Goal: Task Accomplishment & Management: Manage account settings

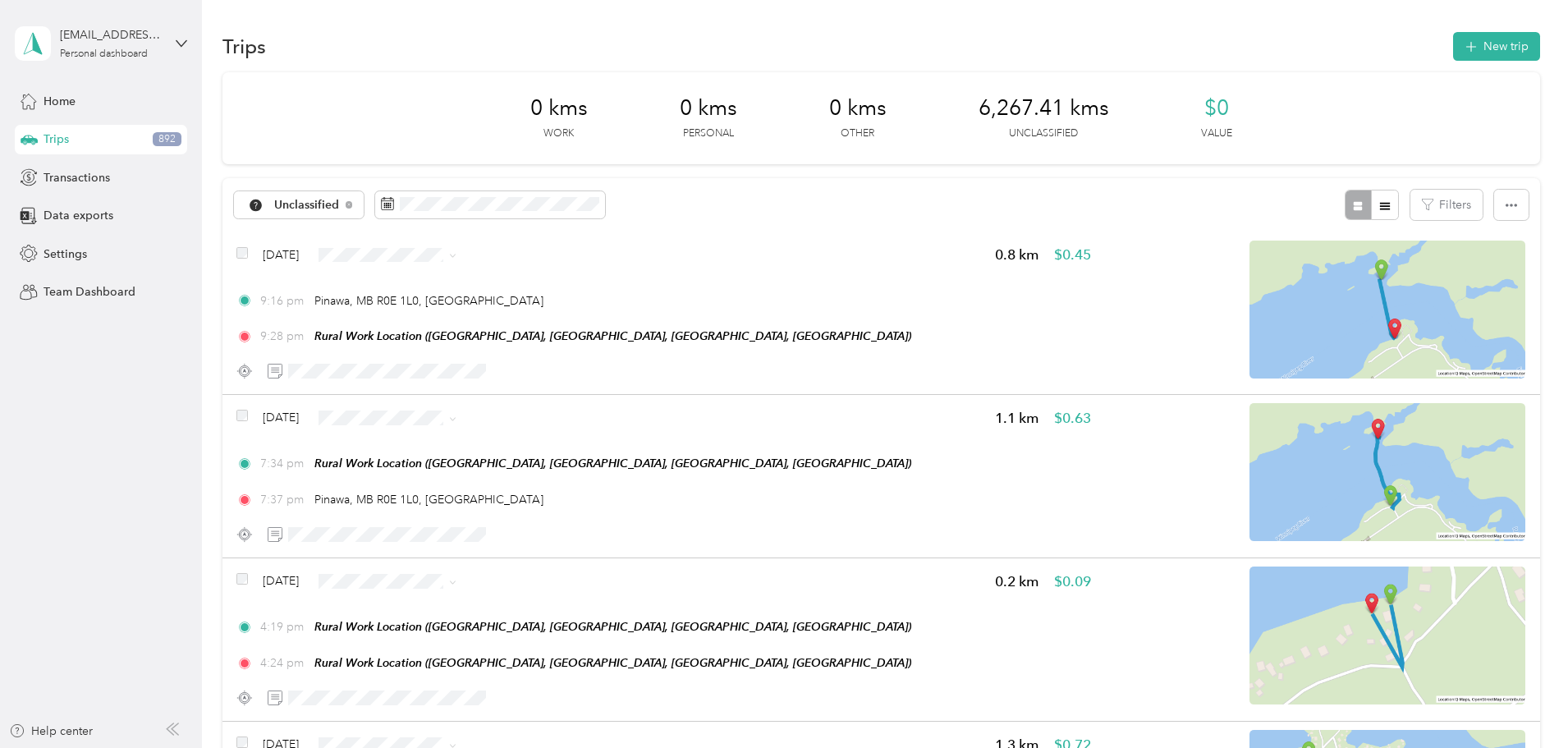
click at [115, 142] on div "Trips 892" at bounding box center [101, 139] width 172 height 29
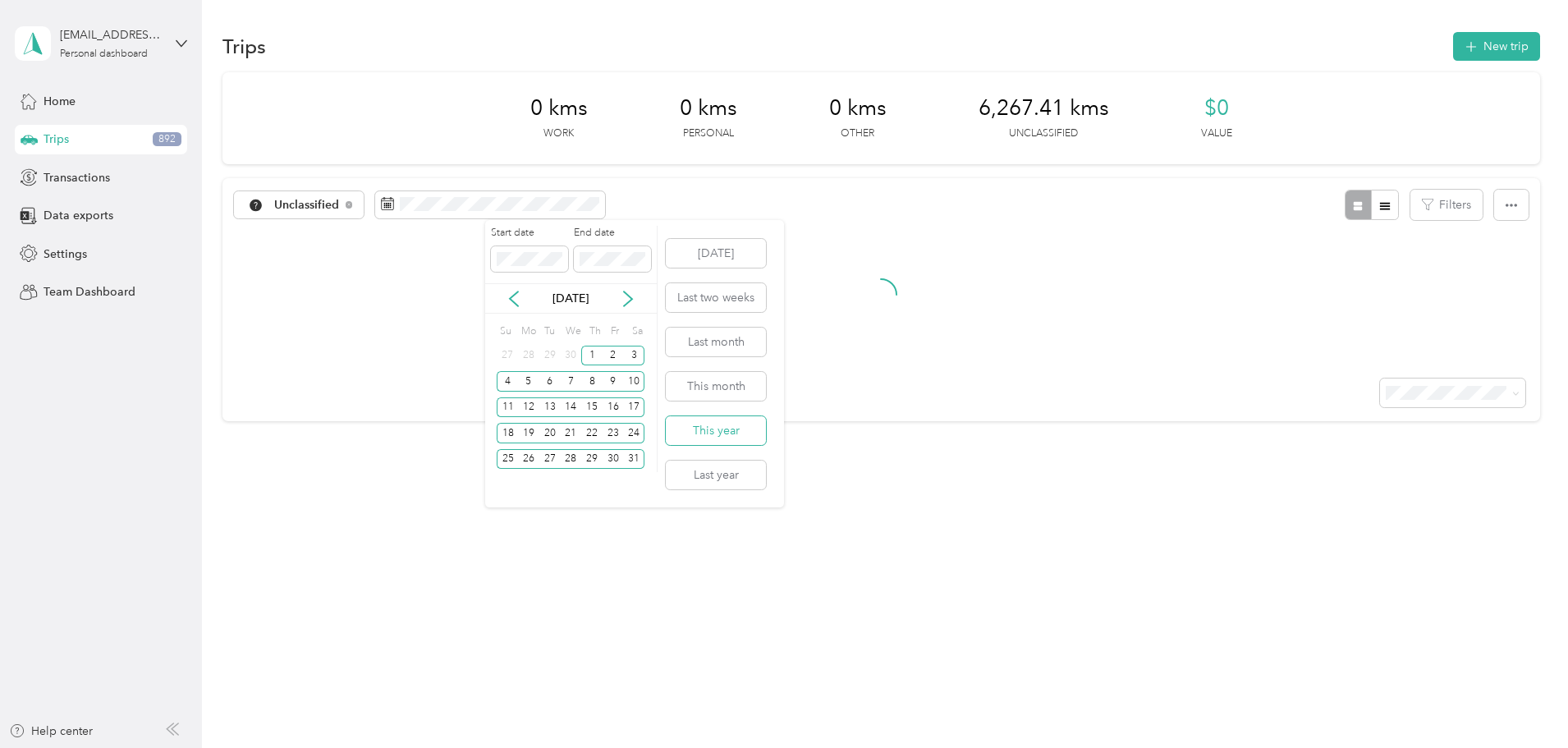
click at [748, 432] on button "This year" at bounding box center [716, 430] width 100 height 28
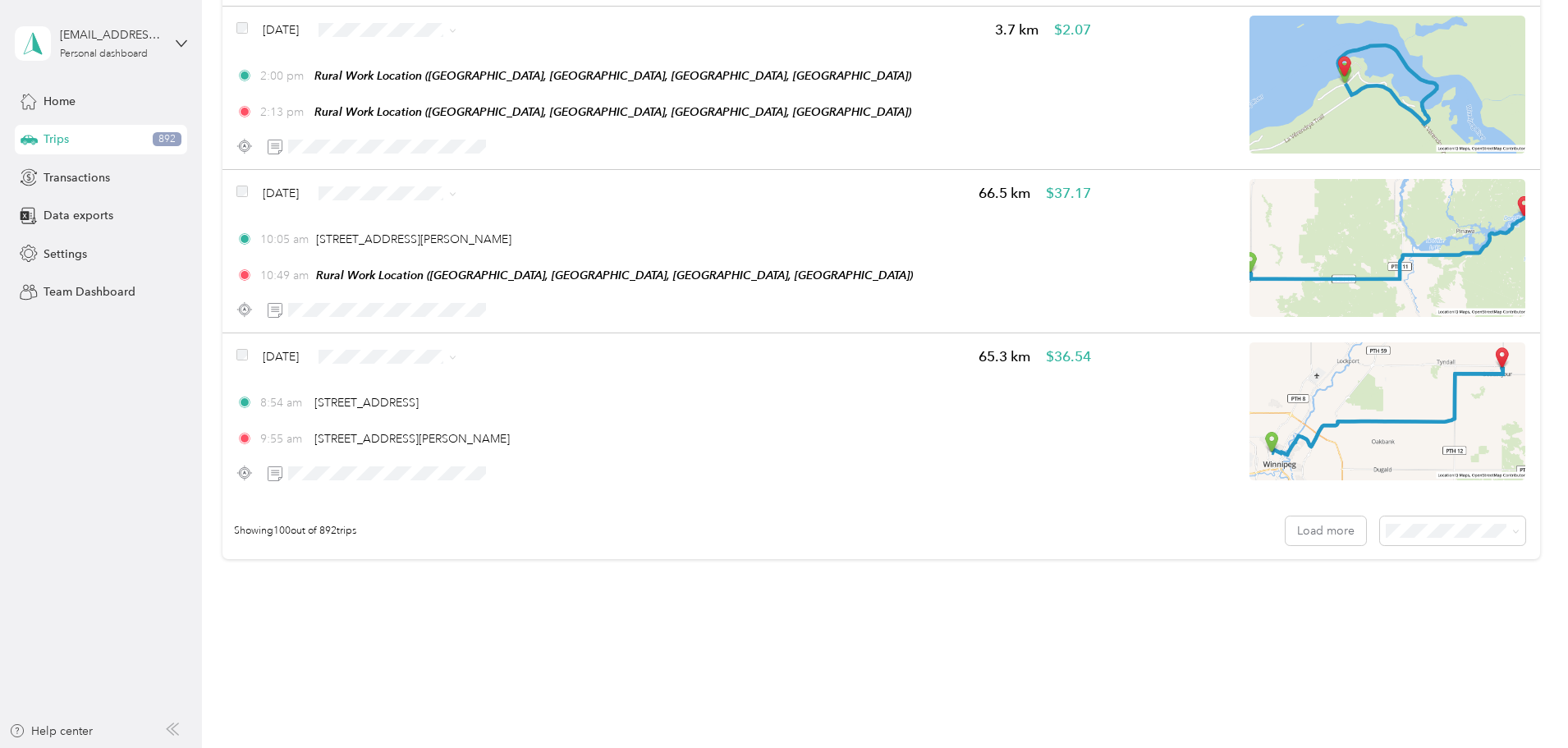
scroll to position [16102, 0]
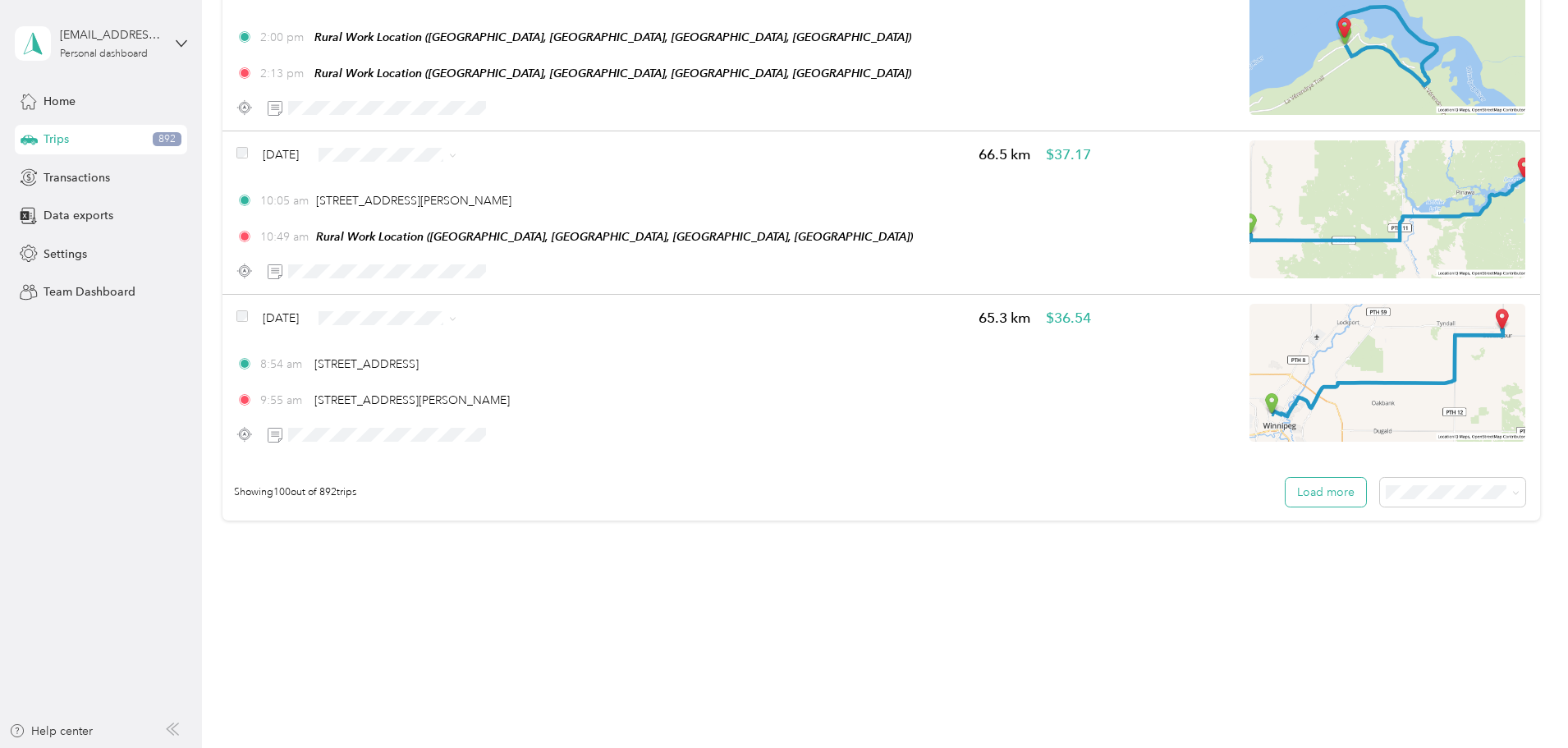
click at [1286, 486] on button "Load more" at bounding box center [1326, 491] width 80 height 28
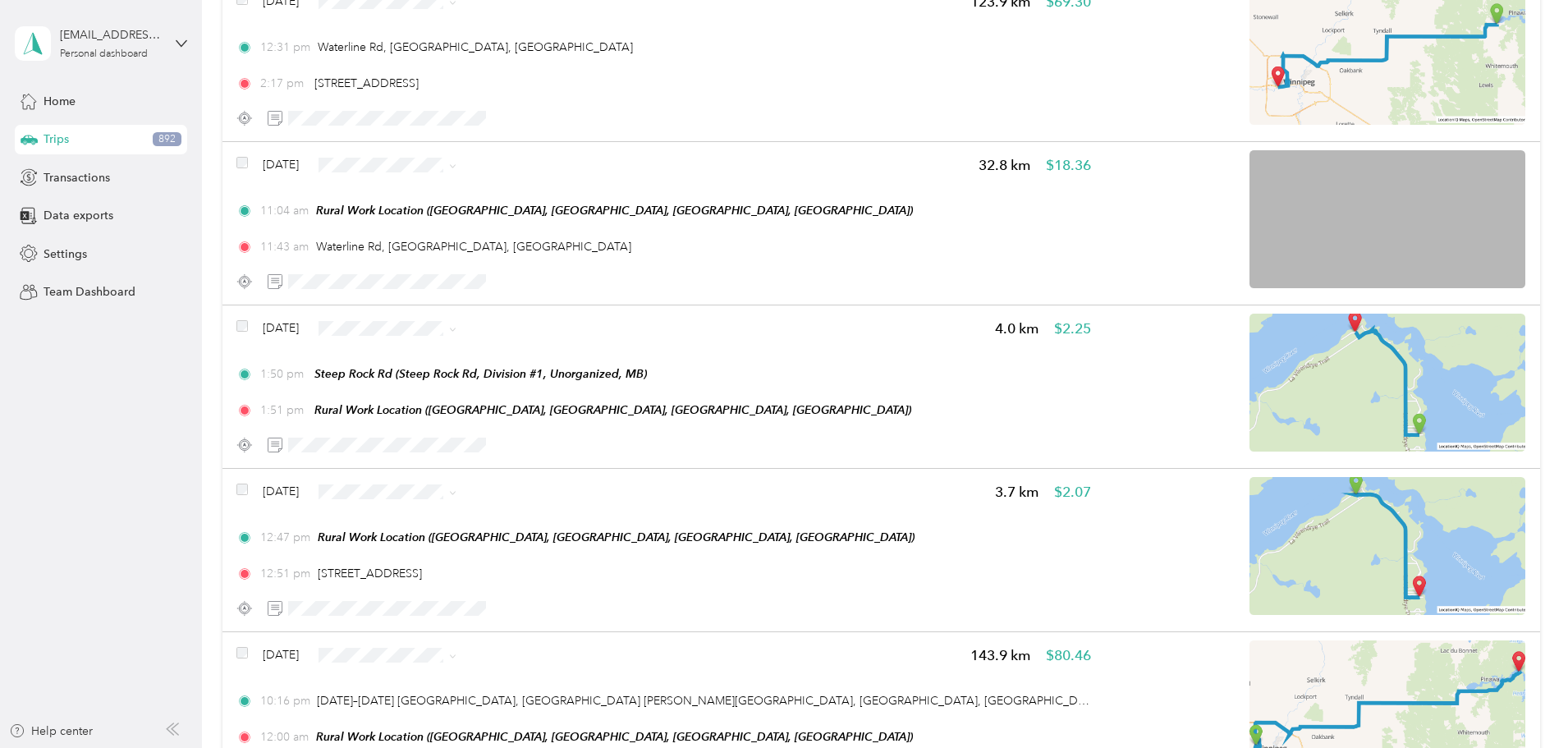
scroll to position [32431, 0]
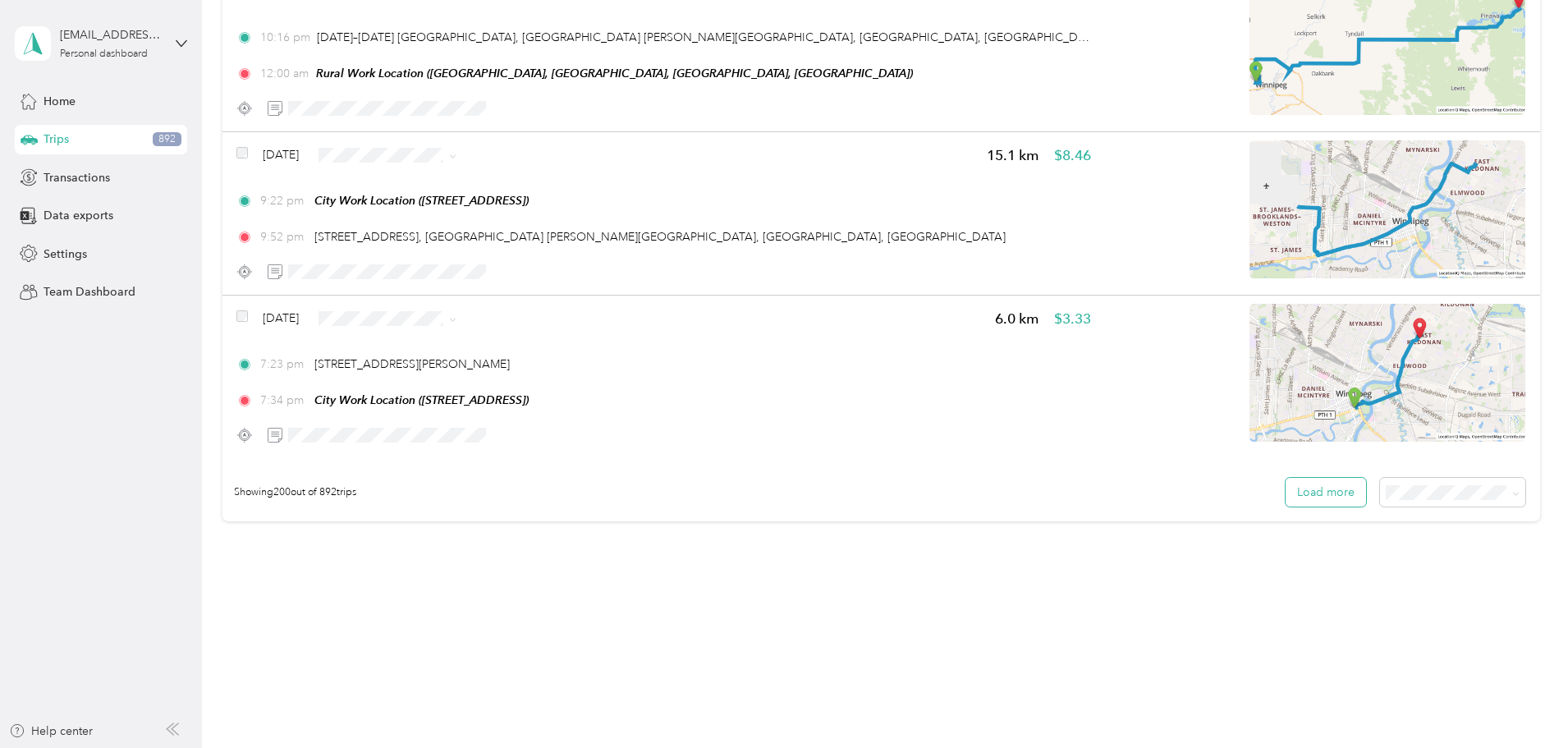
click at [1286, 486] on button "Load more" at bounding box center [1326, 491] width 80 height 28
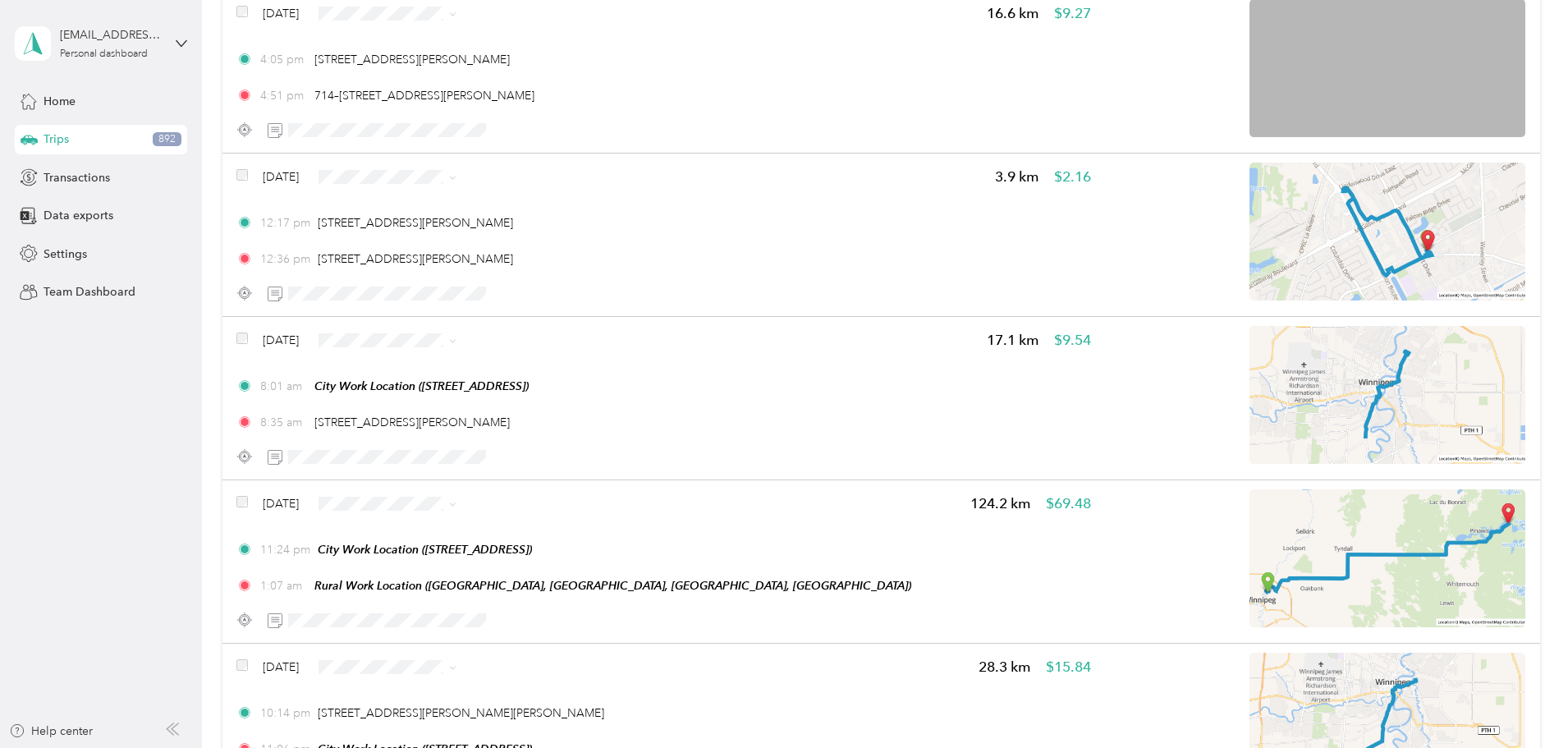
scroll to position [48761, 0]
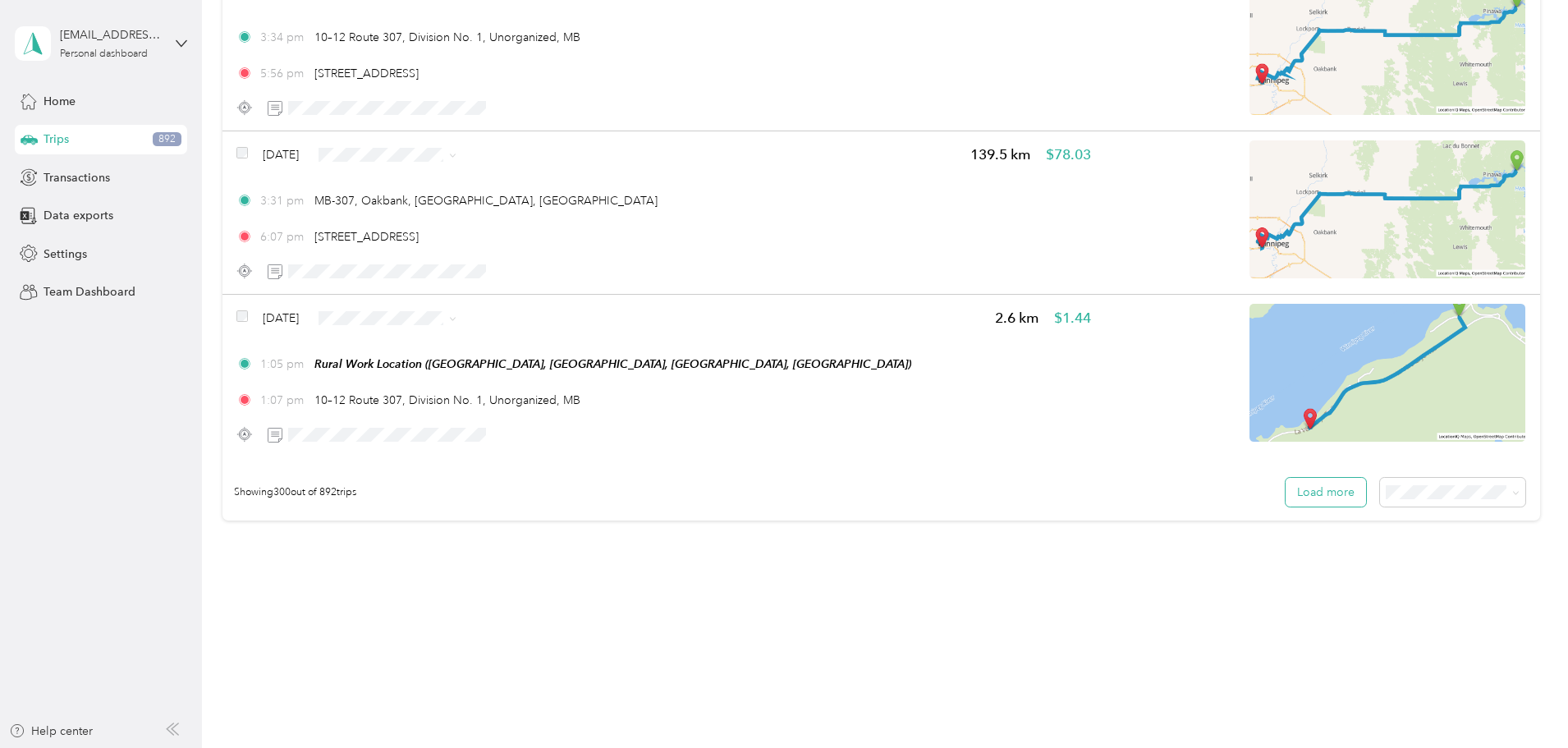
click at [1286, 487] on button "Load more" at bounding box center [1326, 491] width 80 height 28
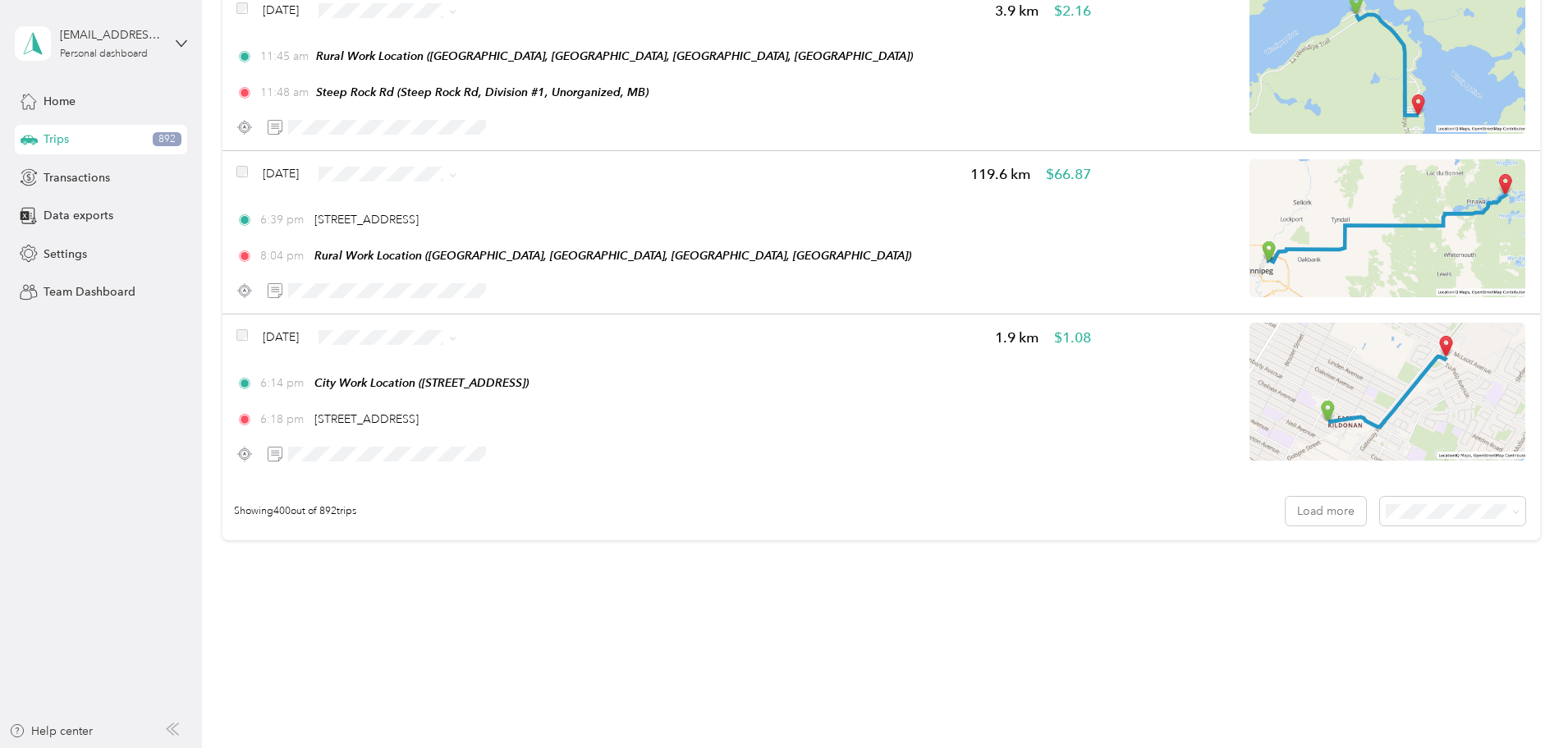
scroll to position [65090, 0]
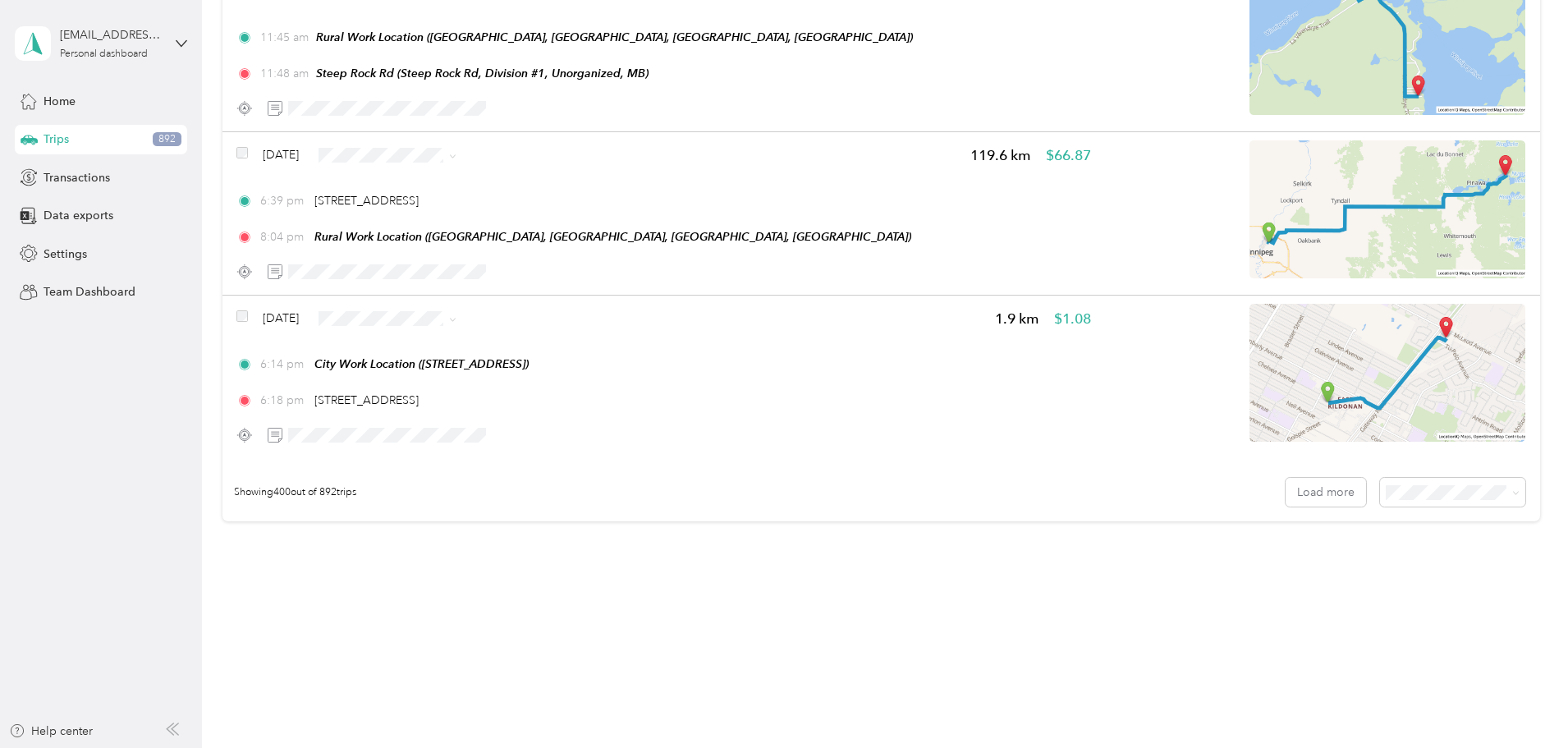
click at [150, 128] on div "Trips 892" at bounding box center [101, 139] width 172 height 29
click at [98, 137] on div "Trips 892" at bounding box center [101, 139] width 172 height 29
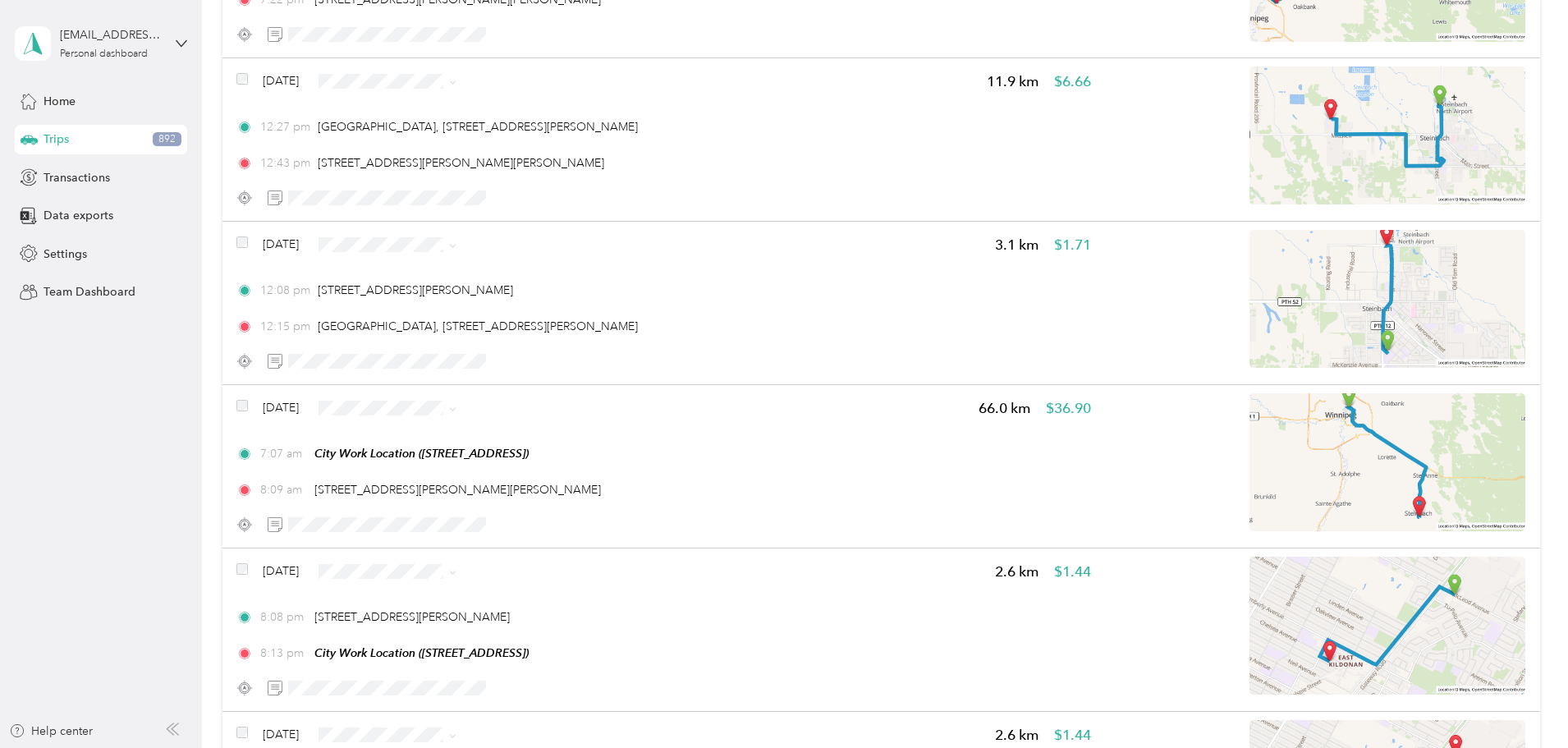
scroll to position [62302, 0]
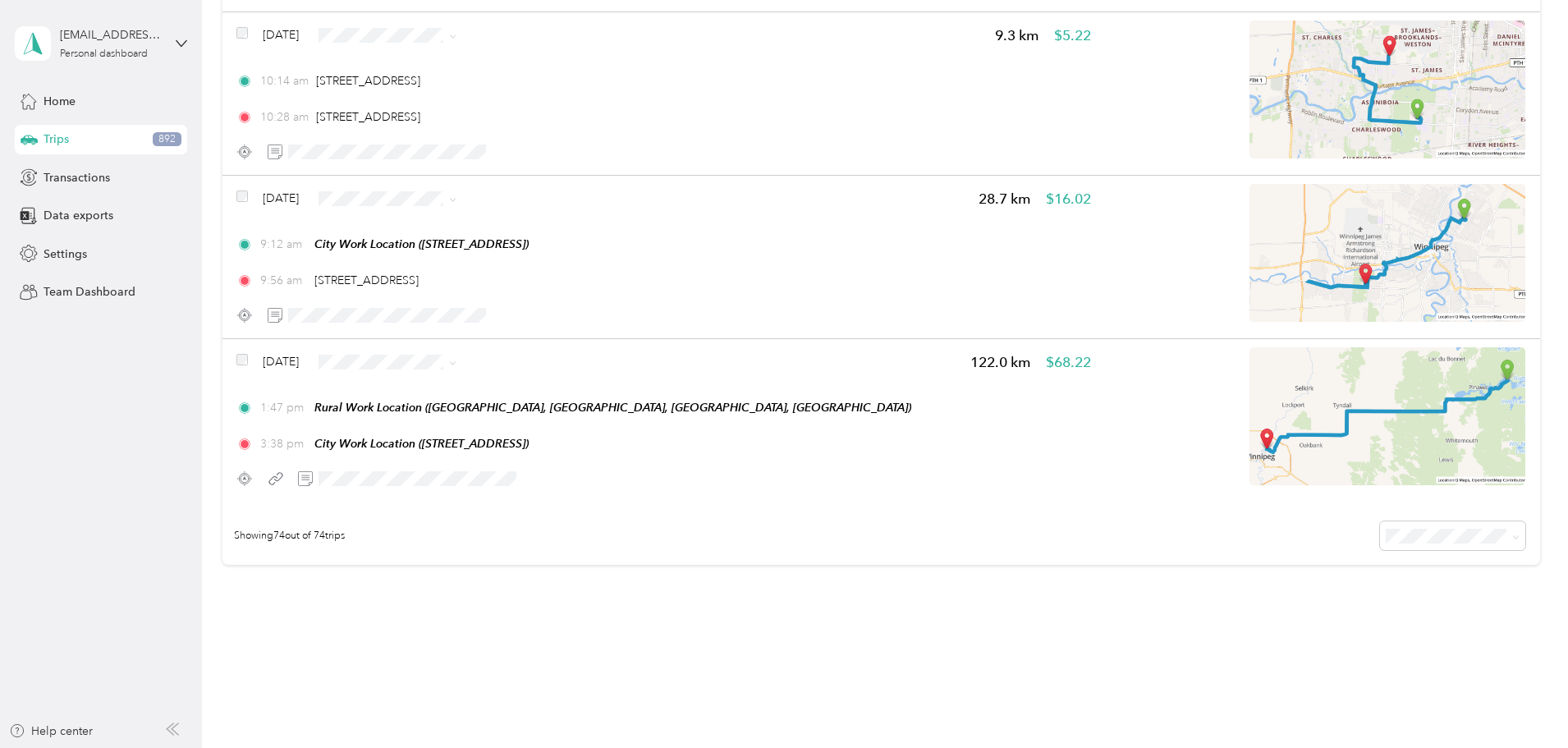
scroll to position [11857, 0]
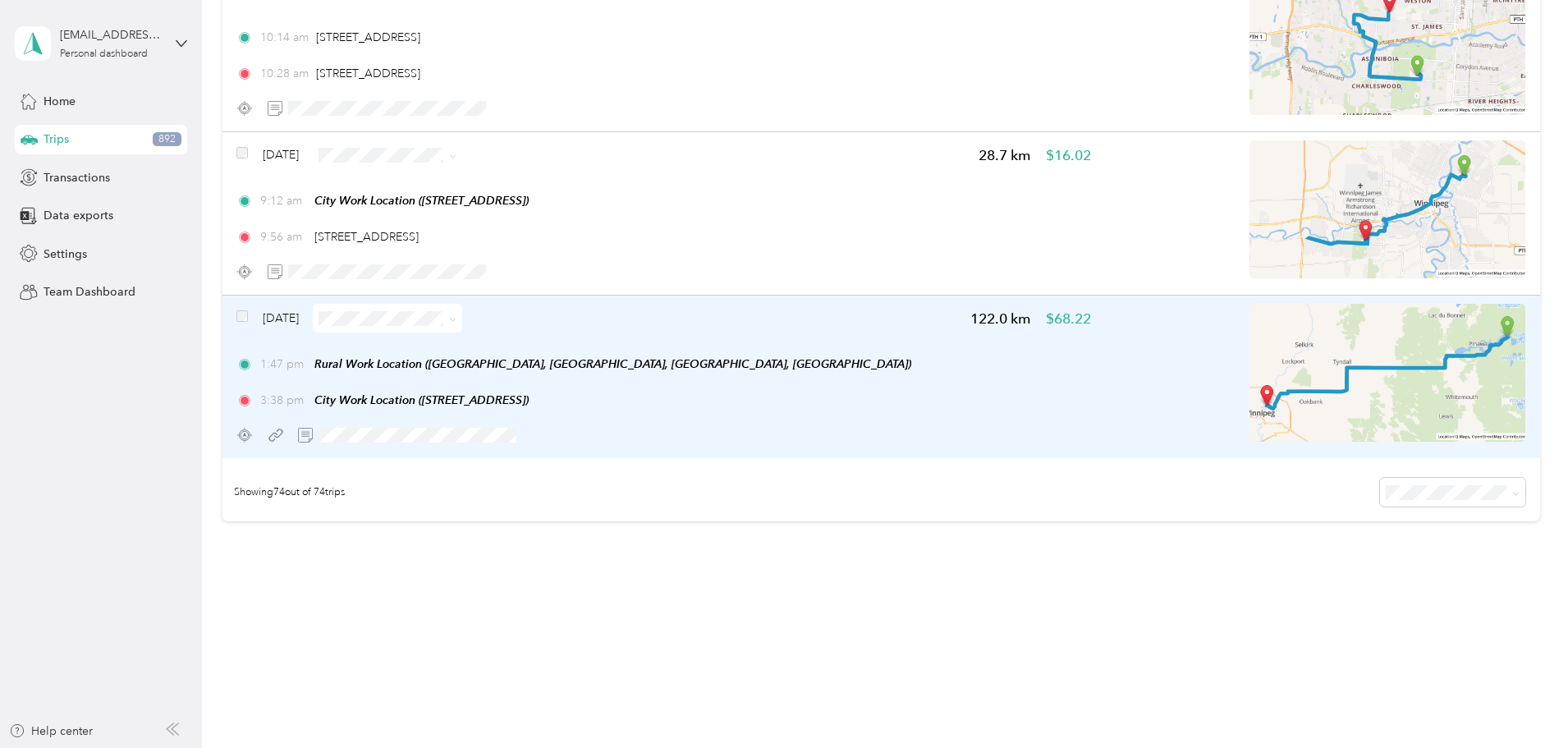
click at [457, 318] on icon at bounding box center [452, 319] width 8 height 8
click at [539, 354] on ol "Work Personal Works Meeting Resort Errands/Shopping Flood Other Charity Medical…" at bounding box center [521, 445] width 151 height 230
click at [457, 320] on icon at bounding box center [452, 319] width 8 height 8
click at [494, 349] on li "Work" at bounding box center [521, 349] width 151 height 28
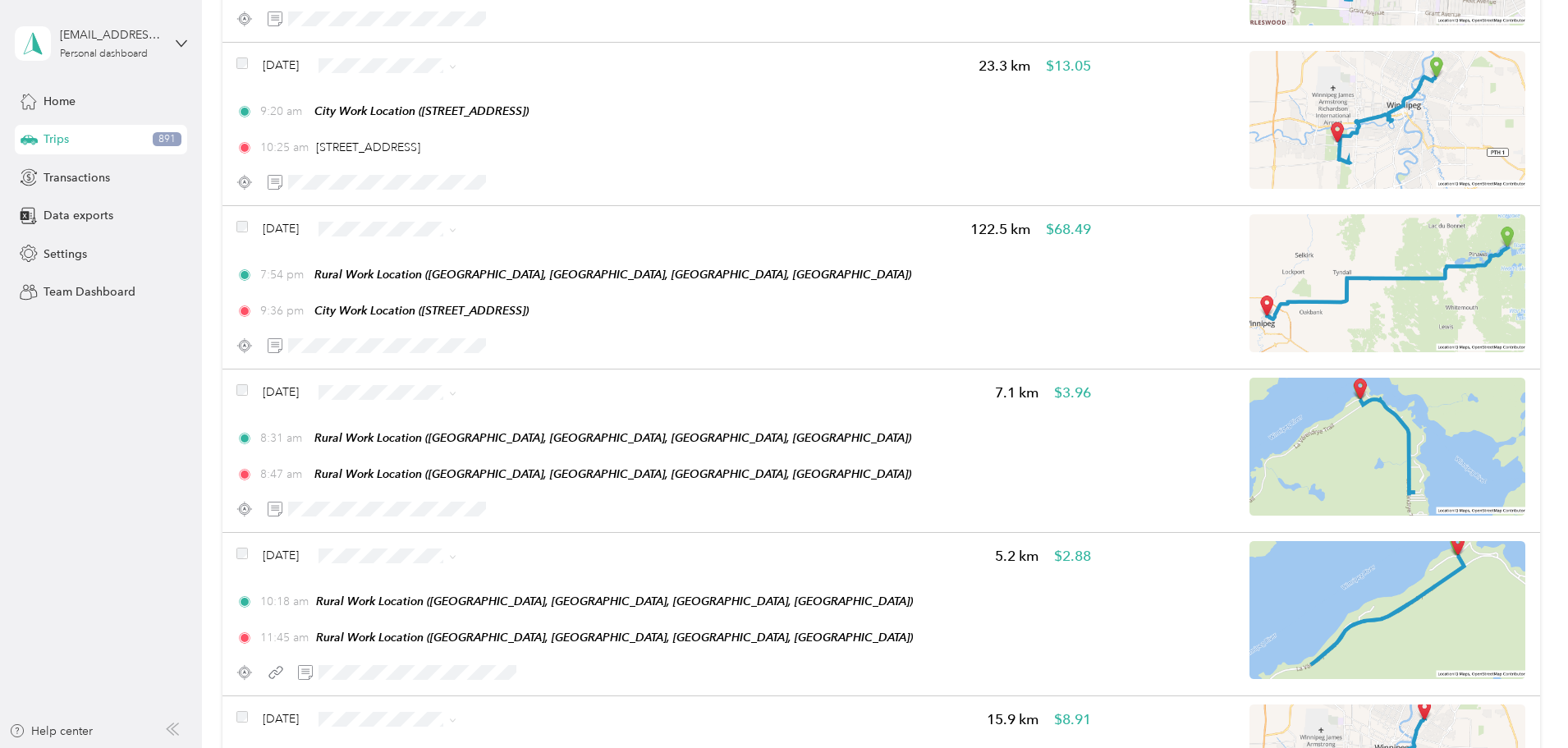
scroll to position [0, 0]
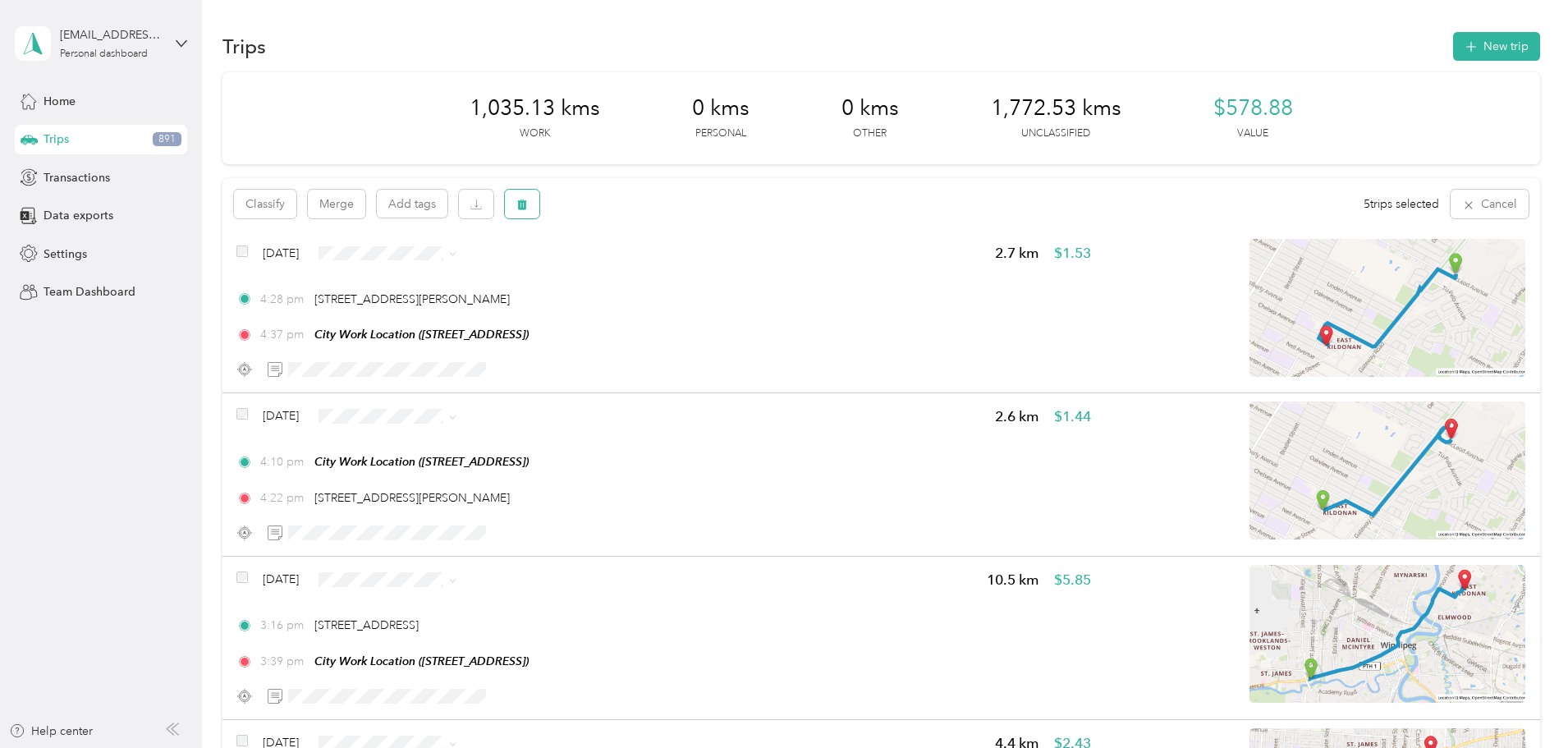
click at [527, 204] on icon "button" at bounding box center [523, 205] width 10 height 11
click at [743, 272] on button "Yes" at bounding box center [754, 272] width 32 height 26
click at [365, 203] on button "Merge" at bounding box center [336, 204] width 58 height 28
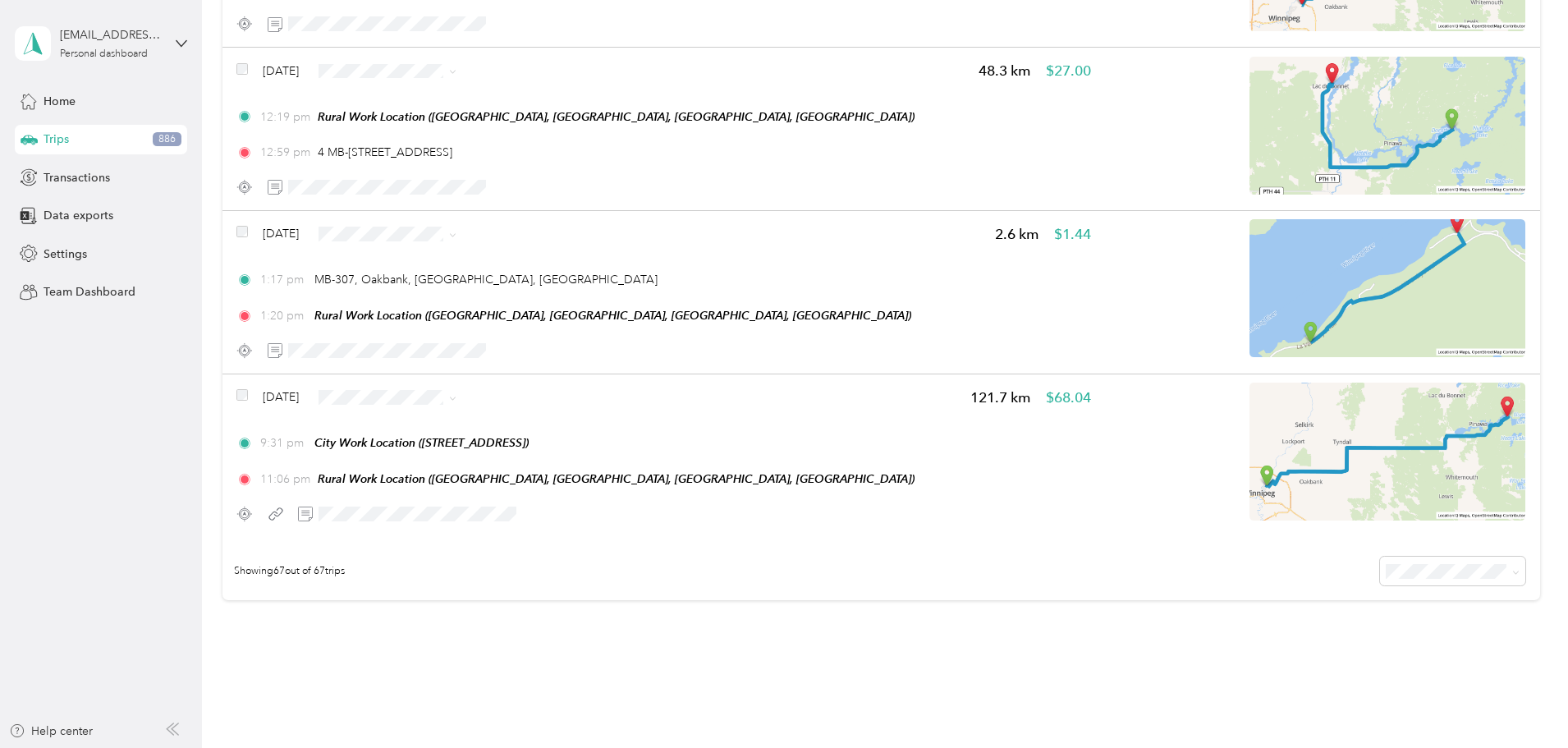
scroll to position [10648, 0]
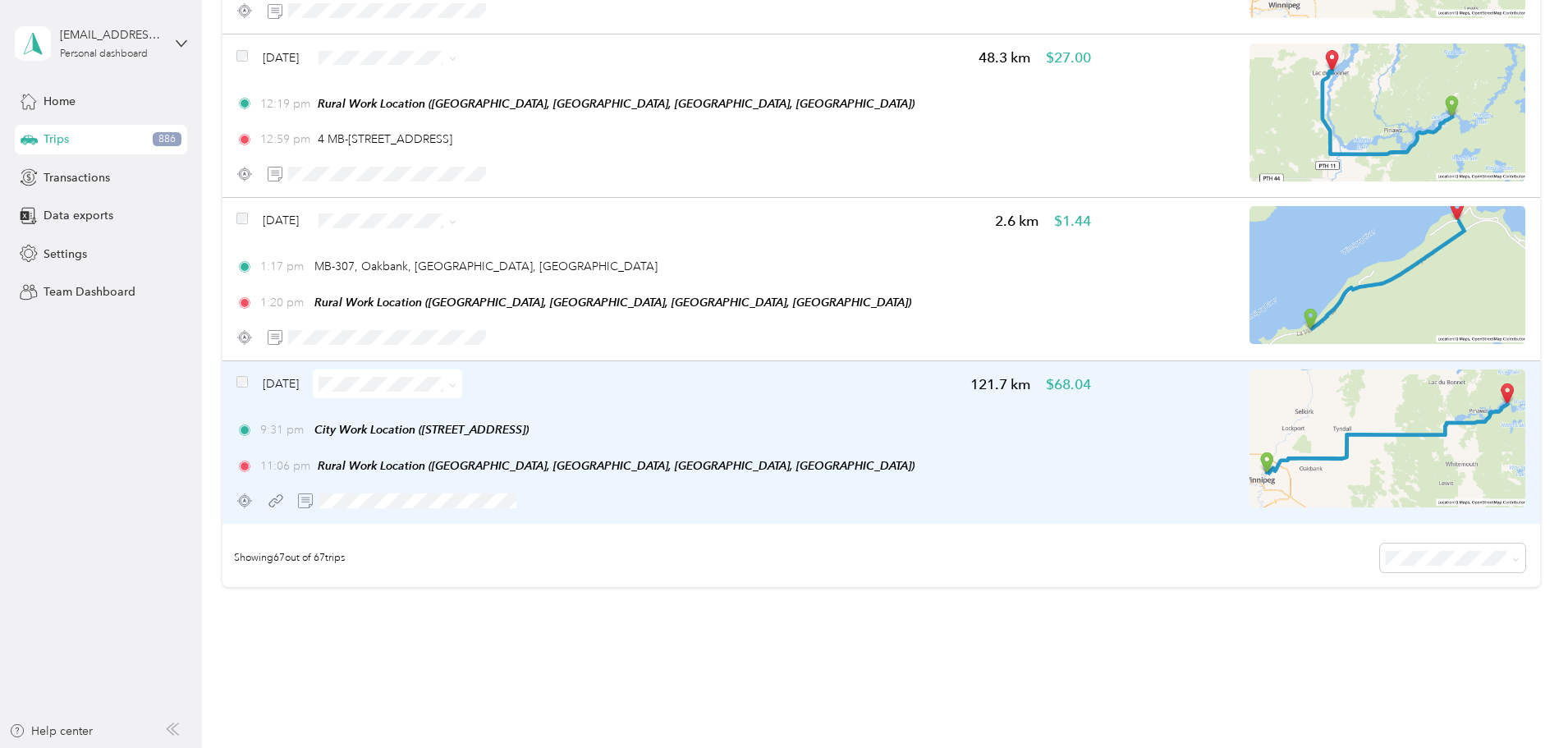
click at [457, 385] on icon at bounding box center [452, 385] width 8 height 8
click at [554, 415] on span "Work" at bounding box center [535, 407] width 98 height 18
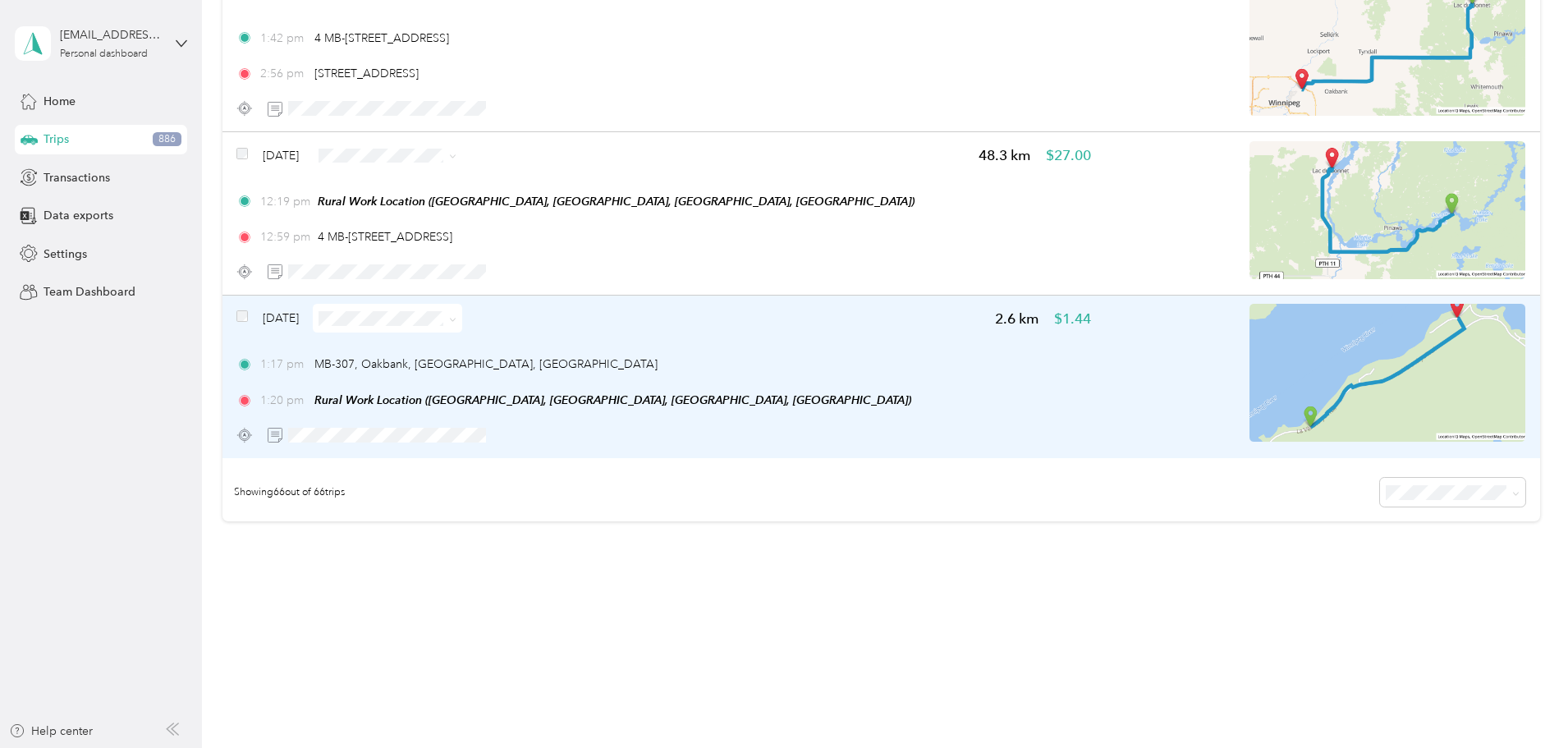
click at [457, 320] on icon at bounding box center [452, 319] width 8 height 8
click at [523, 460] on span "Resort" at bounding box center [535, 462] width 98 height 18
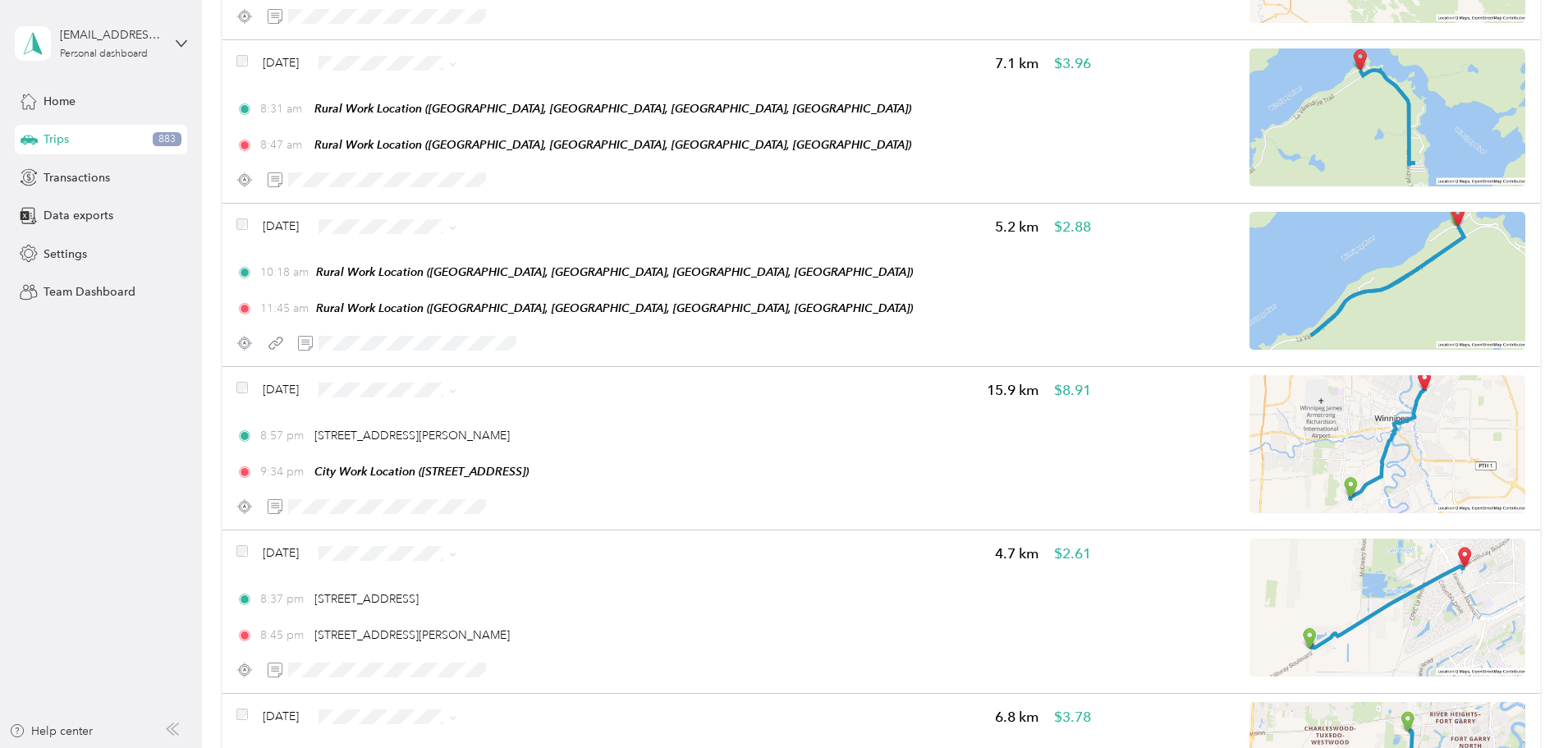
scroll to position [0, 0]
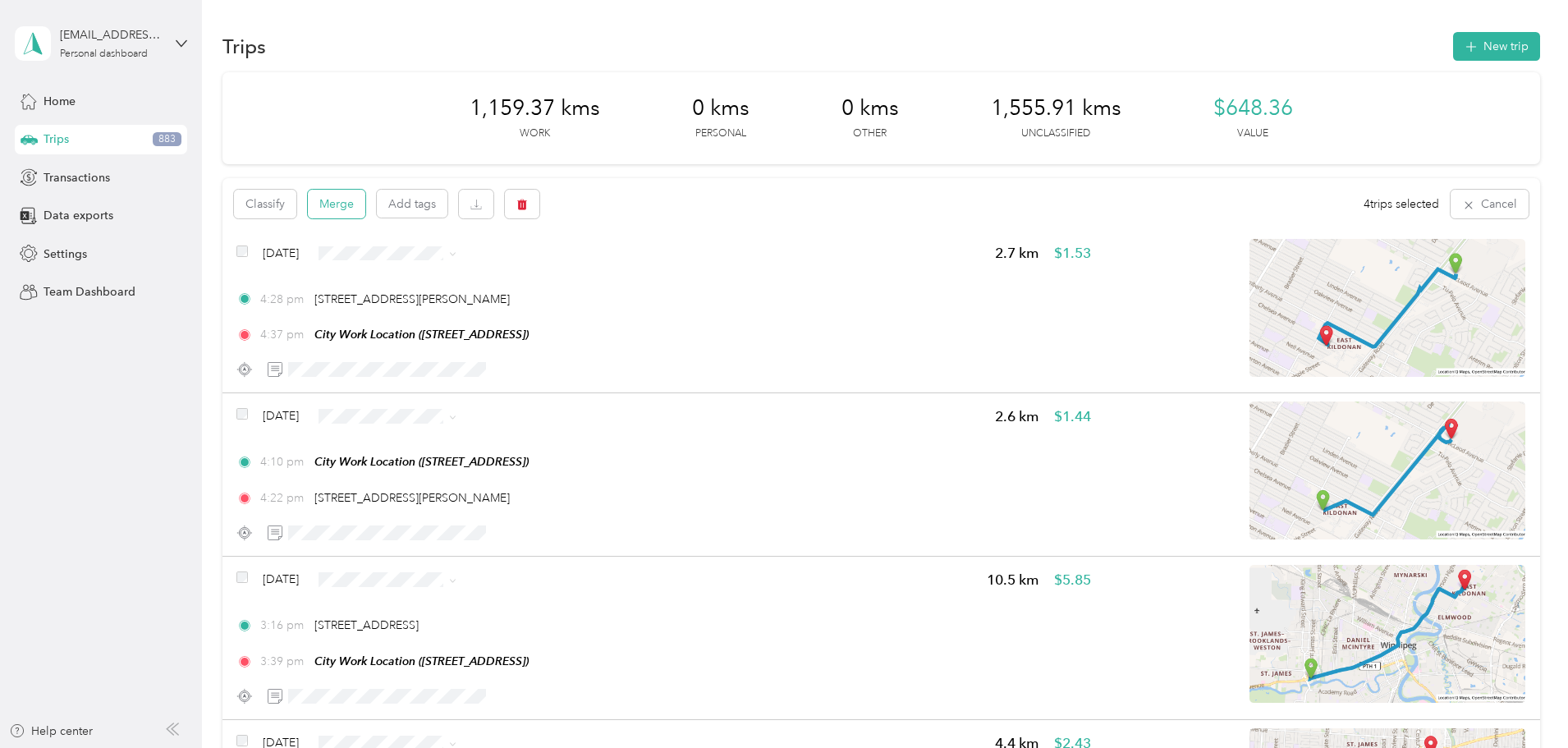
click at [365, 206] on button "Merge" at bounding box center [336, 204] width 58 height 28
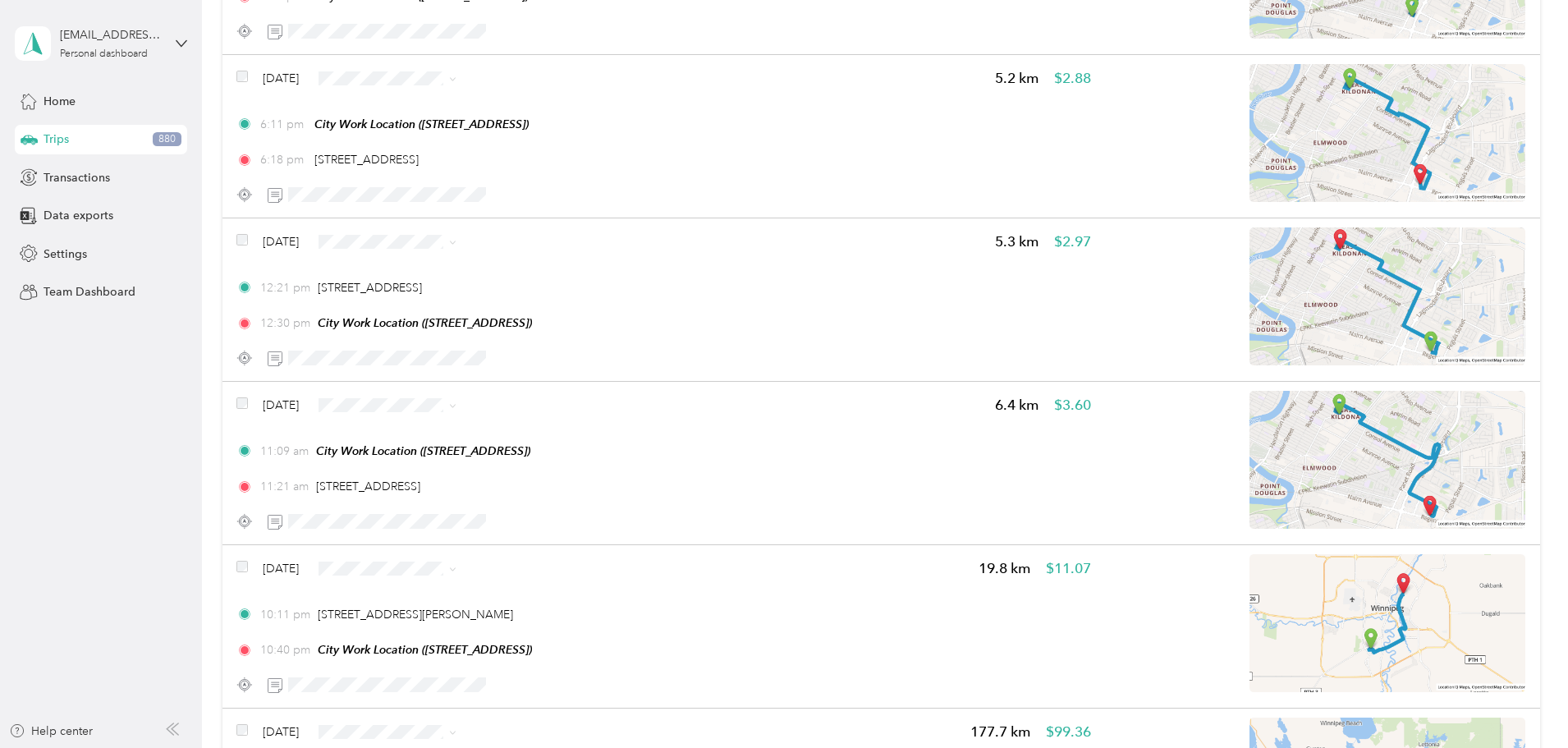
scroll to position [9898, 0]
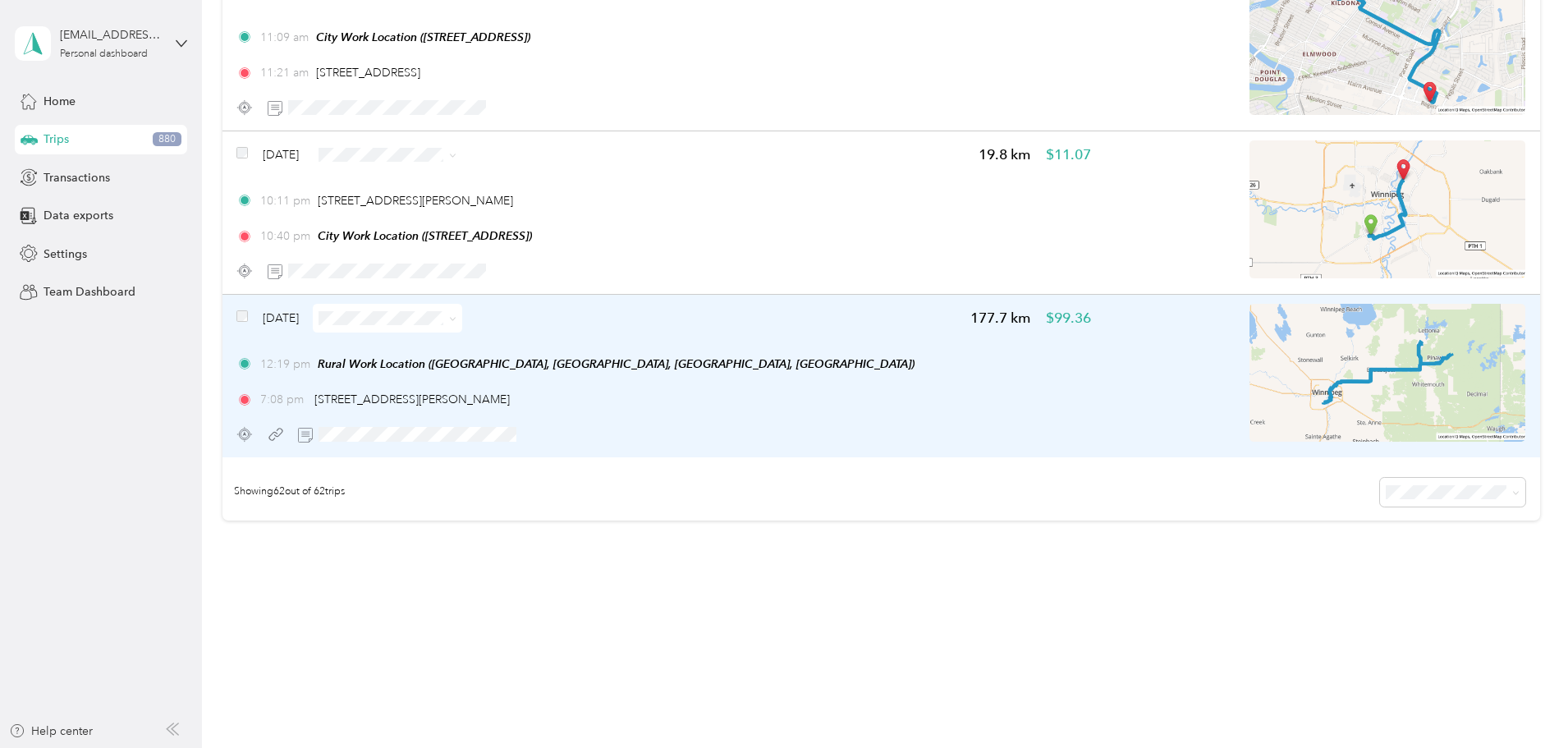
click at [457, 317] on icon at bounding box center [452, 318] width 8 height 8
click at [544, 486] on span "Errands/Shopping" at bounding box center [535, 490] width 98 height 18
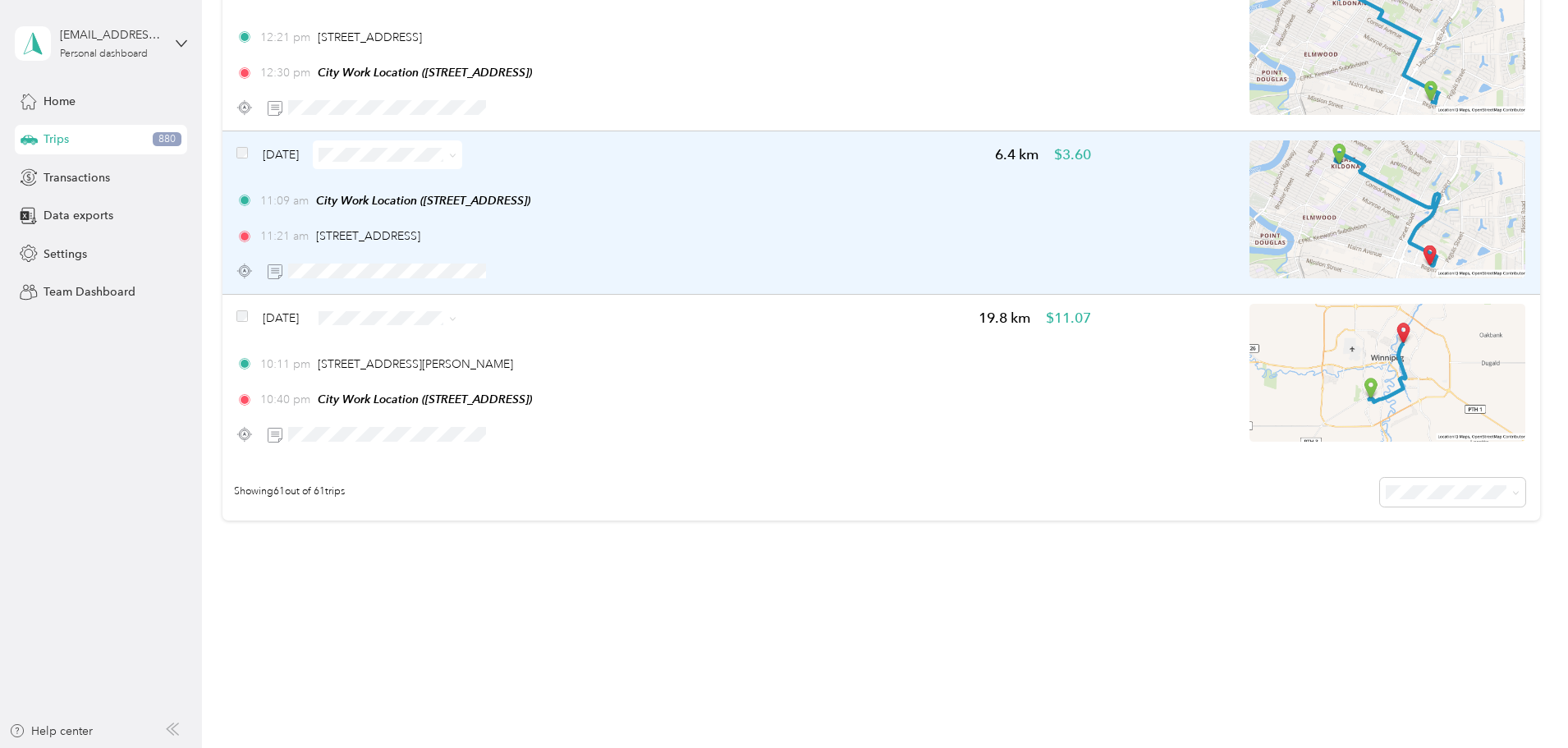
click at [1300, 246] on img at bounding box center [1387, 209] width 276 height 138
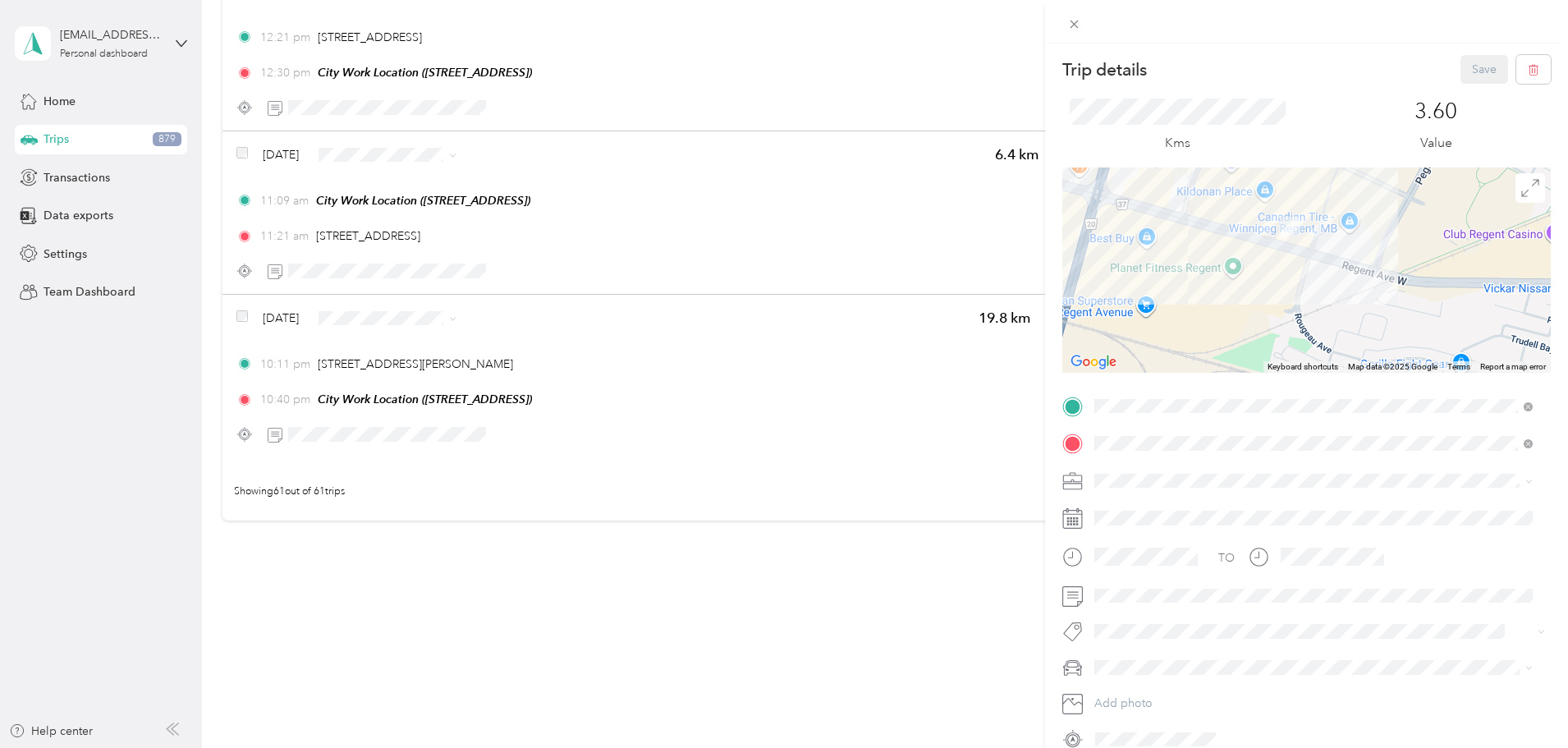
drag, startPoint x: 1261, startPoint y: 223, endPoint x: 1314, endPoint y: 326, distance: 115.8
click at [1314, 326] on div at bounding box center [1307, 269] width 488 height 205
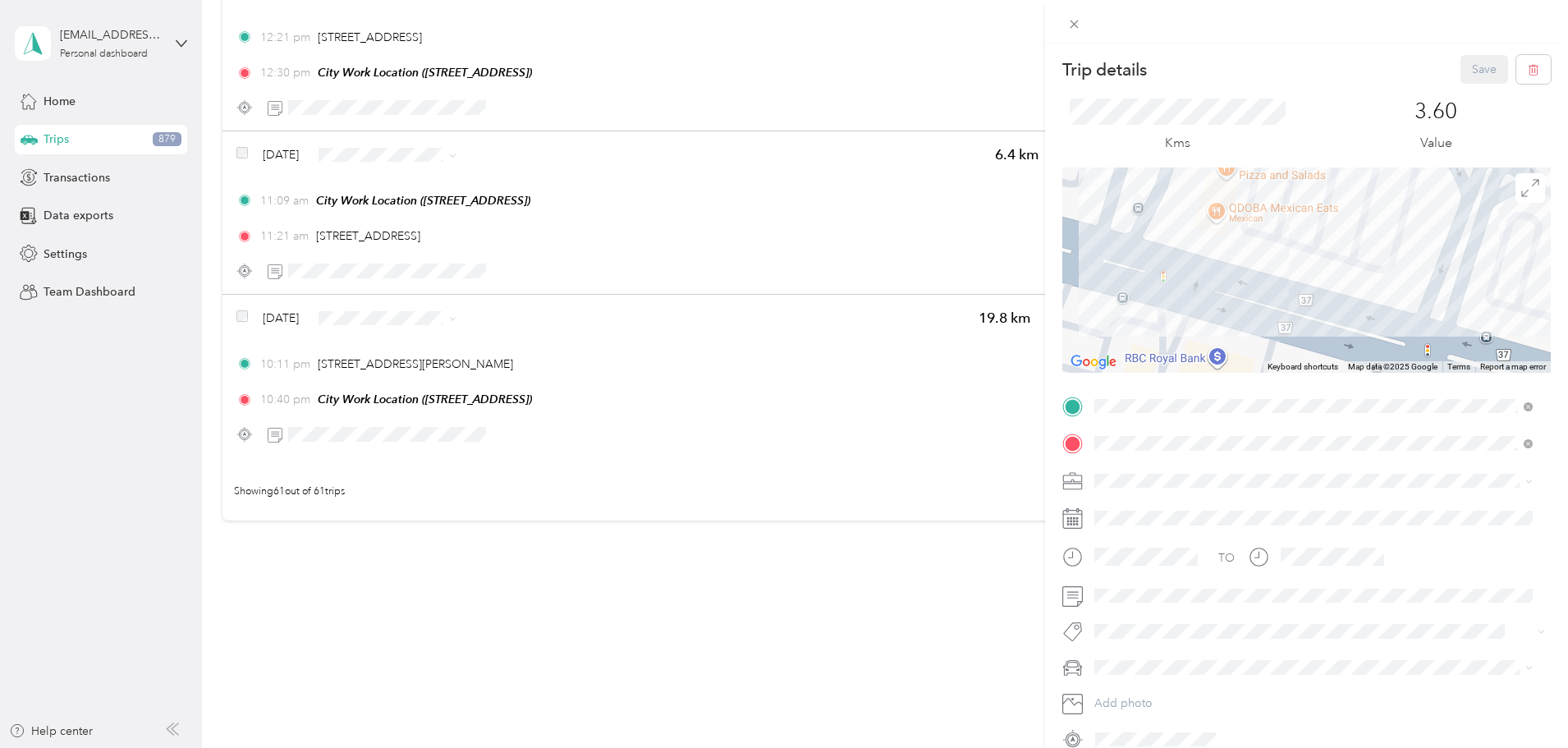
drag, startPoint x: 1290, startPoint y: 203, endPoint x: 1240, endPoint y: 374, distance: 178.2
click at [1240, 374] on div "Trip details Save This trip cannot be edited because it is either under review,…" at bounding box center [1307, 404] width 488 height 697
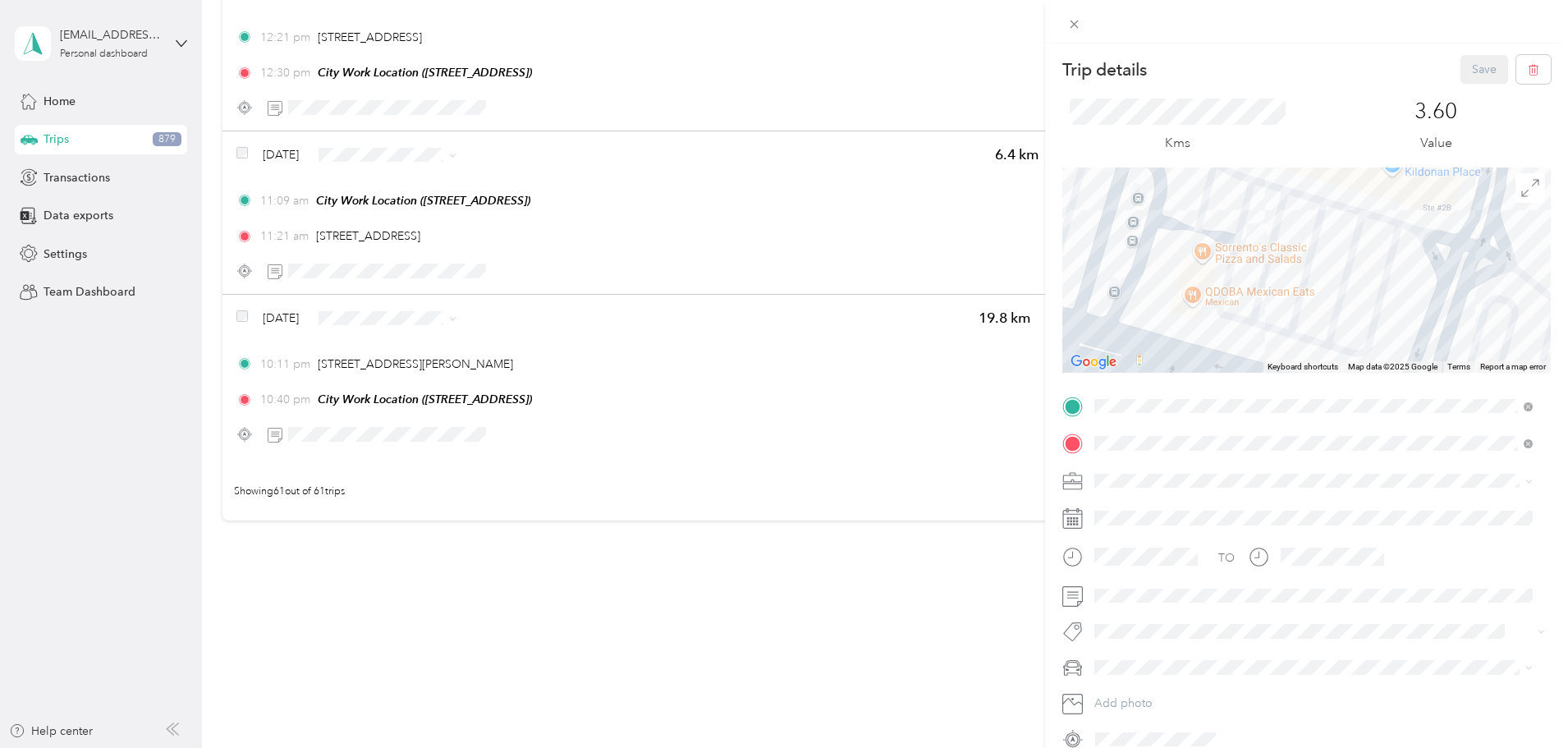
drag, startPoint x: 1271, startPoint y: 228, endPoint x: 1250, endPoint y: 307, distance: 81.7
click at [1250, 307] on div at bounding box center [1307, 269] width 488 height 205
click at [350, 315] on div "Trip details Save This trip cannot be edited because it is either under review,…" at bounding box center [784, 374] width 1568 height 748
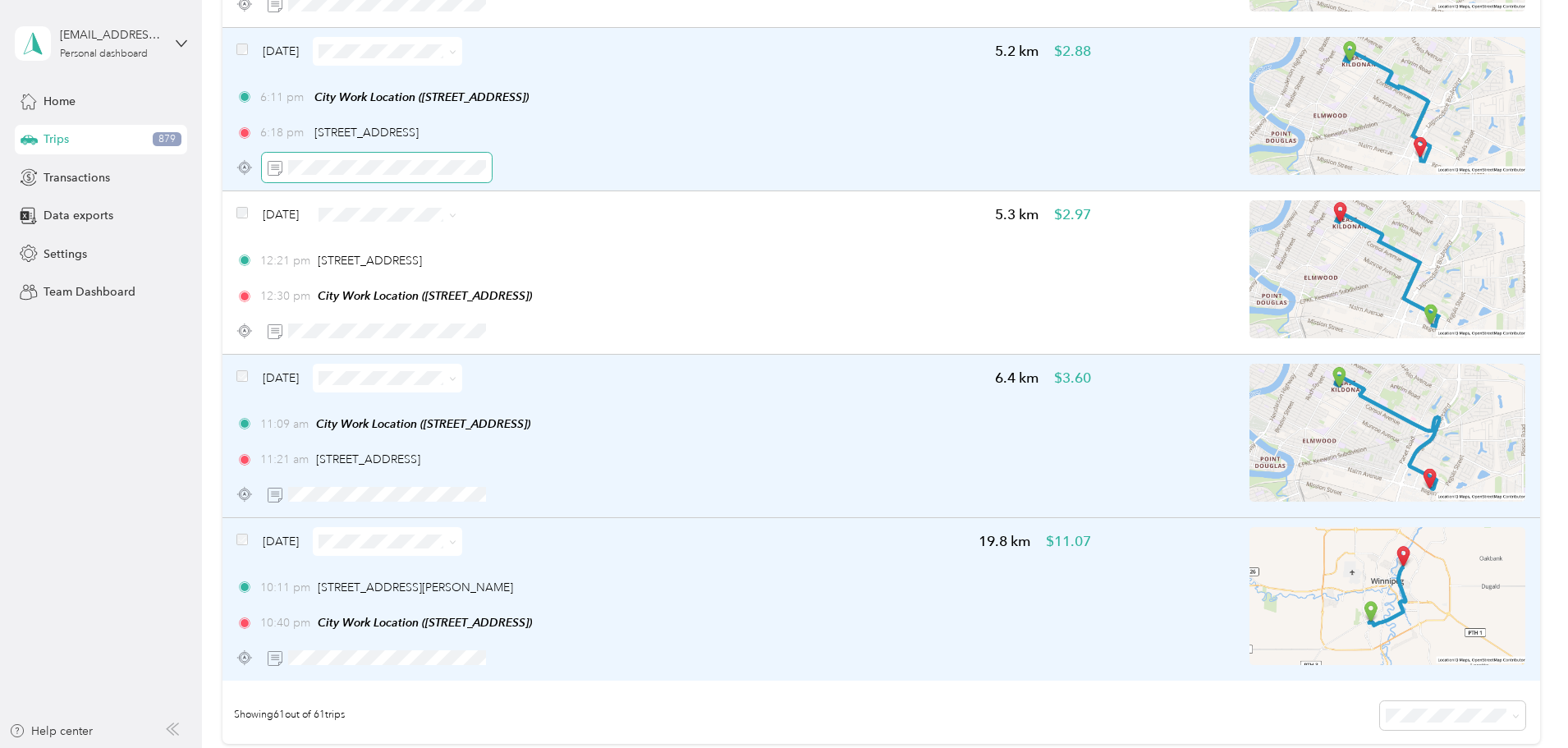
scroll to position [9487, 0]
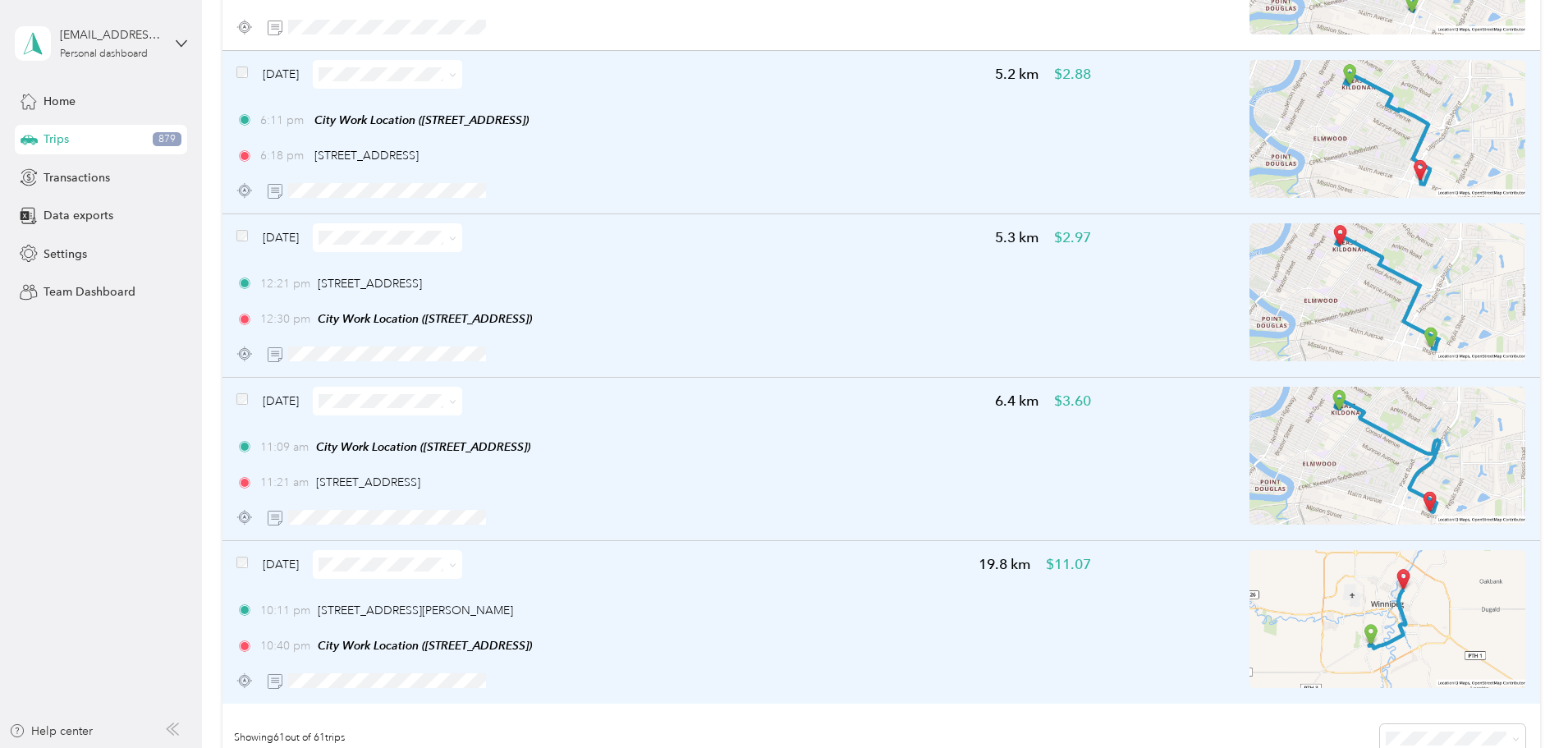
click at [1295, 155] on img at bounding box center [1387, 129] width 276 height 138
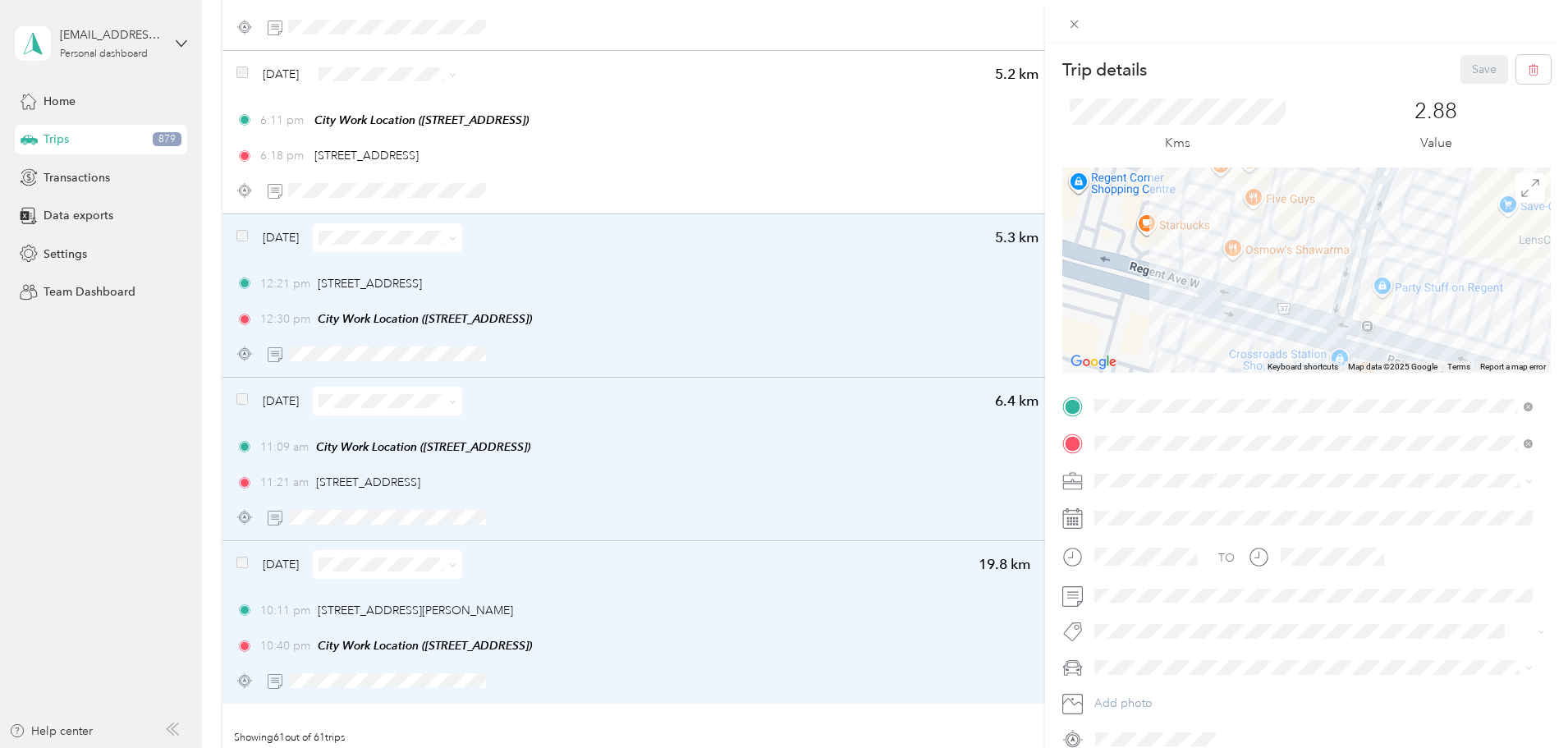
drag, startPoint x: 1432, startPoint y: 191, endPoint x: 1080, endPoint y: 367, distance: 393.5
click at [1080, 367] on div "Keyboard shortcuts Map Data Map data ©2025 Google Map data ©2025 Google 50 m Cl…" at bounding box center [1307, 269] width 488 height 205
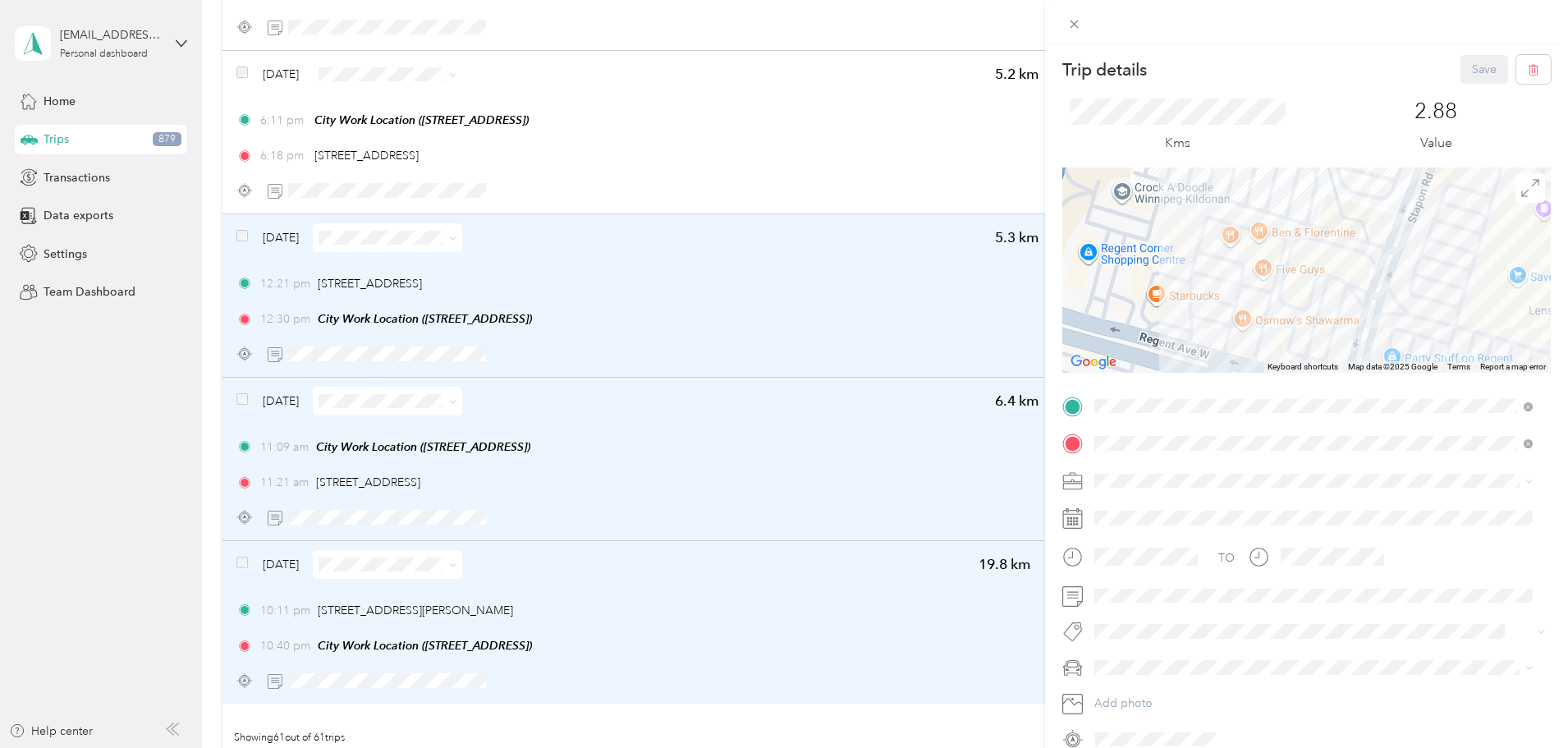
drag, startPoint x: 1238, startPoint y: 218, endPoint x: 1244, endPoint y: 275, distance: 57.3
click at [1244, 275] on div at bounding box center [1307, 269] width 488 height 205
click at [1070, 25] on icon at bounding box center [1074, 24] width 14 height 14
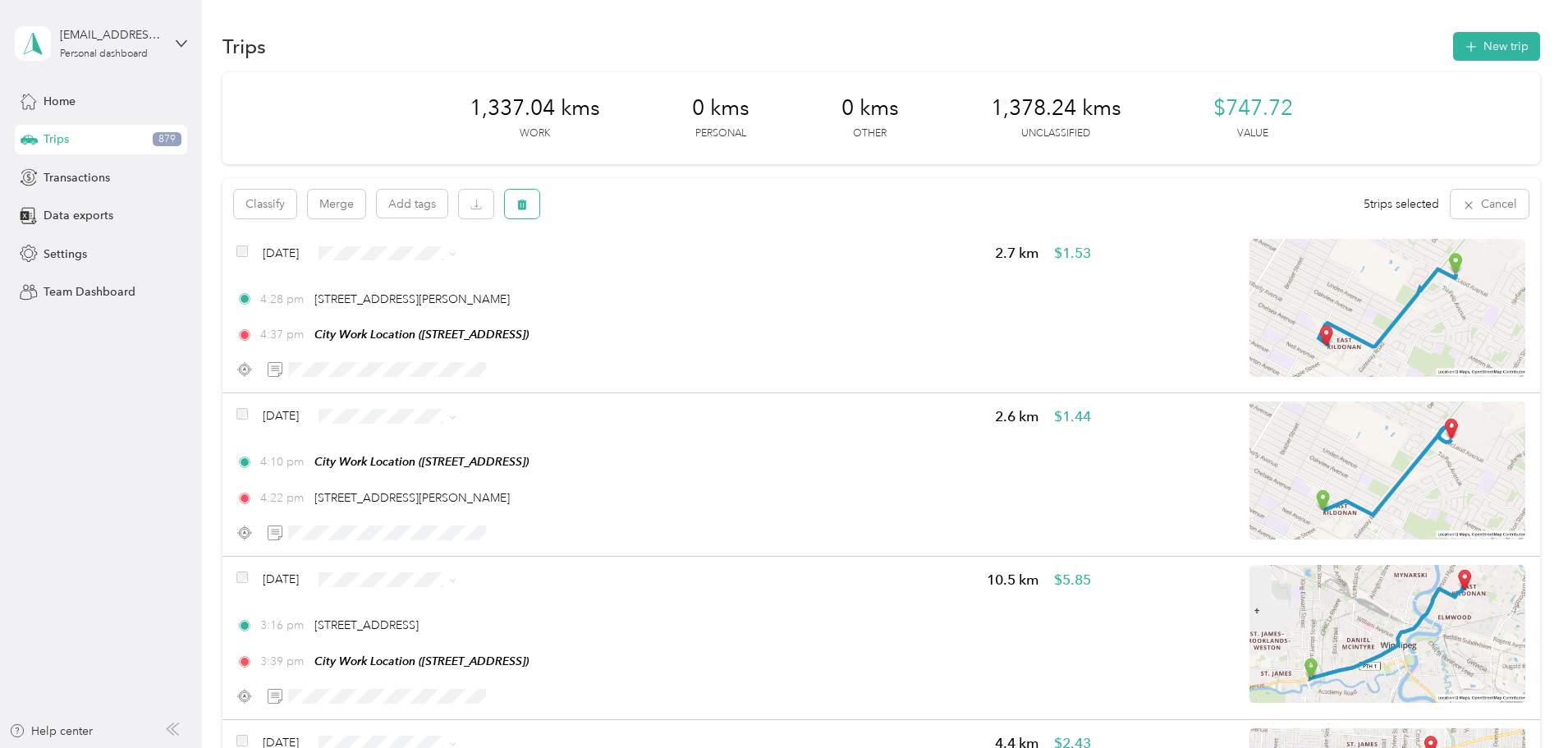
click at [527, 201] on icon "button" at bounding box center [523, 205] width 10 height 11
click at [751, 282] on button "Yes" at bounding box center [754, 272] width 32 height 26
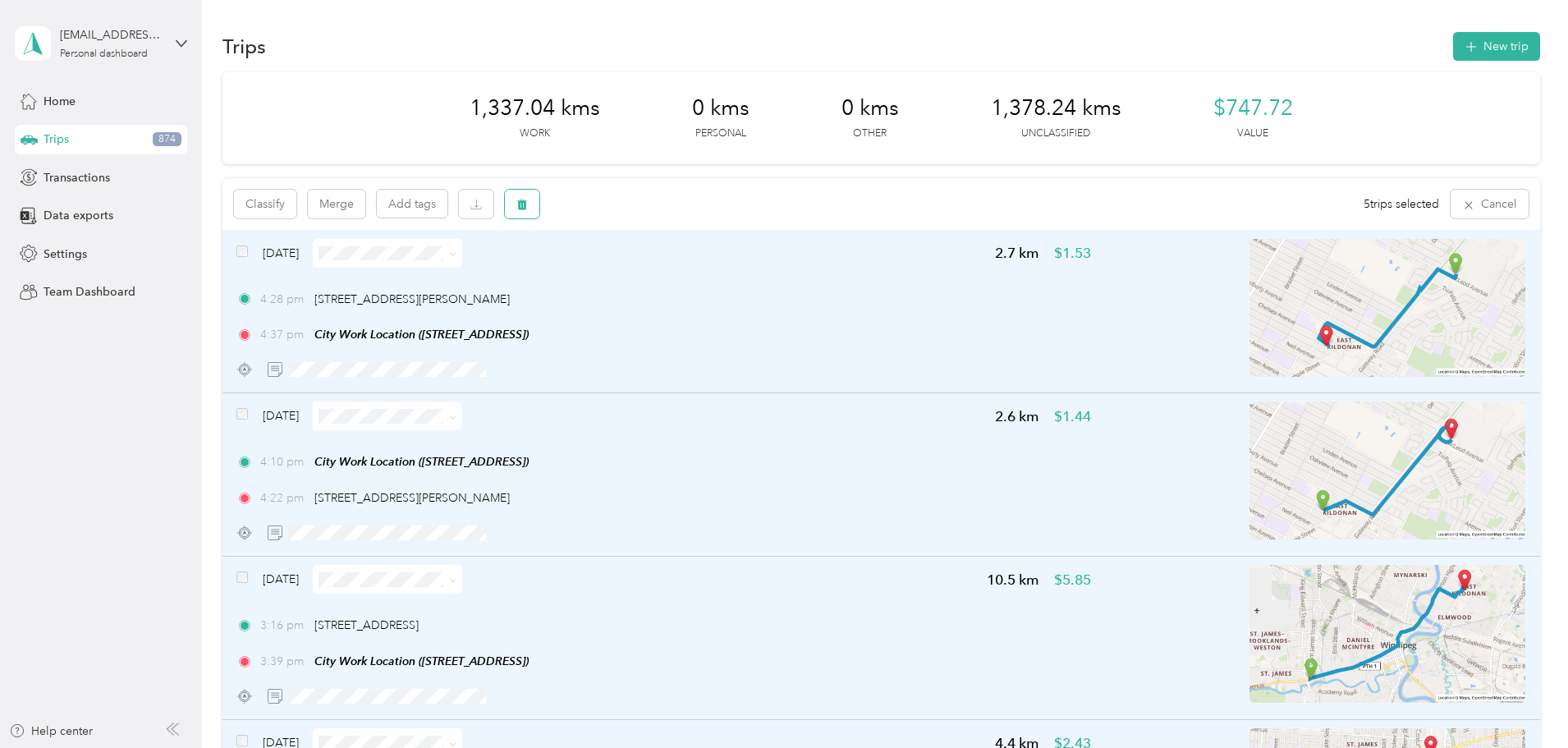
click at [539, 206] on button "button" at bounding box center [522, 204] width 34 height 28
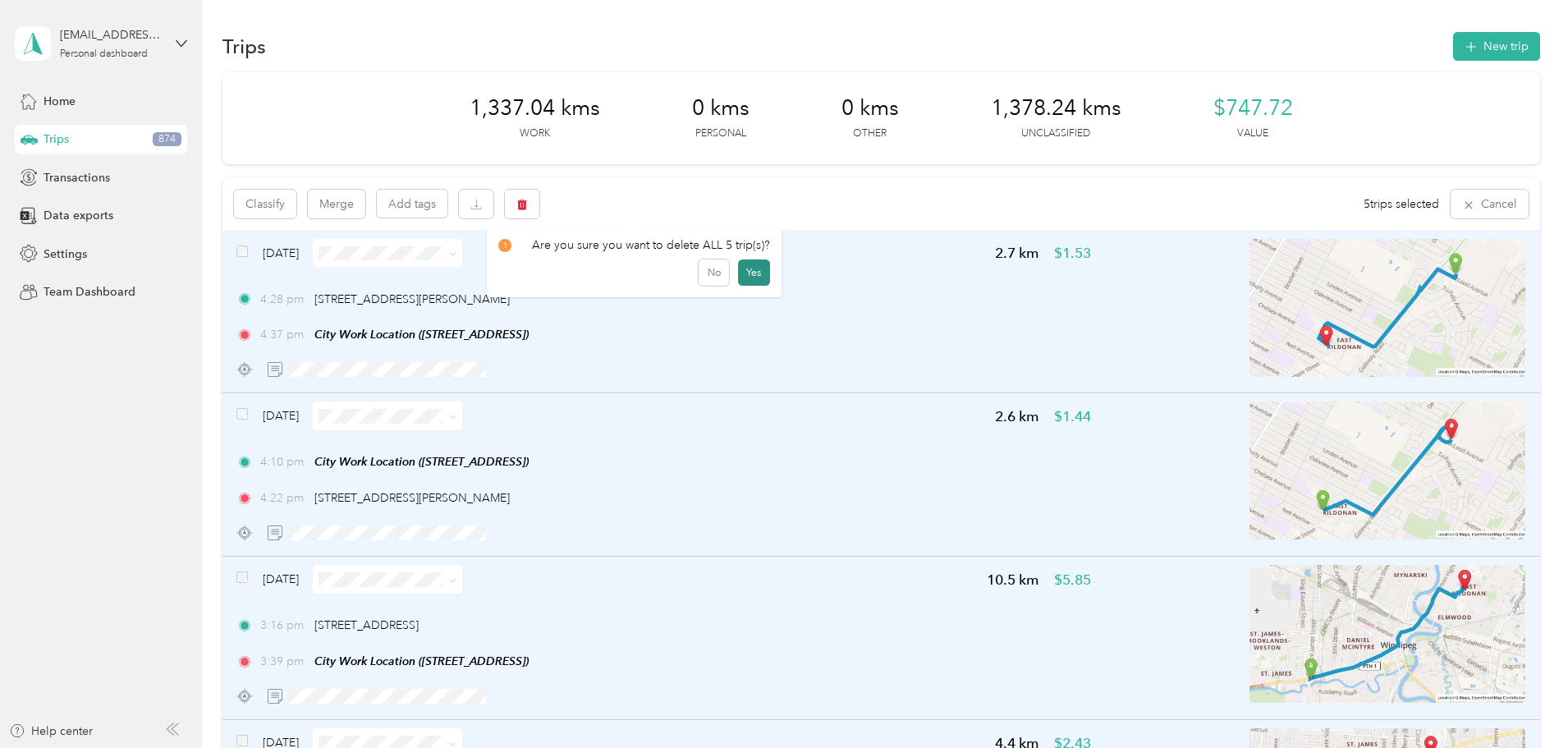
click at [743, 272] on button "Yes" at bounding box center [754, 272] width 32 height 26
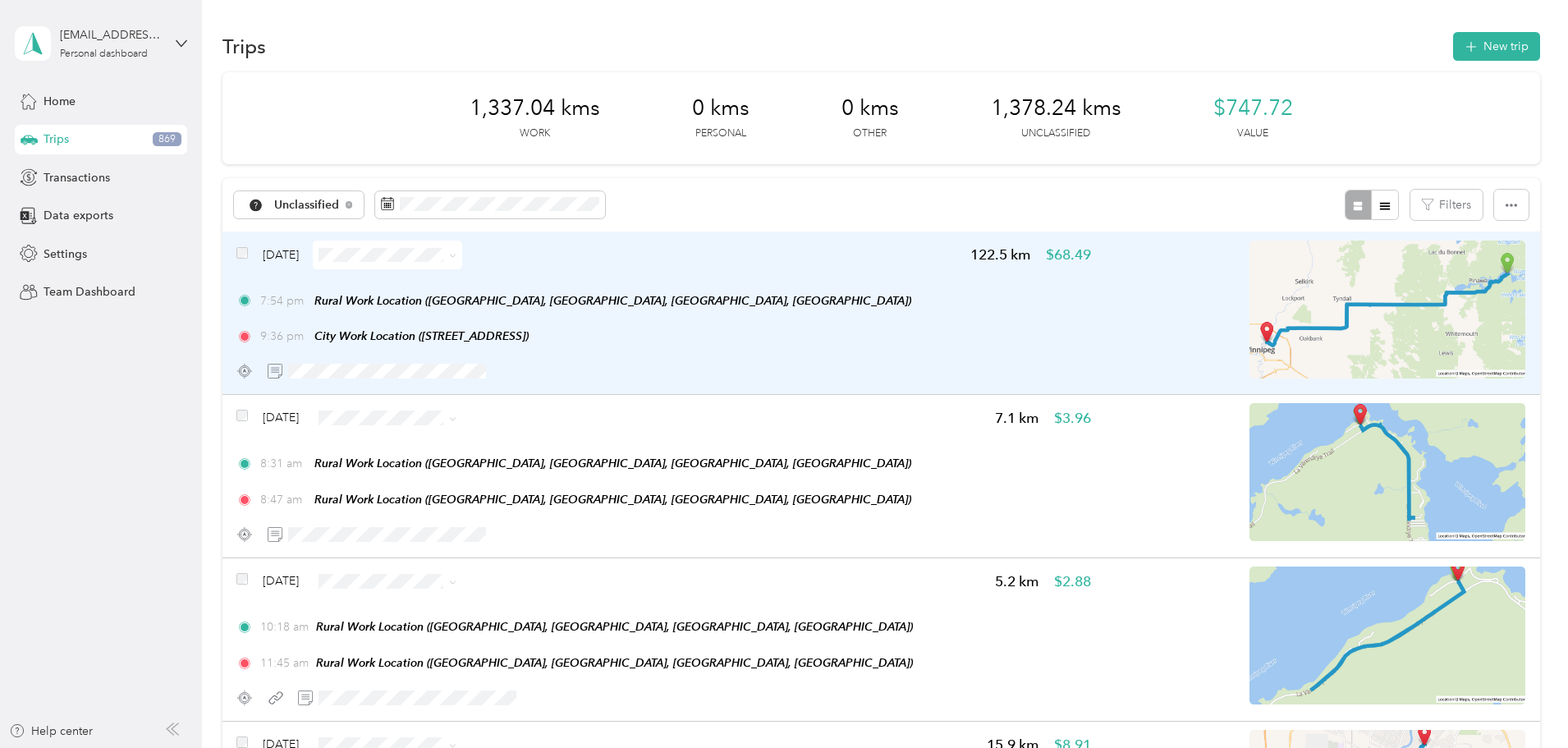
click at [457, 253] on icon at bounding box center [452, 255] width 8 height 8
click at [549, 286] on li "Work" at bounding box center [528, 277] width 151 height 28
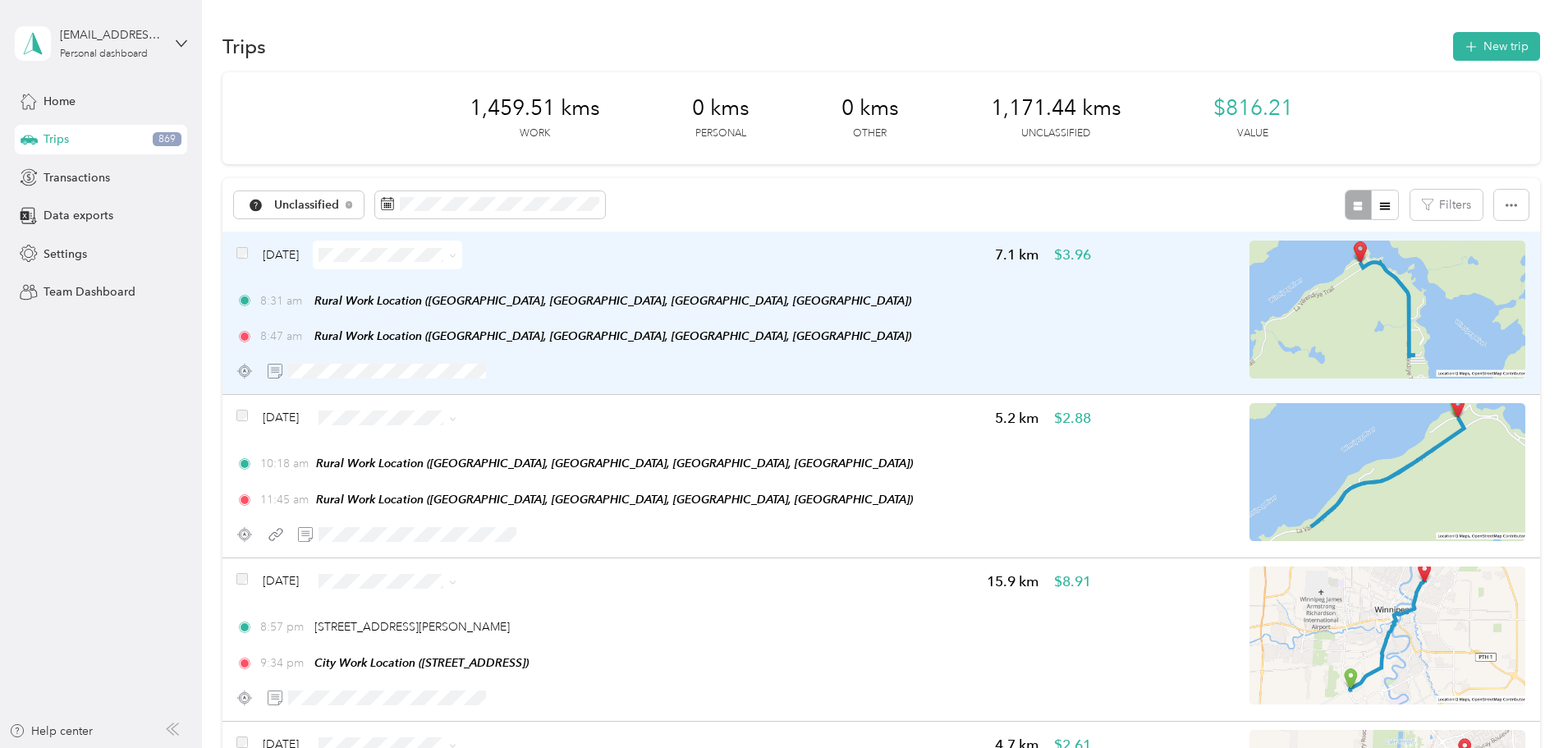
click at [457, 252] on icon at bounding box center [452, 255] width 8 height 8
click at [523, 395] on span "Resort" at bounding box center [542, 399] width 98 height 18
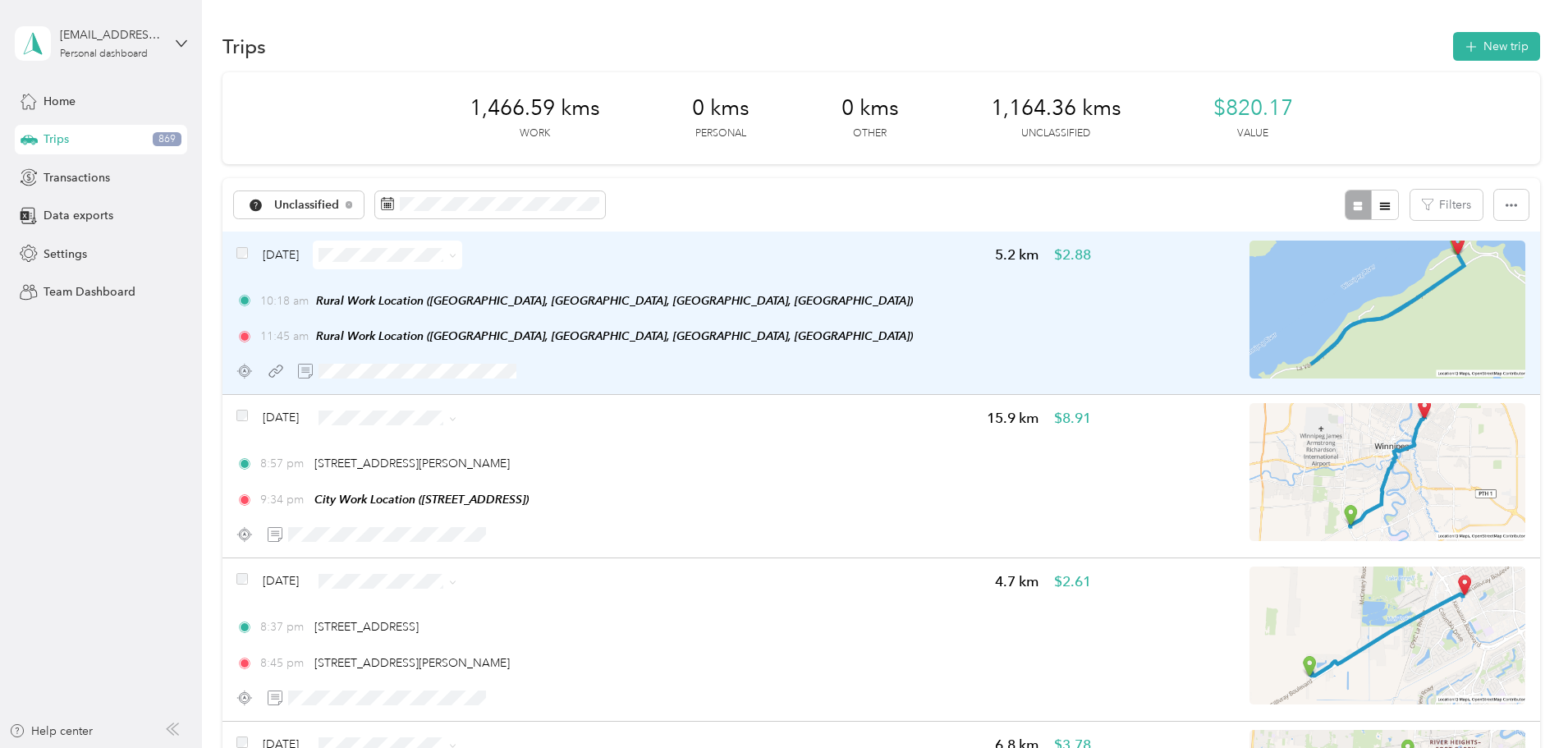
click at [457, 252] on icon at bounding box center [452, 255] width 8 height 8
click at [510, 397] on span "Resort" at bounding box center [542, 399] width 98 height 18
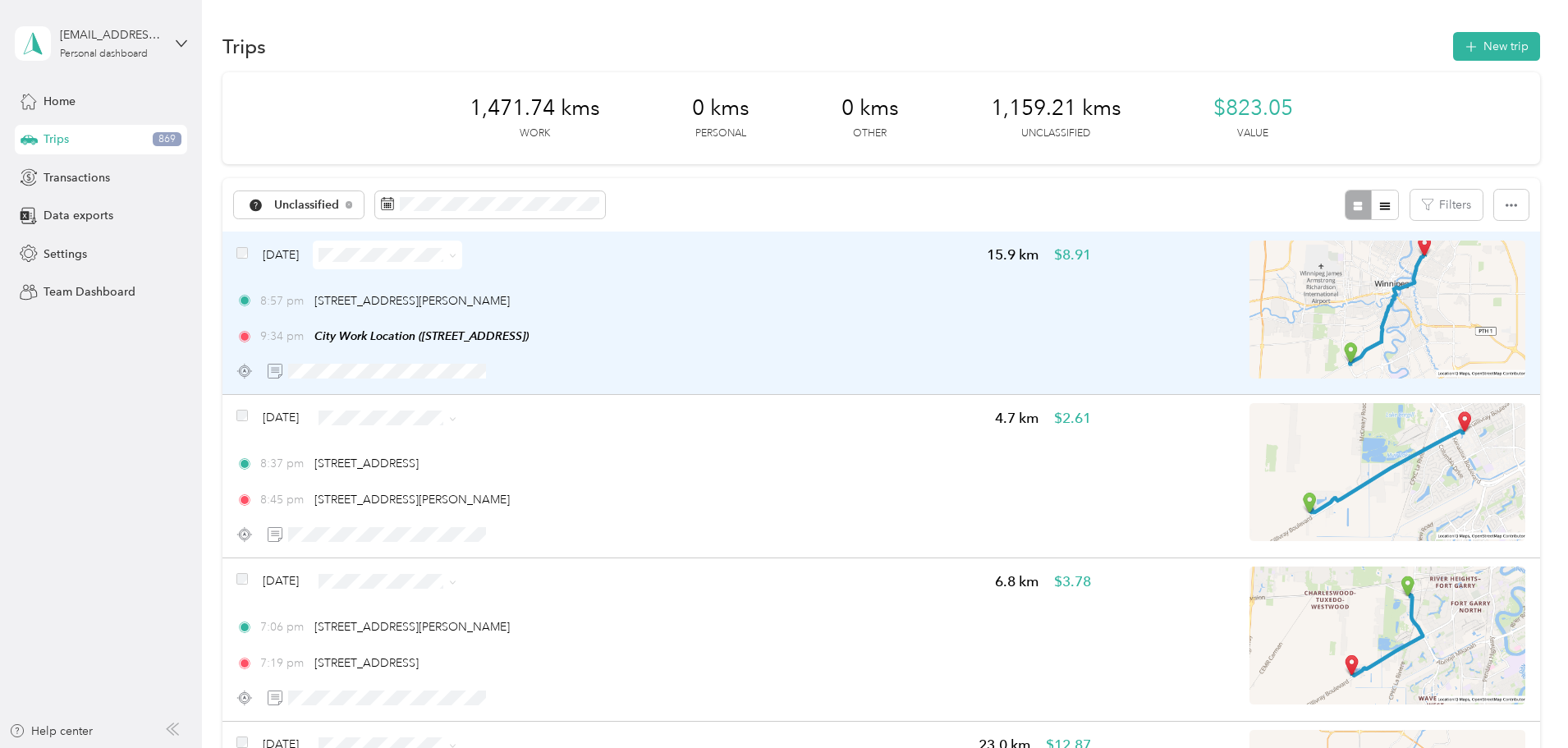
click at [1276, 320] on img at bounding box center [1387, 309] width 276 height 138
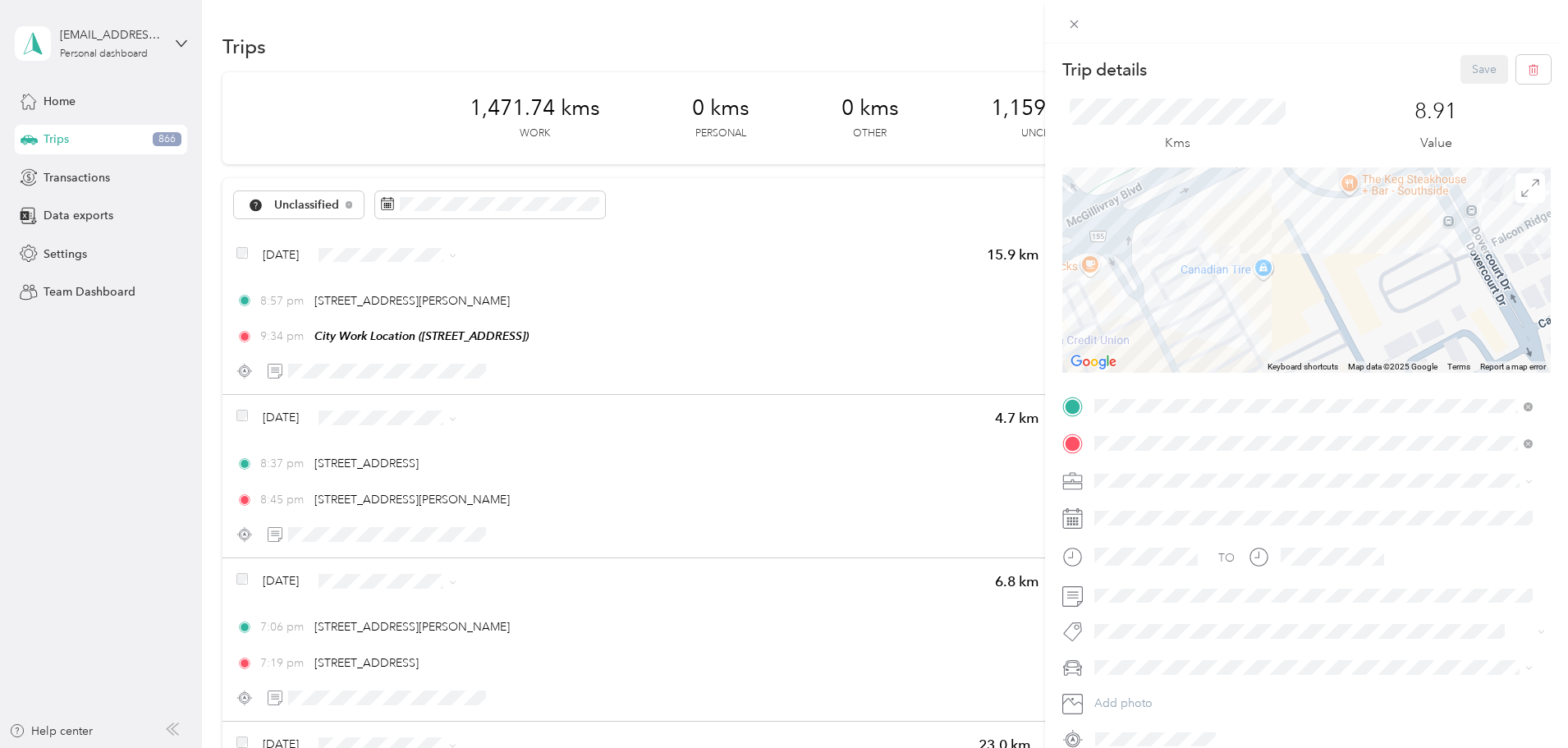
drag, startPoint x: 1429, startPoint y: 221, endPoint x: 1294, endPoint y: 239, distance: 136.2
click at [1294, 239] on div at bounding box center [1307, 269] width 488 height 205
click at [1075, 27] on icon at bounding box center [1074, 24] width 14 height 14
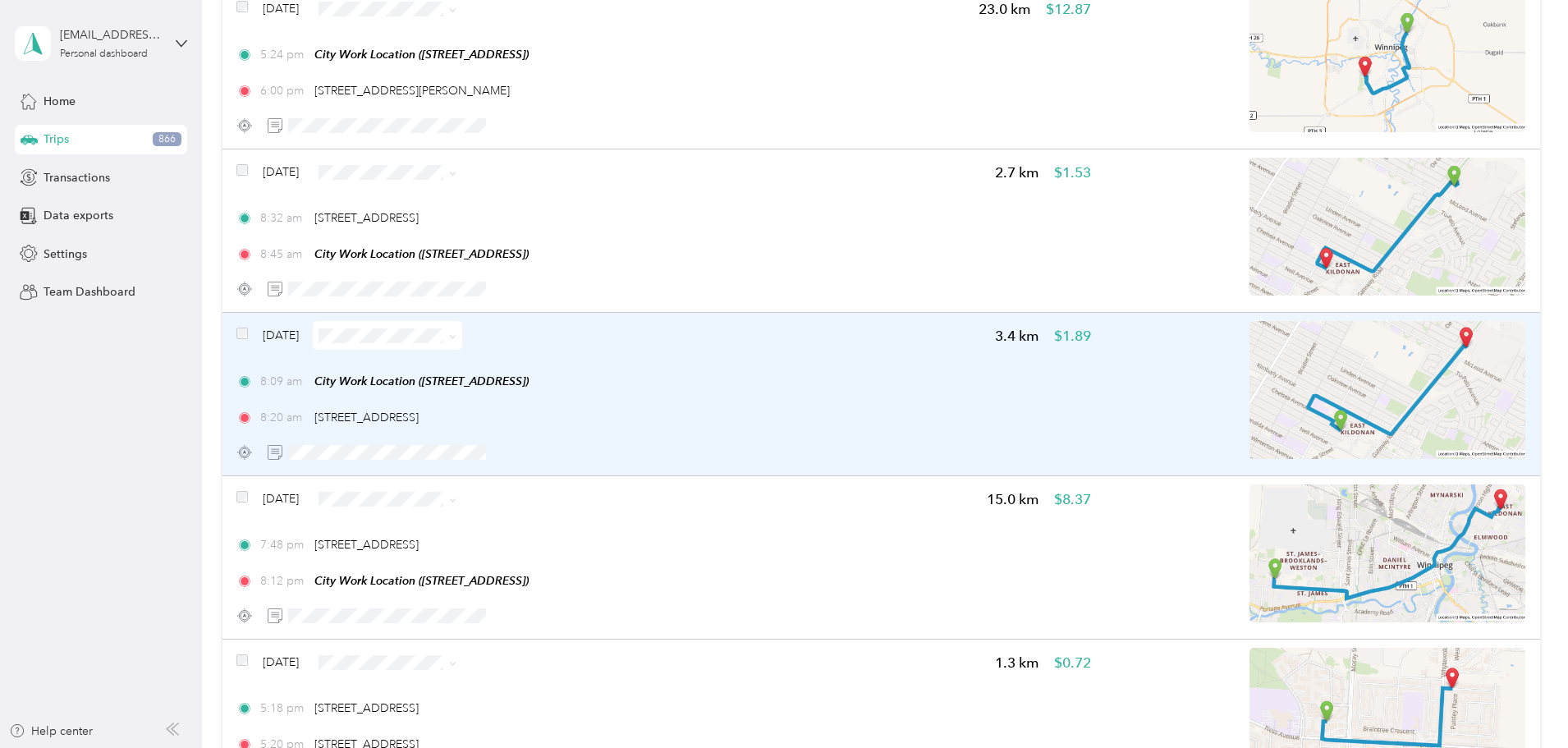
scroll to position [739, 0]
click at [1305, 382] on img at bounding box center [1387, 386] width 276 height 138
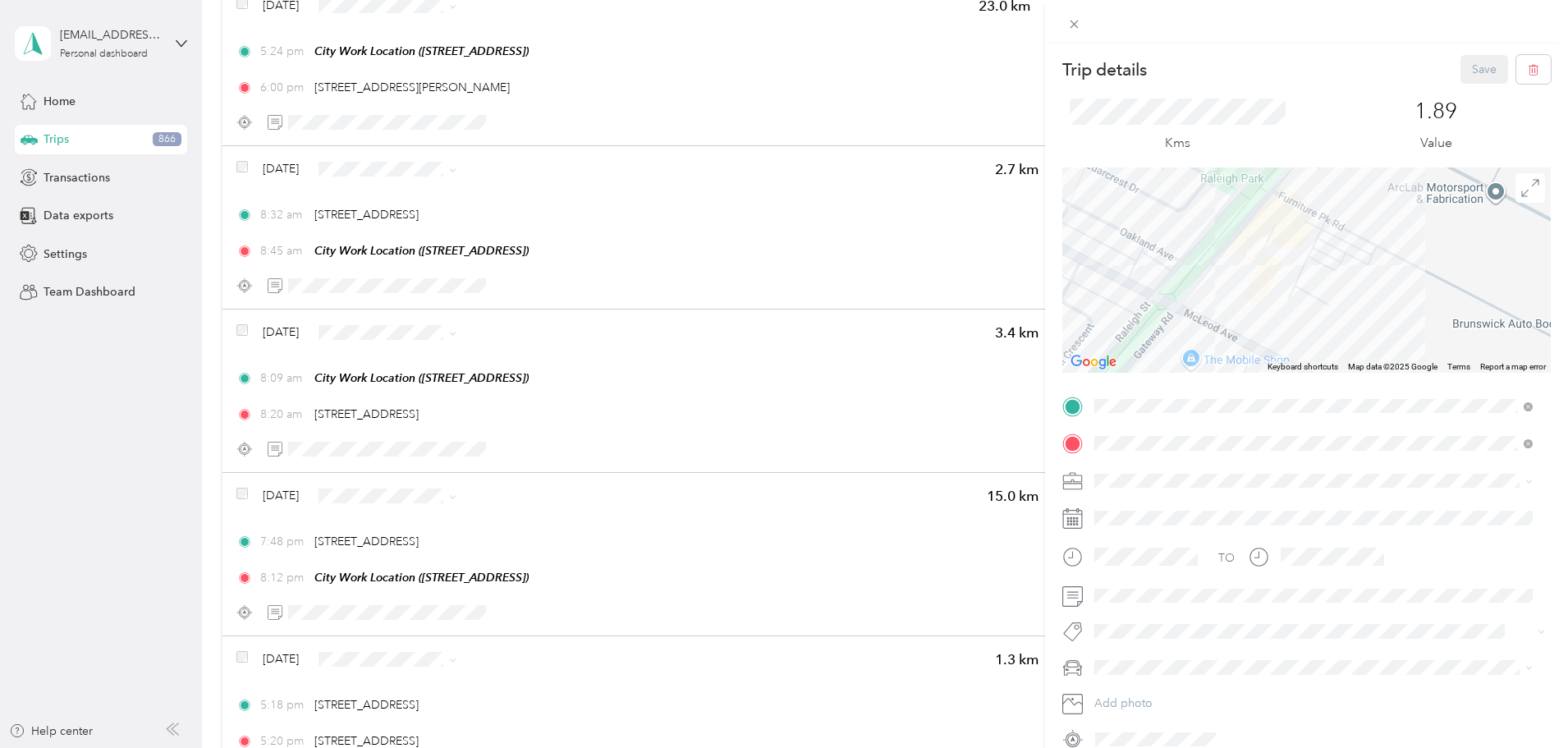
drag, startPoint x: 1375, startPoint y: 206, endPoint x: 1305, endPoint y: 304, distance: 120.4
click at [1305, 304] on div at bounding box center [1307, 269] width 488 height 205
click at [352, 324] on div "Trip details Save This trip cannot be edited because it is either under review,…" at bounding box center [784, 374] width 1568 height 748
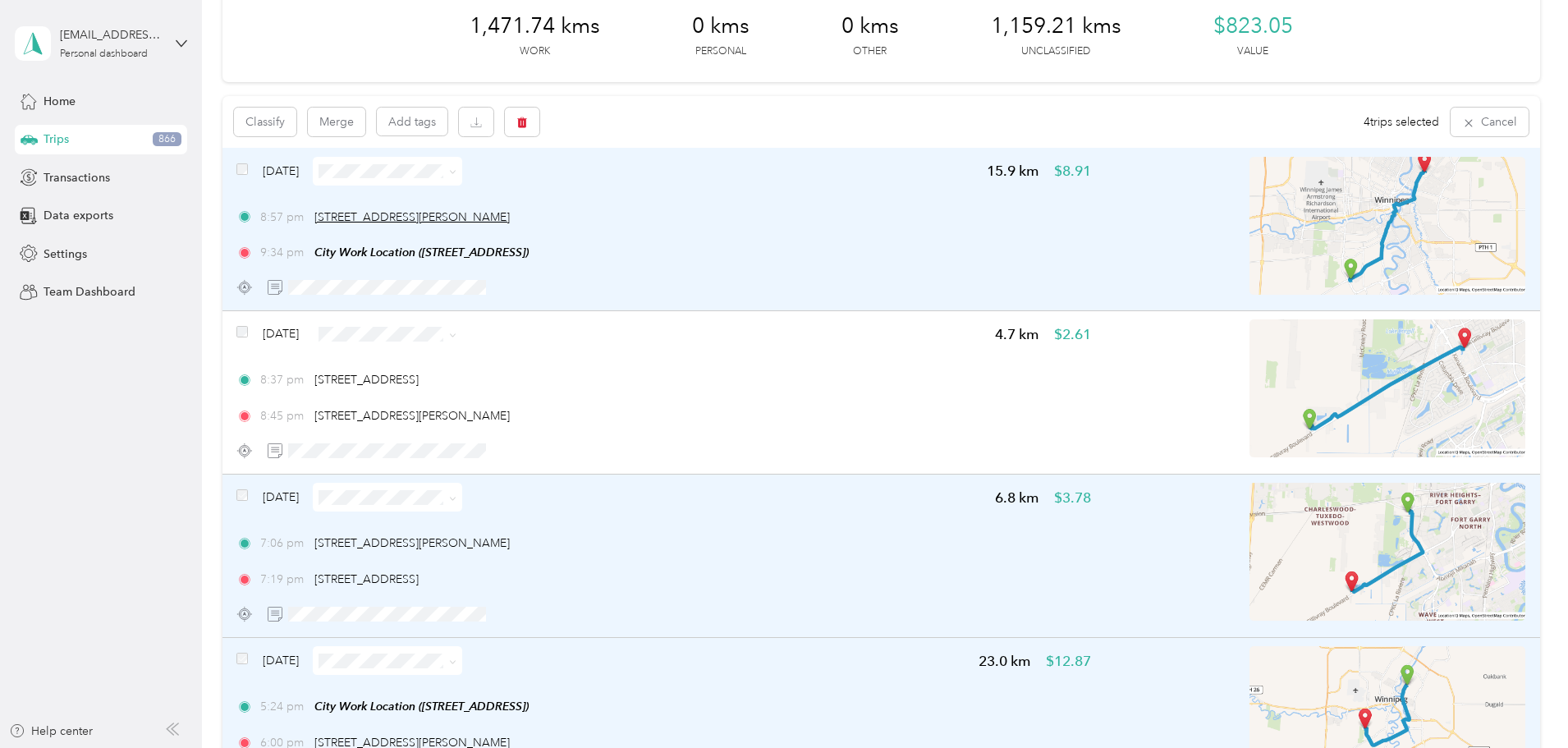
scroll to position [80, 0]
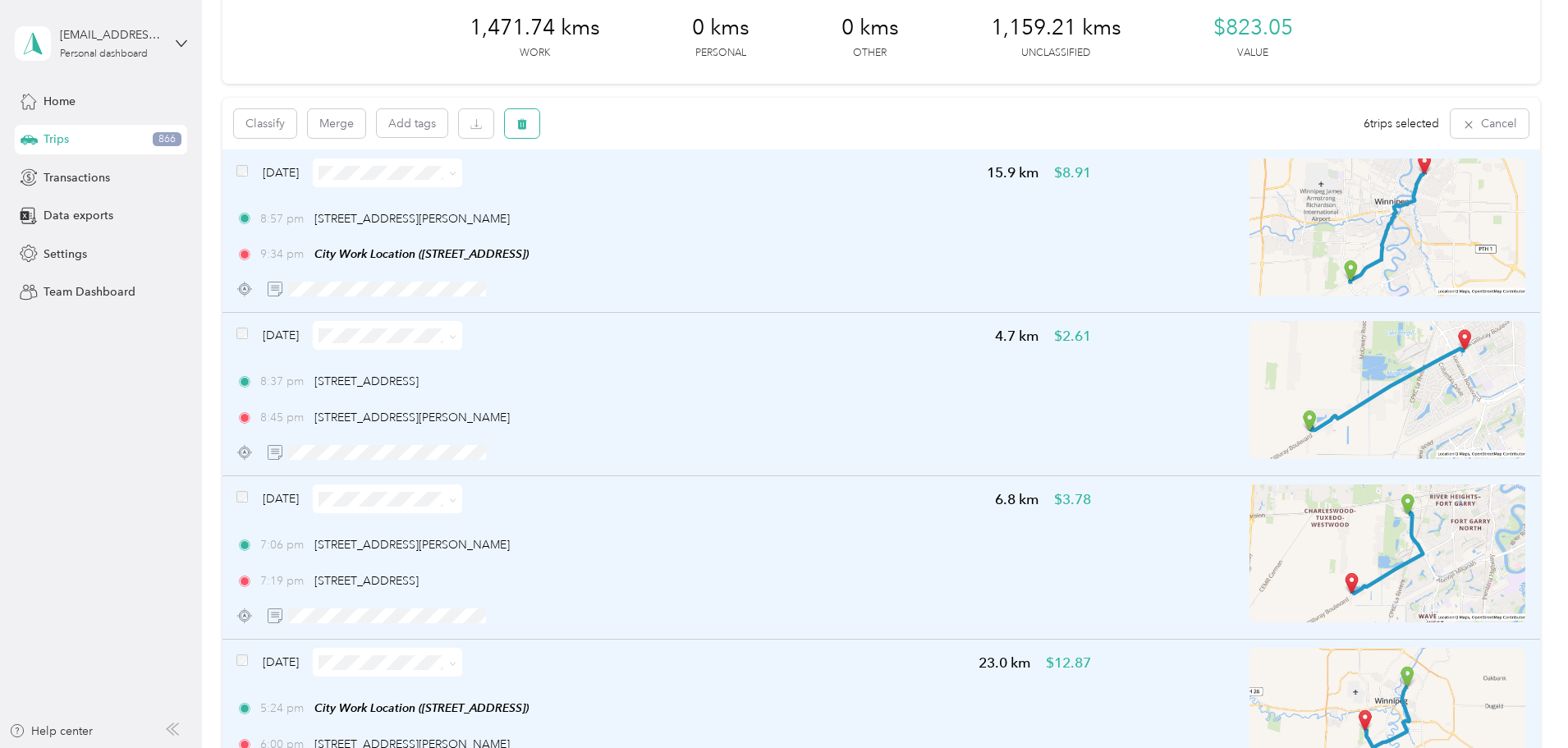
click at [527, 124] on icon "button" at bounding box center [523, 124] width 10 height 11
click at [751, 197] on button "Yes" at bounding box center [754, 191] width 32 height 26
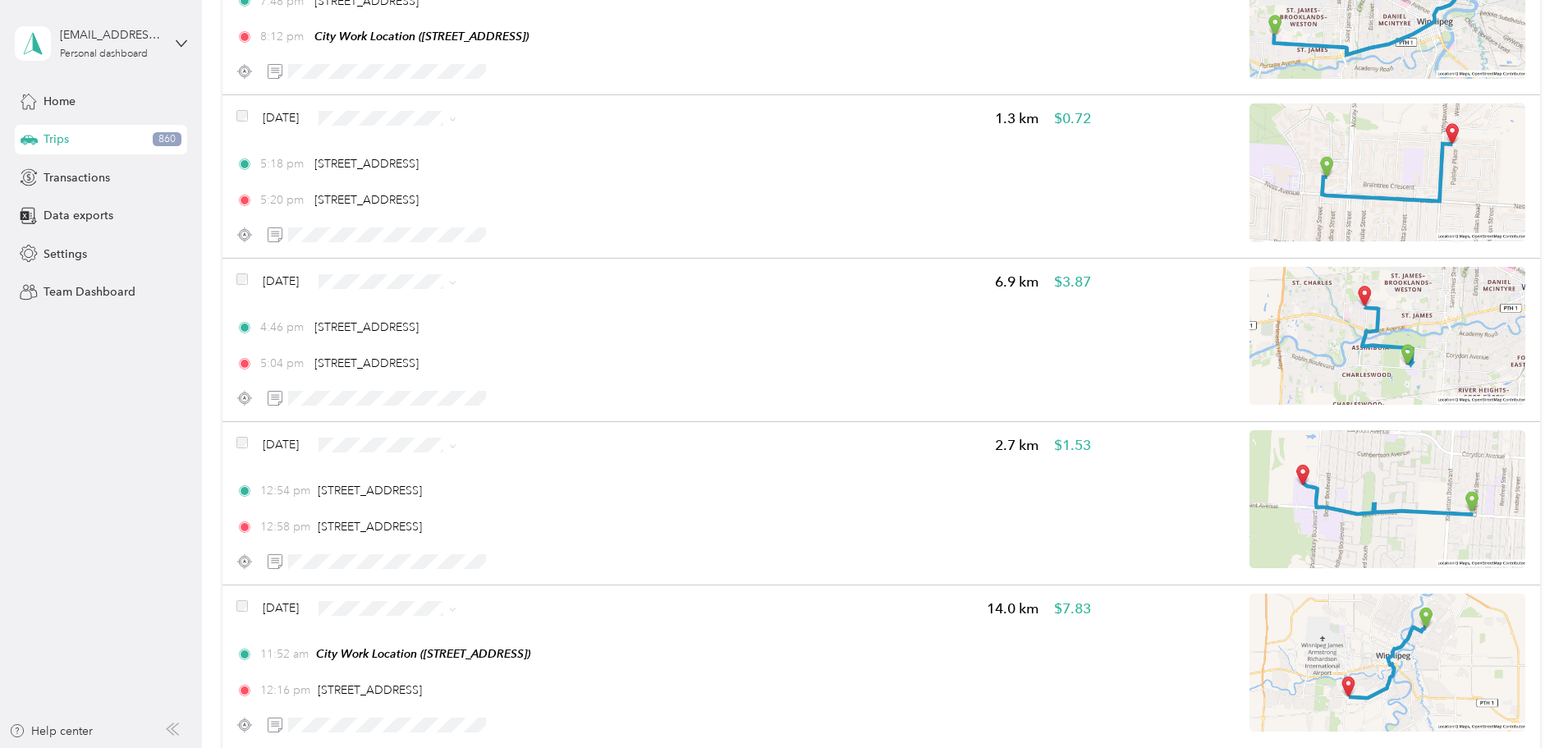
scroll to position [0, 0]
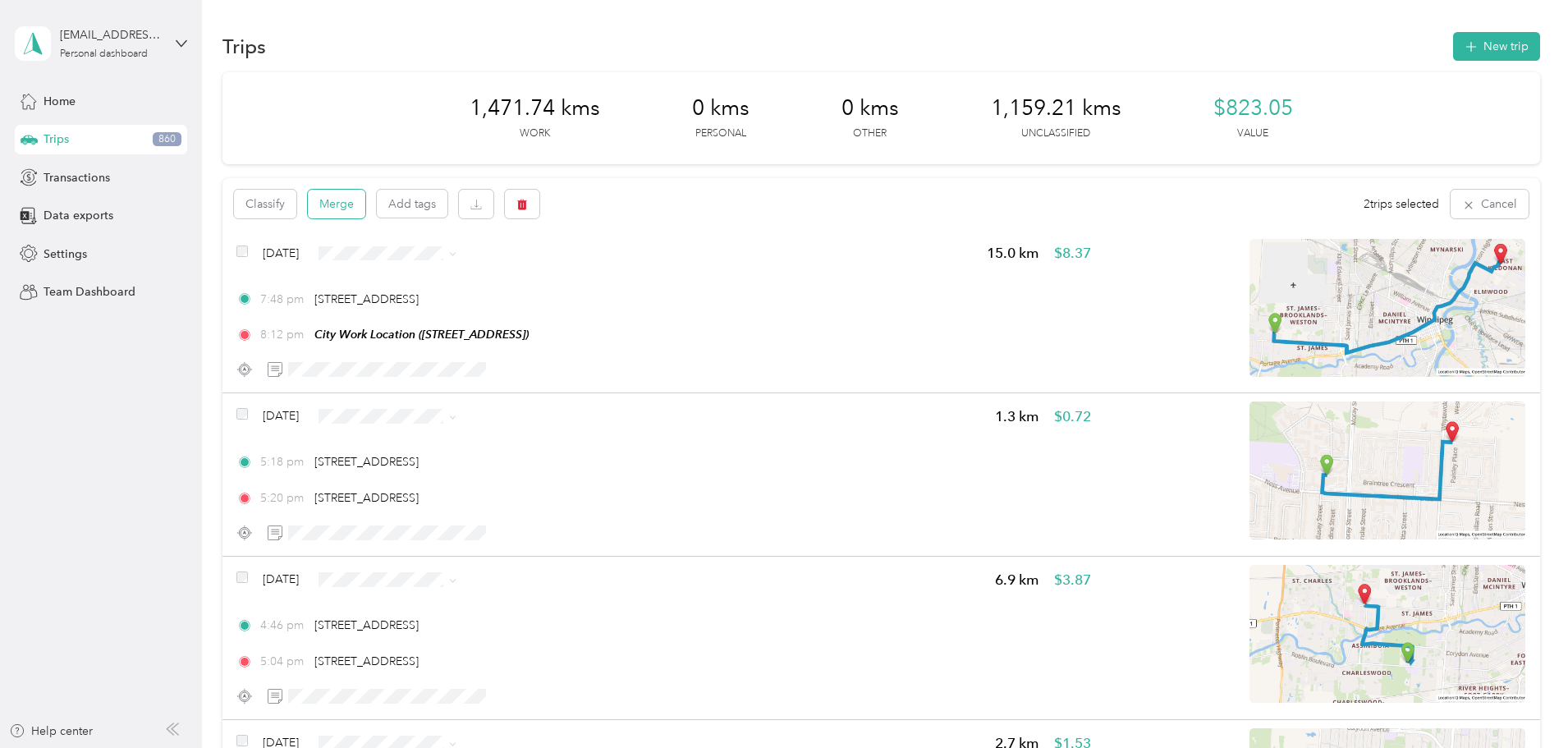
click at [365, 205] on button "Merge" at bounding box center [336, 204] width 58 height 28
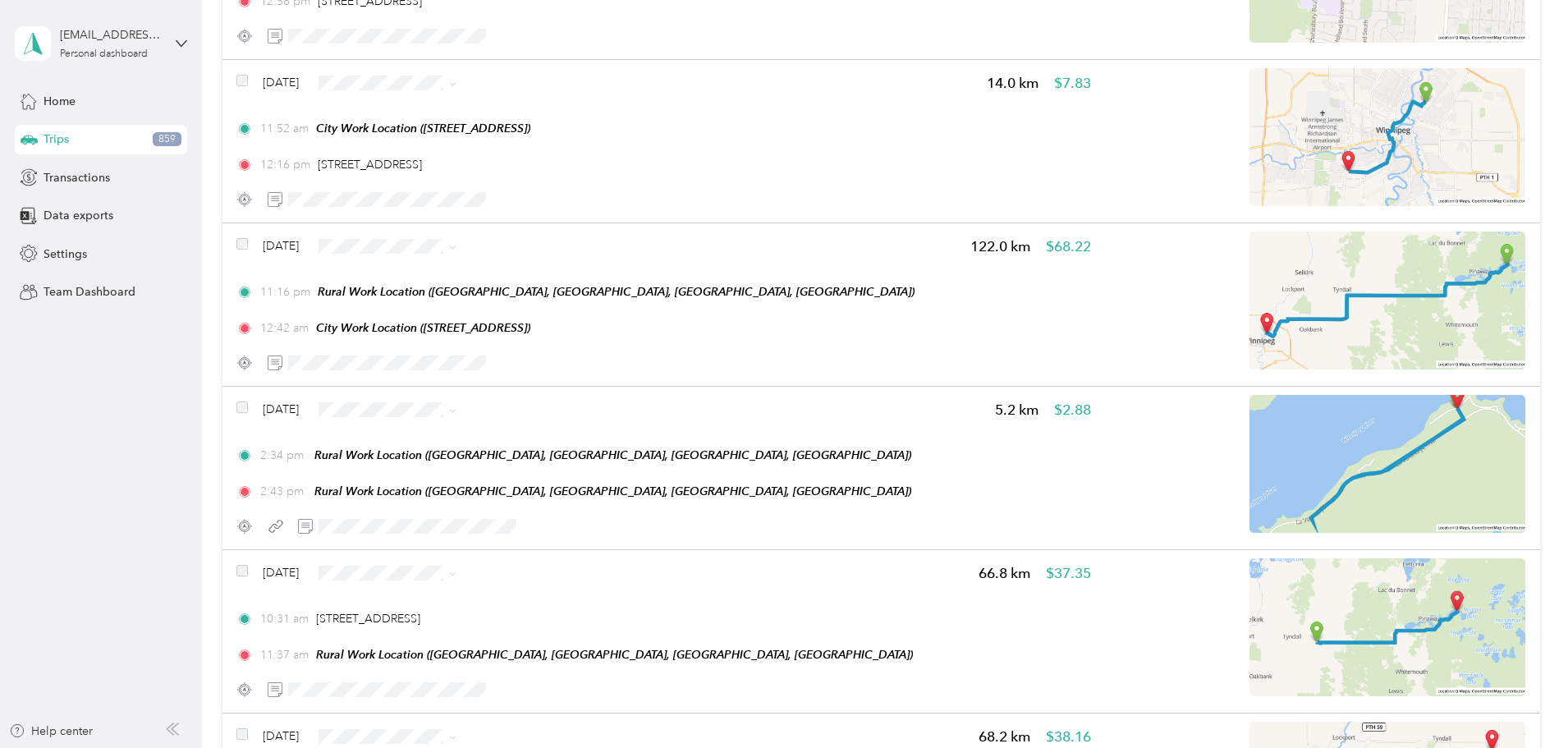
scroll to position [841, 0]
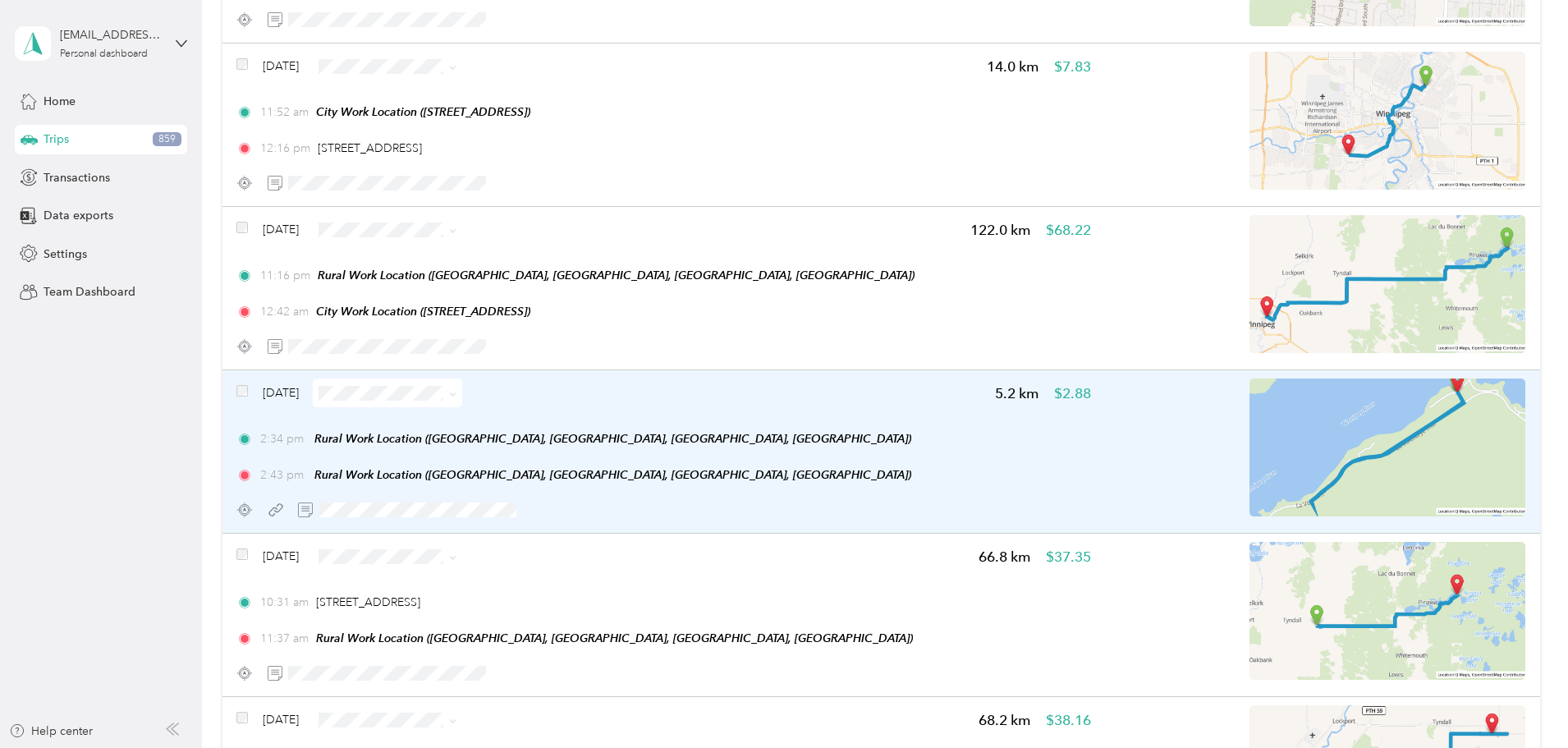
click at [457, 393] on icon at bounding box center [452, 394] width 8 height 8
click at [518, 531] on span "Resort" at bounding box center [542, 537] width 98 height 18
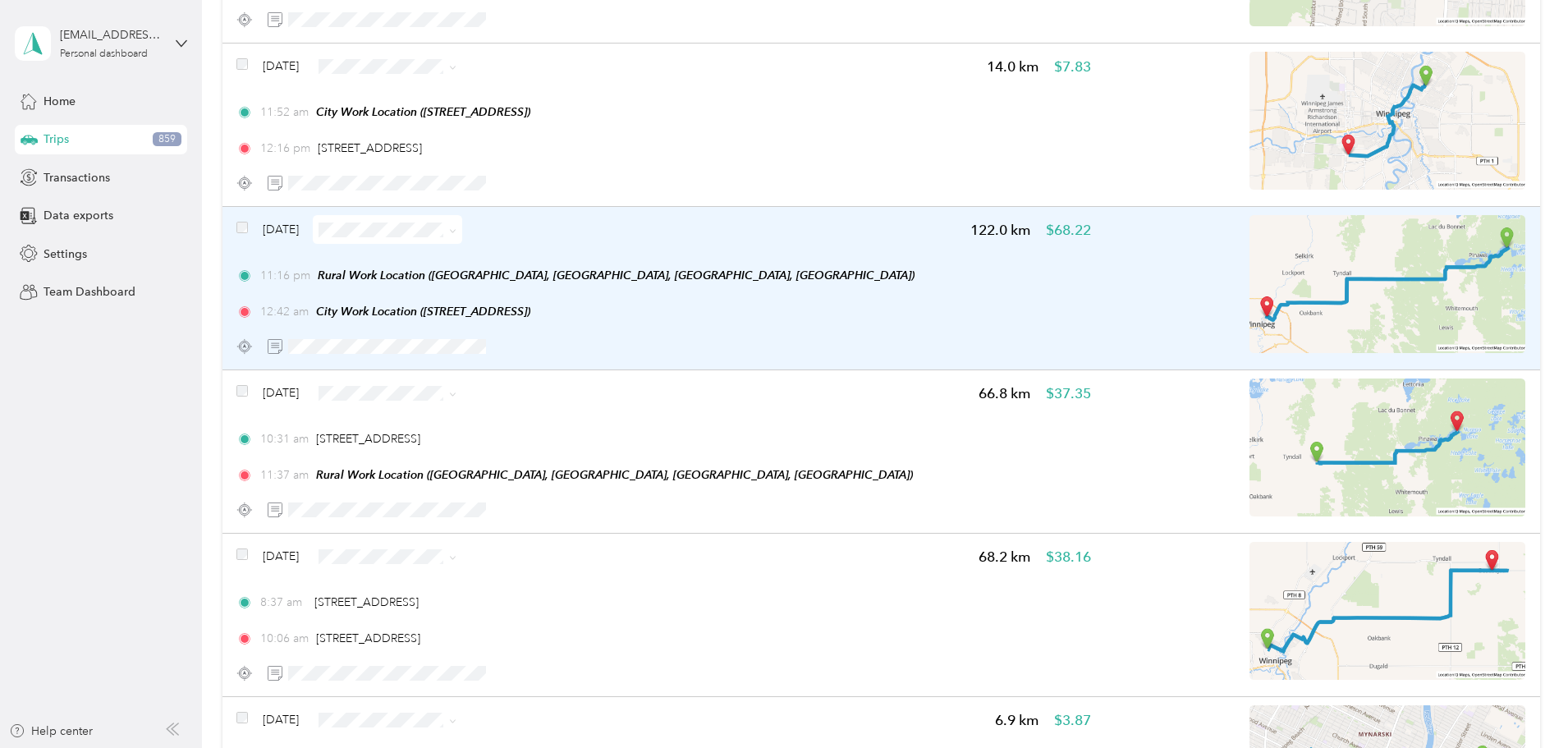
click at [457, 229] on icon at bounding box center [452, 231] width 8 height 8
click at [547, 261] on span "Work" at bounding box center [542, 259] width 98 height 18
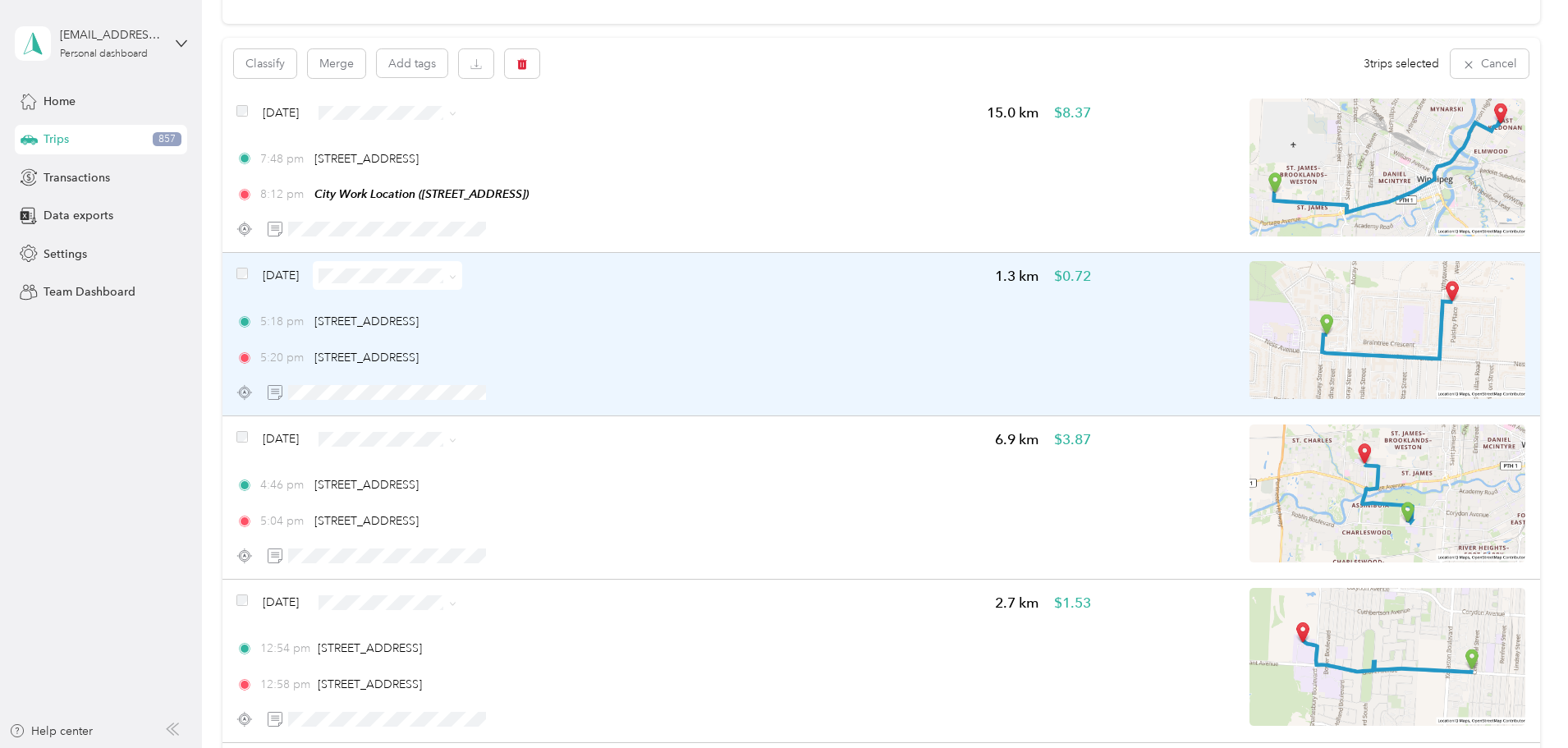
scroll to position [101, 0]
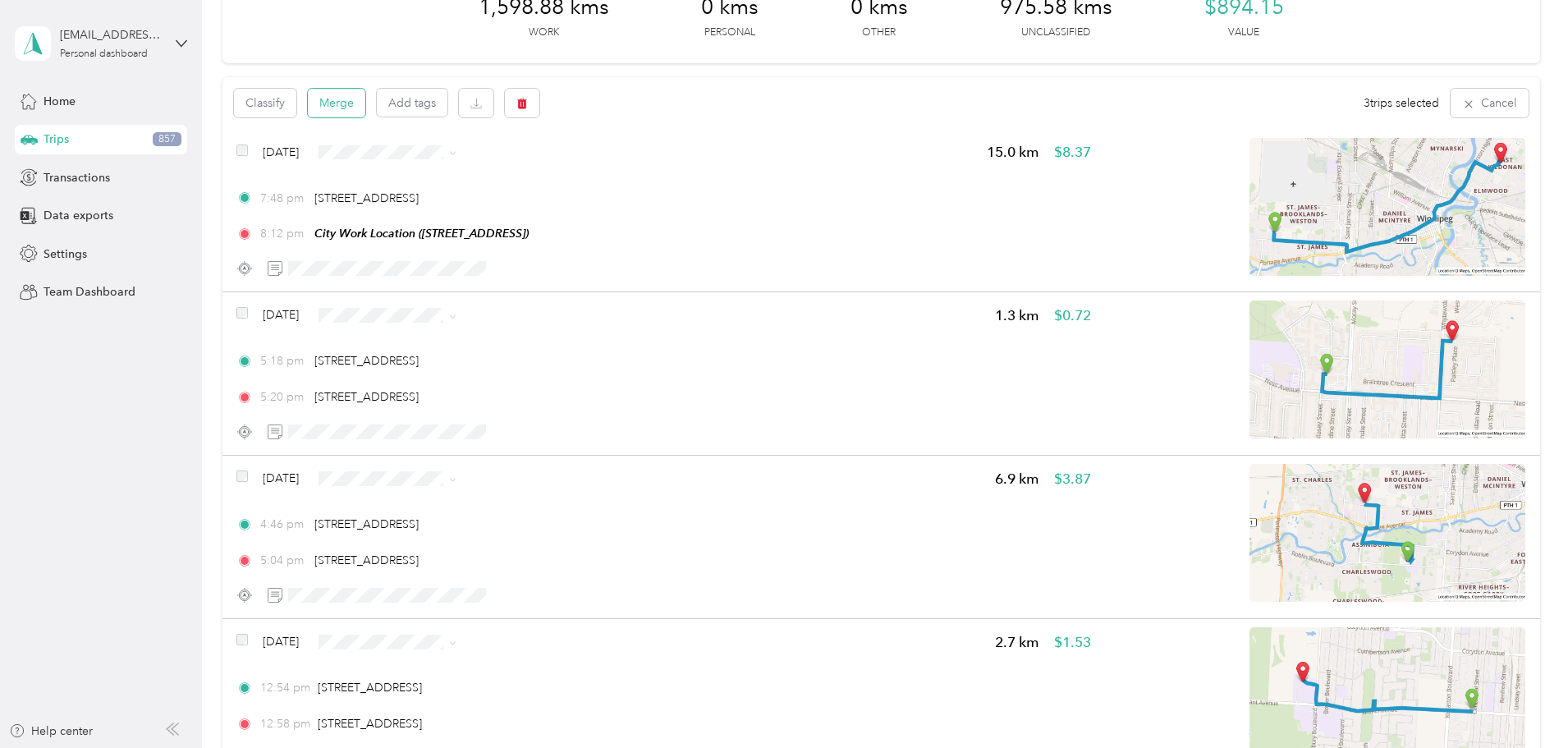
click at [365, 109] on button "Merge" at bounding box center [336, 103] width 58 height 28
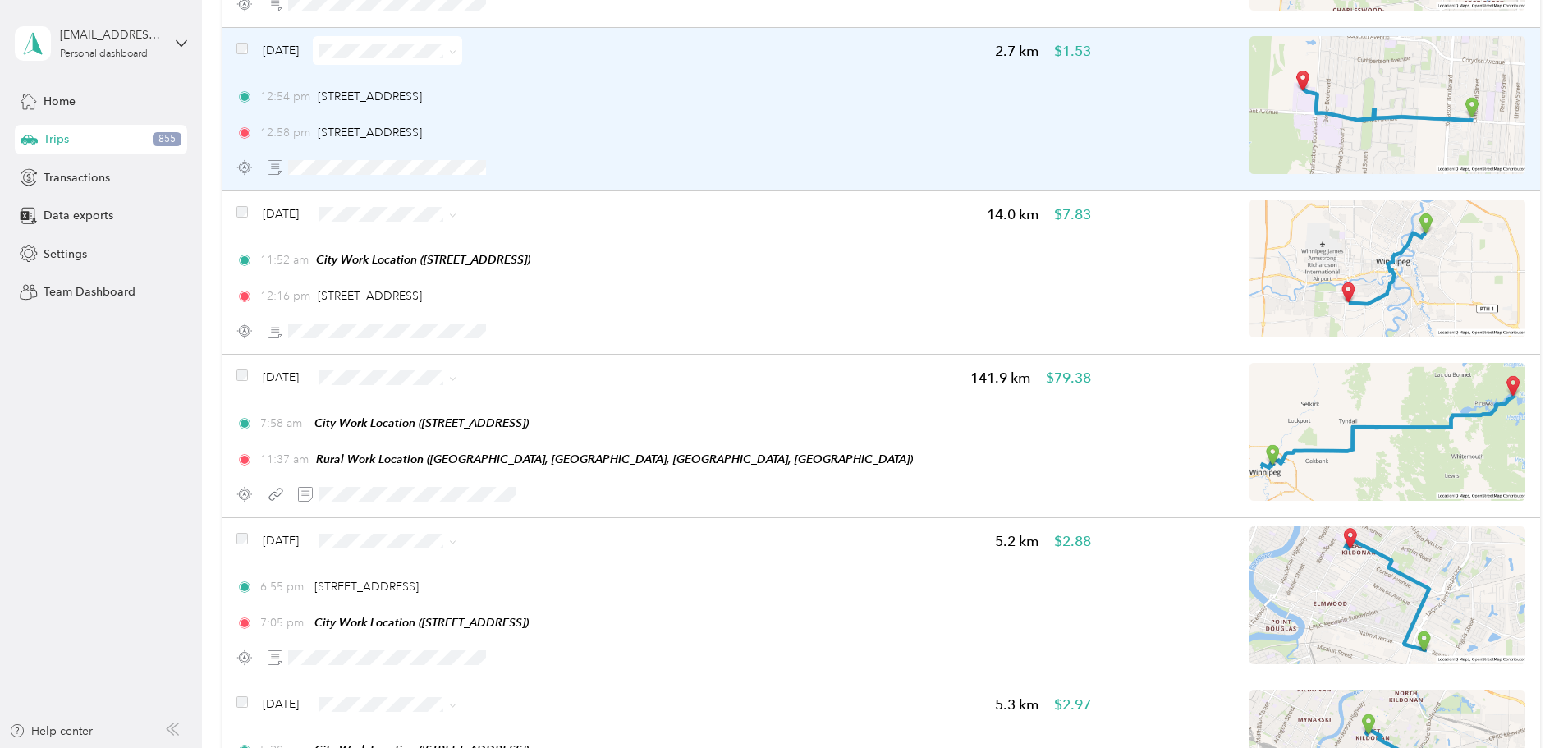
scroll to position [757, 0]
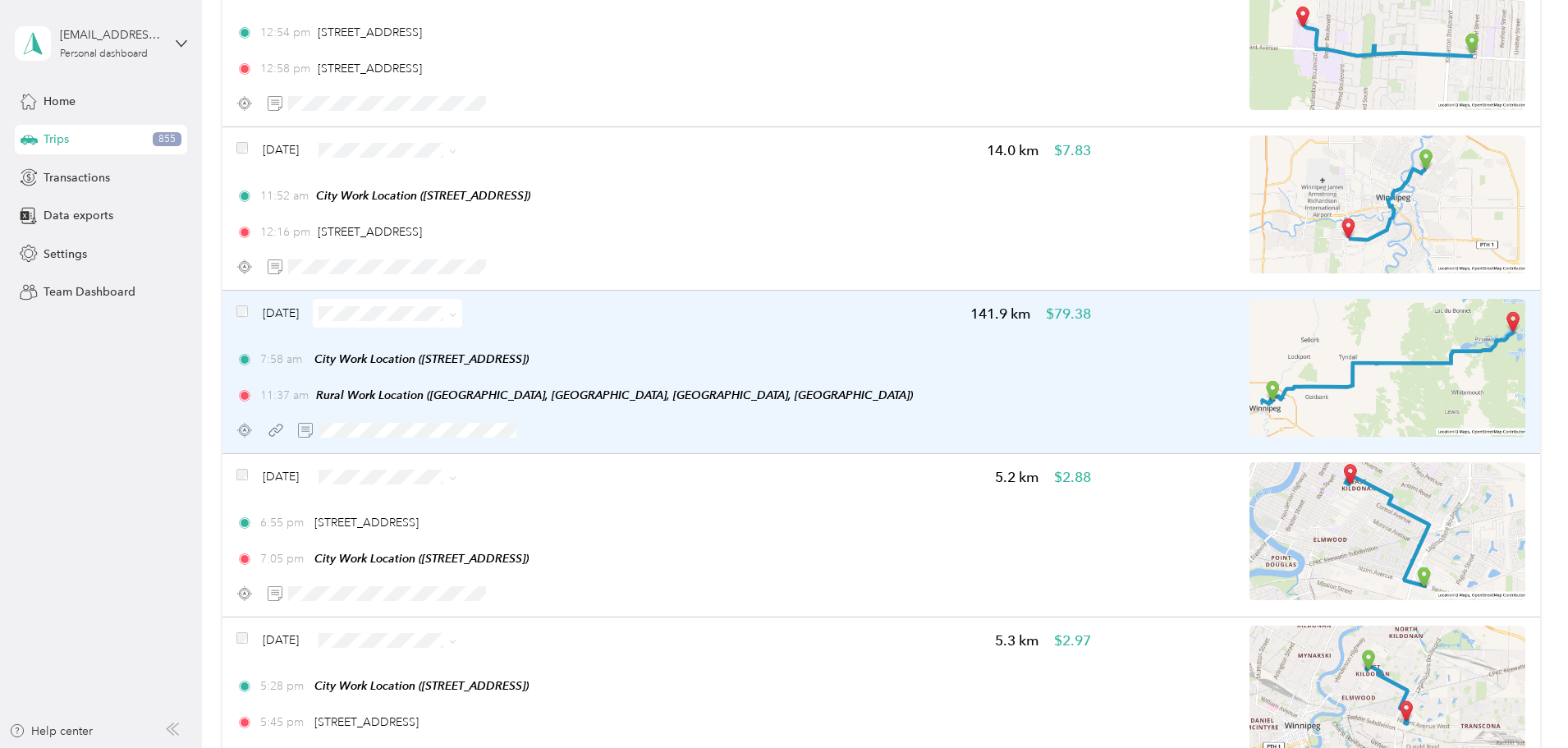
click at [457, 314] on span at bounding box center [450, 313] width 13 height 18
click at [457, 314] on icon at bounding box center [452, 314] width 8 height 8
click at [517, 482] on span "Errands/Shopping" at bounding box center [542, 485] width 98 height 18
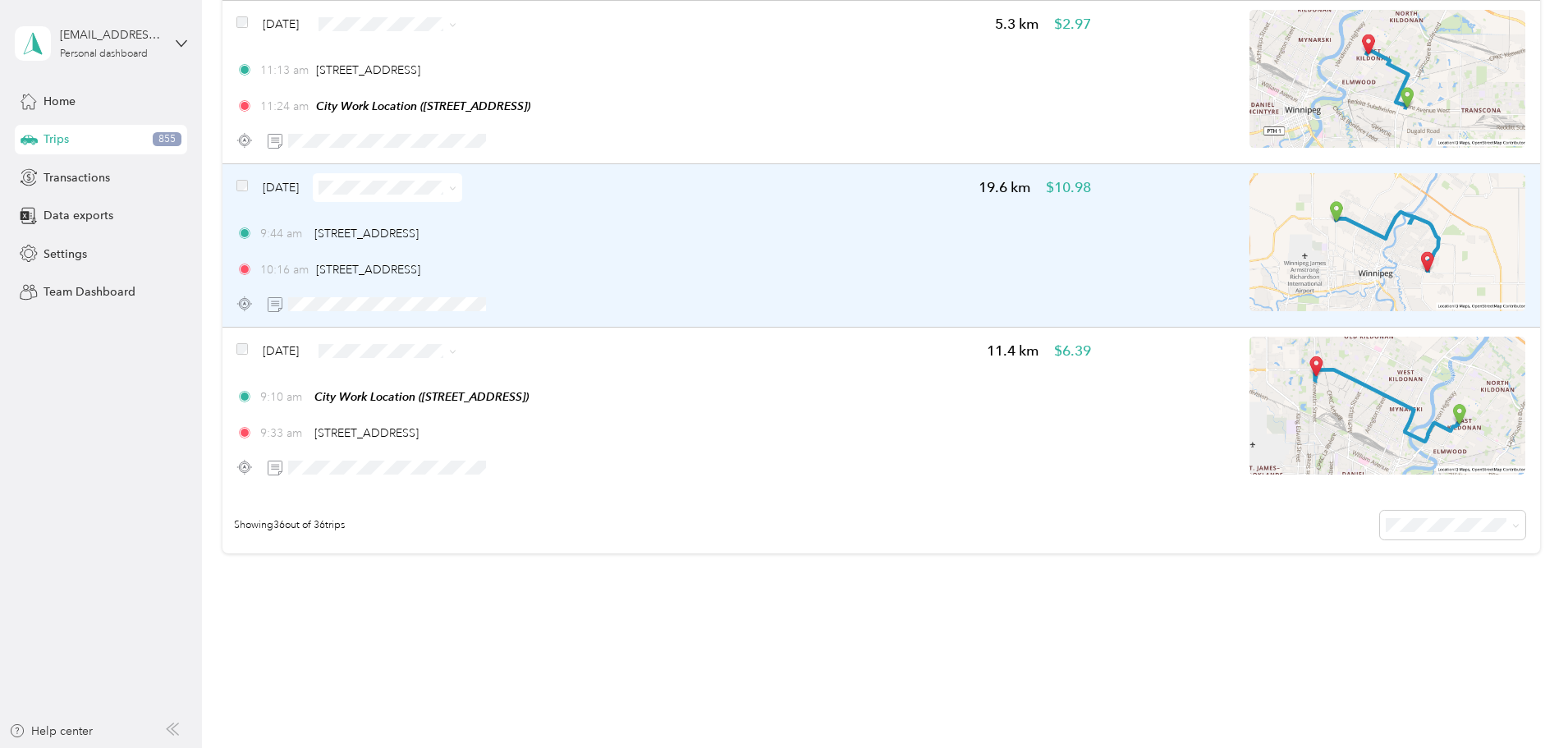
scroll to position [5651, 0]
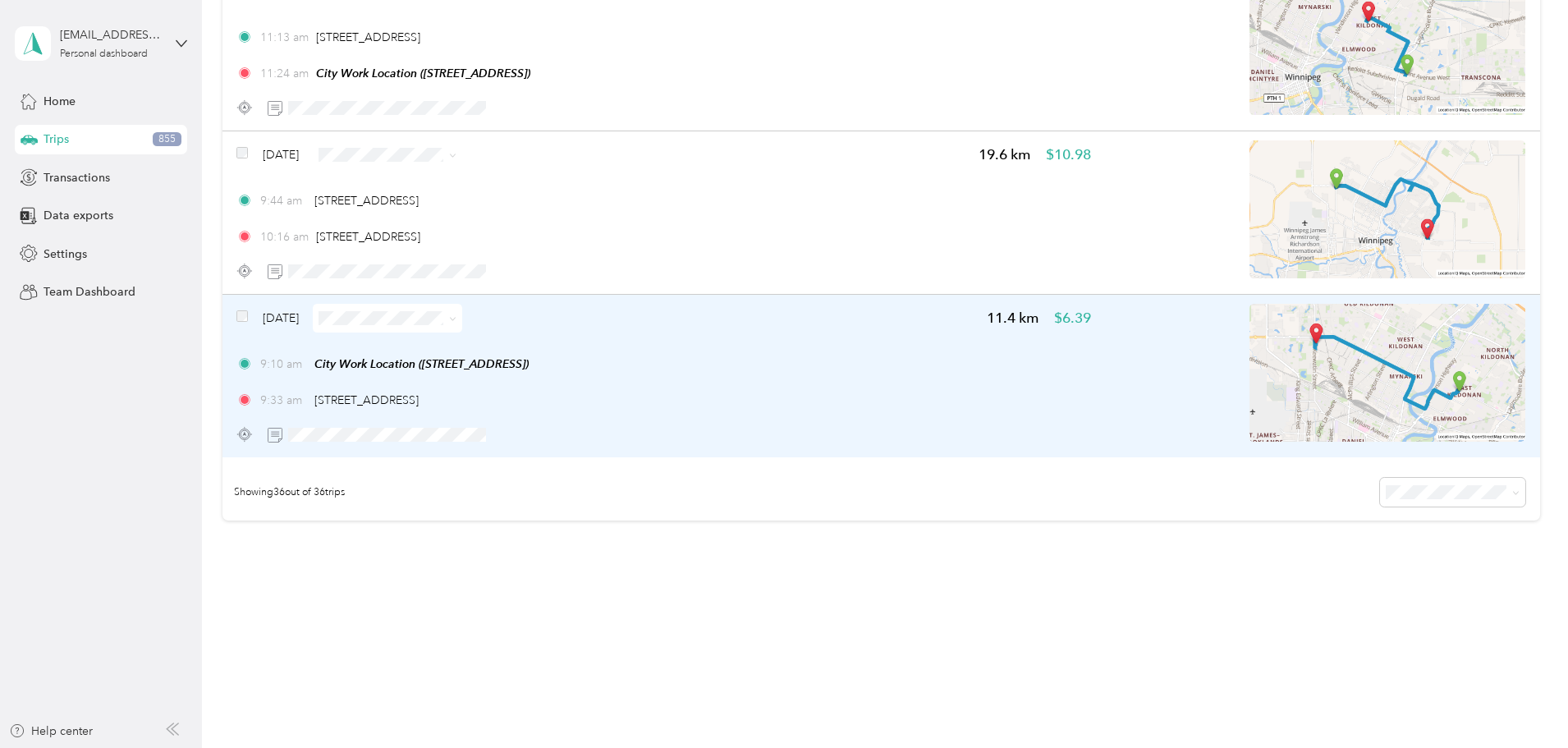
click at [1354, 379] on img at bounding box center [1387, 372] width 276 height 138
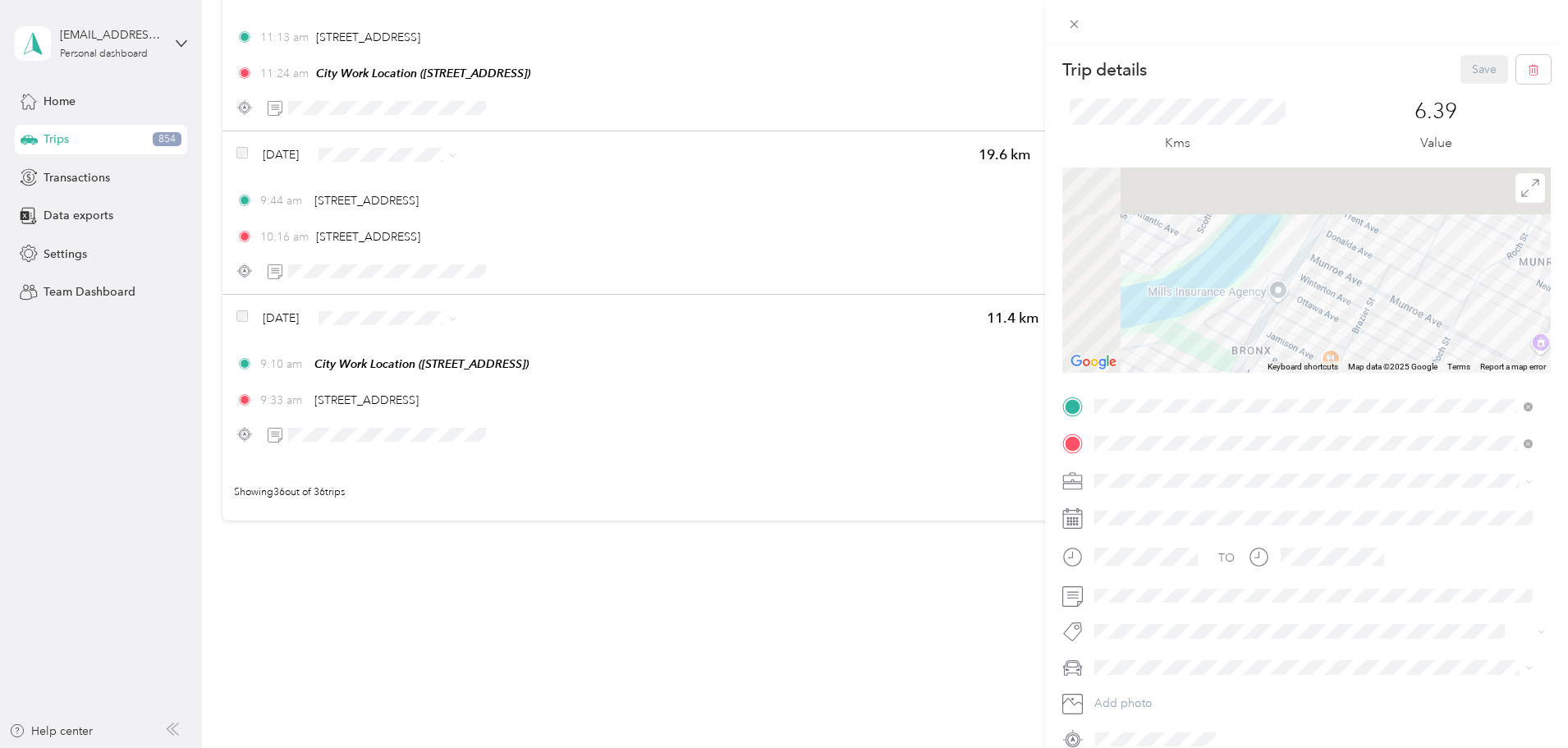
drag, startPoint x: 1293, startPoint y: 334, endPoint x: 1507, endPoint y: 391, distance: 221.5
click at [1506, 393] on div "Trip details Save This trip cannot be edited because it is either under review,…" at bounding box center [1307, 404] width 488 height 697
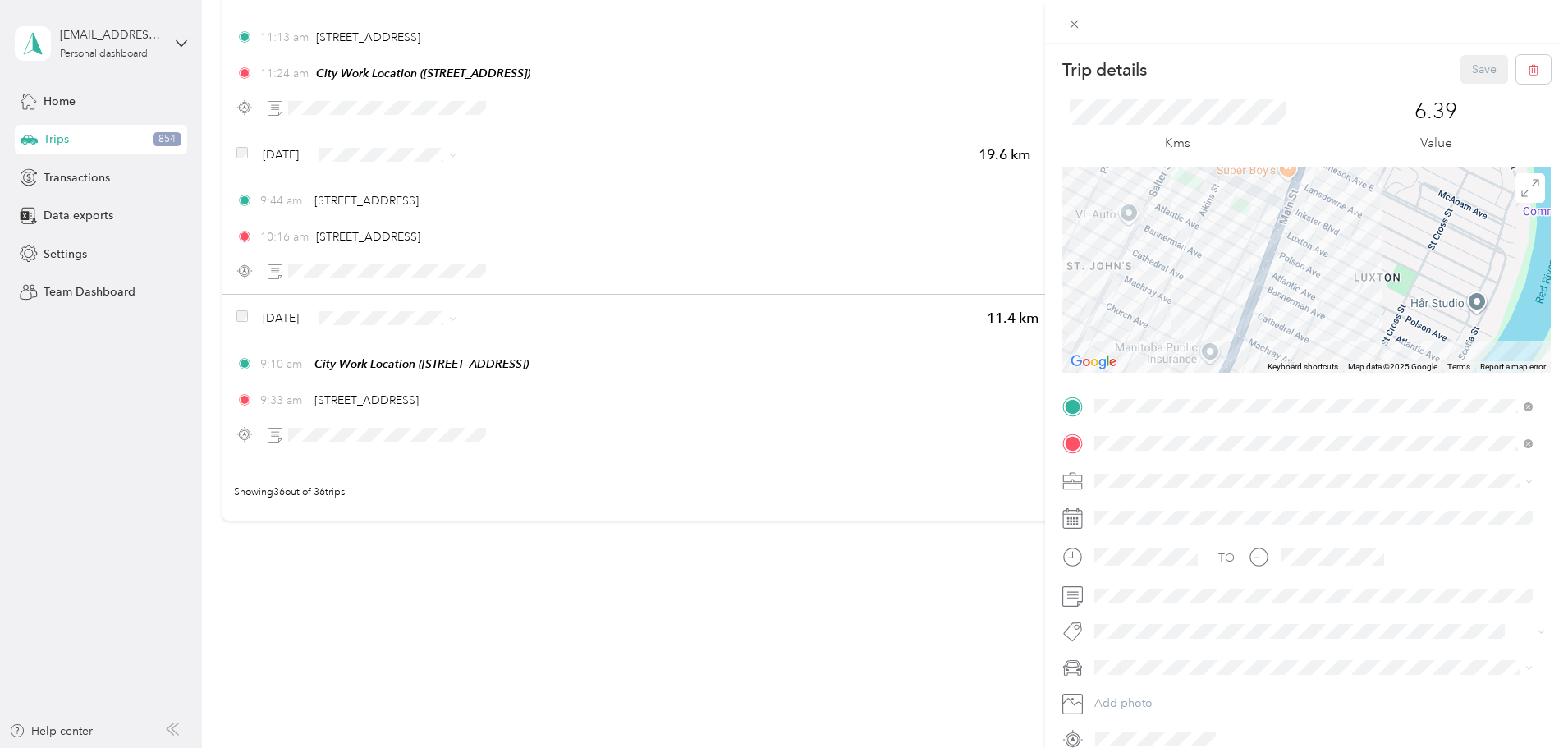
drag, startPoint x: 1305, startPoint y: 247, endPoint x: 1316, endPoint y: 335, distance: 88.7
click at [1323, 320] on div at bounding box center [1307, 269] width 488 height 205
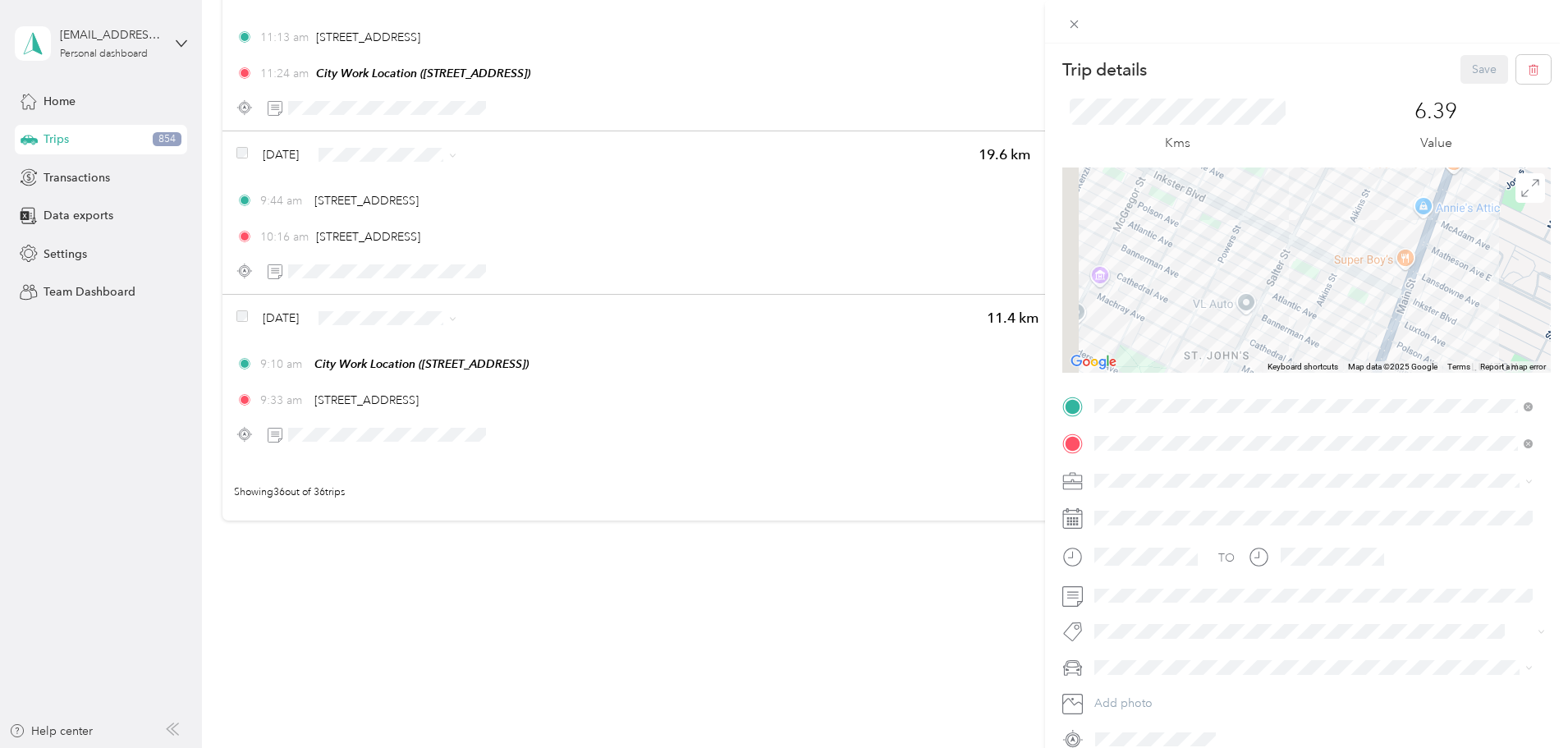
drag, startPoint x: 1211, startPoint y: 206, endPoint x: 1346, endPoint y: 292, distance: 160.1
click at [1339, 284] on div at bounding box center [1307, 269] width 488 height 205
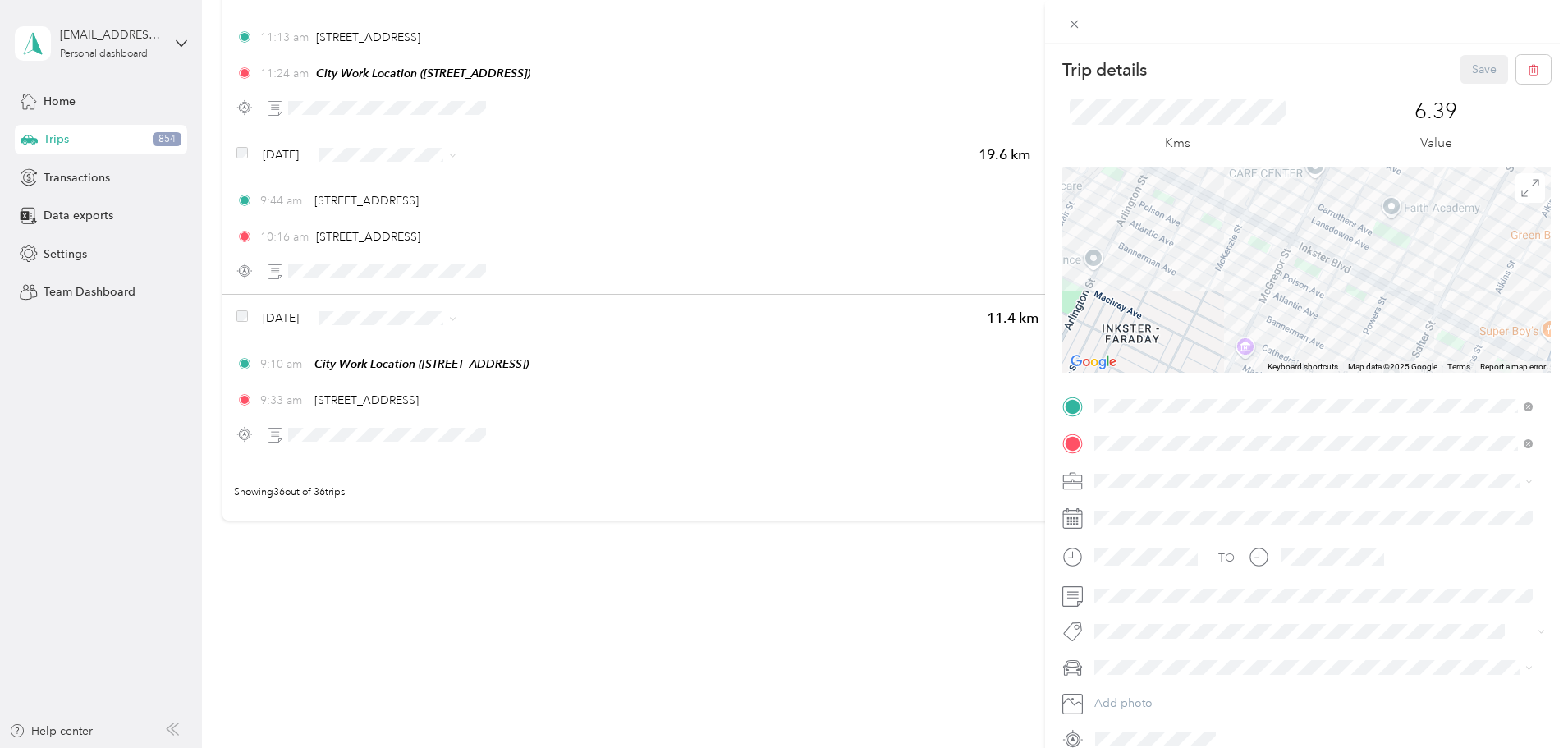
drag, startPoint x: 1228, startPoint y: 212, endPoint x: 1395, endPoint y: 266, distance: 175.5
click at [1380, 259] on div at bounding box center [1307, 269] width 488 height 205
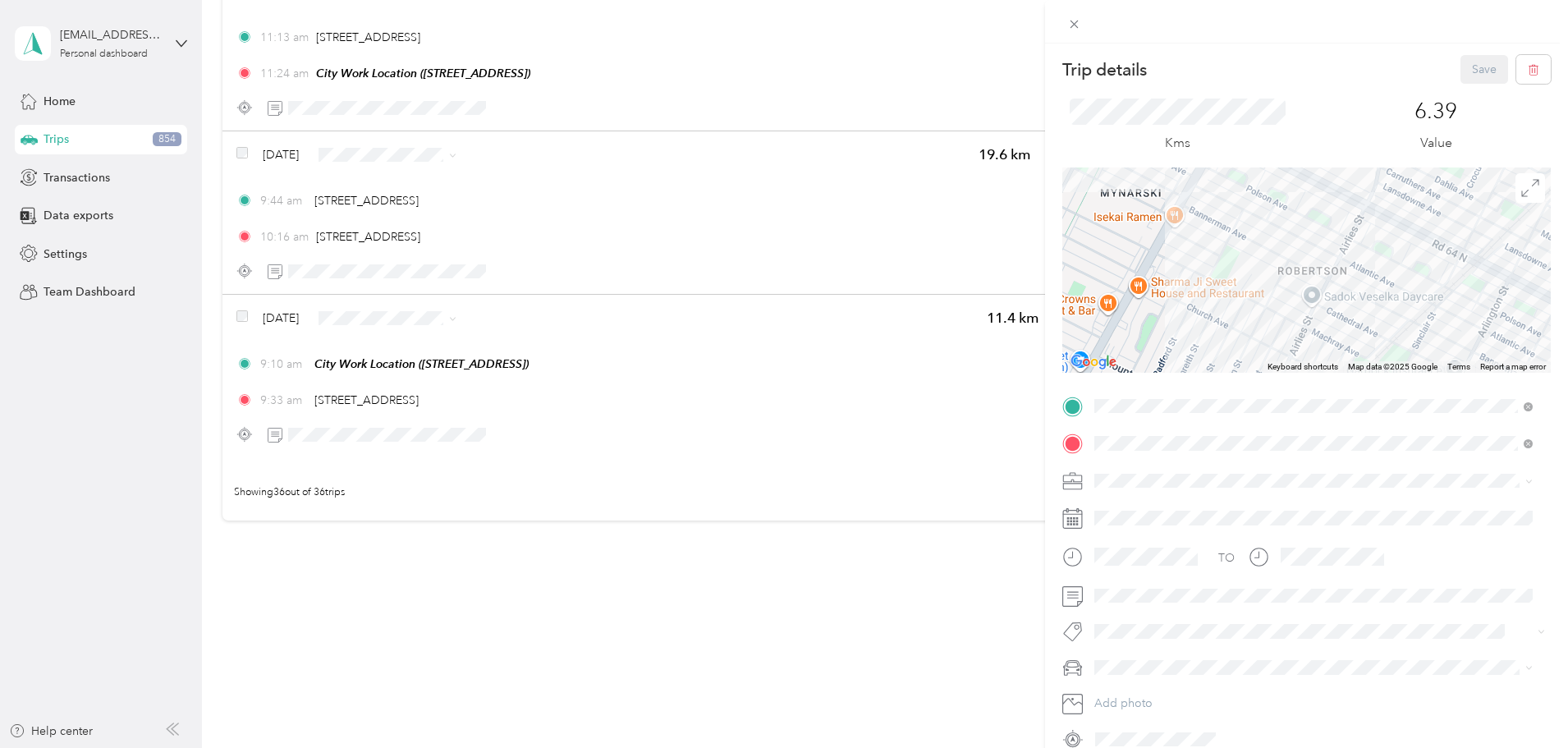
drag, startPoint x: 1327, startPoint y: 292, endPoint x: 1353, endPoint y: 308, distance: 30.5
click at [1351, 307] on div at bounding box center [1307, 269] width 488 height 205
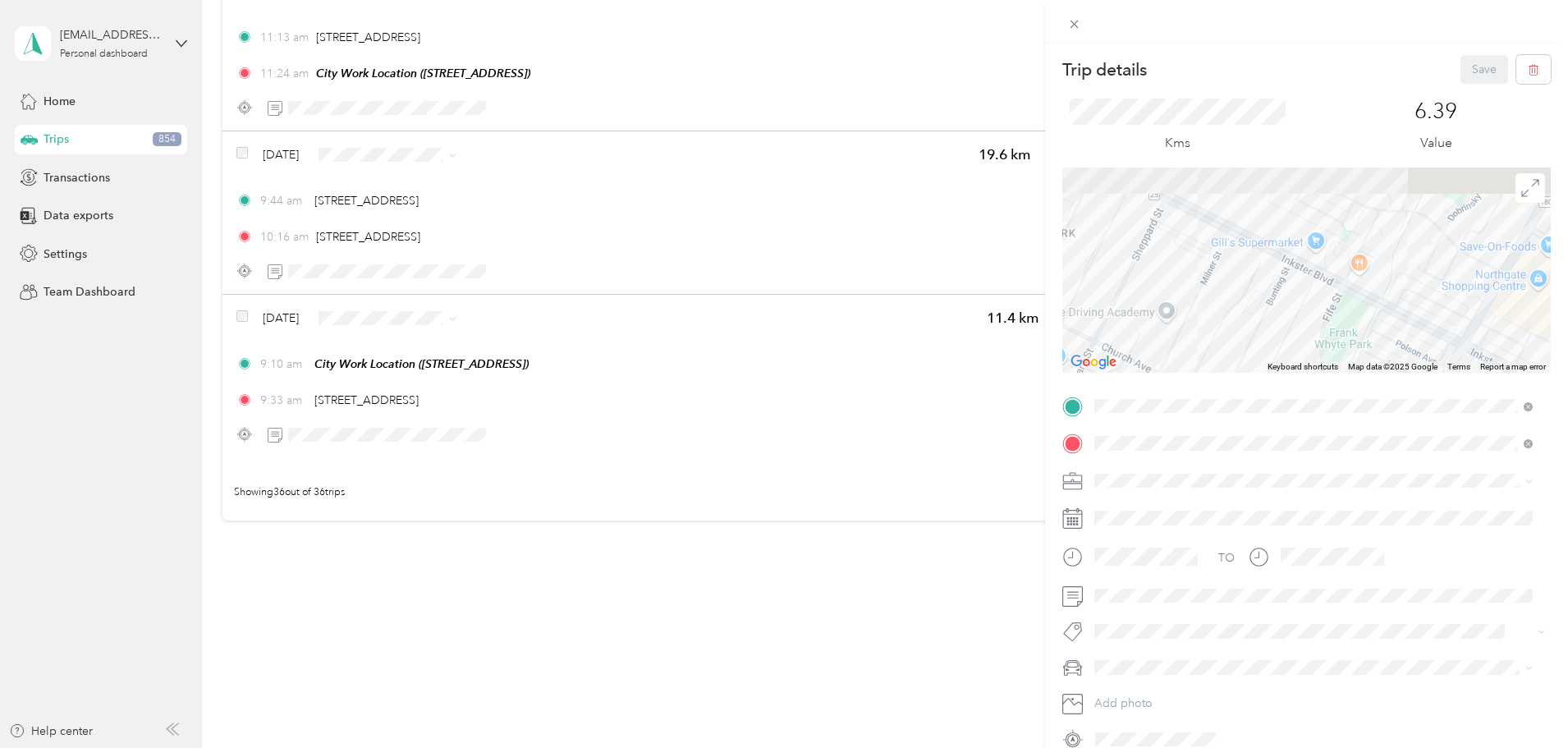
drag, startPoint x: 1329, startPoint y: 279, endPoint x: 1384, endPoint y: 300, distance: 58.9
click at [1370, 293] on div at bounding box center [1307, 269] width 488 height 205
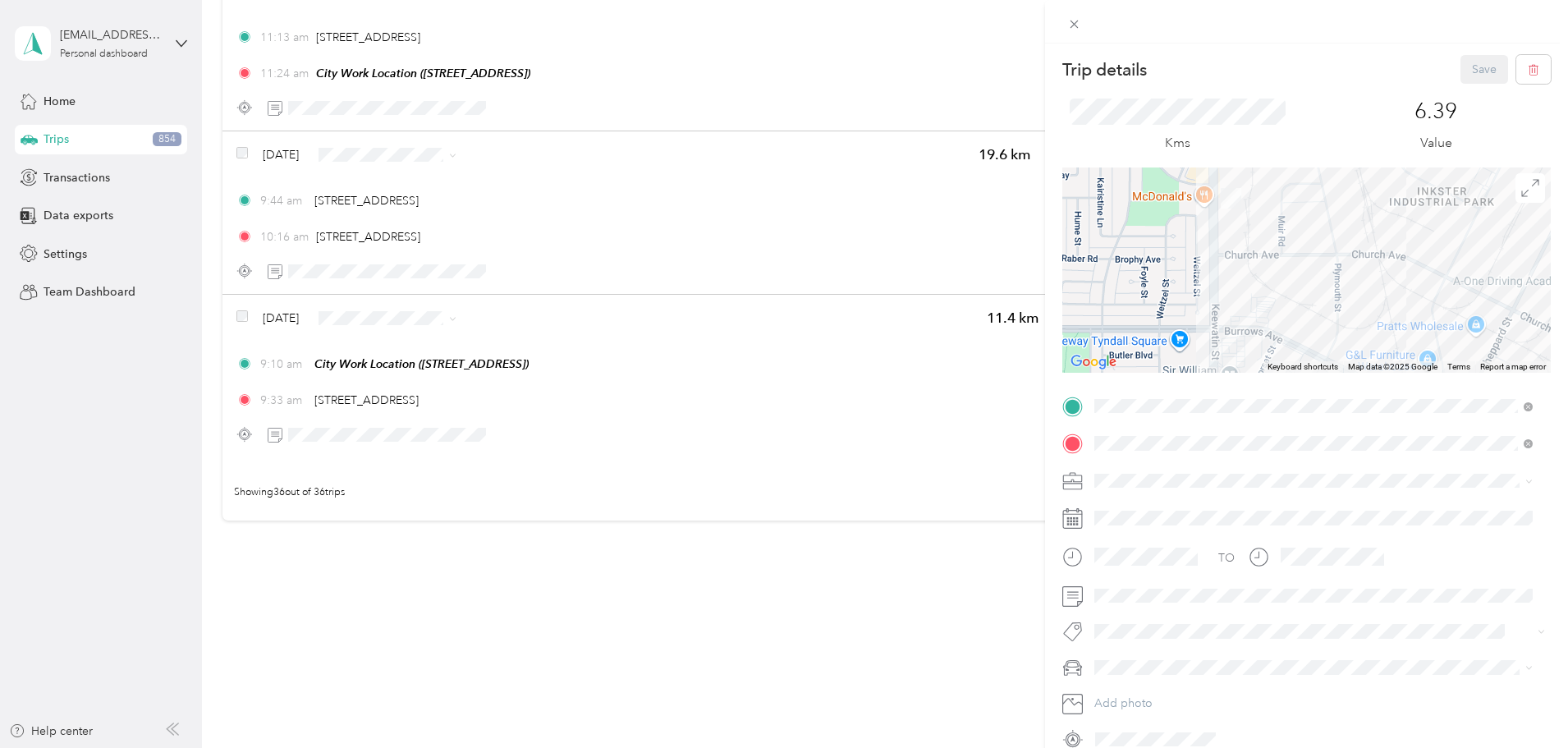
drag, startPoint x: 1217, startPoint y: 257, endPoint x: 1298, endPoint y: 157, distance: 128.7
click at [1297, 158] on div "Trip details Save This trip cannot be edited because it is either under review,…" at bounding box center [1307, 404] width 488 height 697
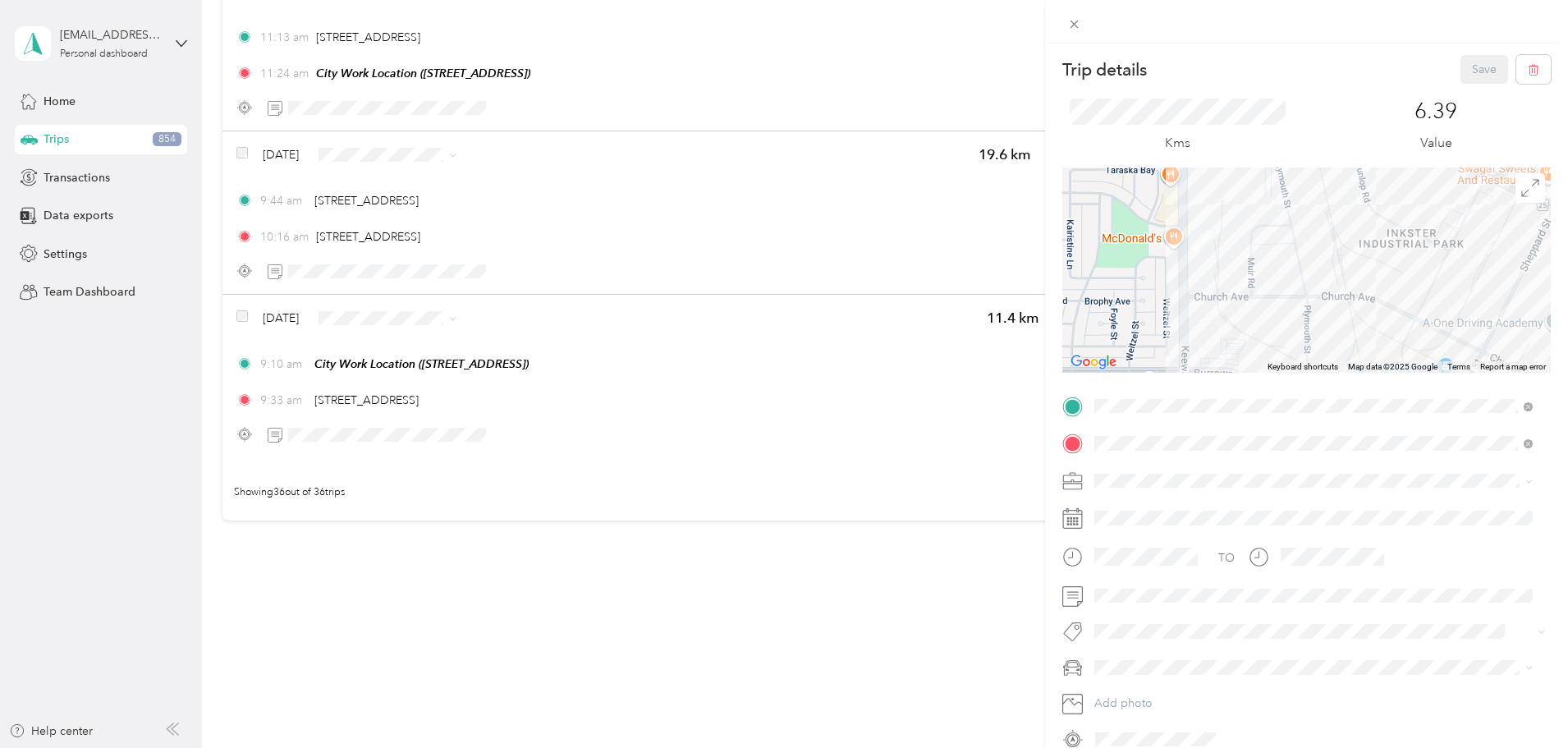
drag, startPoint x: 1295, startPoint y: 267, endPoint x: 1251, endPoint y: 337, distance: 82.7
click at [1252, 336] on div at bounding box center [1307, 269] width 488 height 205
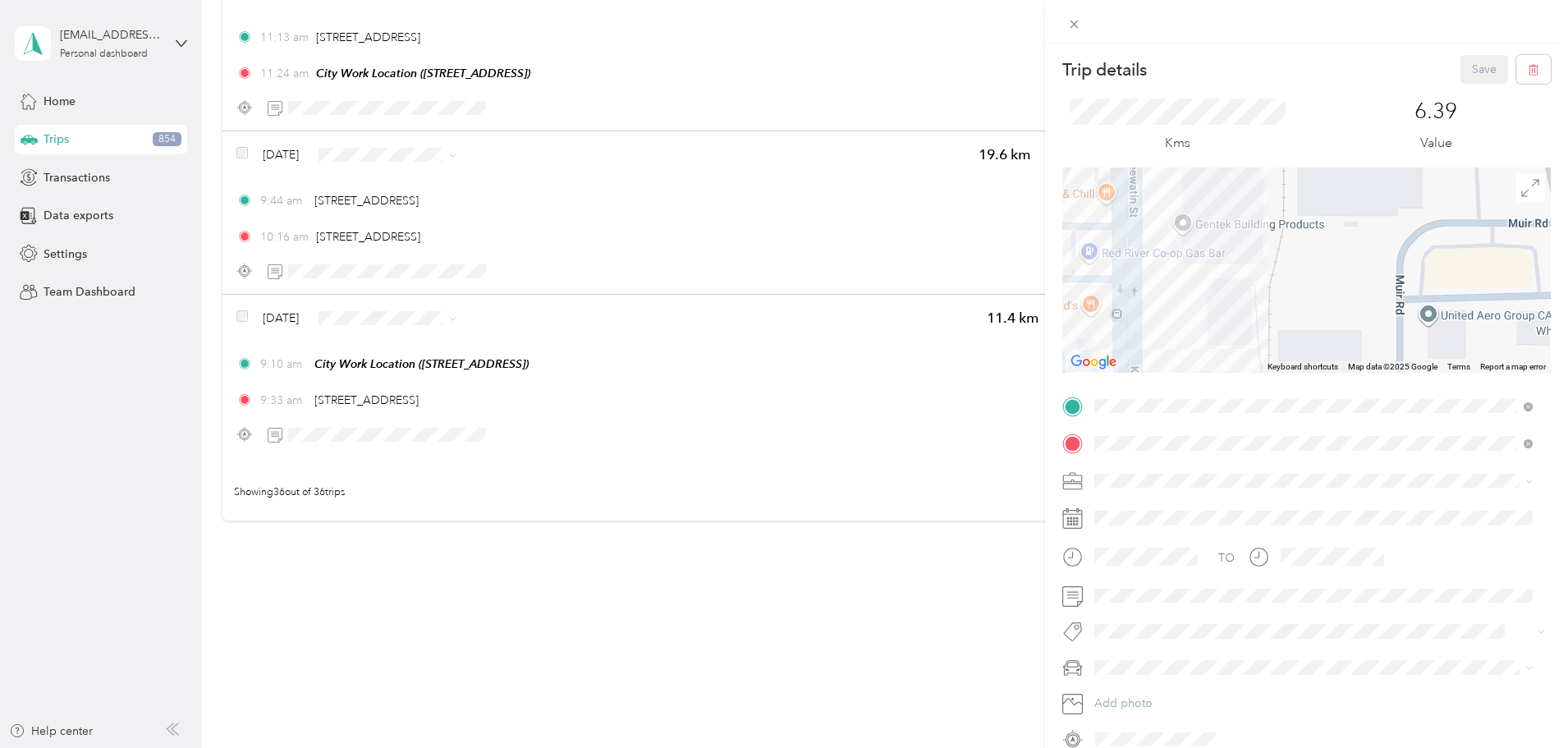
drag, startPoint x: 1167, startPoint y: 240, endPoint x: 1251, endPoint y: 334, distance: 126.1
click at [1251, 334] on div at bounding box center [1307, 269] width 488 height 205
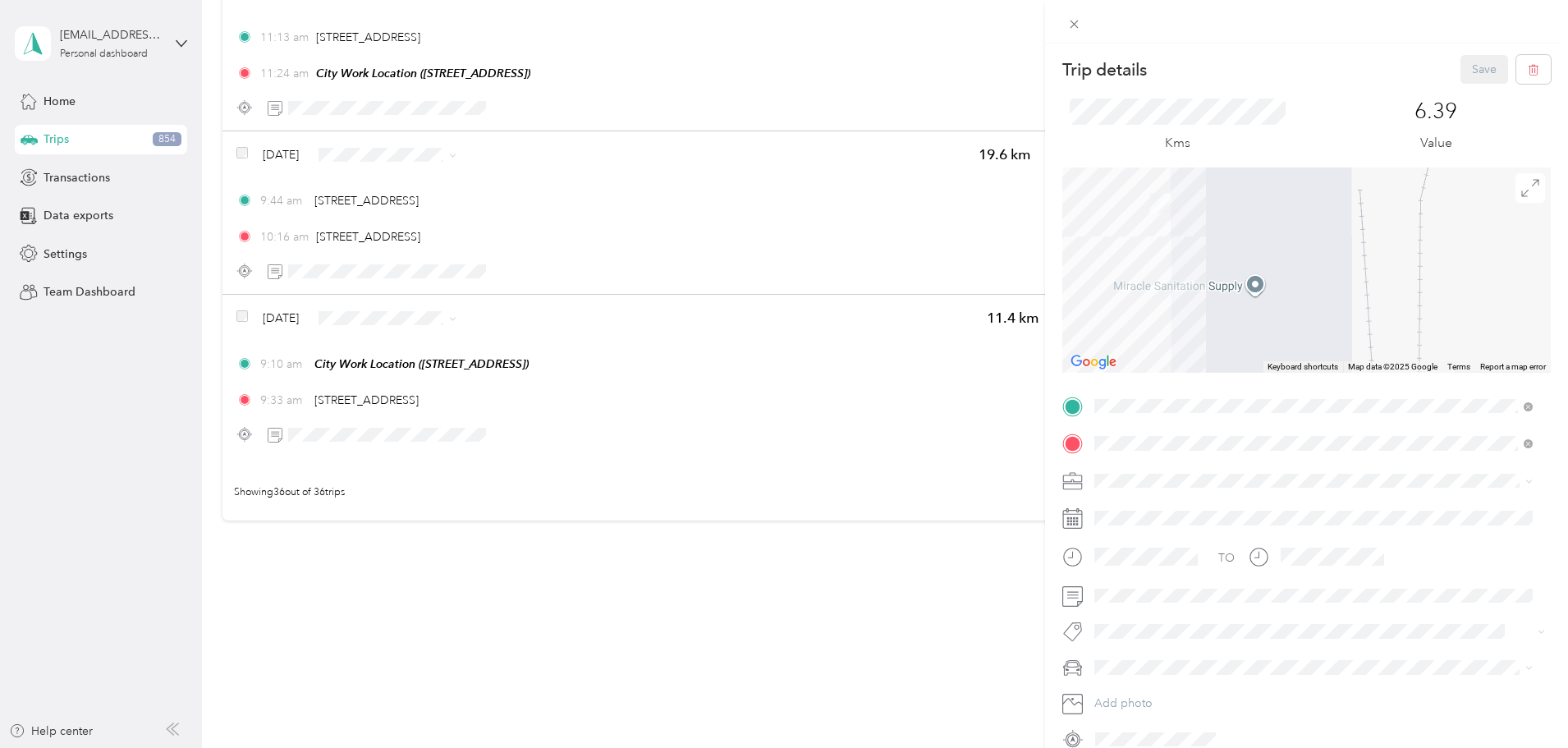
click at [352, 317] on div "Trip details Save This trip cannot be edited because it is either under review,…" at bounding box center [784, 374] width 1568 height 748
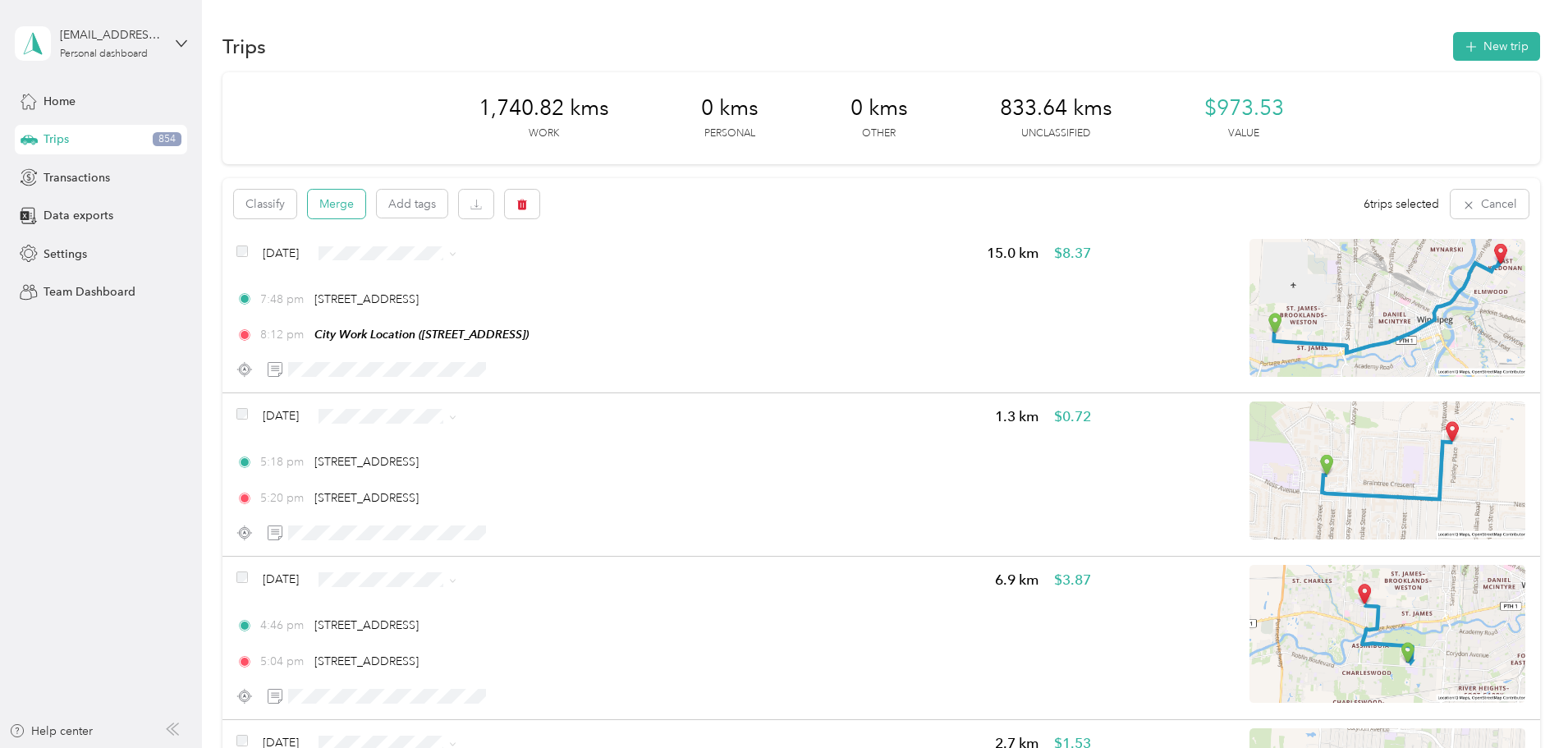
click at [365, 208] on button "Merge" at bounding box center [336, 204] width 58 height 28
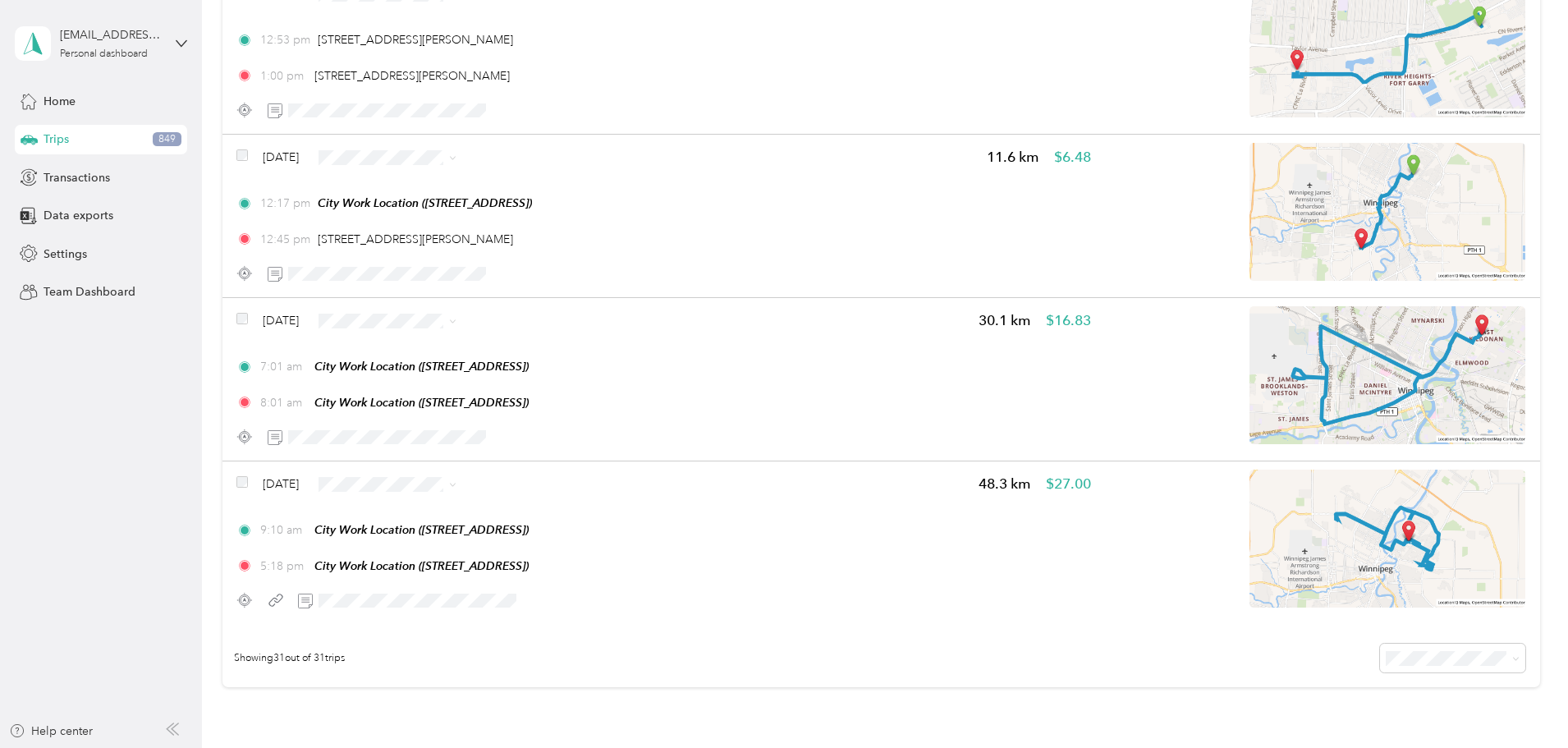
scroll to position [4682, 0]
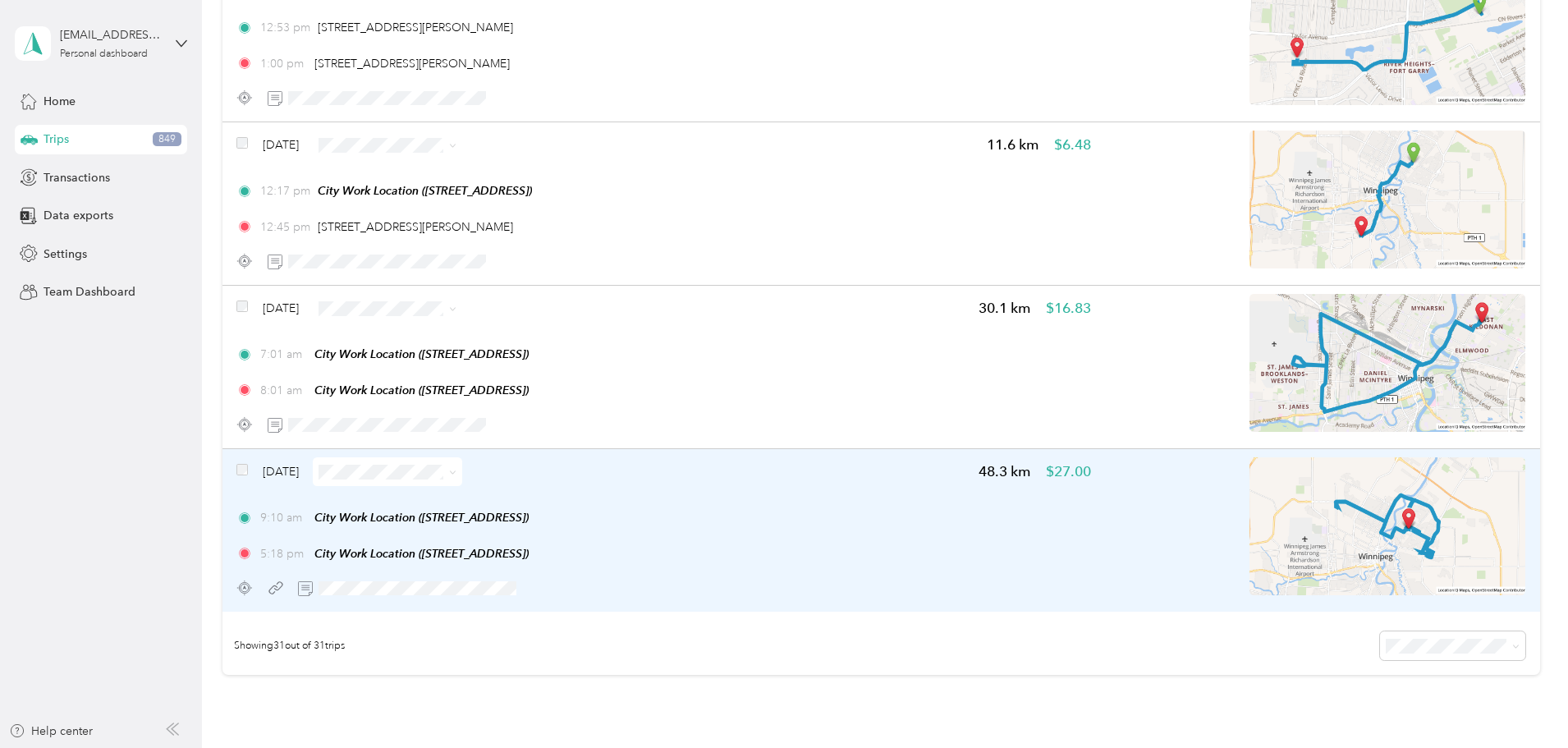
click at [457, 472] on icon at bounding box center [452, 472] width 8 height 8
click at [526, 648] on li "Errands/Shopping" at bounding box center [528, 638] width 151 height 28
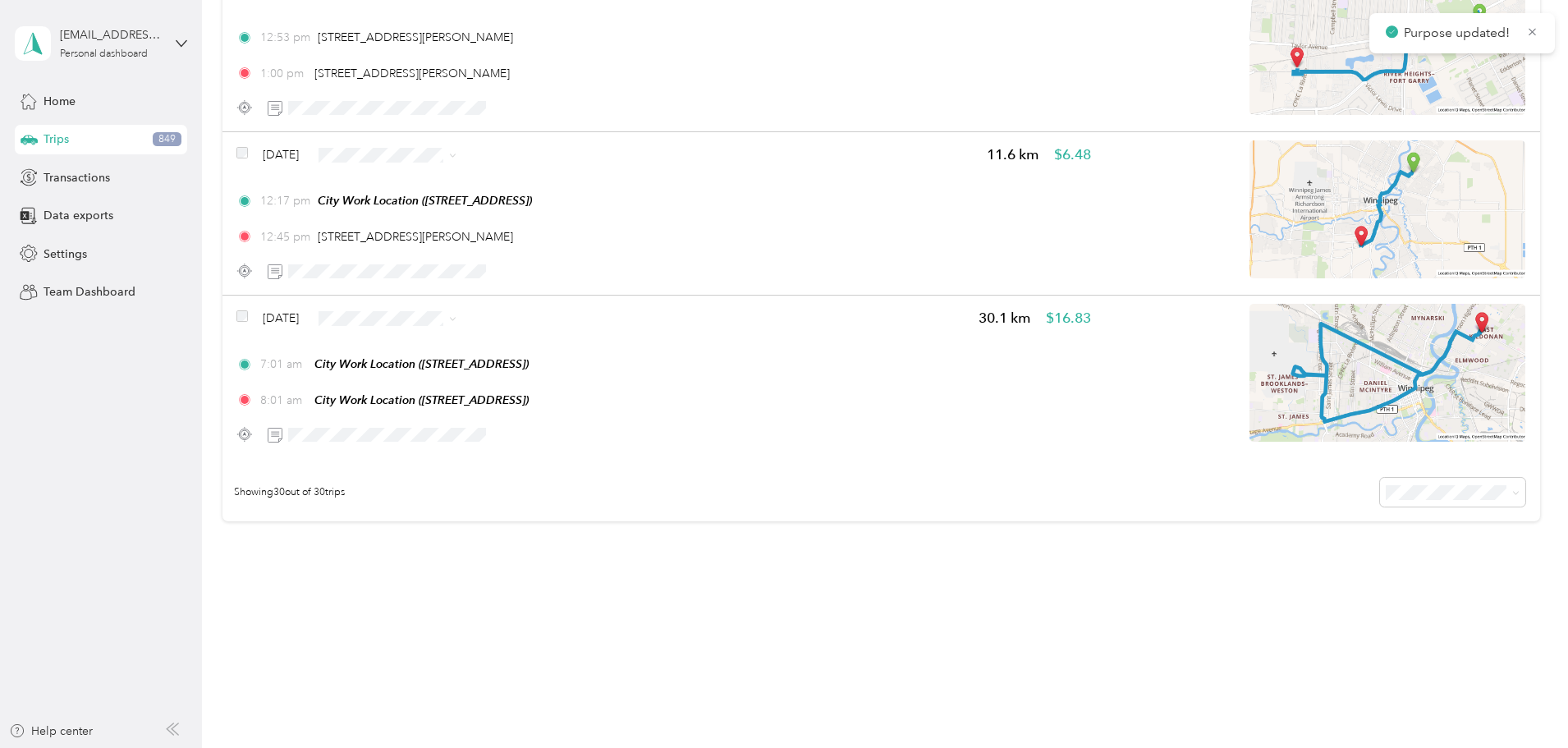
scroll to position [4672, 0]
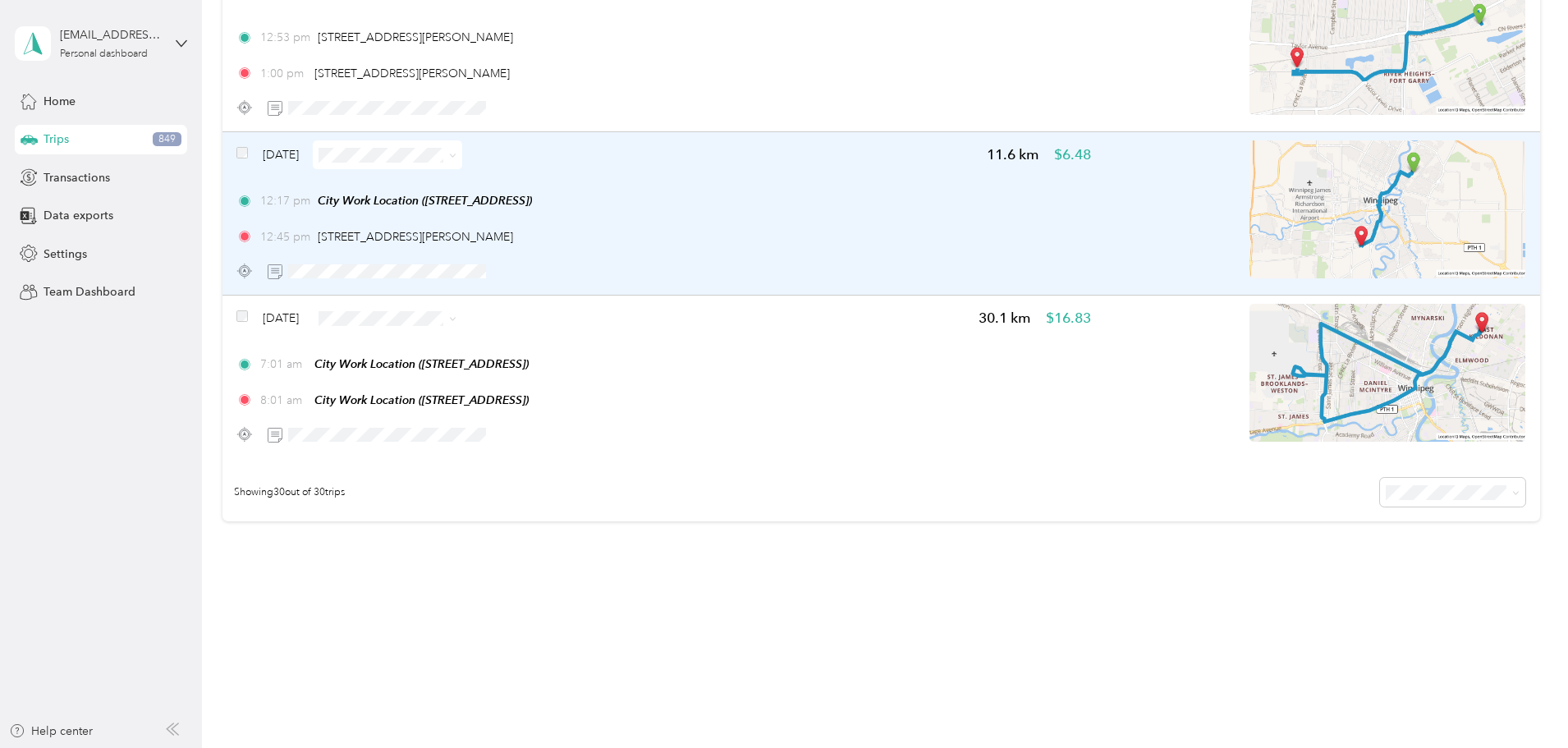
click at [1249, 237] on img at bounding box center [1387, 209] width 276 height 138
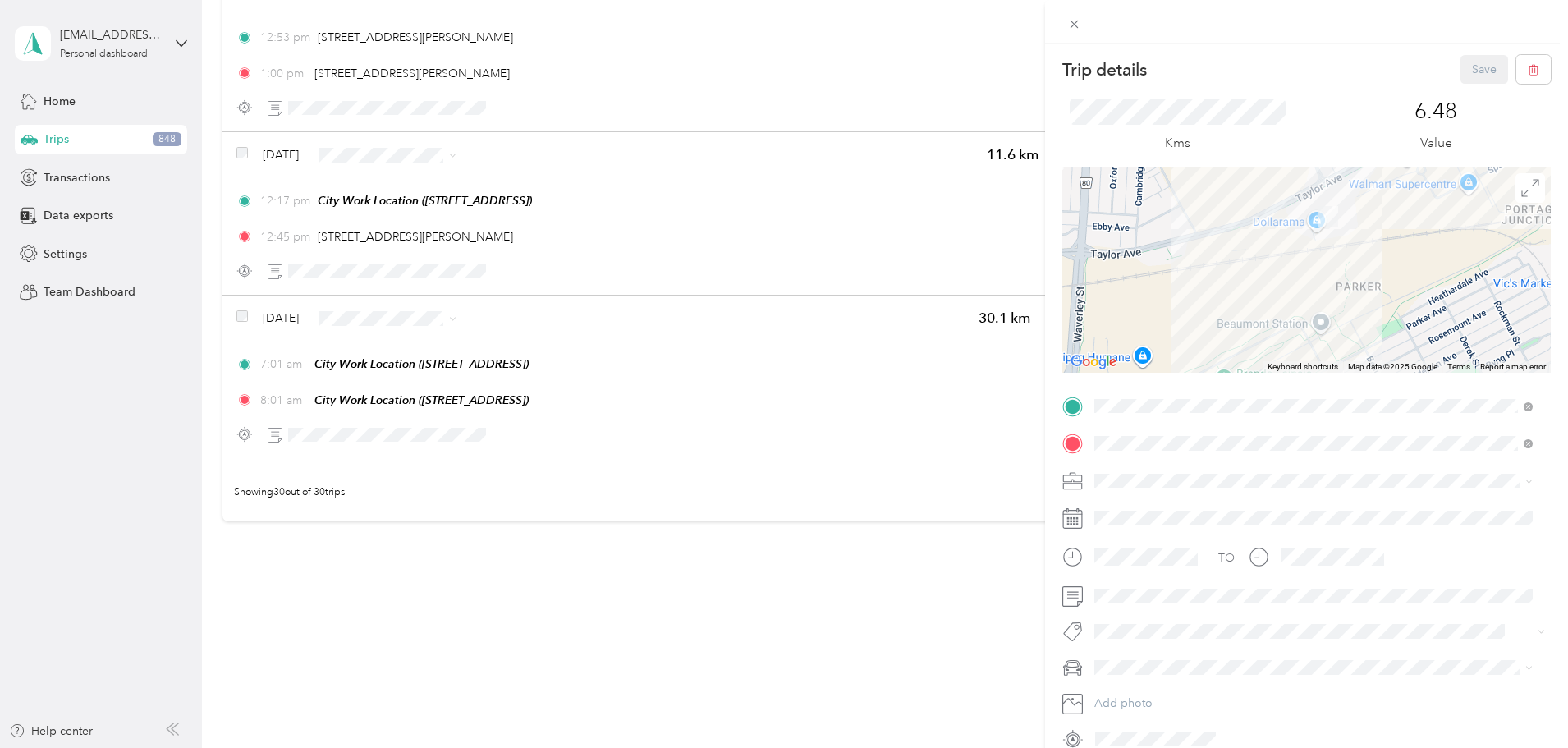
drag, startPoint x: 1454, startPoint y: 212, endPoint x: 1331, endPoint y: 341, distance: 178.2
click at [1331, 341] on div at bounding box center [1307, 269] width 488 height 205
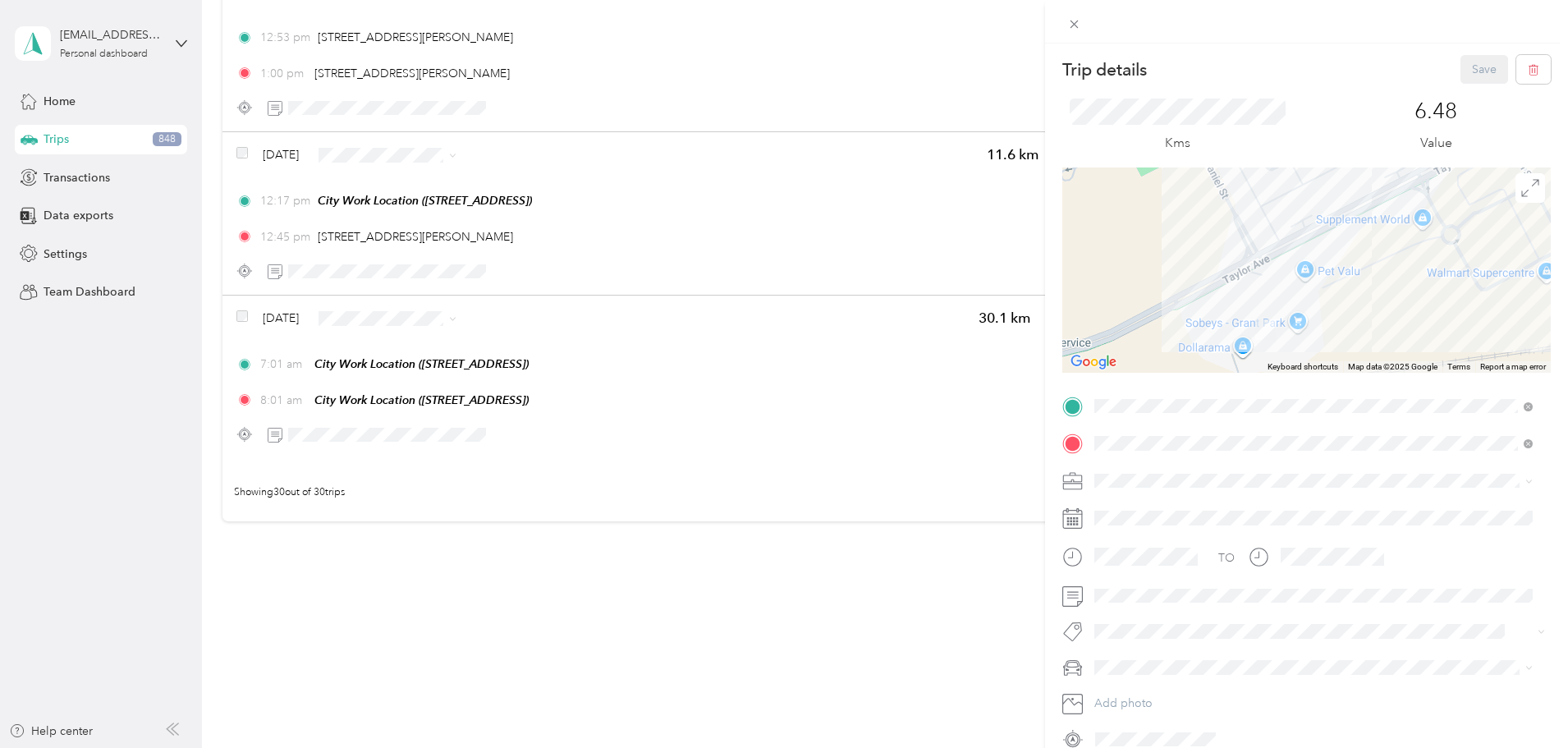
drag, startPoint x: 1349, startPoint y: 230, endPoint x: 1346, endPoint y: 317, distance: 87.1
click at [1346, 317] on div at bounding box center [1307, 269] width 488 height 205
click at [1078, 26] on icon at bounding box center [1074, 24] width 14 height 14
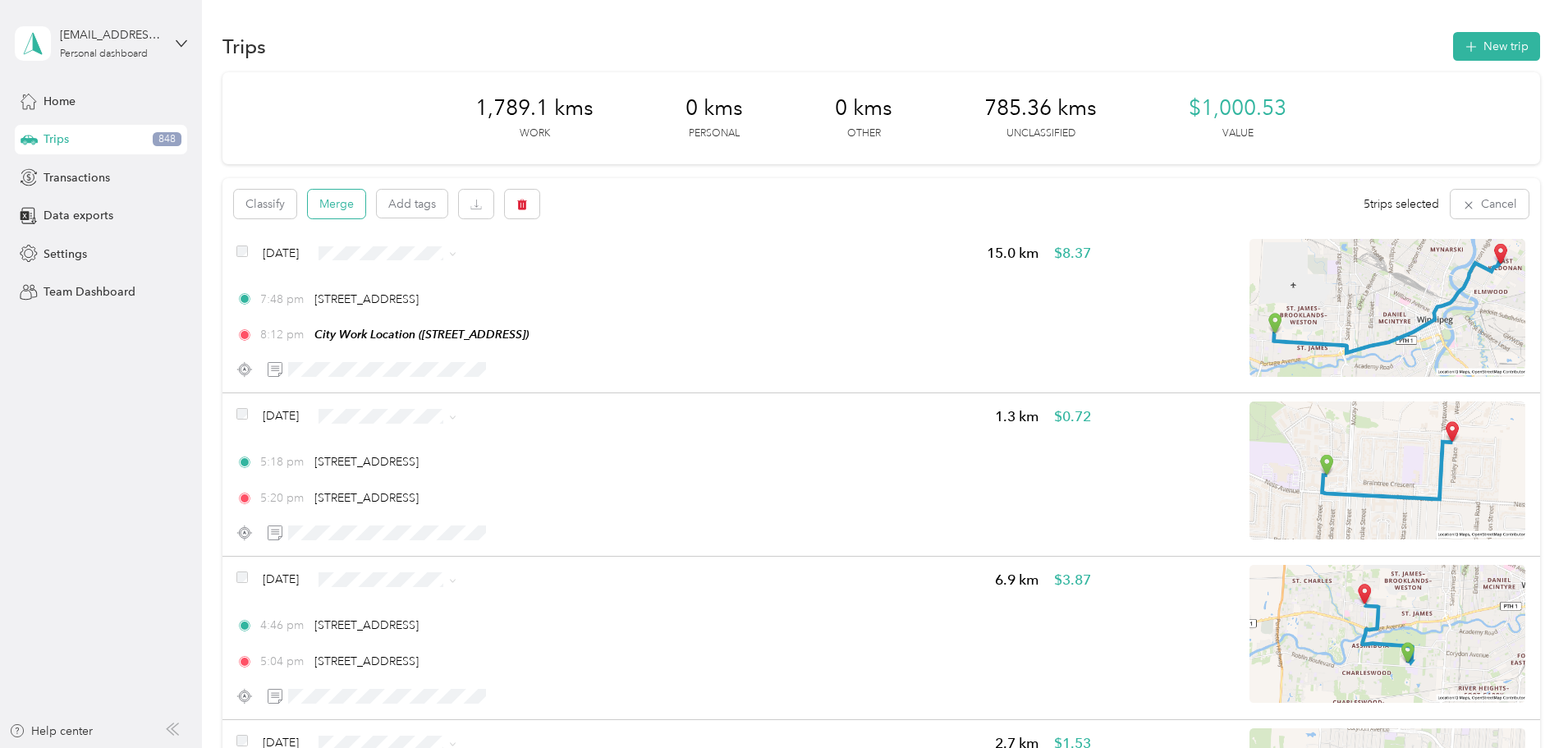
click at [365, 208] on button "Merge" at bounding box center [336, 204] width 58 height 28
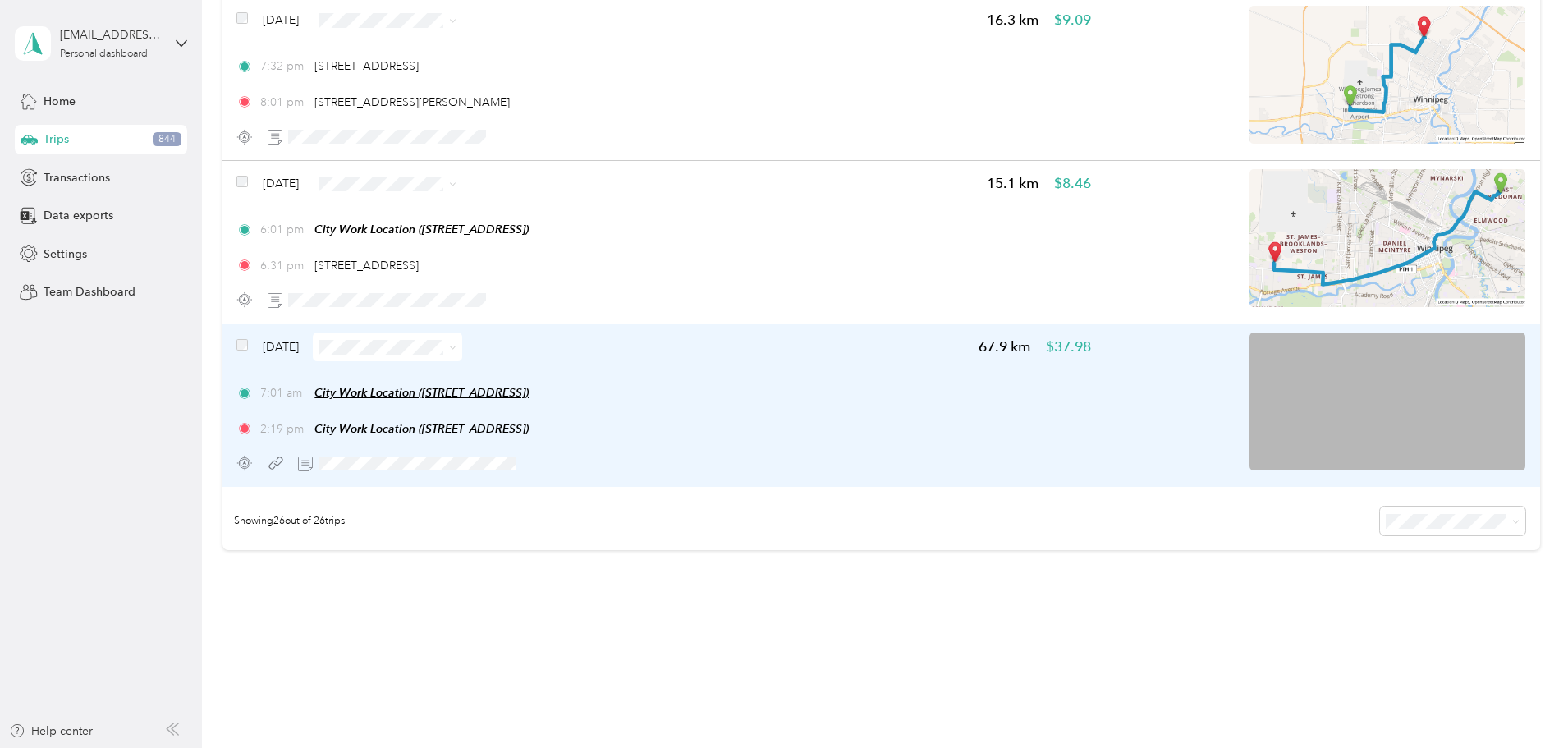
scroll to position [4018, 0]
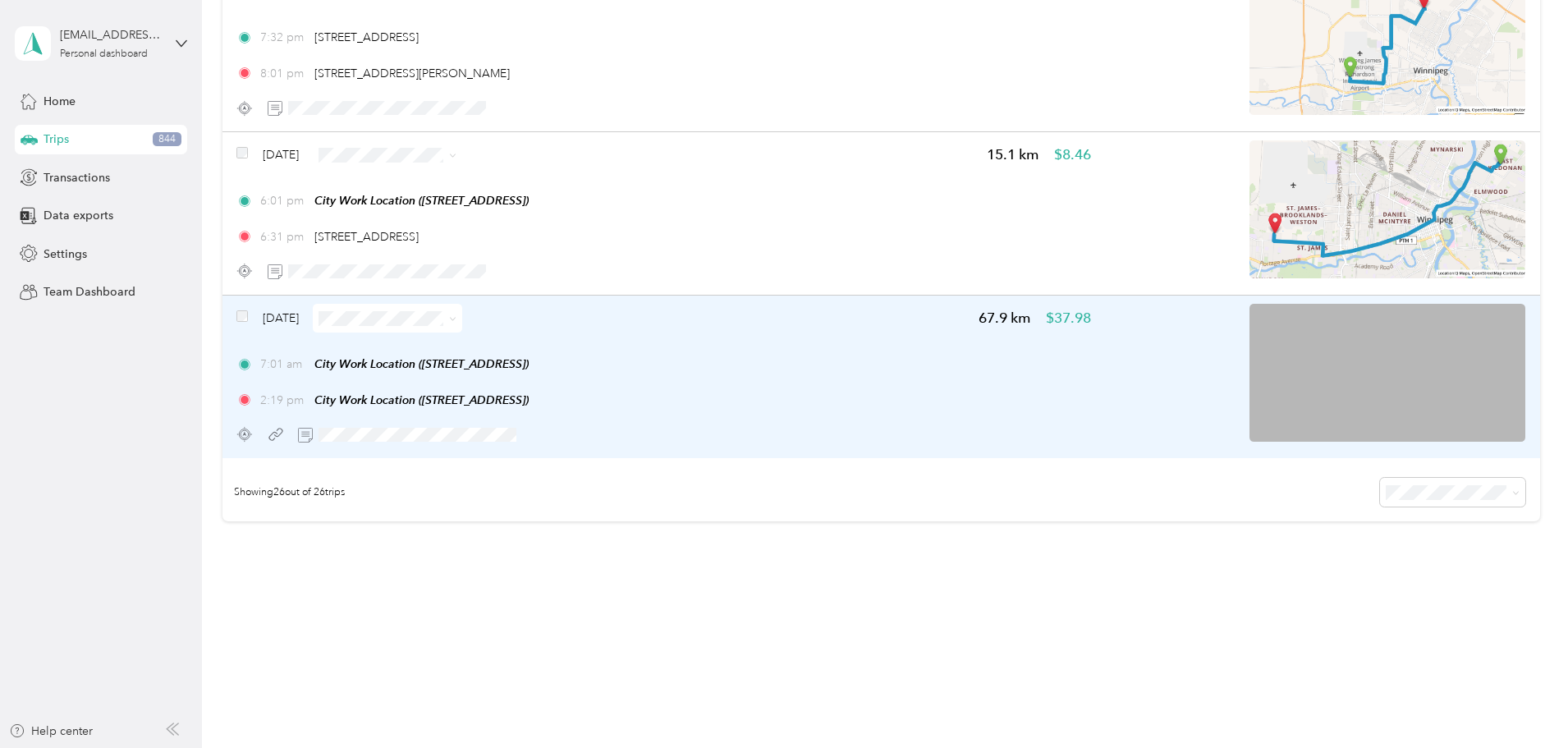
click at [457, 317] on span at bounding box center [450, 318] width 13 height 18
click at [457, 318] on icon at bounding box center [452, 318] width 8 height 8
click at [521, 488] on span "Errands/Shopping" at bounding box center [542, 491] width 98 height 18
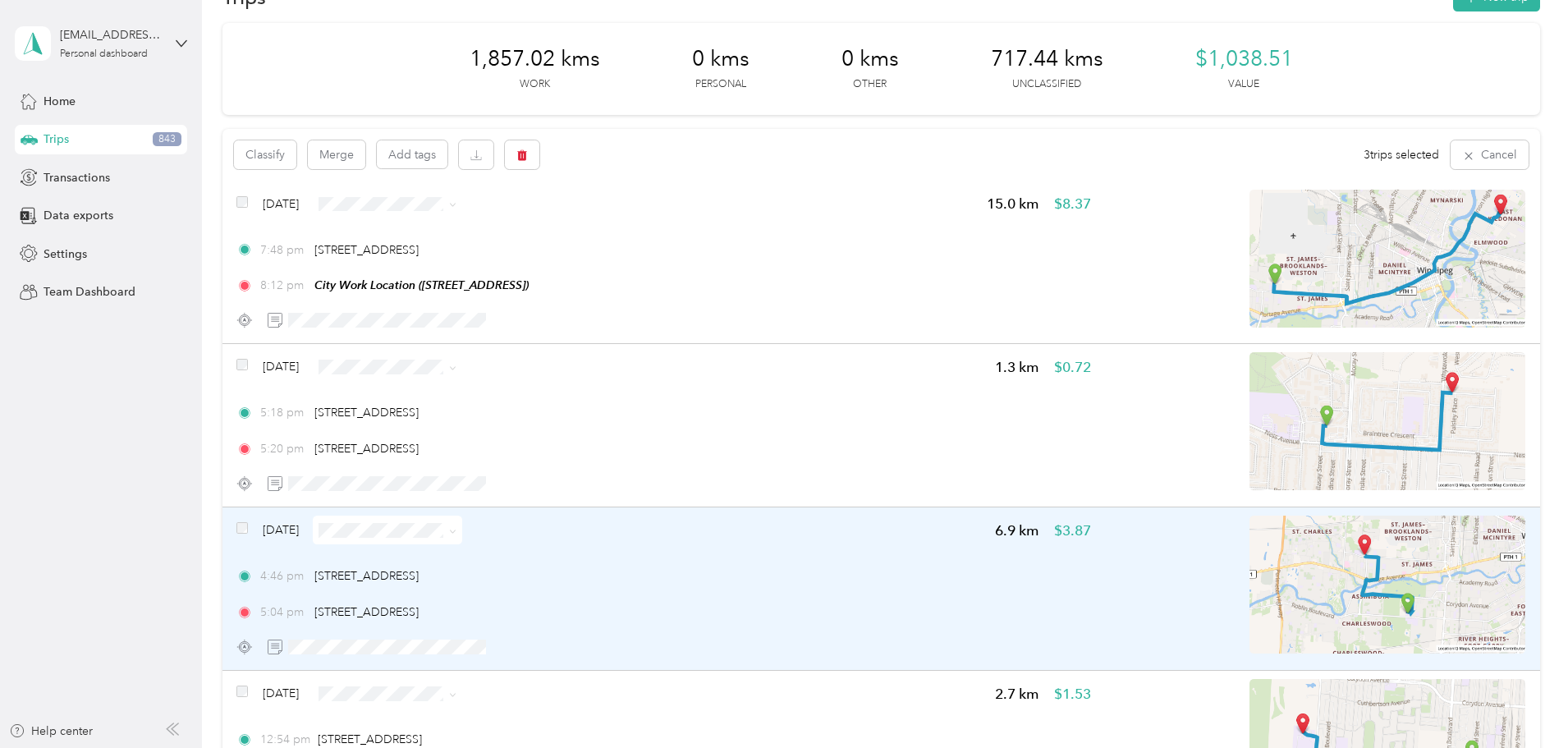
scroll to position [0, 0]
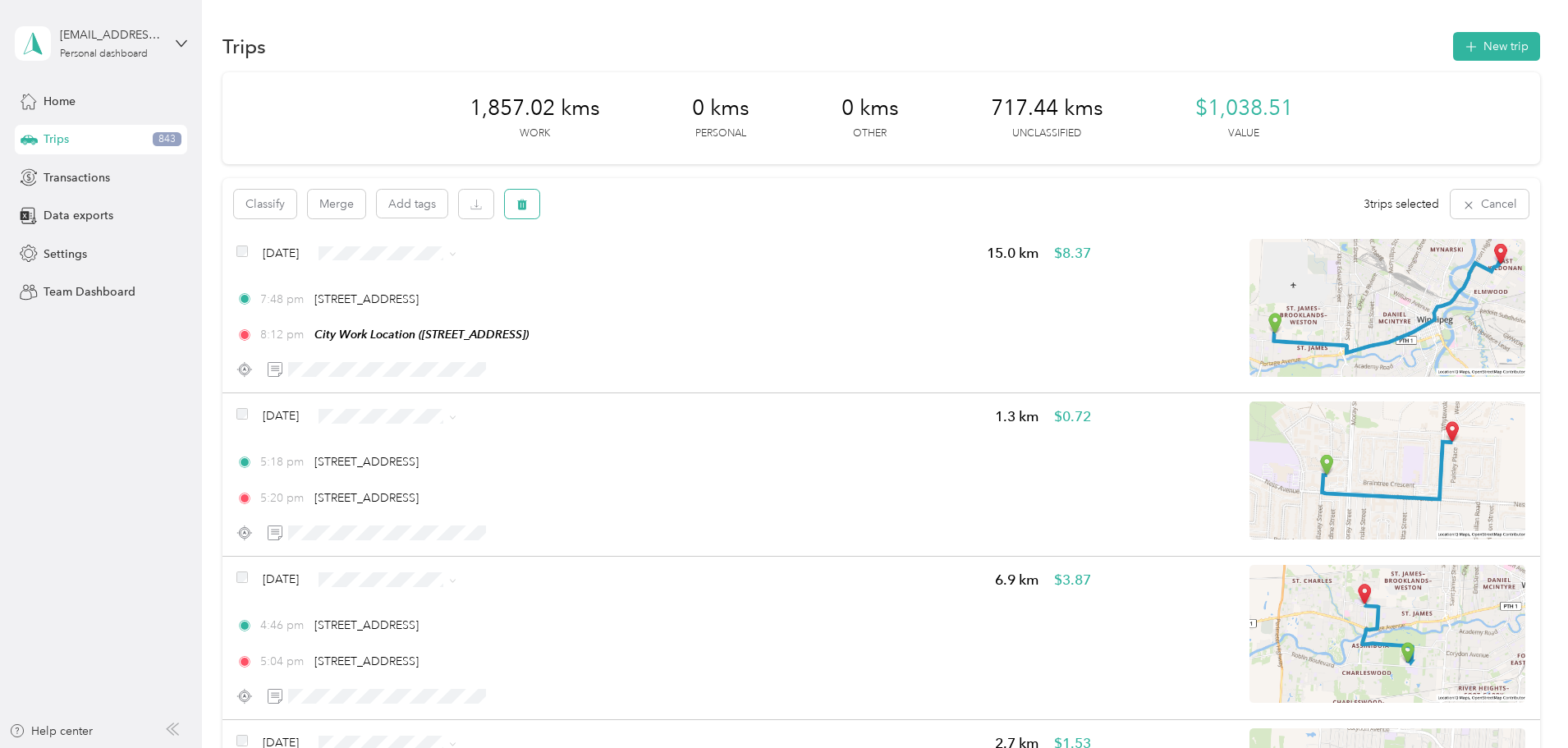
click at [527, 208] on icon "button" at bounding box center [523, 205] width 10 height 11
click at [744, 273] on button "Yes" at bounding box center [754, 272] width 32 height 26
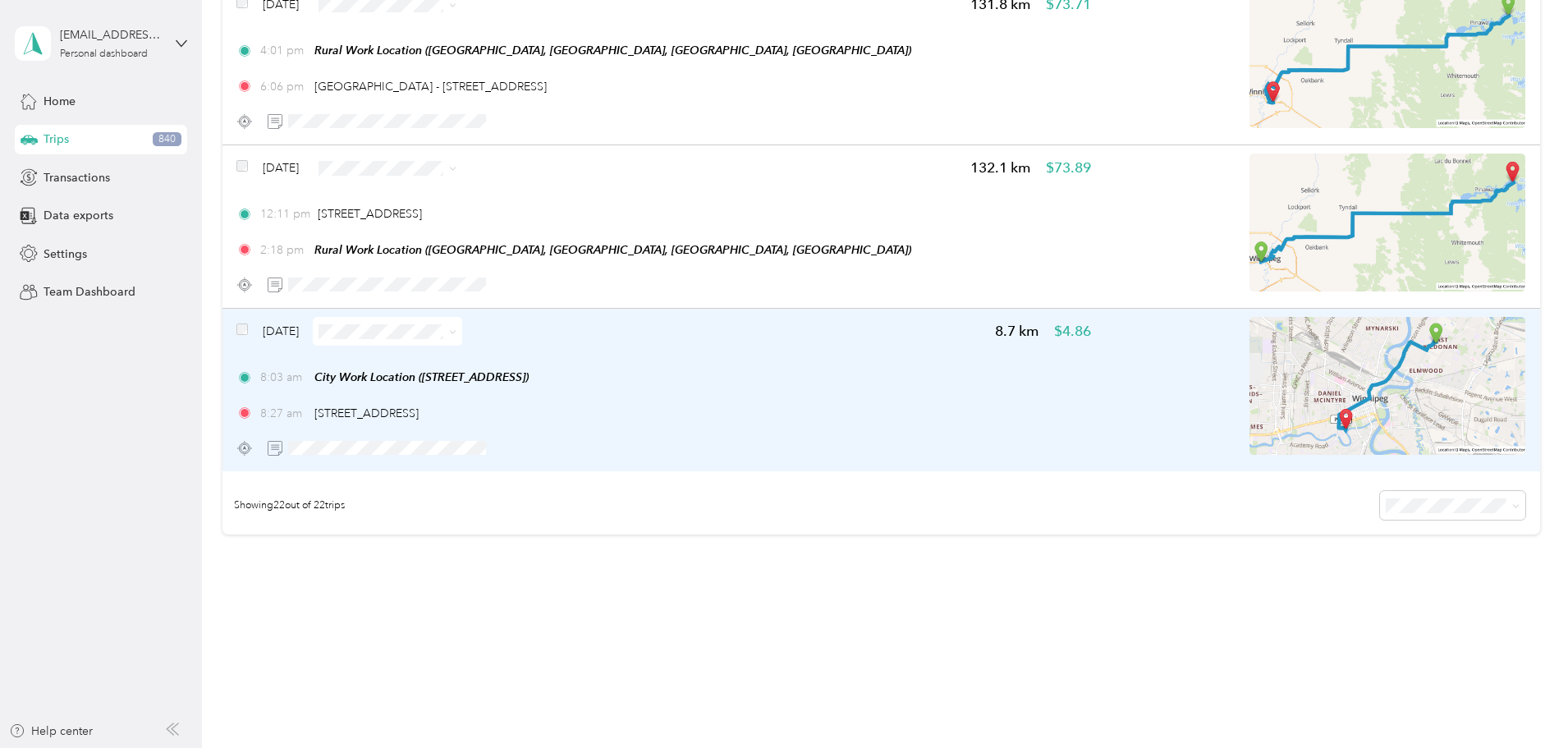
scroll to position [3366, 0]
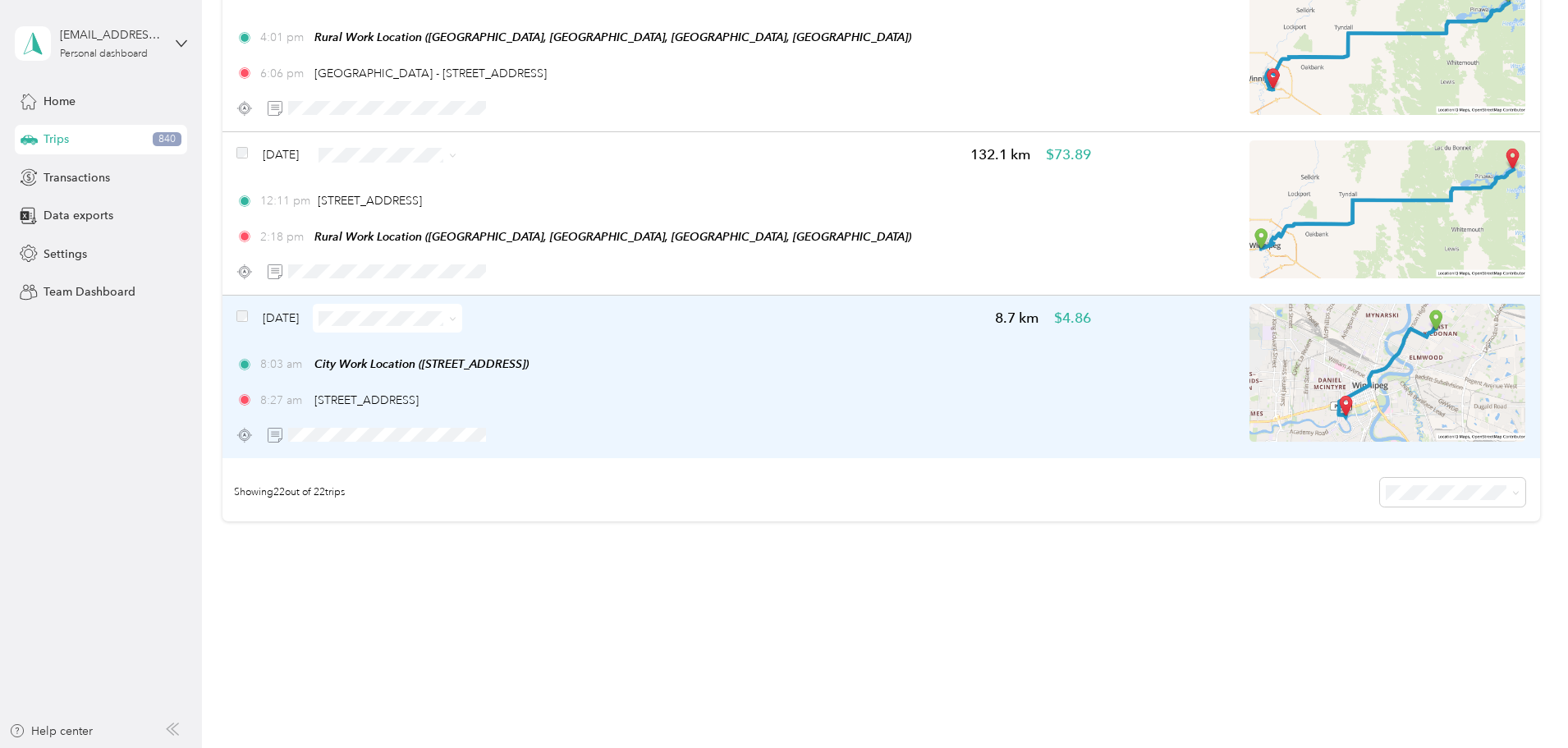
click at [1249, 409] on img at bounding box center [1387, 372] width 276 height 138
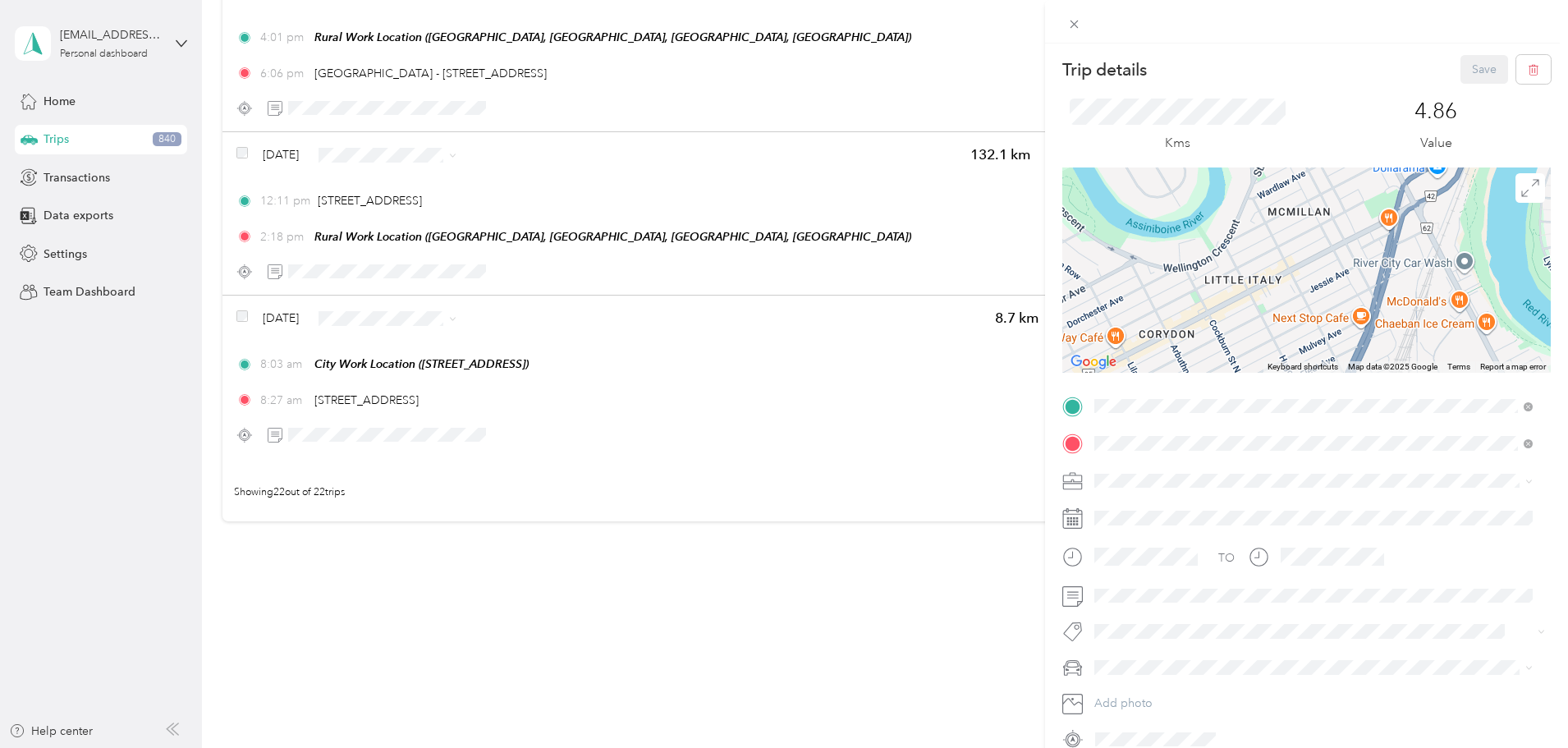
drag, startPoint x: 1274, startPoint y: 252, endPoint x: 1359, endPoint y: 385, distance: 157.8
click at [1359, 383] on div "Trip details Save This trip cannot be edited because it is either under review,…" at bounding box center [1307, 404] width 488 height 697
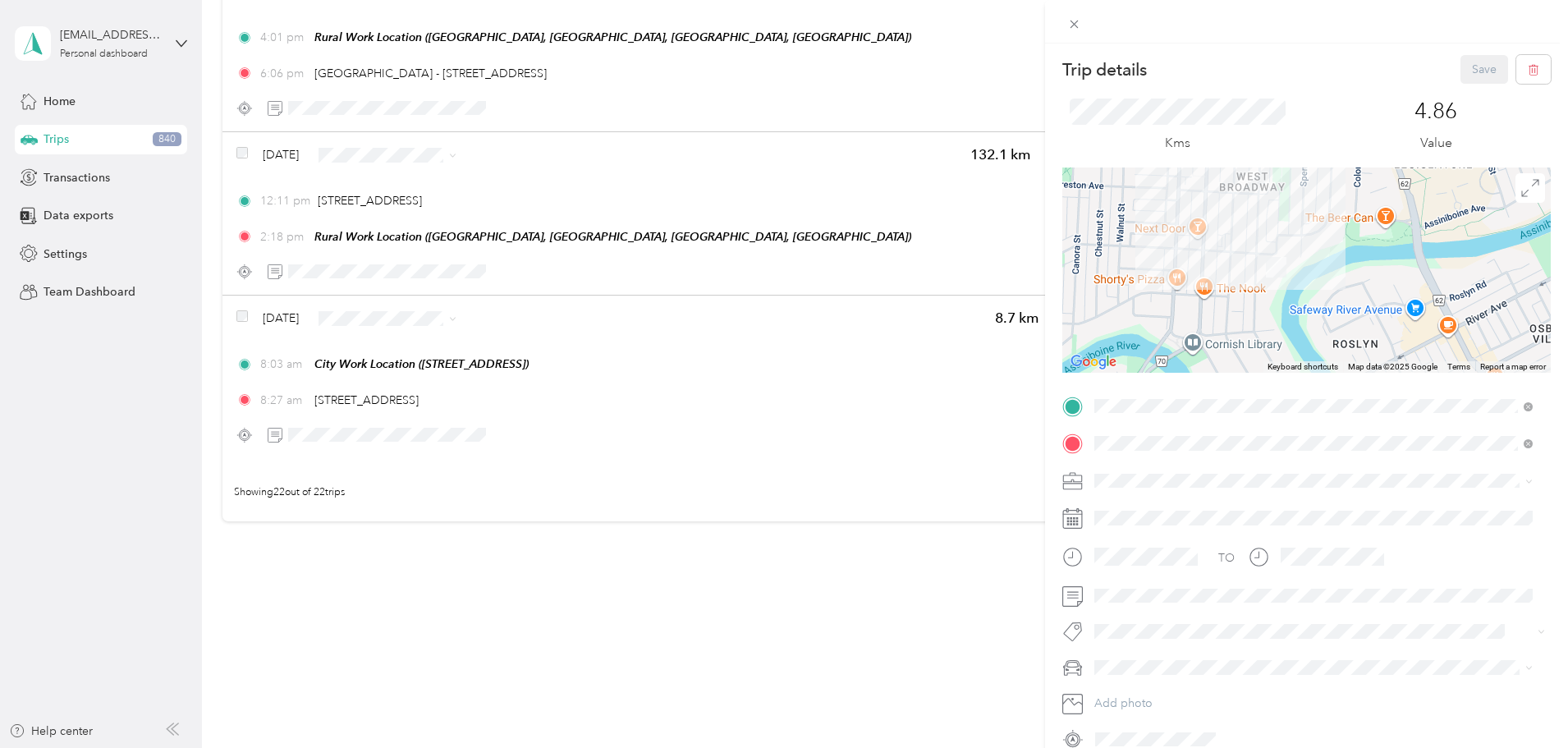
drag, startPoint x: 1314, startPoint y: 231, endPoint x: 1316, endPoint y: 308, distance: 77.0
click at [1316, 308] on div at bounding box center [1307, 269] width 488 height 205
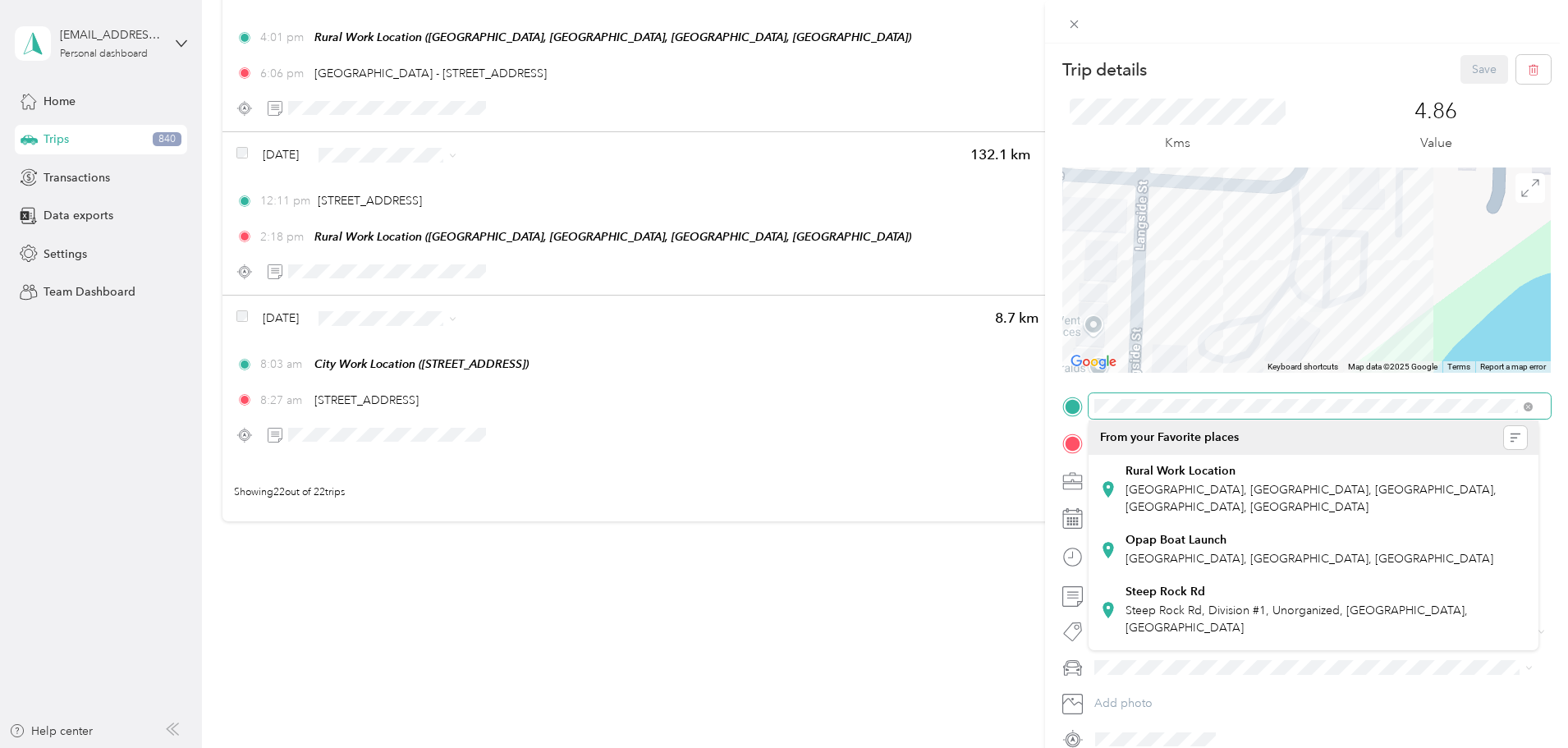
click at [1362, 410] on div "Trip details Save This trip cannot be edited because it is either under review,…" at bounding box center [1307, 404] width 488 height 697
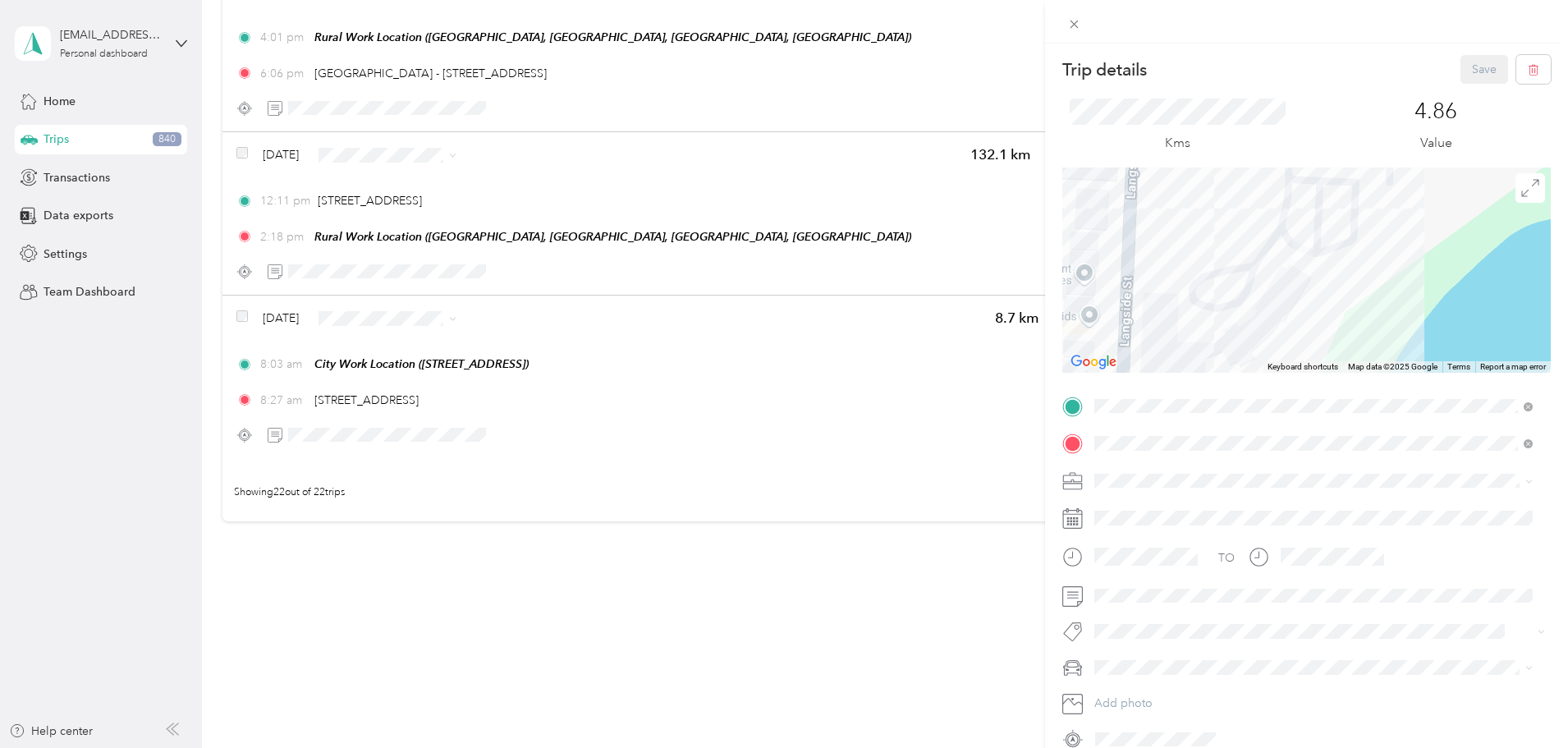
drag, startPoint x: 1405, startPoint y: 235, endPoint x: 1396, endPoint y: 185, distance: 50.8
click at [1396, 185] on div at bounding box center [1307, 269] width 488 height 205
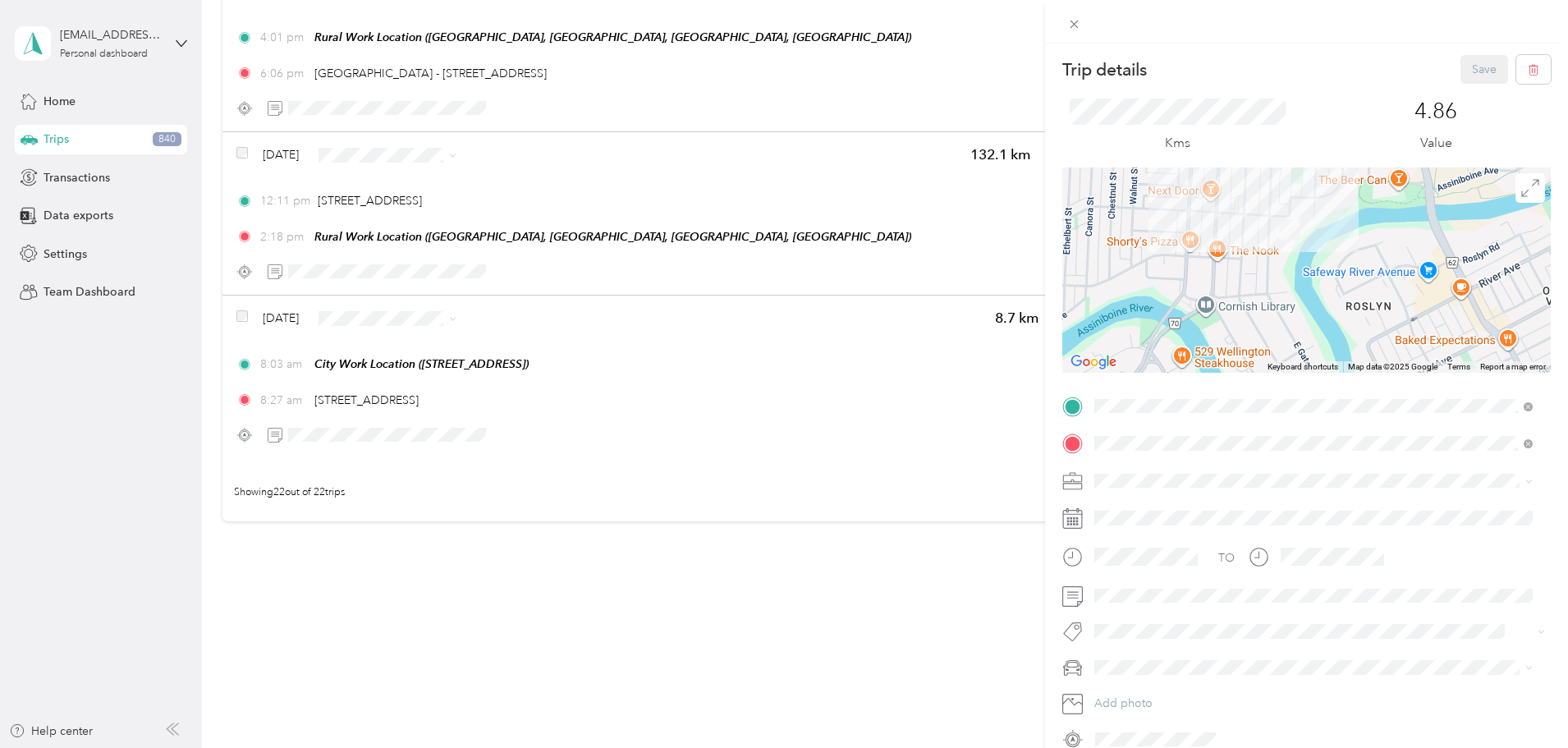
drag, startPoint x: 1378, startPoint y: 339, endPoint x: 1336, endPoint y: 296, distance: 60.1
click at [1336, 296] on div at bounding box center [1307, 269] width 488 height 205
click at [353, 314] on div "Trip details Save This trip cannot be edited because it is either under review,…" at bounding box center [784, 374] width 1568 height 748
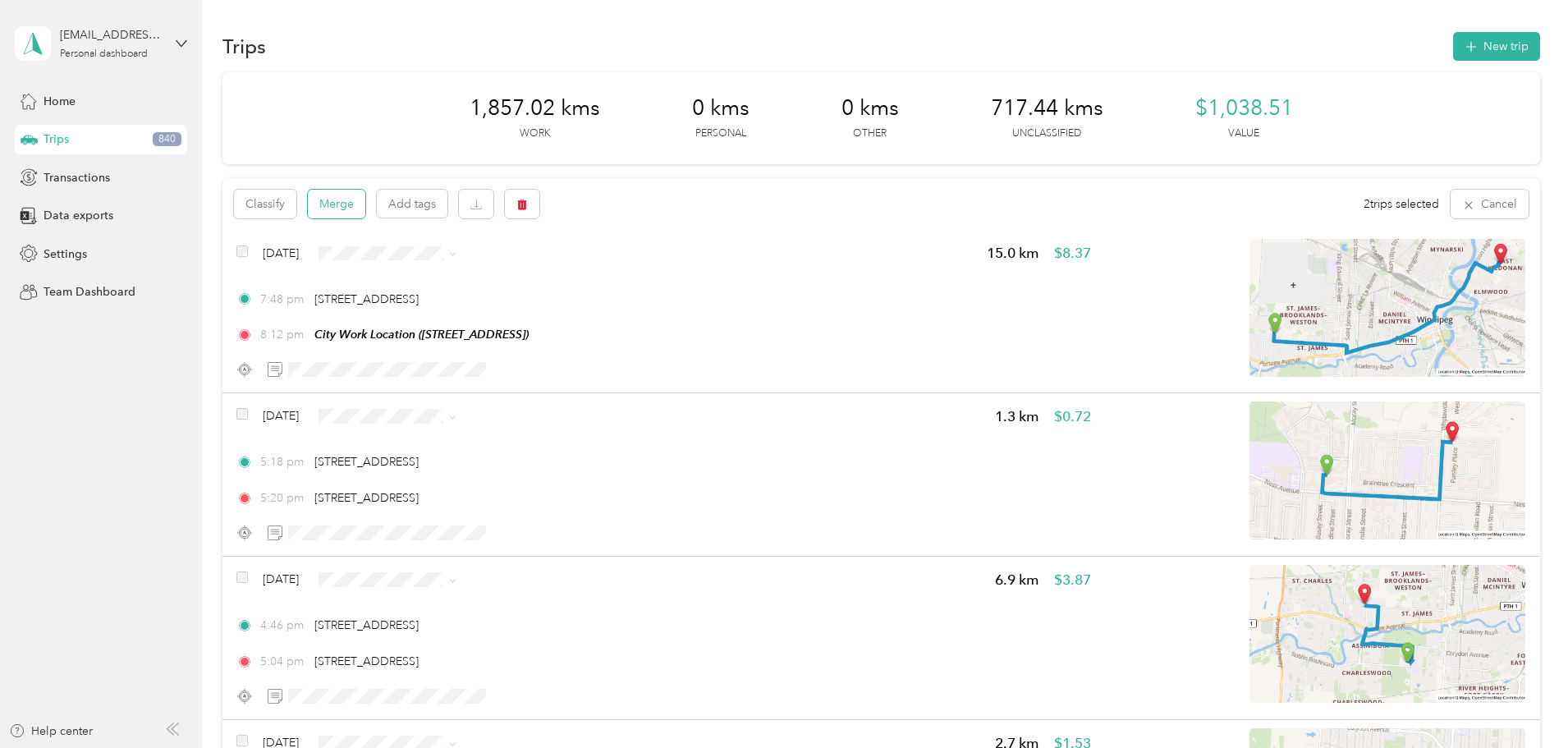
click at [365, 200] on button "Merge" at bounding box center [336, 204] width 58 height 28
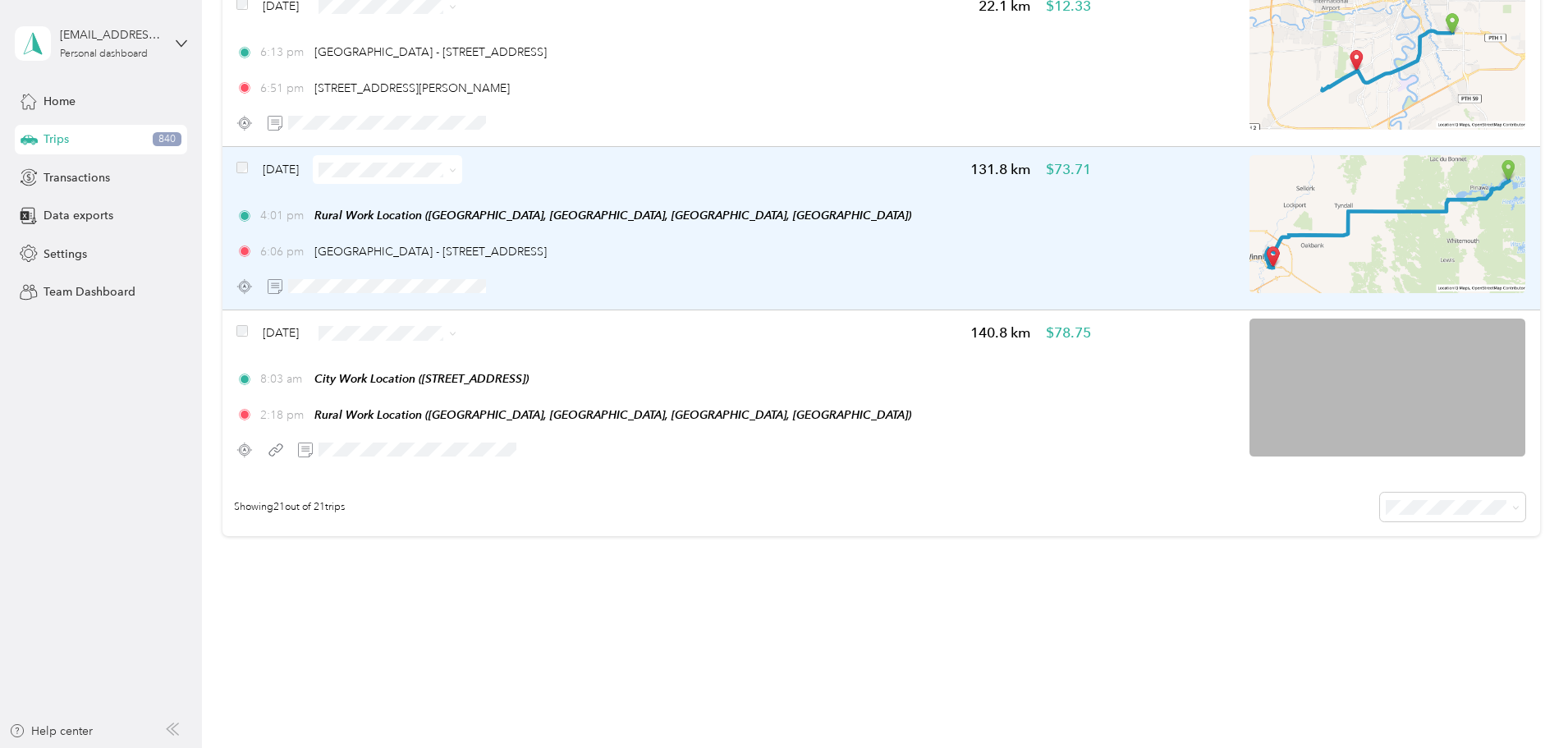
scroll to position [3202, 0]
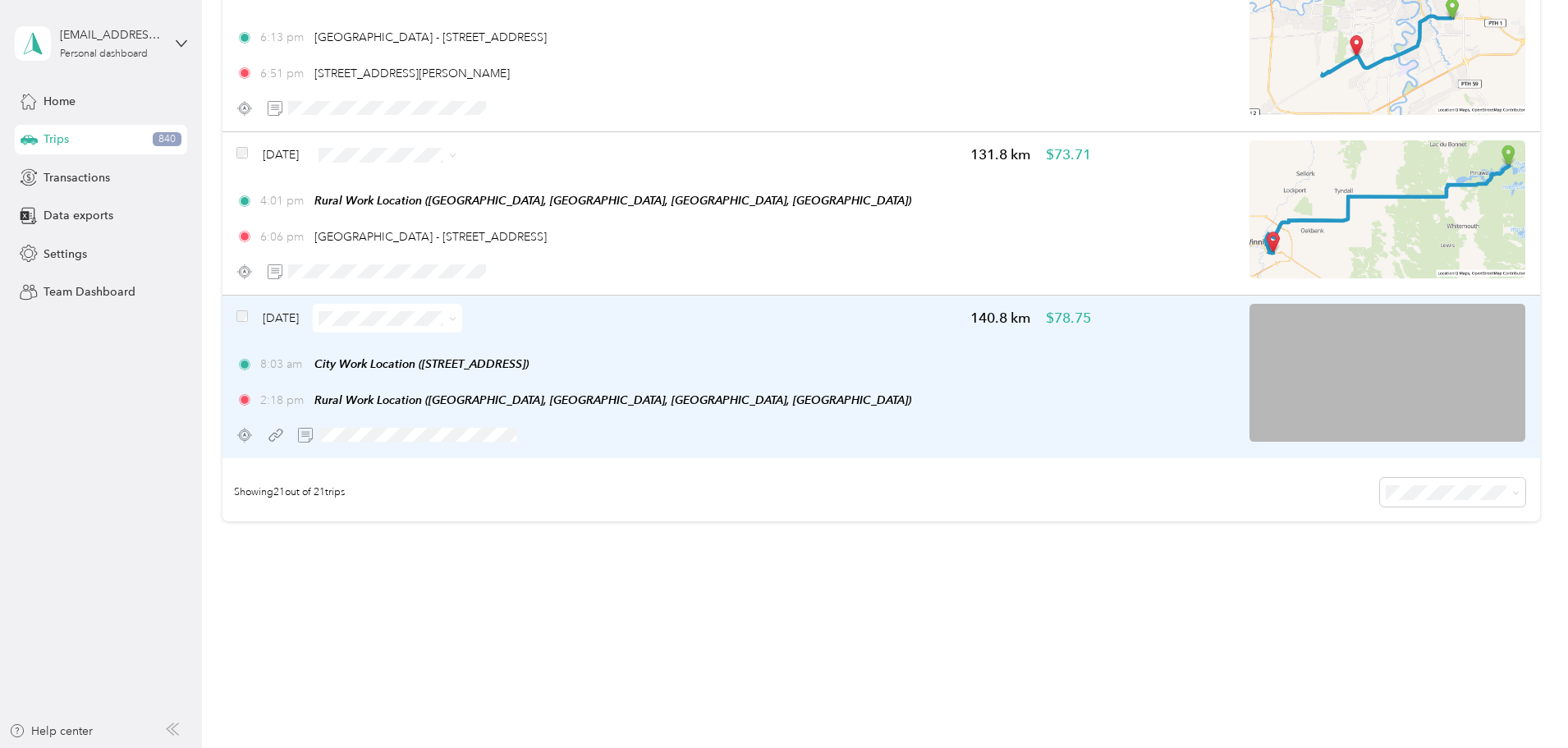
click at [457, 315] on icon at bounding box center [452, 318] width 8 height 8
click at [533, 488] on span "Errands/Shopping" at bounding box center [542, 491] width 98 height 18
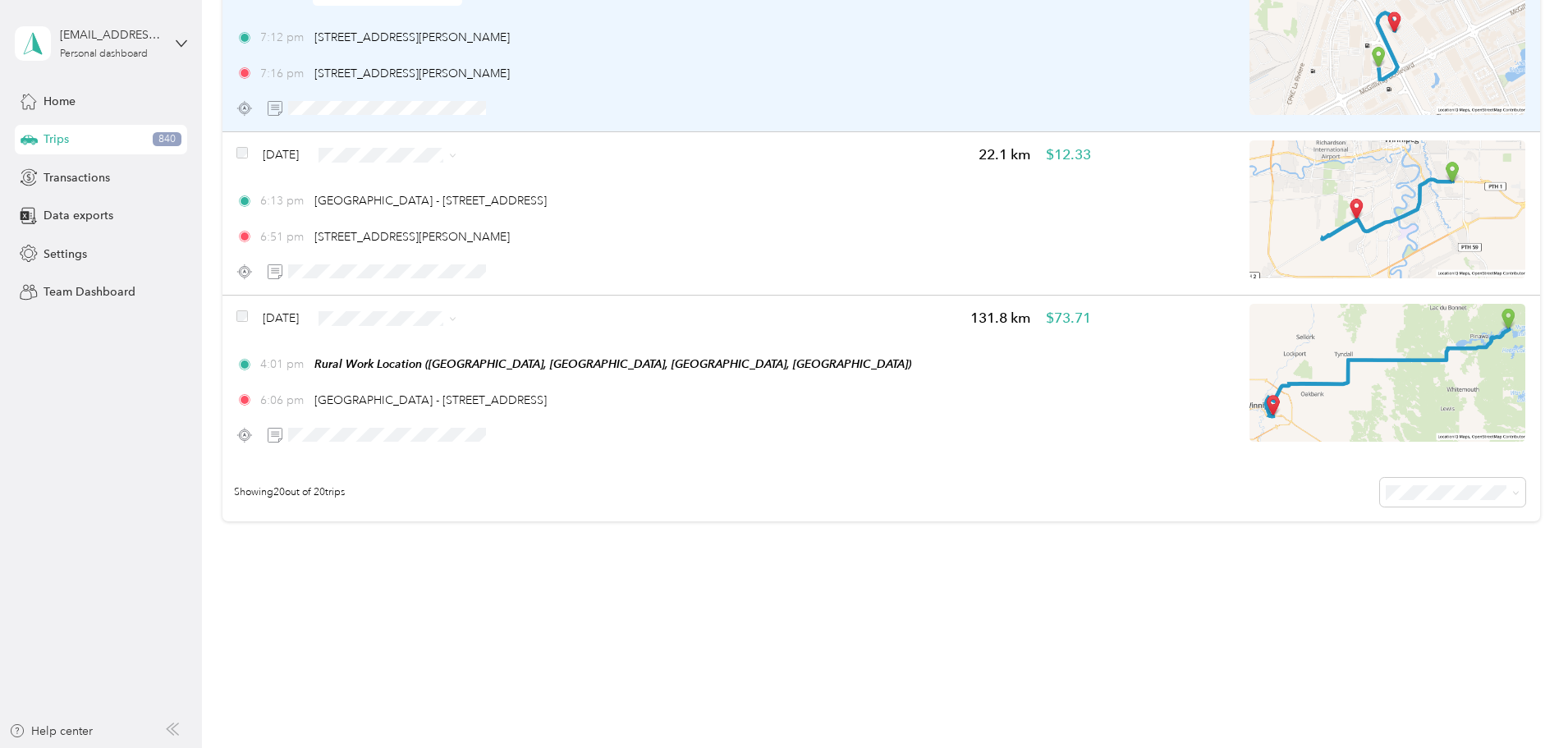
click at [1320, 57] on img at bounding box center [1387, 46] width 276 height 138
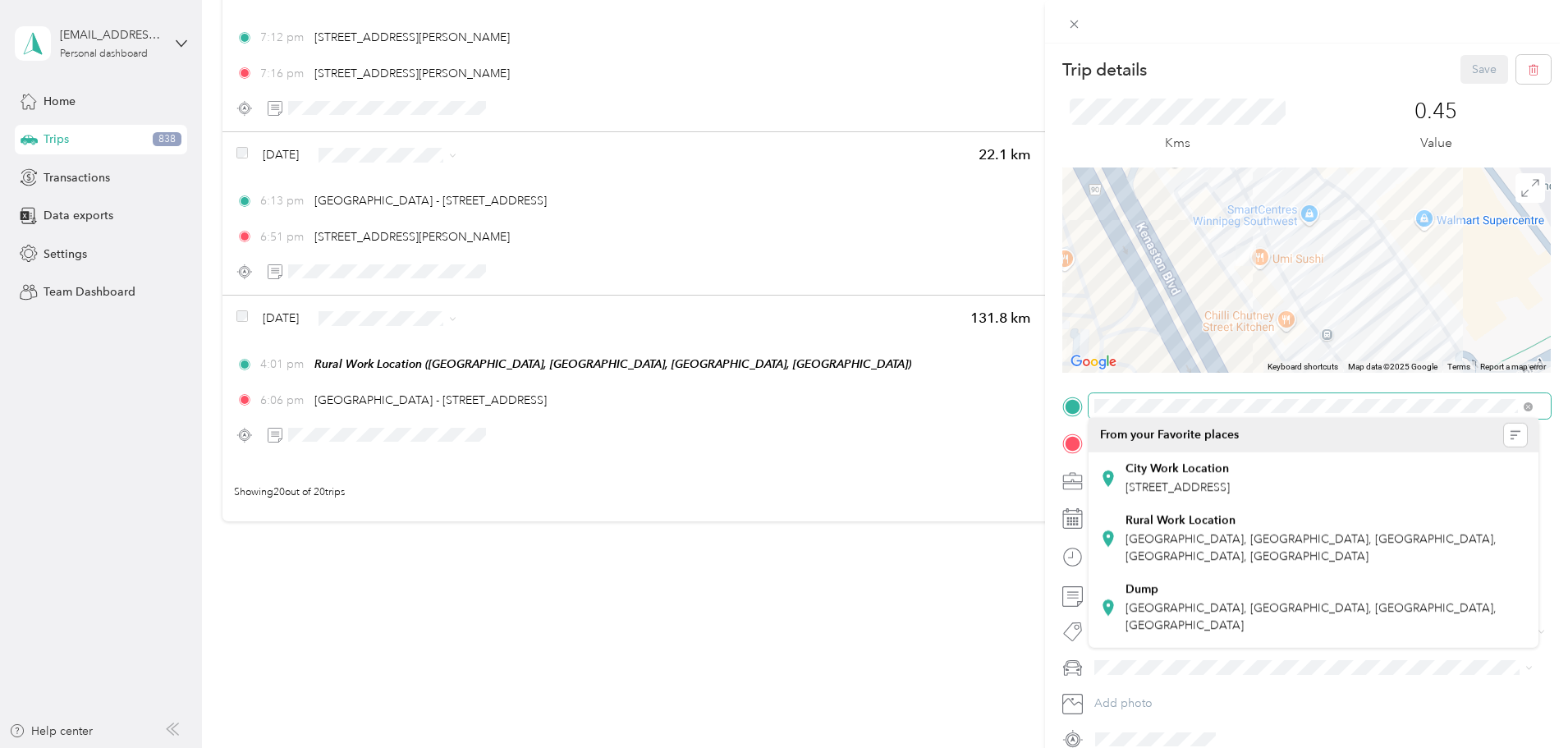
drag, startPoint x: 1362, startPoint y: 190, endPoint x: 1245, endPoint y: 417, distance: 255.4
click at [1245, 417] on div "Trip details Save This trip cannot be edited because it is either under review,…" at bounding box center [1307, 404] width 488 height 697
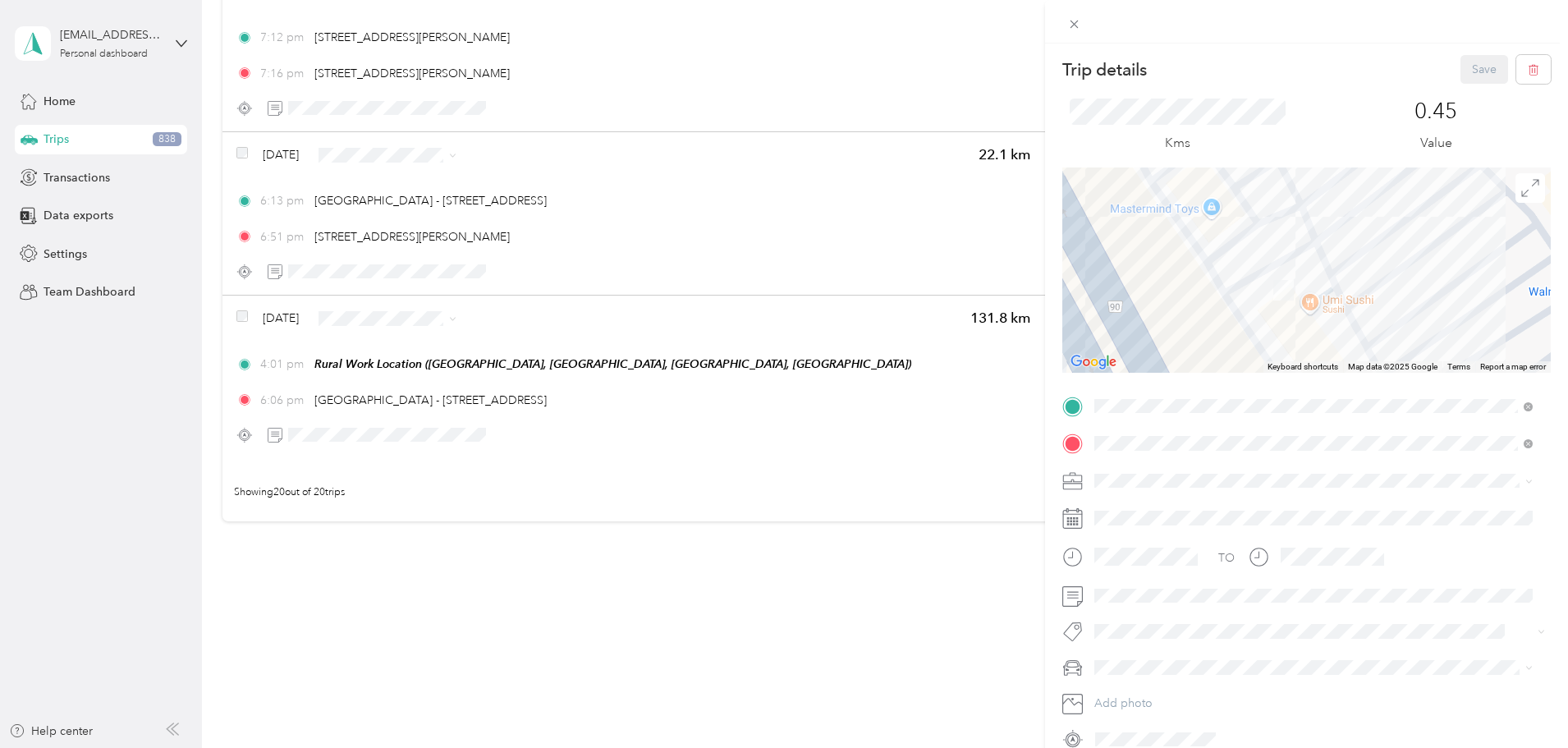
drag, startPoint x: 1227, startPoint y: 221, endPoint x: 1252, endPoint y: 236, distance: 29.2
click at [1252, 236] on div at bounding box center [1307, 269] width 488 height 205
click at [1073, 21] on icon at bounding box center [1074, 24] width 14 height 14
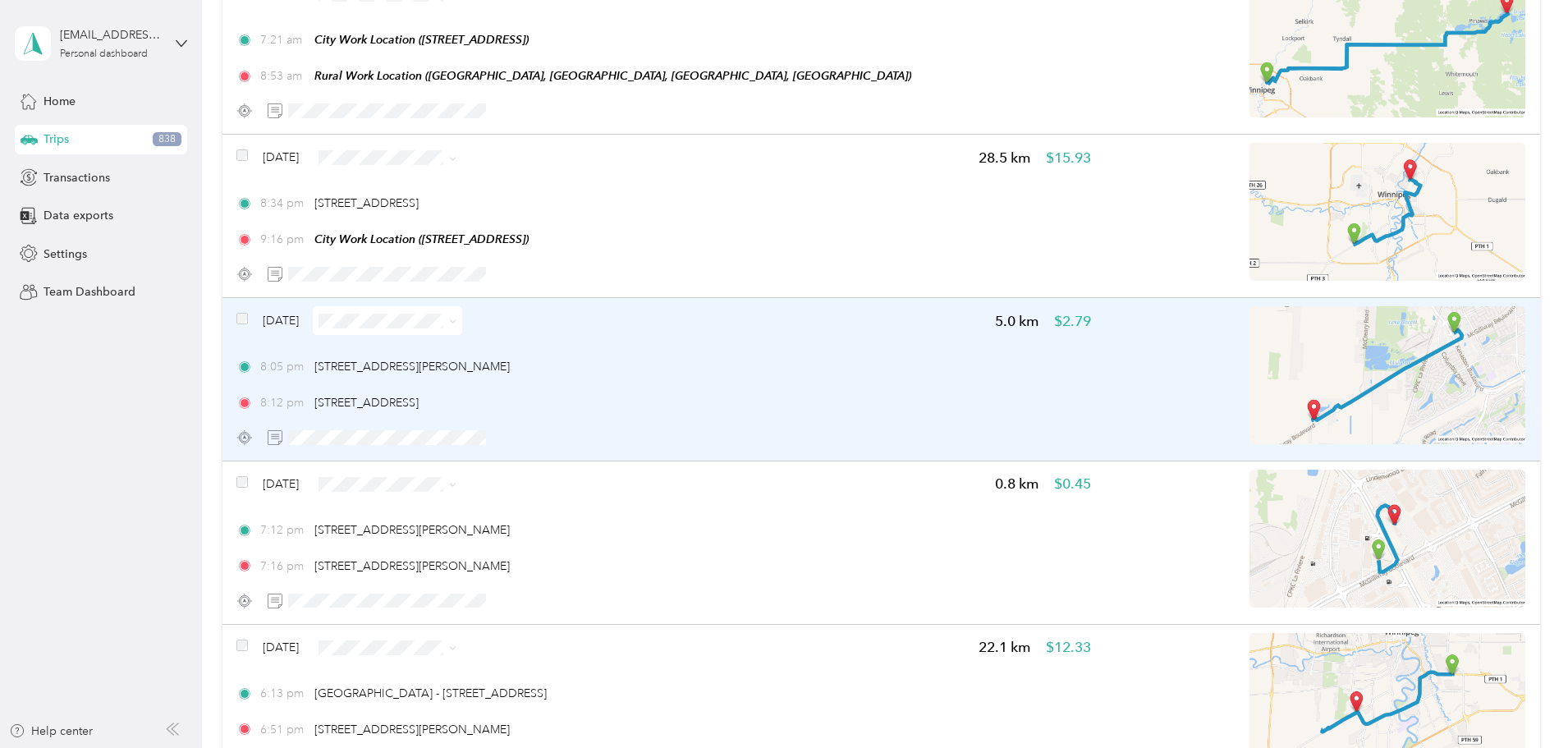
scroll to position [2628, 0]
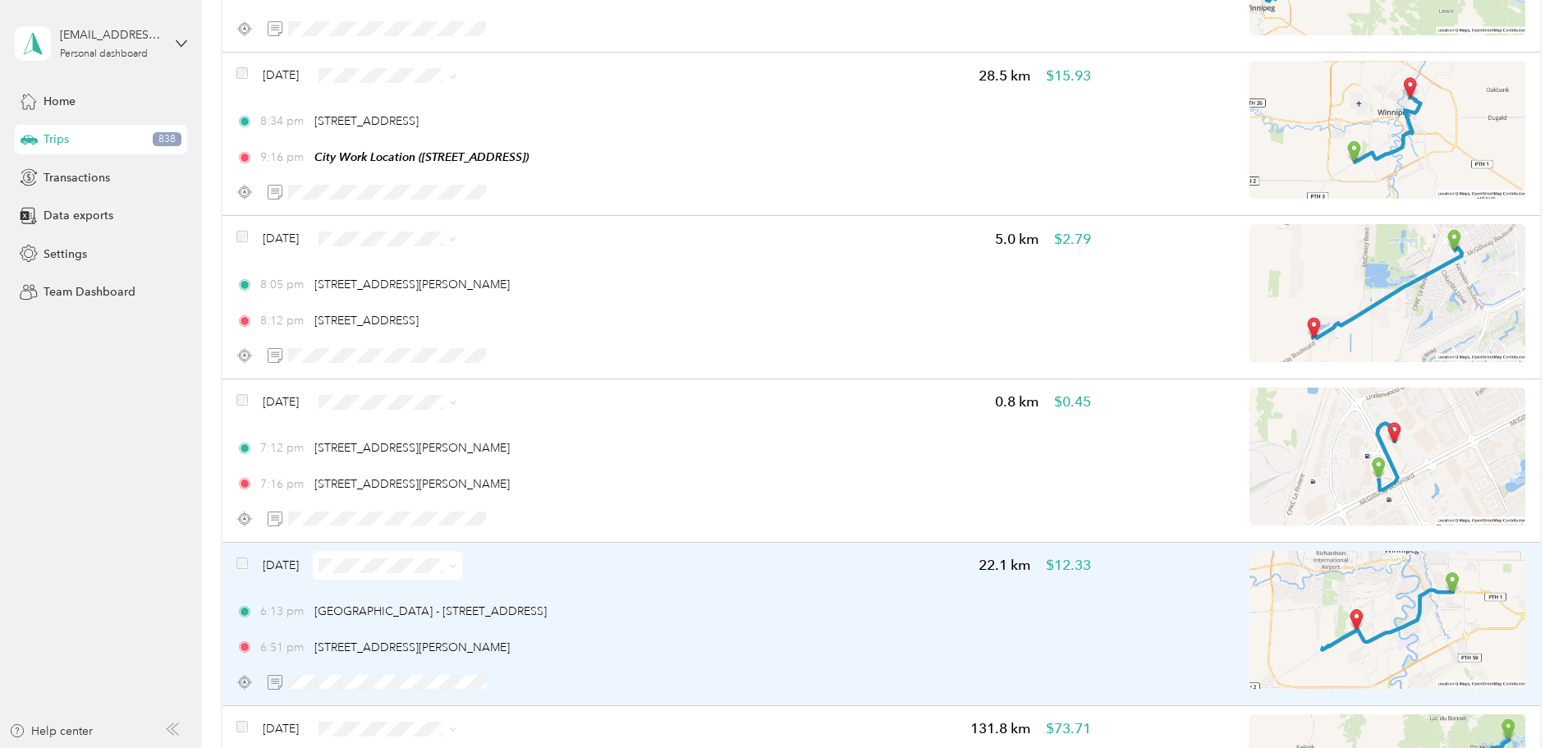
click at [1331, 599] on img at bounding box center [1387, 619] width 276 height 138
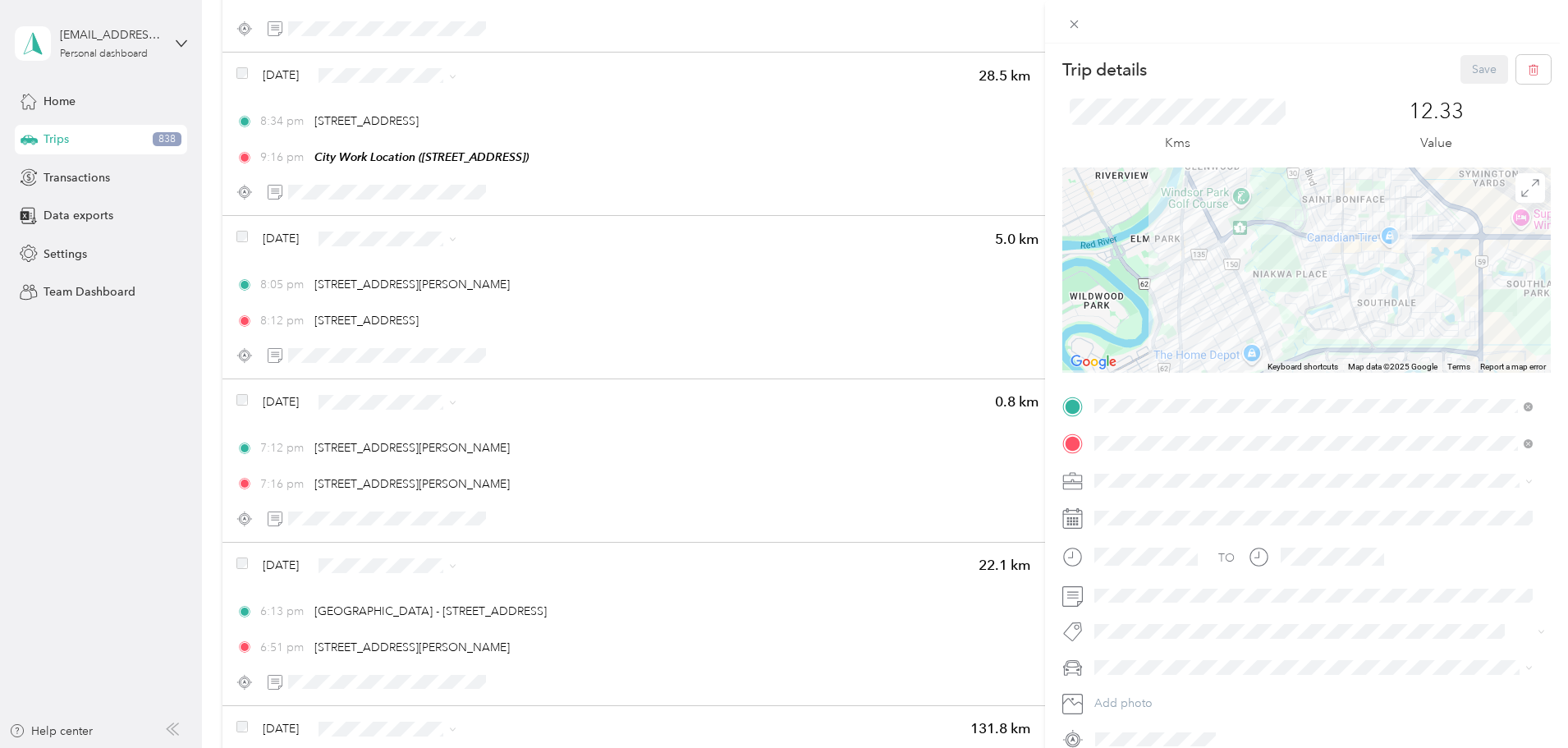
drag, startPoint x: 1405, startPoint y: 211, endPoint x: 1357, endPoint y: 385, distance: 180.5
click at [1357, 385] on div "Trip details Save This trip cannot be edited because it is either under review,…" at bounding box center [1307, 404] width 488 height 697
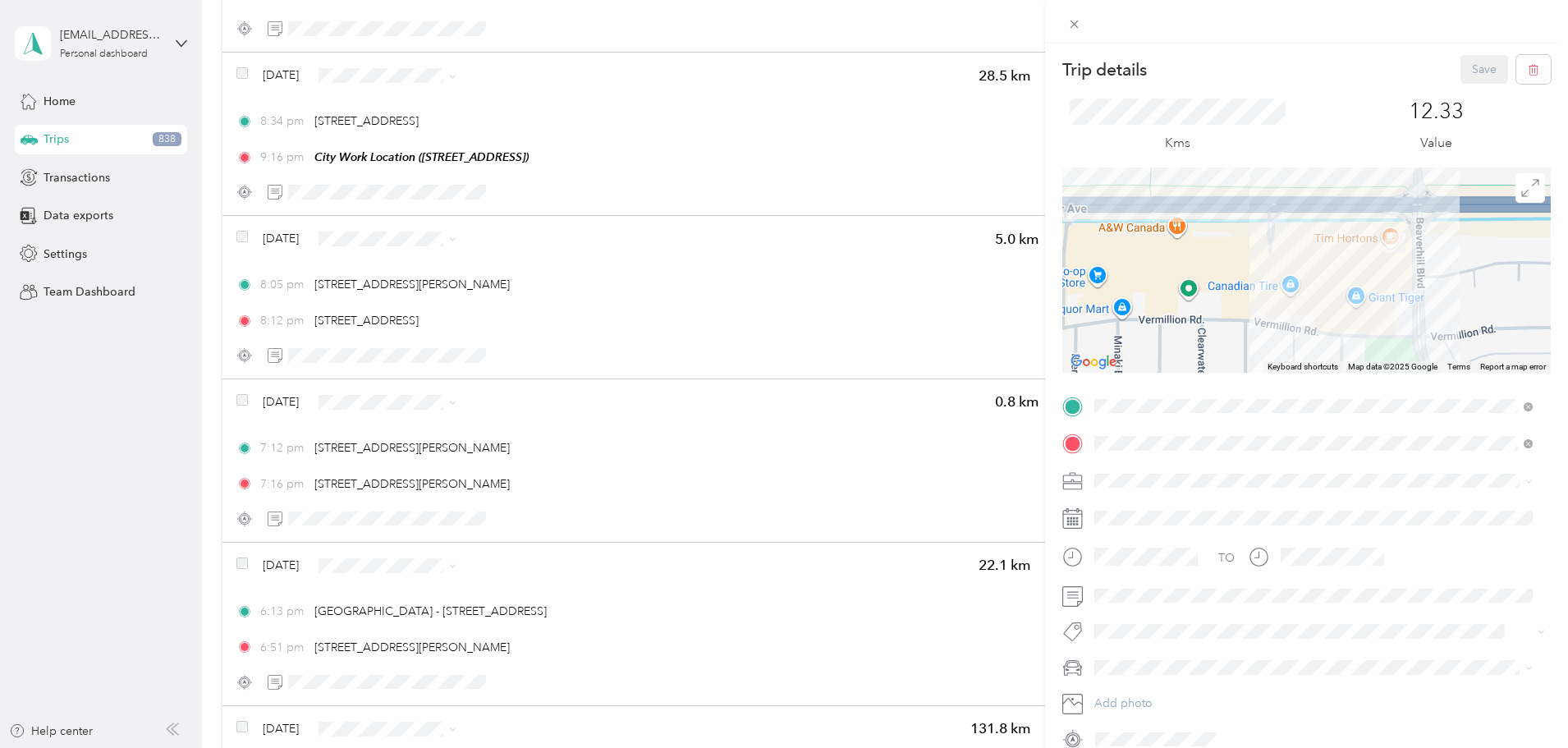
drag, startPoint x: 1459, startPoint y: 247, endPoint x: 1299, endPoint y: 305, distance: 170.2
click at [1299, 305] on div at bounding box center [1307, 269] width 488 height 205
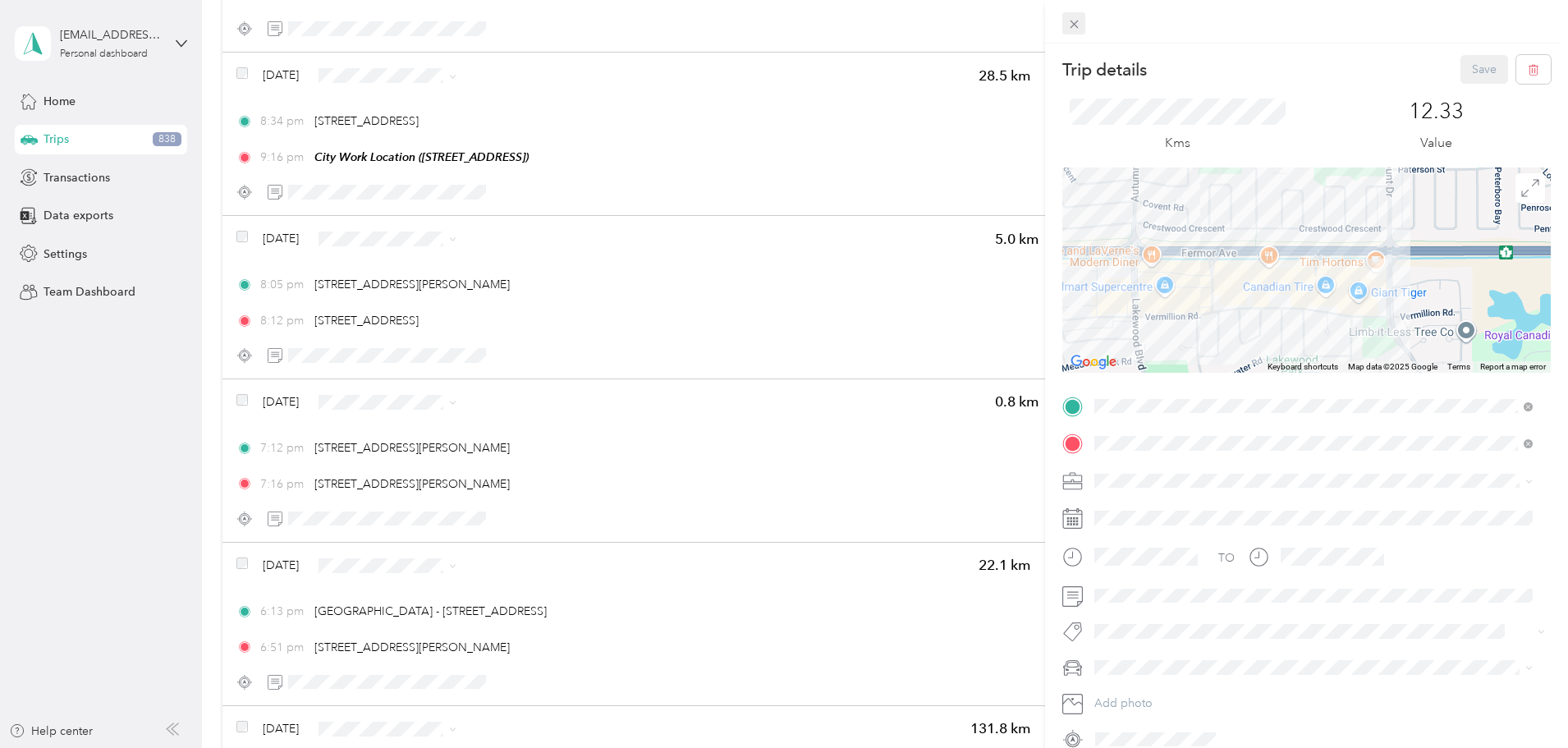
click at [1075, 22] on icon at bounding box center [1074, 24] width 14 height 14
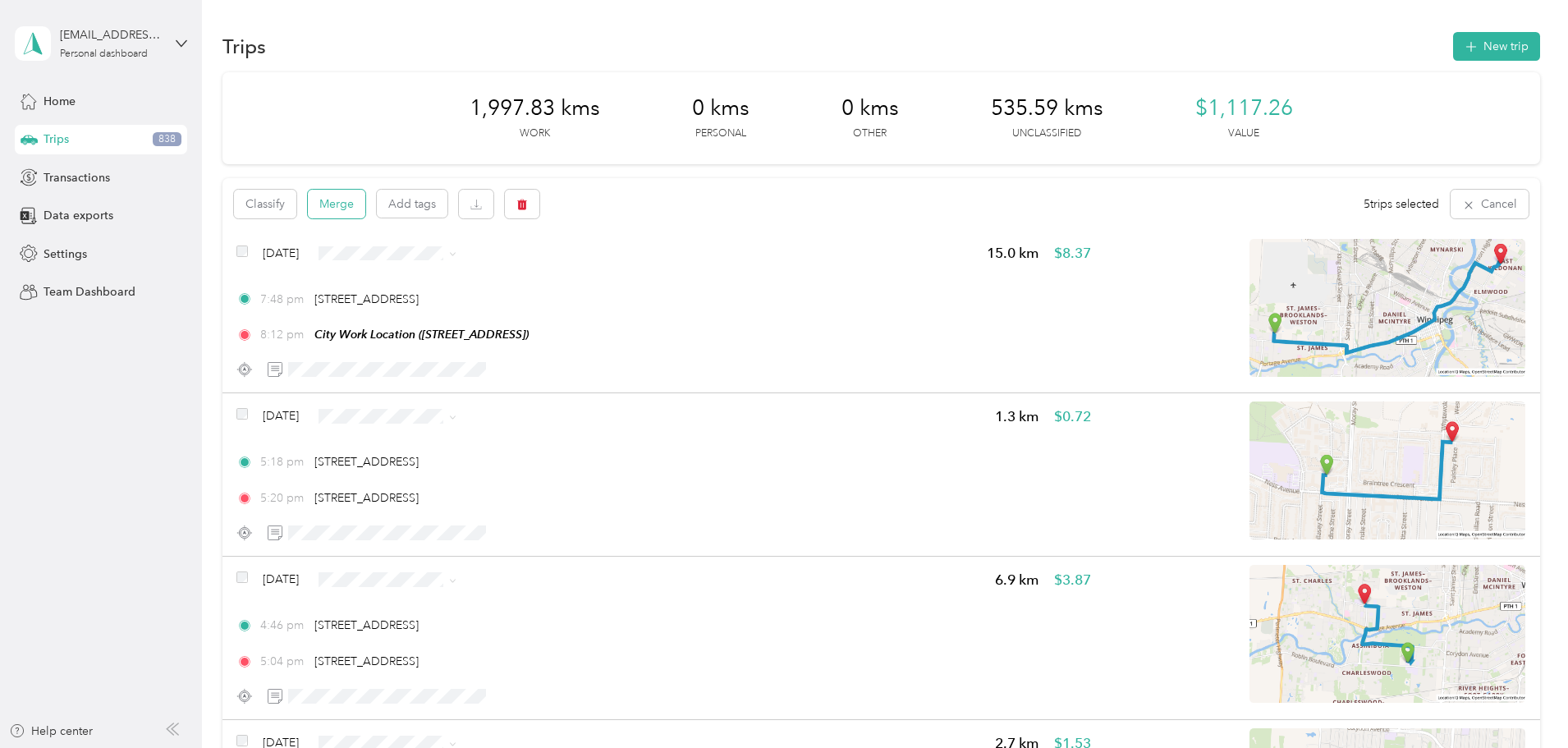
click at [365, 207] on button "Merge" at bounding box center [336, 204] width 58 height 28
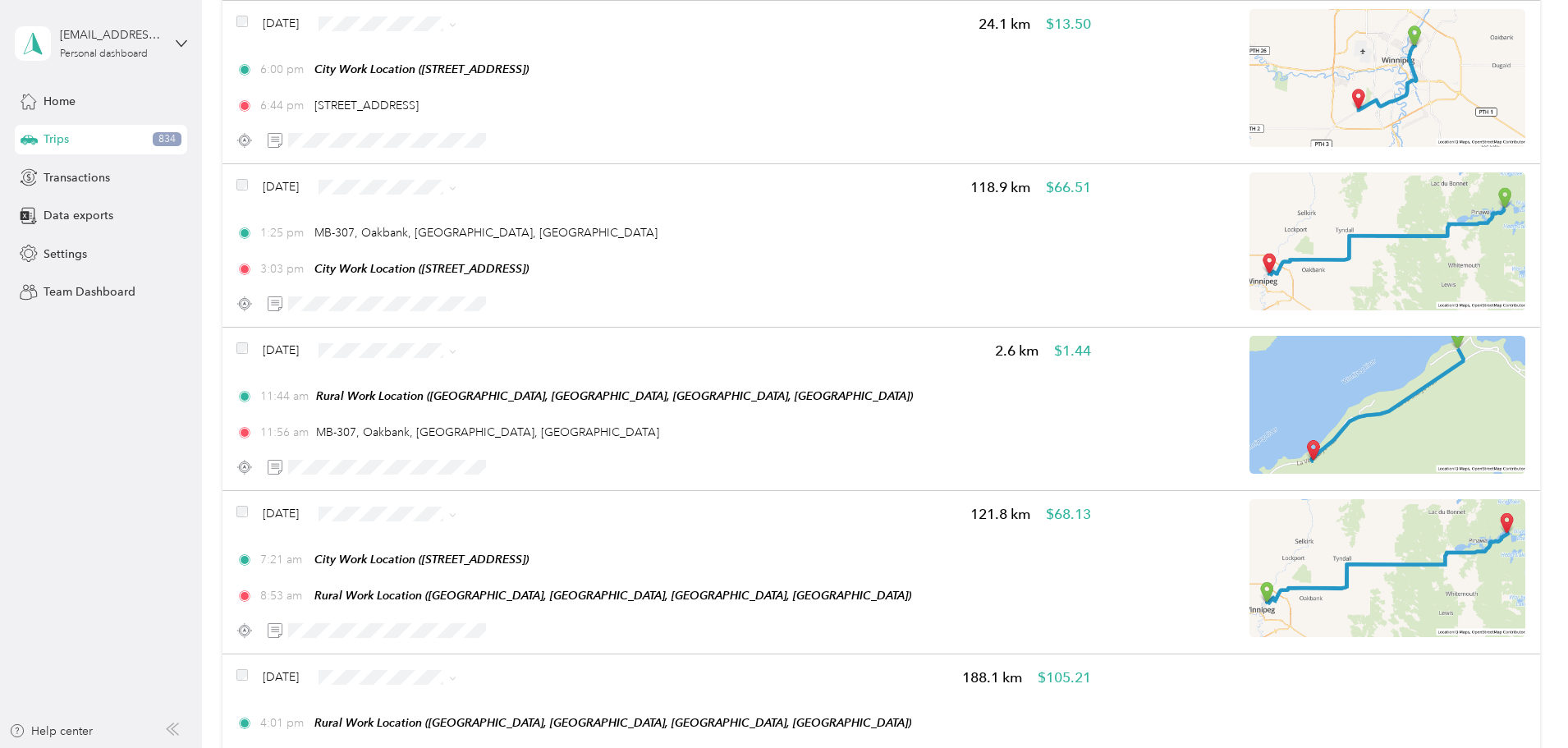
scroll to position [2385, 0]
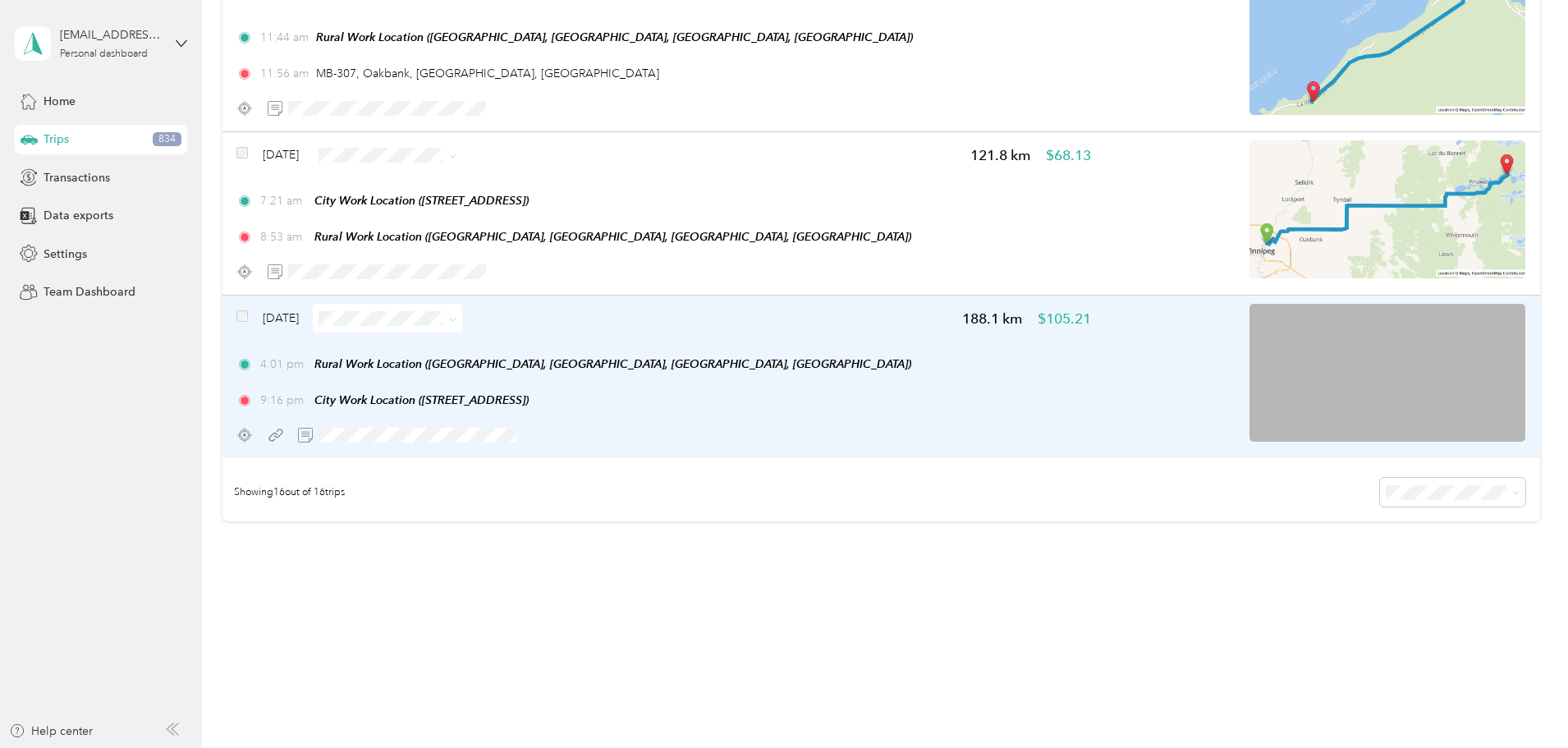
click at [457, 320] on icon at bounding box center [452, 319] width 8 height 8
click at [550, 491] on span "Errands/Shopping" at bounding box center [542, 491] width 98 height 18
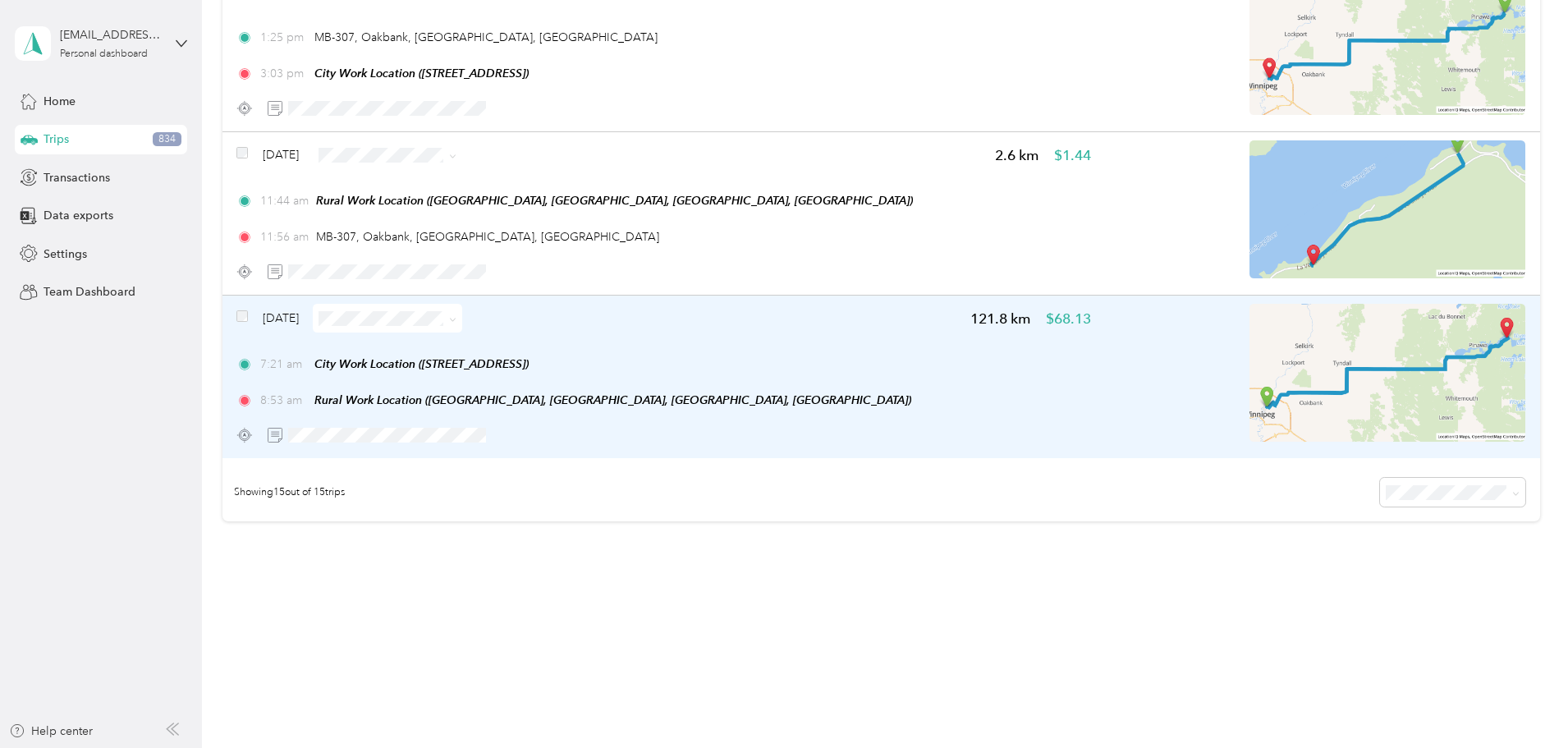
click at [457, 318] on icon at bounding box center [452, 319] width 8 height 8
click at [555, 348] on span "Work" at bounding box center [542, 349] width 98 height 18
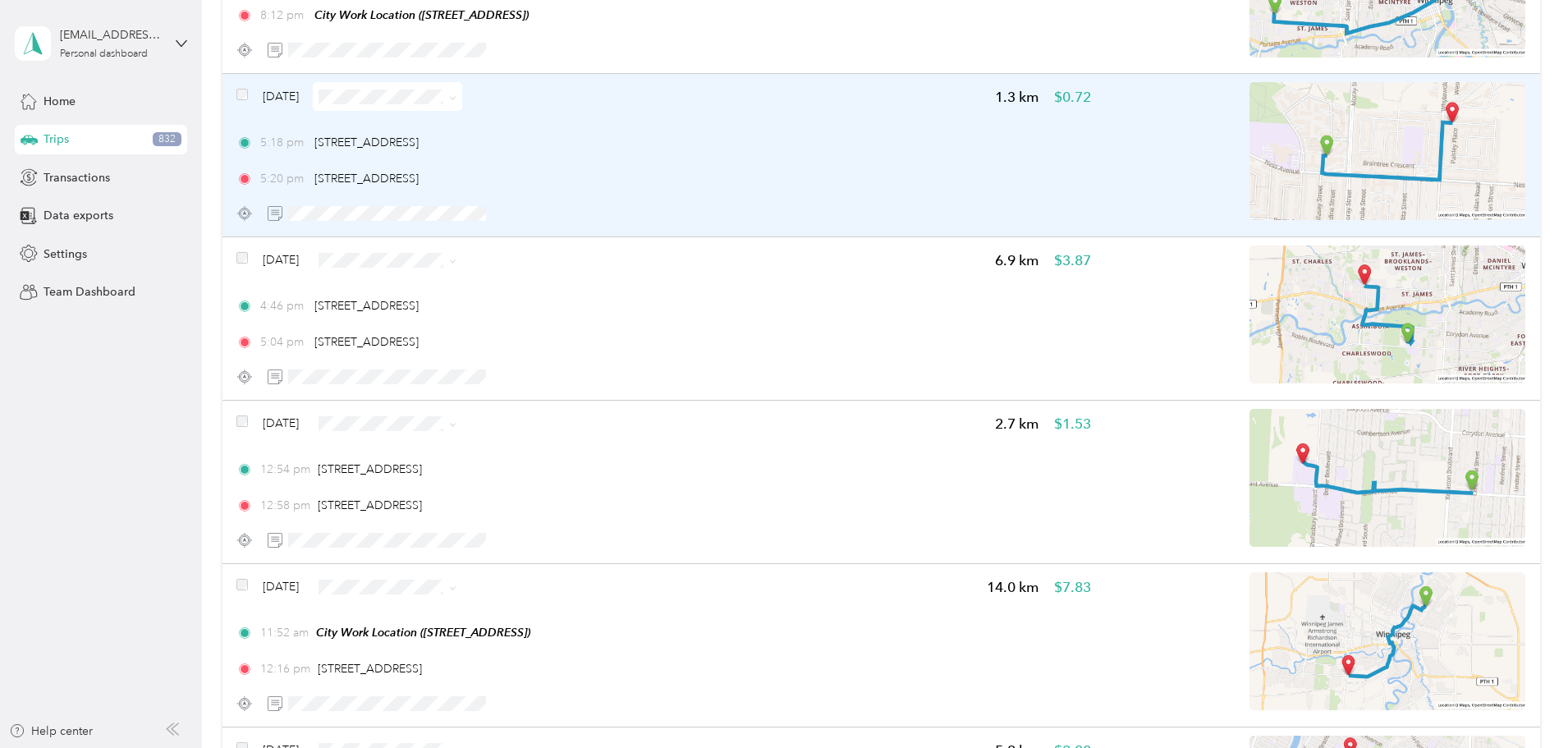
scroll to position [0, 0]
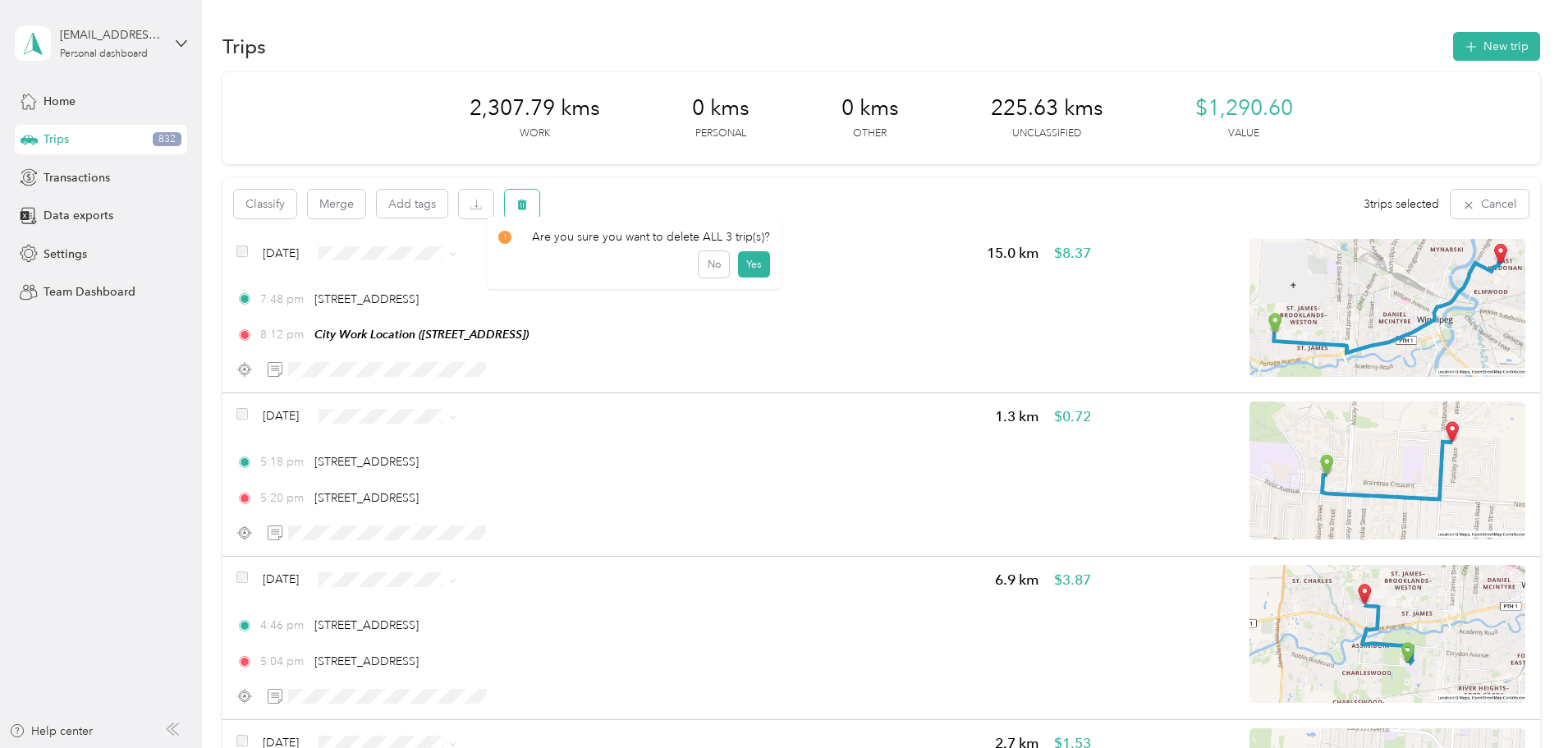
click at [528, 205] on icon "button" at bounding box center [523, 205] width 12 height 12
click at [746, 271] on button "Yes" at bounding box center [754, 272] width 32 height 26
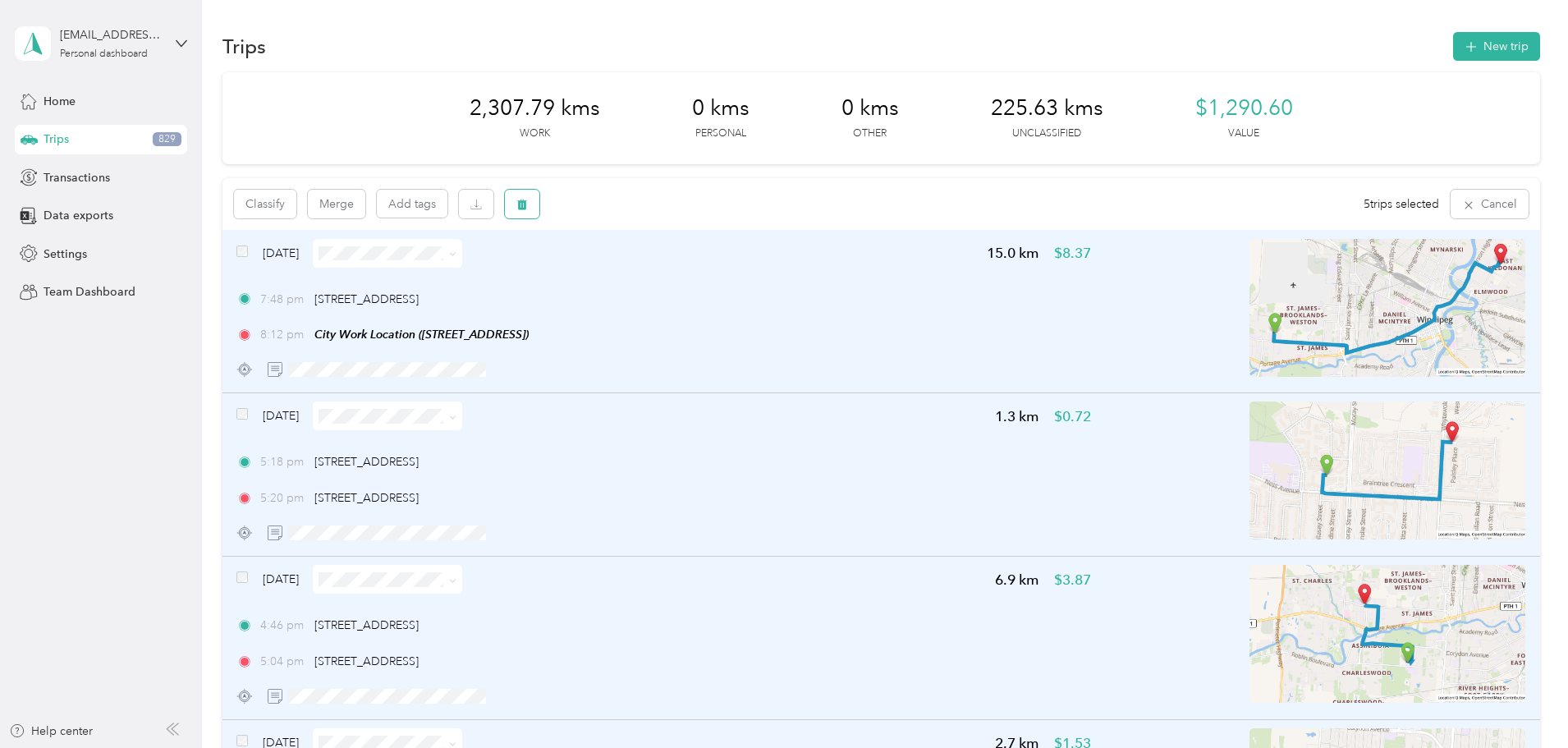
click at [539, 206] on button "button" at bounding box center [522, 204] width 34 height 28
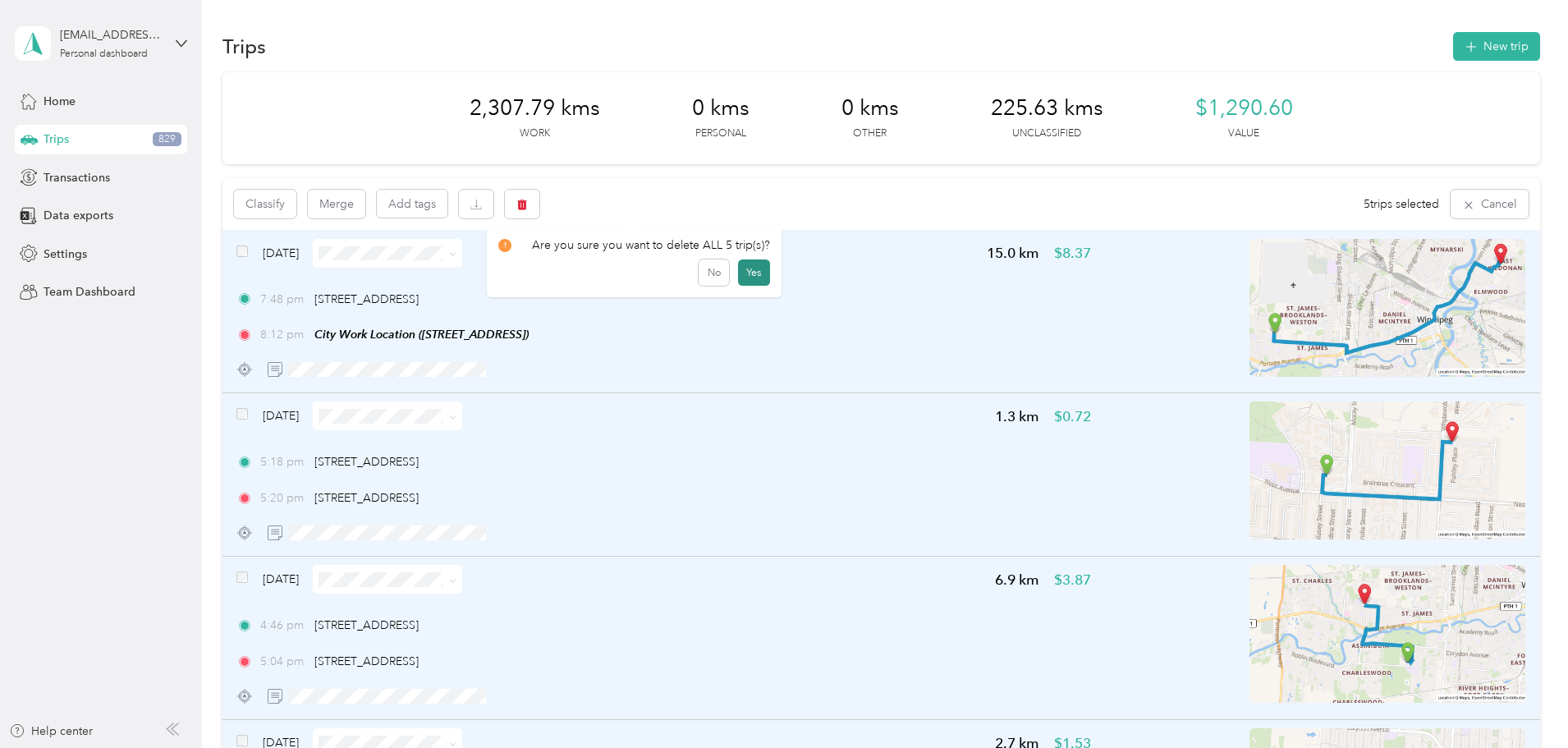
click at [748, 269] on button "Yes" at bounding box center [754, 272] width 32 height 26
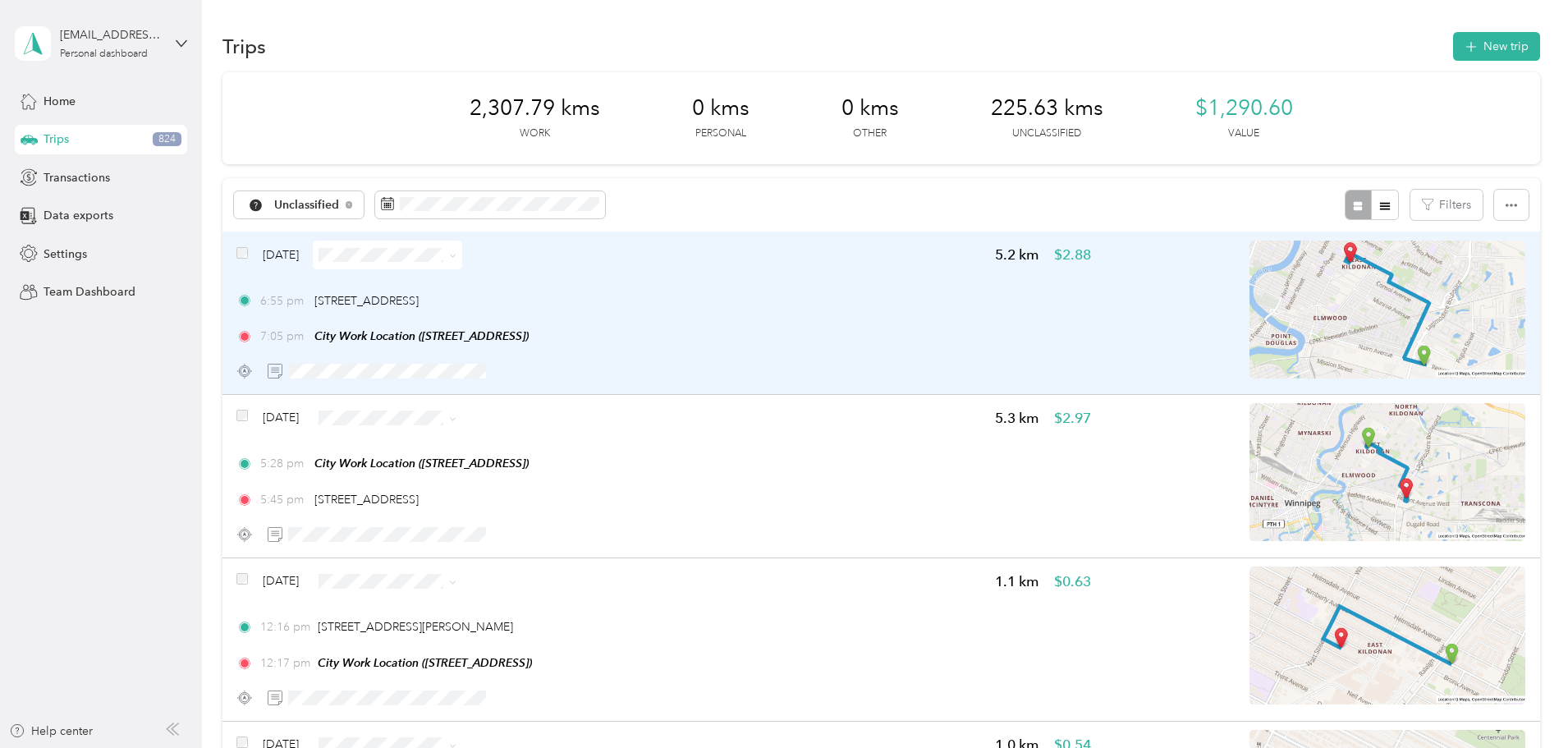
click at [1282, 343] on img at bounding box center [1387, 309] width 276 height 138
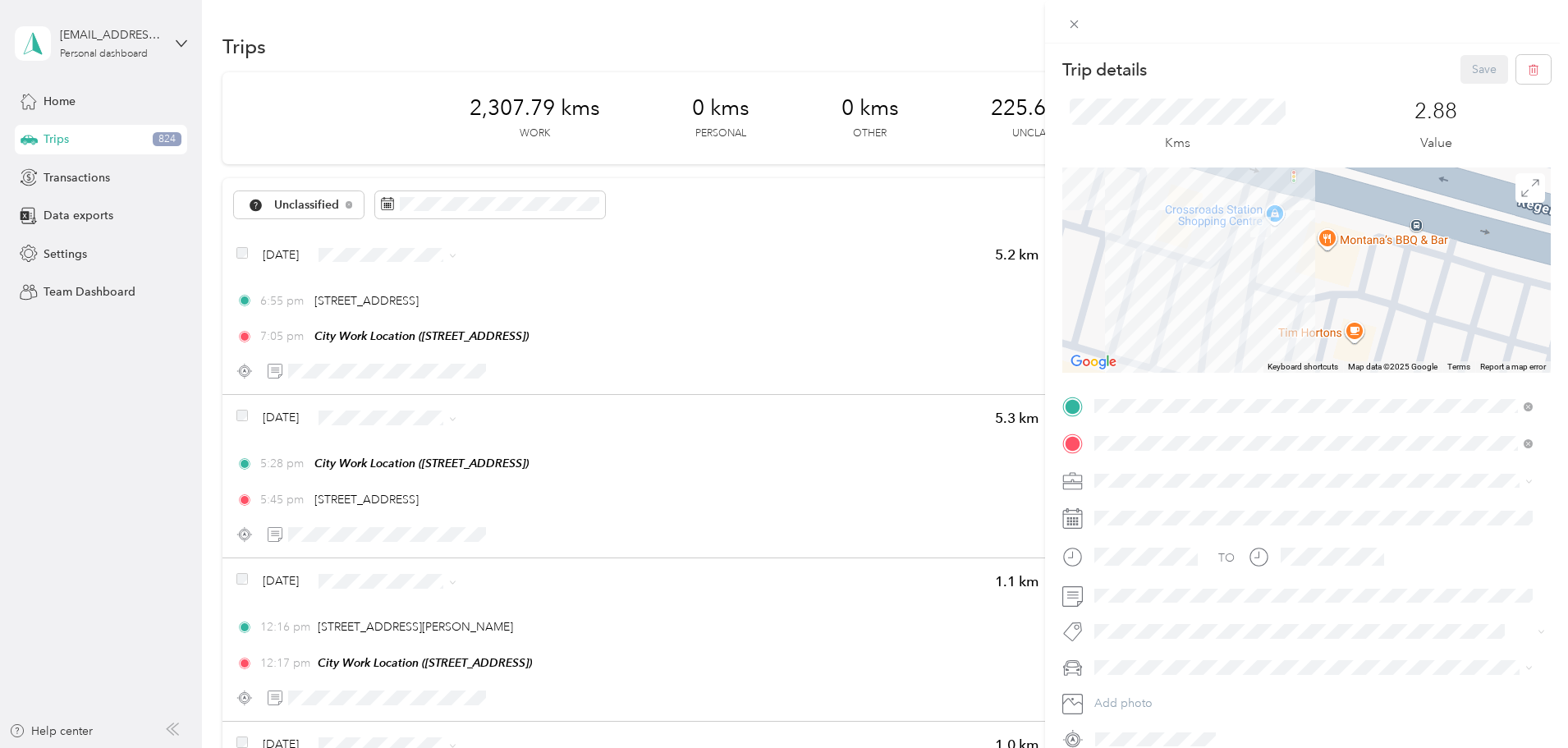
drag, startPoint x: 1290, startPoint y: 328, endPoint x: 1382, endPoint y: 209, distance: 150.4
click at [1382, 209] on div at bounding box center [1307, 269] width 488 height 205
click at [1066, 23] on span at bounding box center [1074, 23] width 23 height 23
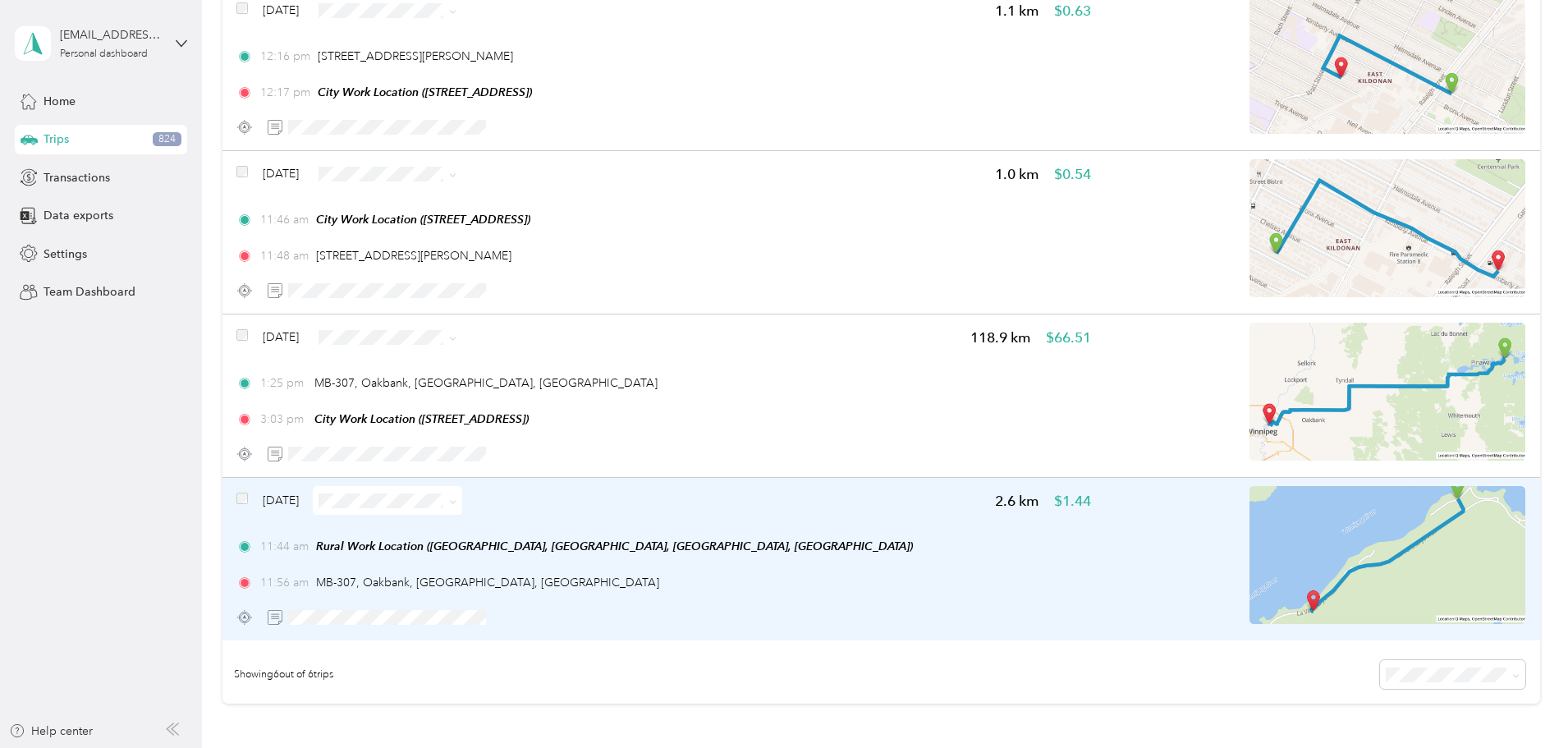
scroll to position [752, 0]
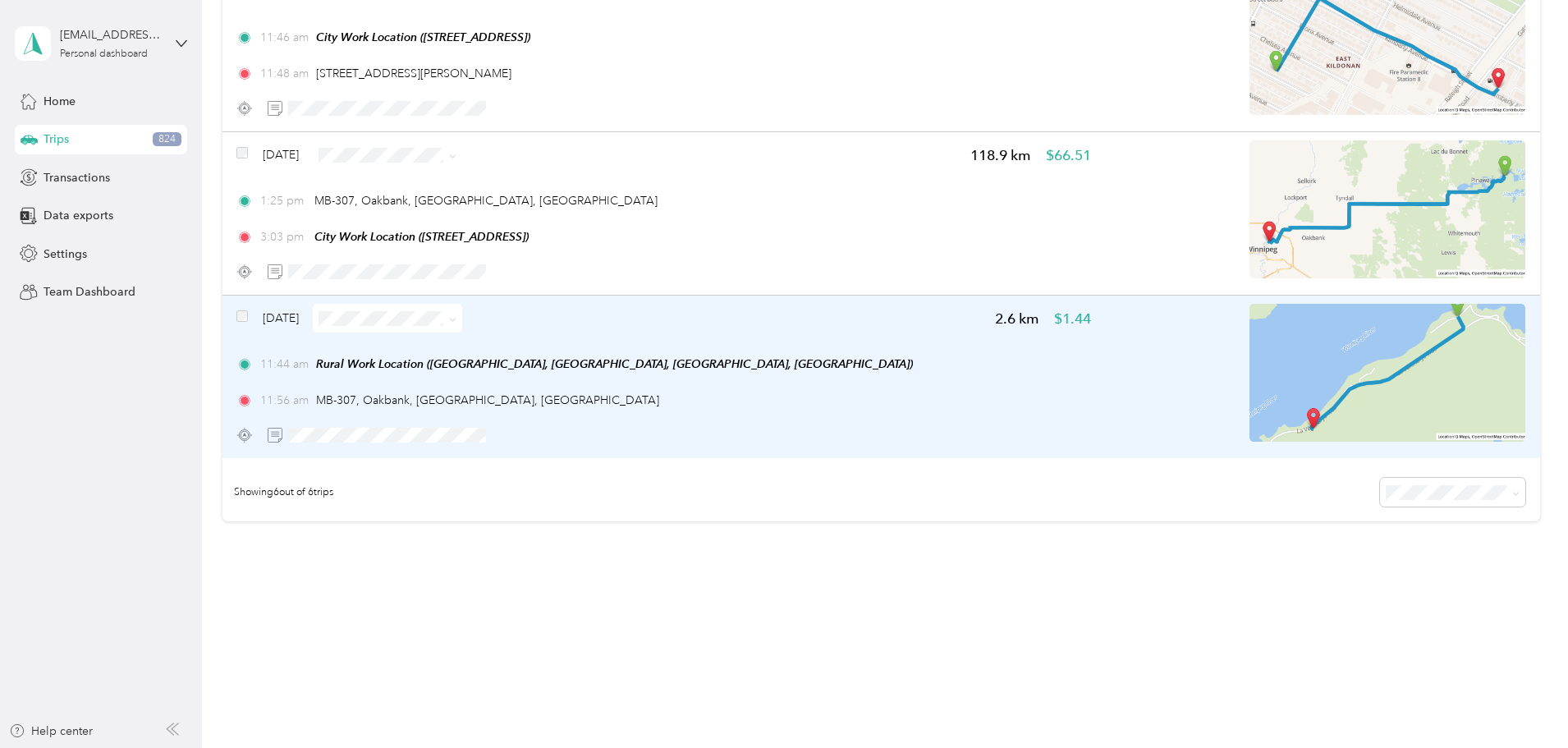
click at [457, 320] on icon at bounding box center [452, 319] width 8 height 8
click at [552, 462] on span "Resort" at bounding box center [542, 463] width 98 height 18
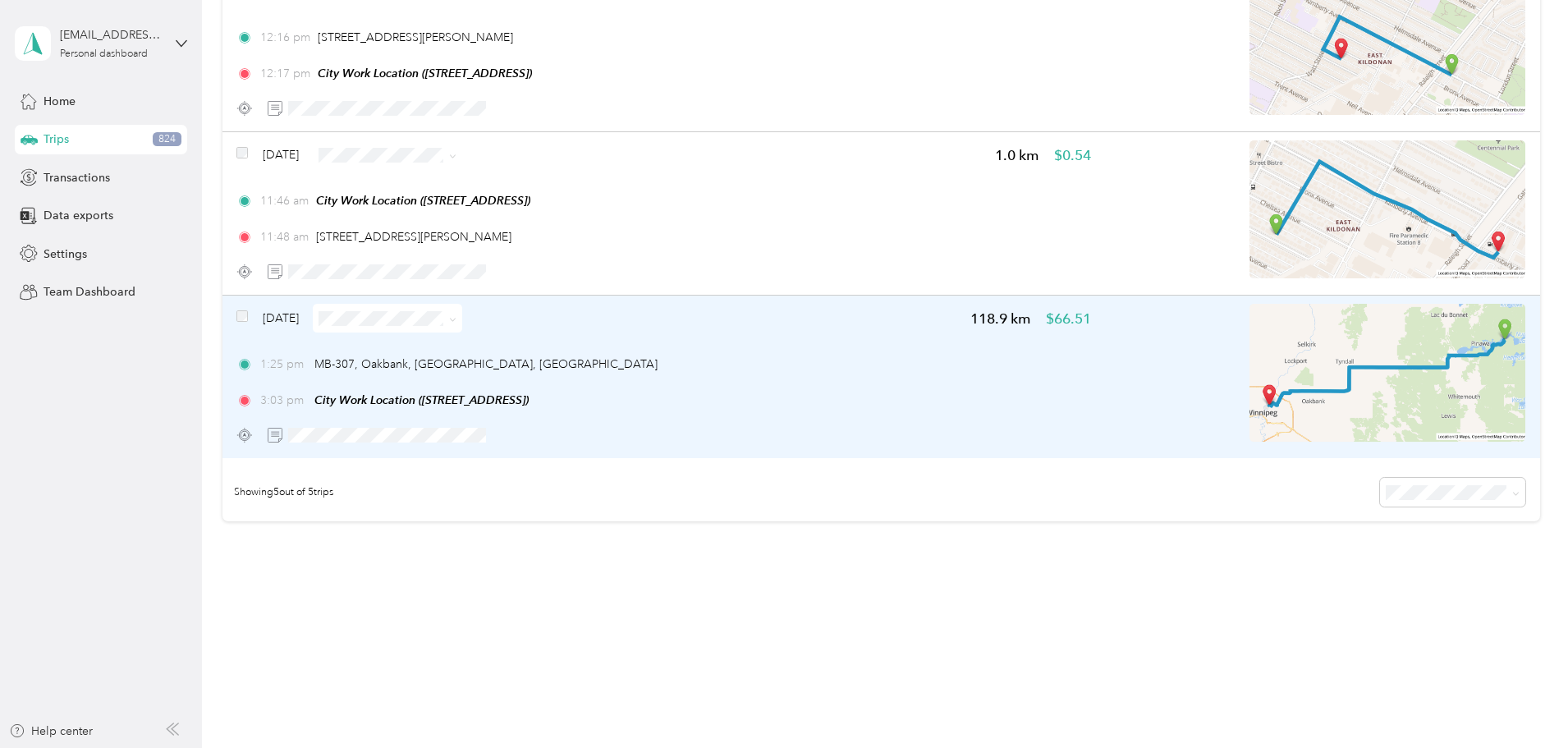
click at [456, 319] on icon at bounding box center [453, 319] width 5 height 3
click at [534, 349] on span "Work" at bounding box center [542, 349] width 98 height 18
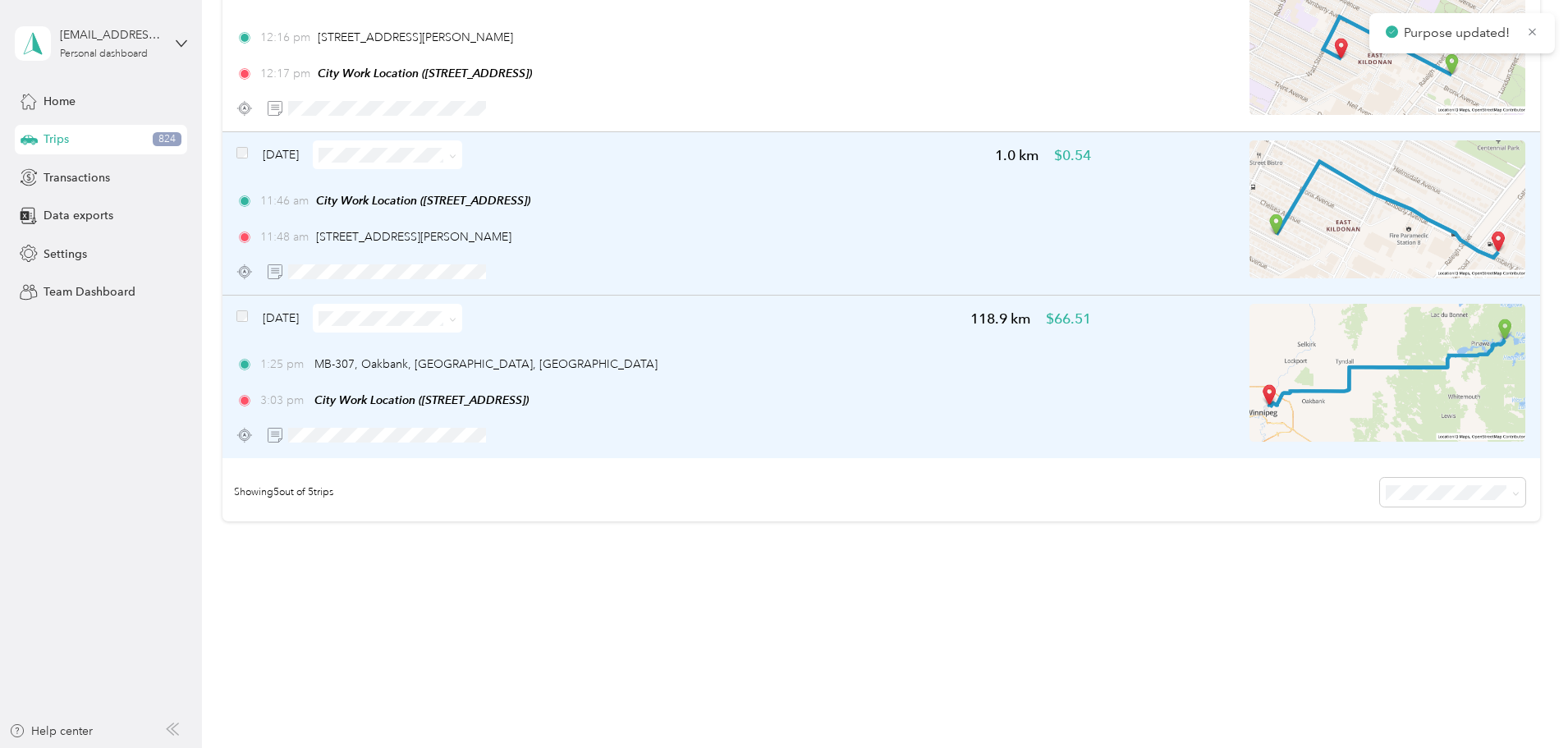
scroll to position [426, 0]
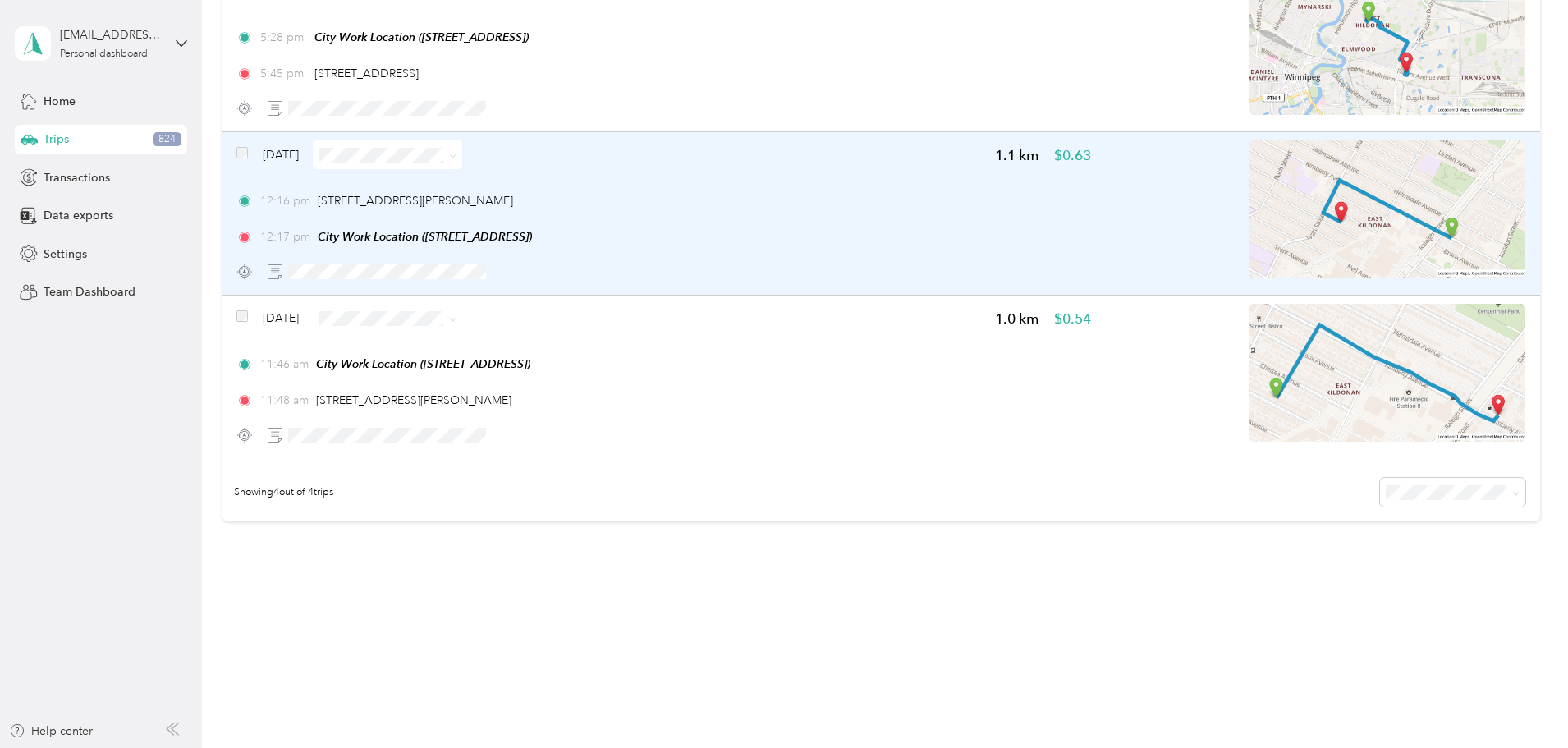
click at [1296, 226] on img at bounding box center [1387, 209] width 276 height 138
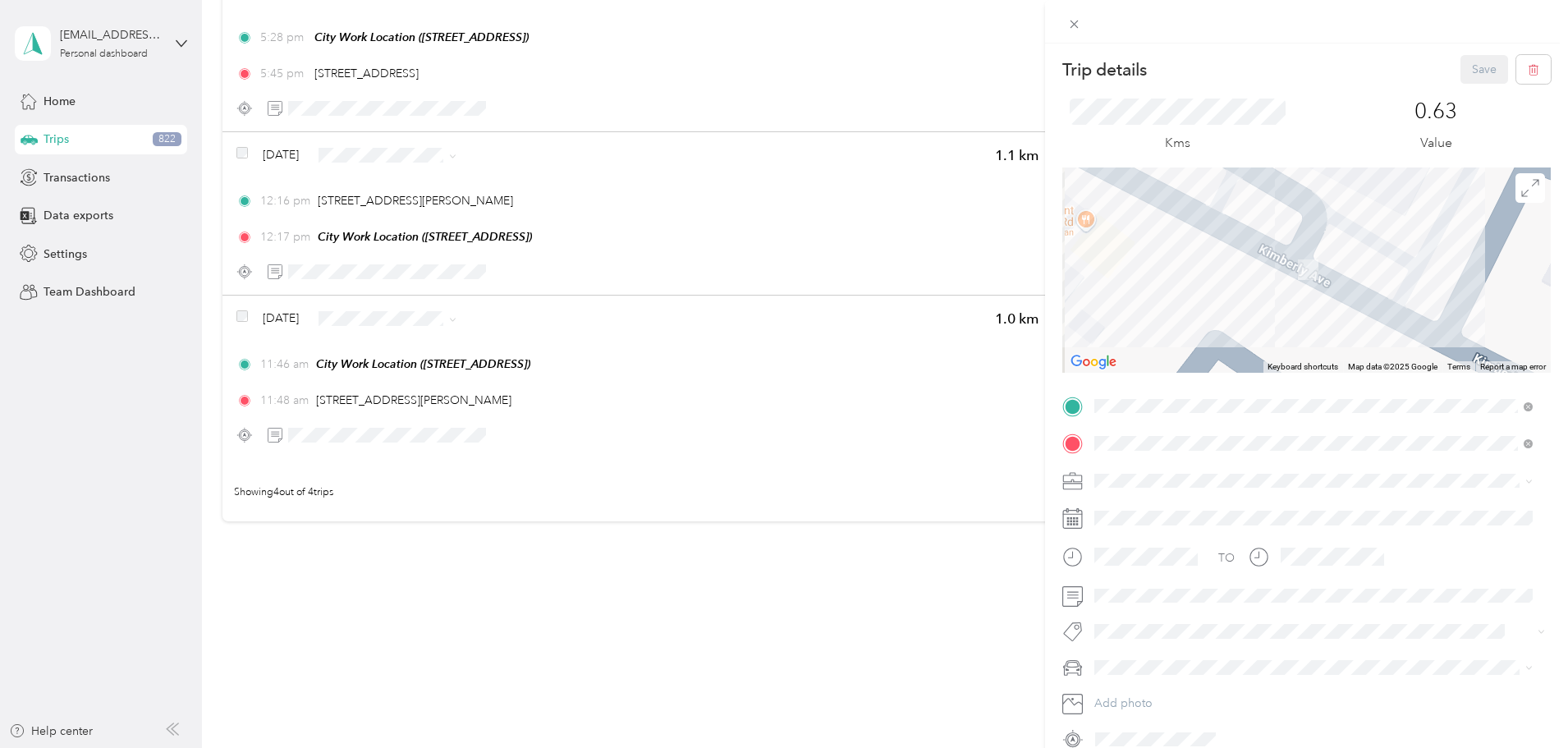
drag, startPoint x: 1284, startPoint y: 244, endPoint x: 1365, endPoint y: 370, distance: 149.8
click at [1365, 370] on div "Keyboard shortcuts Map Data Map data ©2025 Google Map data ©2025 Google 10 m Cl…" at bounding box center [1307, 269] width 488 height 205
click at [1072, 22] on icon at bounding box center [1074, 24] width 14 height 14
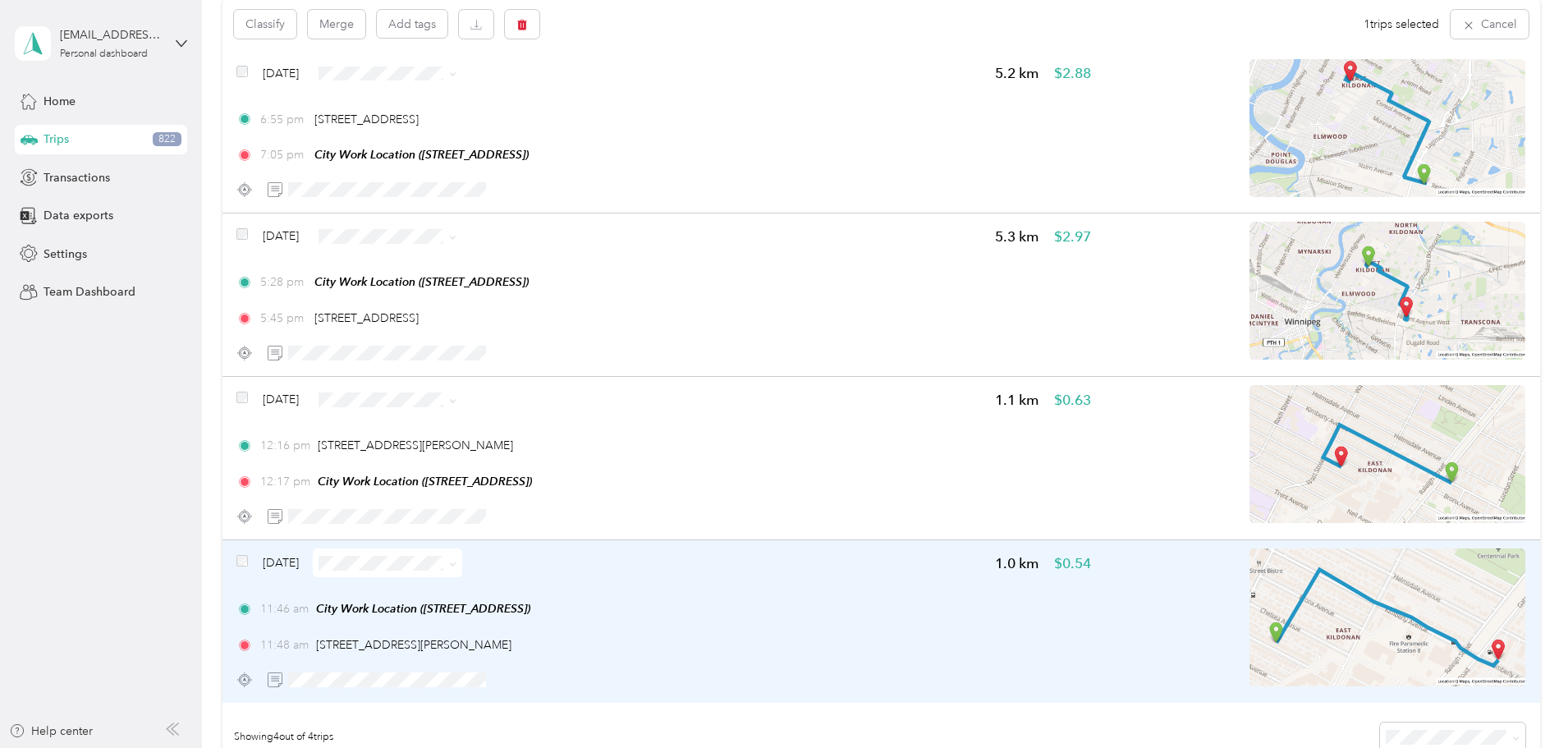
scroll to position [178, 0]
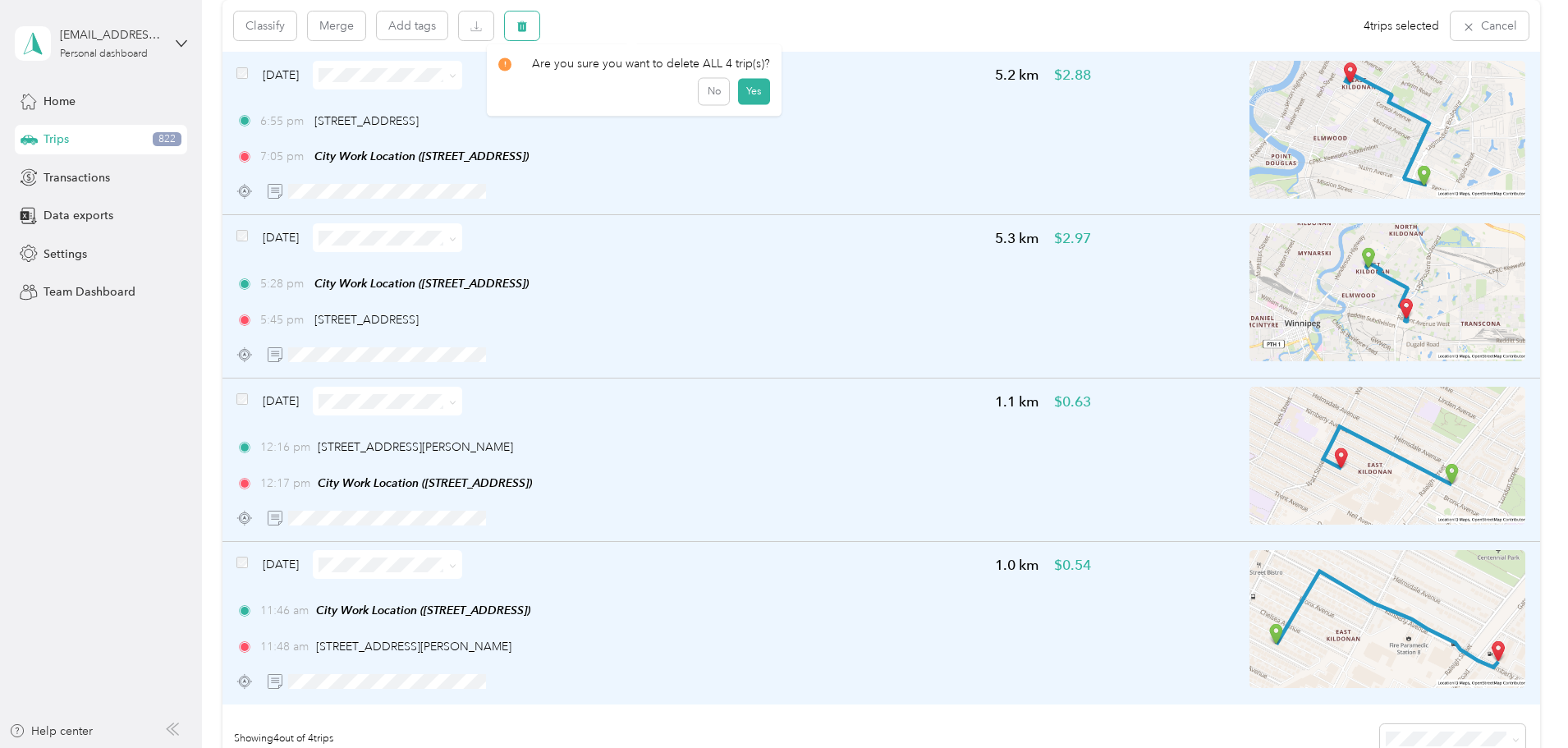
click at [527, 23] on icon "button" at bounding box center [523, 27] width 10 height 11
click at [748, 90] on button "Yes" at bounding box center [754, 94] width 32 height 26
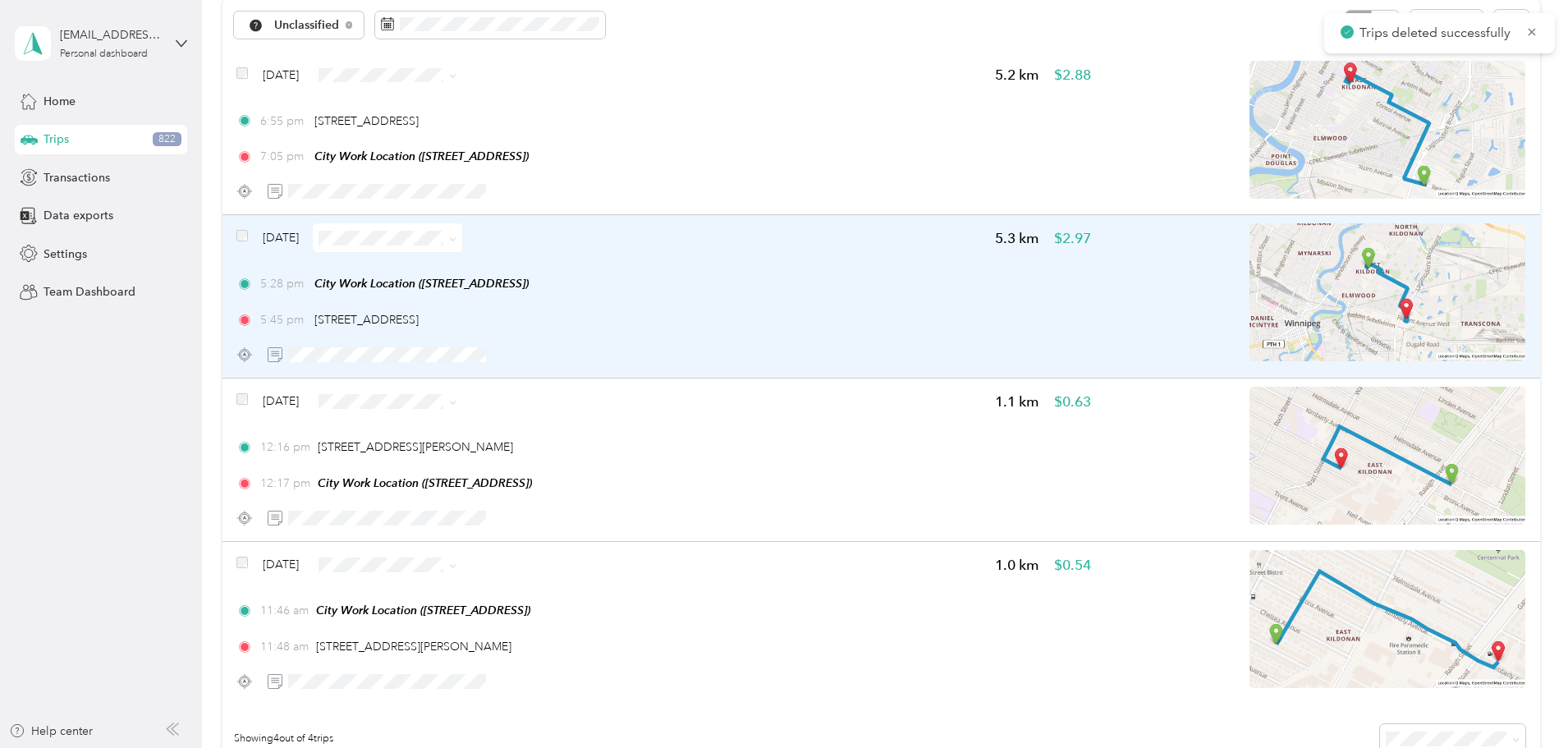
scroll to position [44, 0]
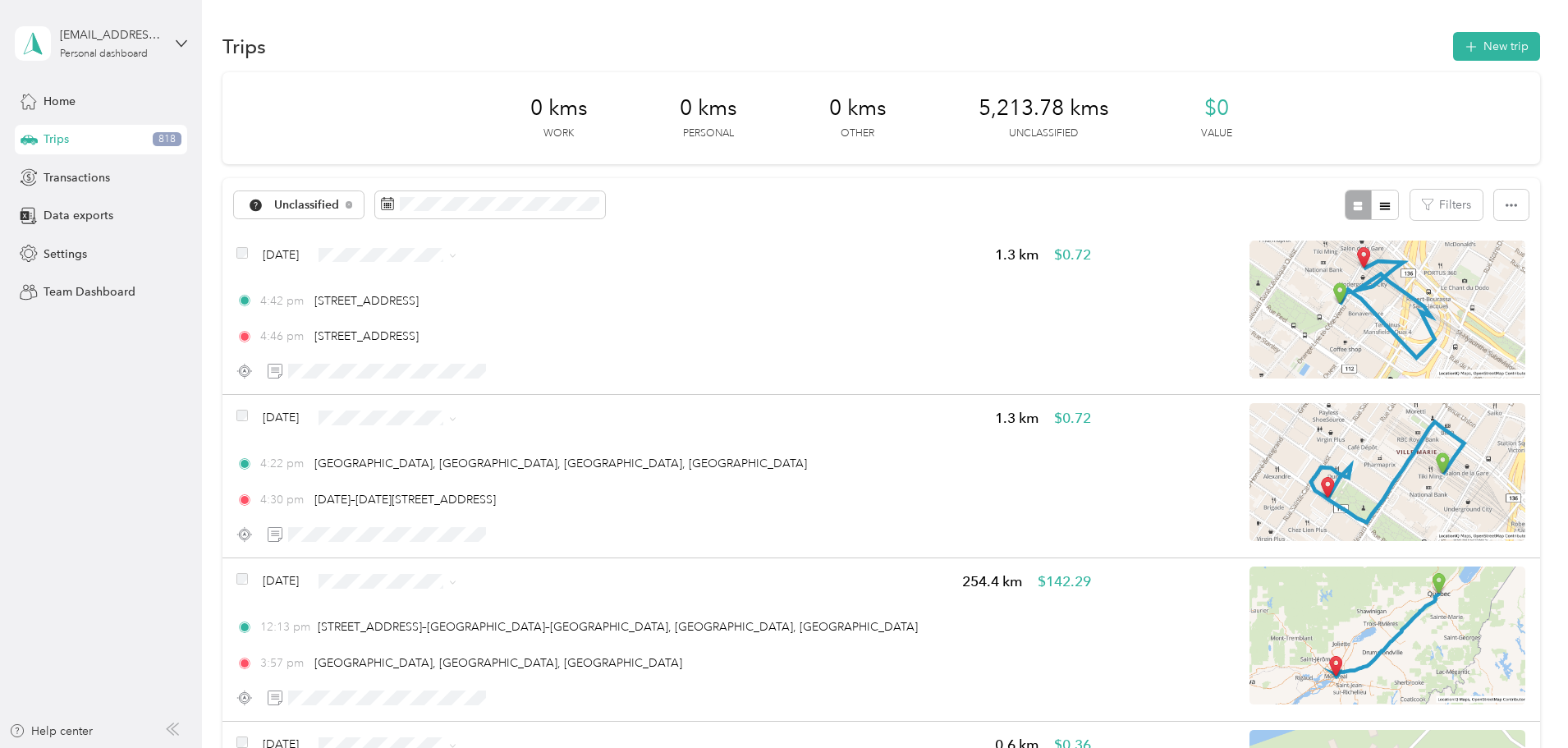
click at [811, 193] on div "Unclassified Filters" at bounding box center [881, 205] width 1318 height 53
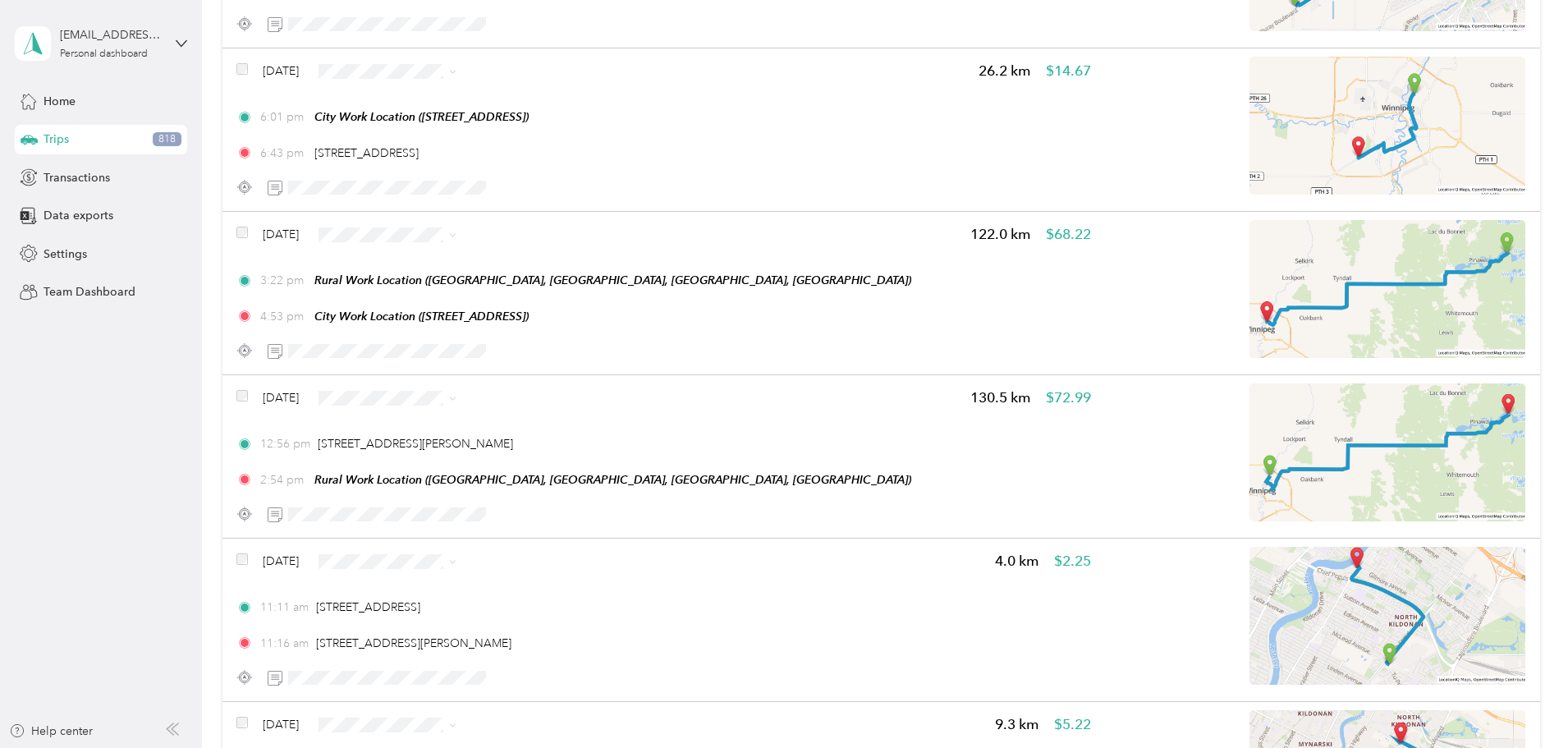
scroll to position [16102, 0]
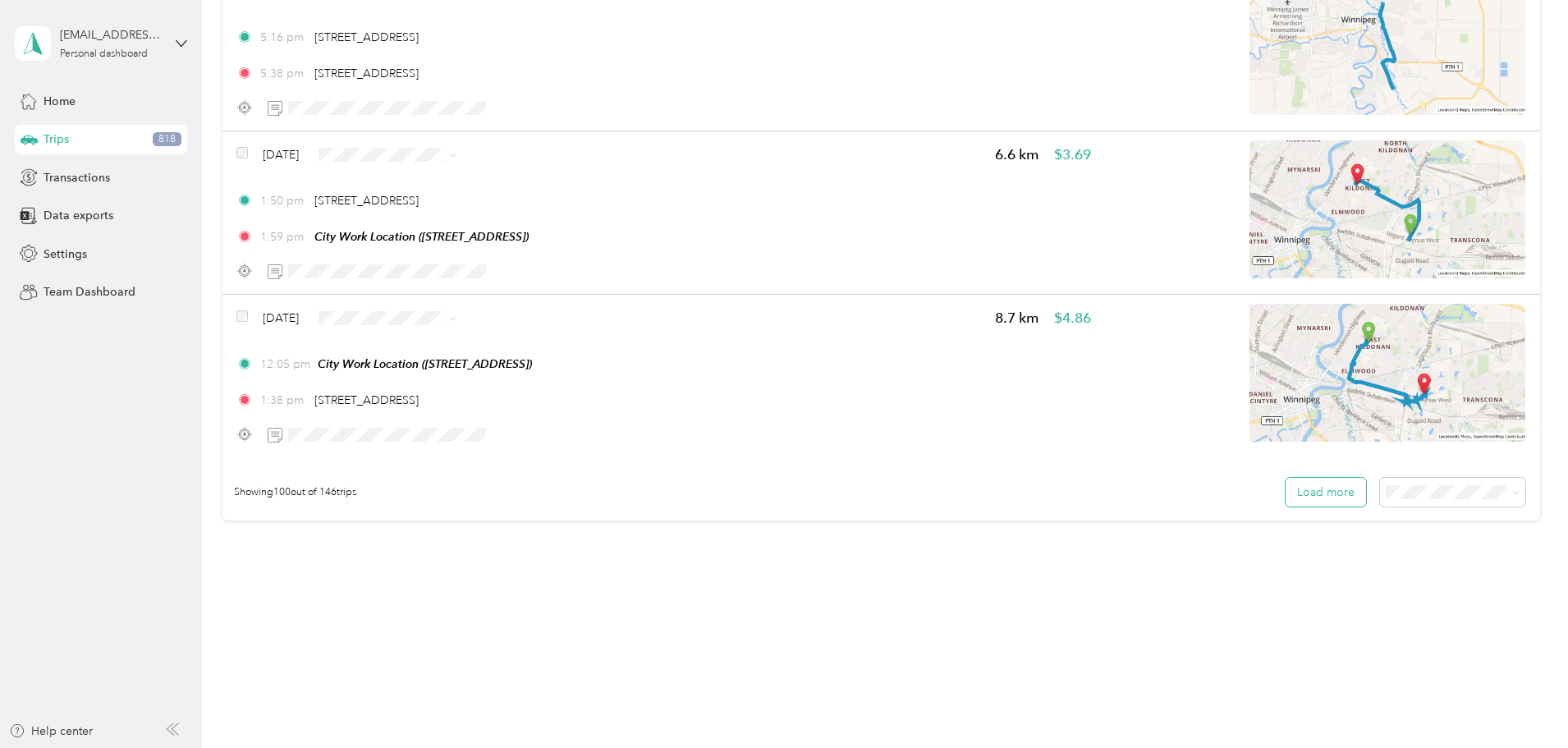
click at [1286, 489] on button "Load more" at bounding box center [1326, 491] width 80 height 28
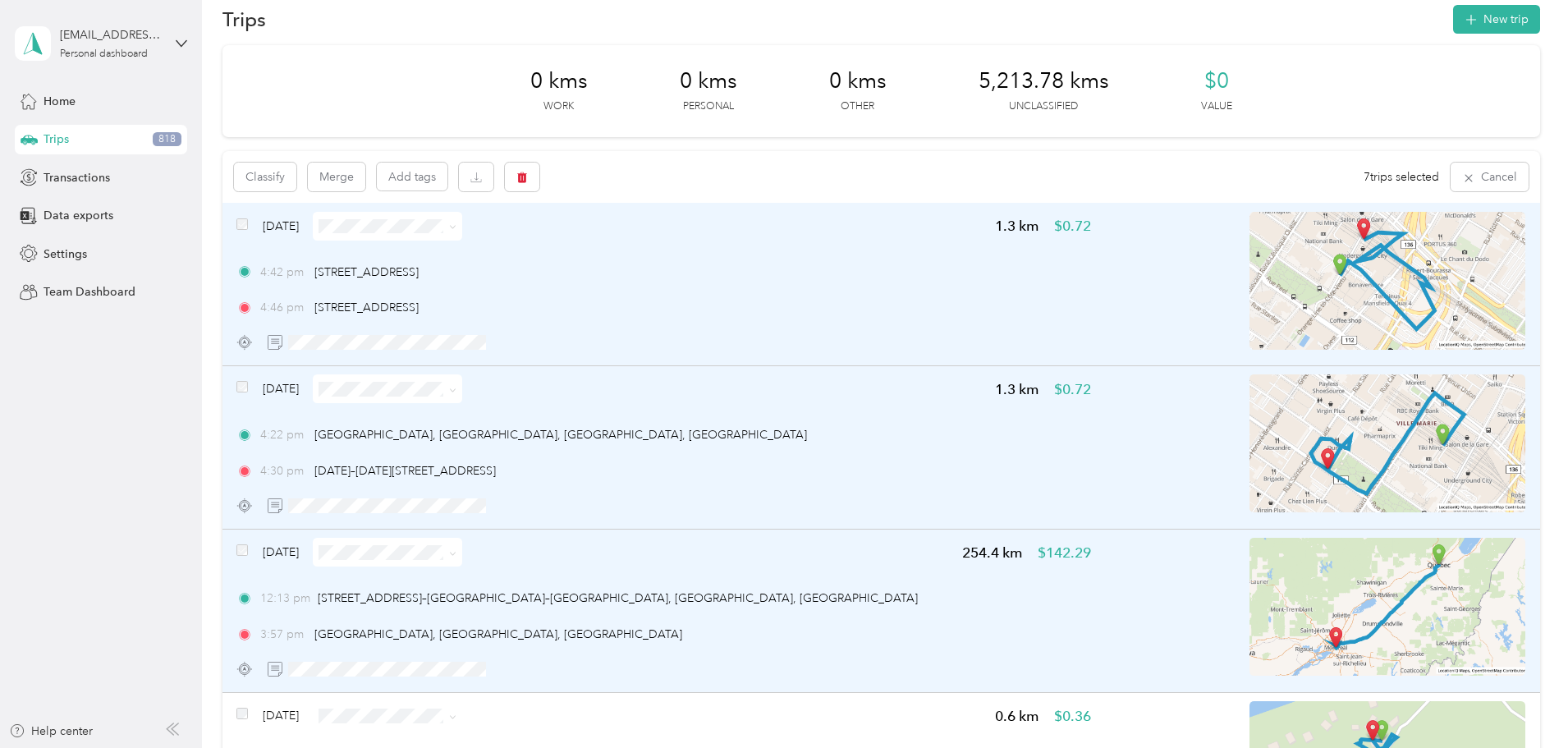
scroll to position [0, 0]
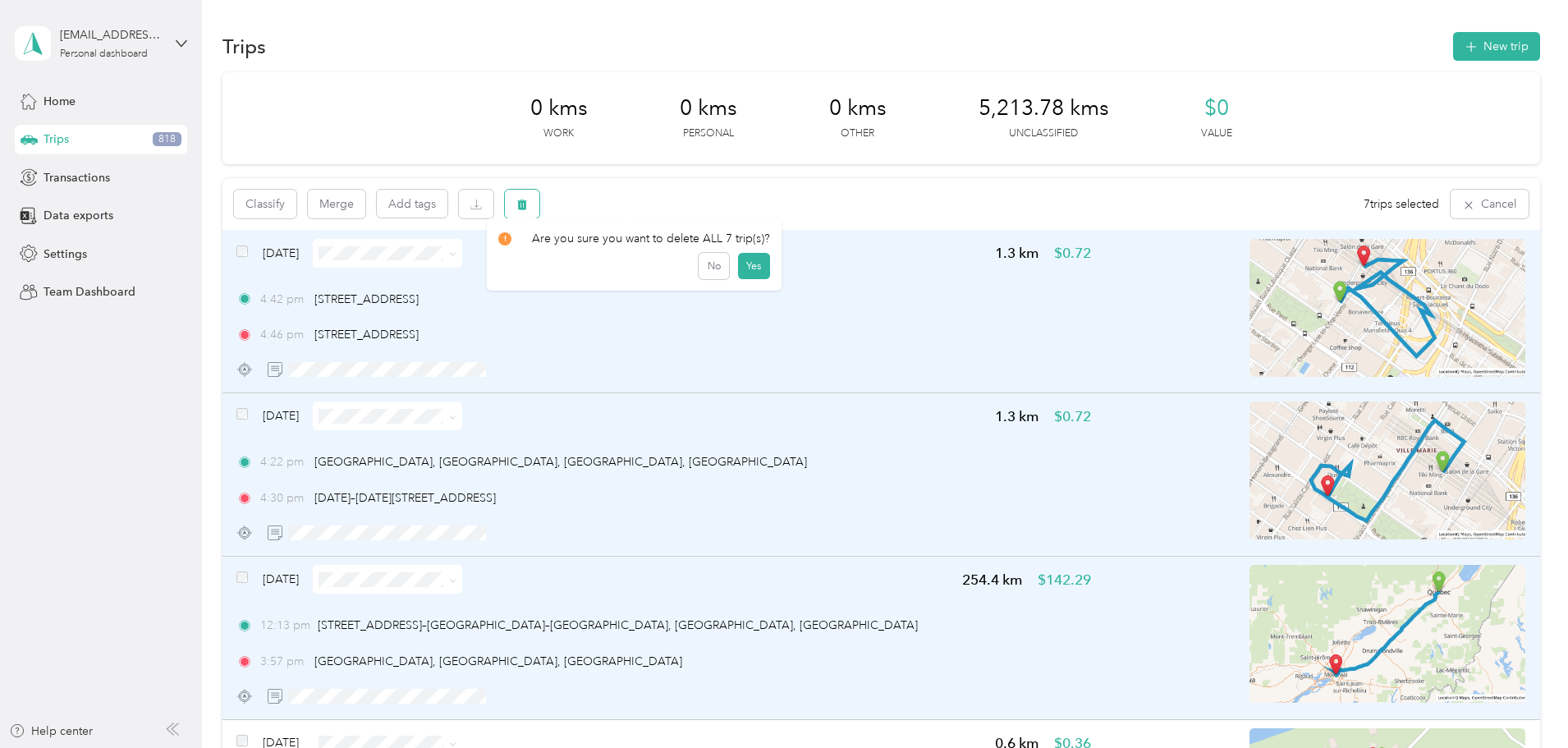
click at [527, 204] on icon "button" at bounding box center [523, 205] width 10 height 11
click at [745, 268] on button "Yes" at bounding box center [754, 272] width 32 height 26
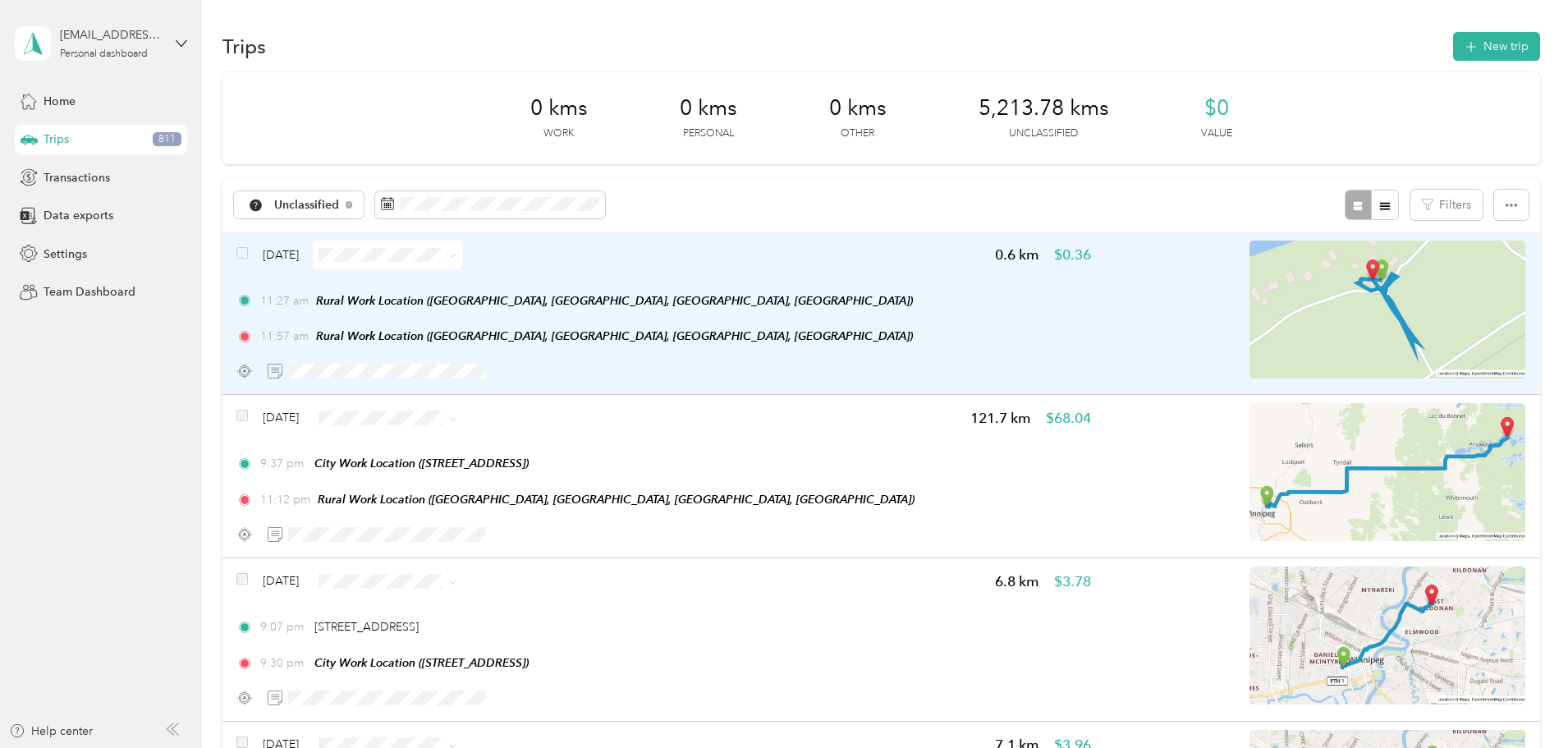
click at [457, 256] on icon at bounding box center [452, 255] width 8 height 8
click at [522, 397] on span "Resort" at bounding box center [544, 393] width 98 height 18
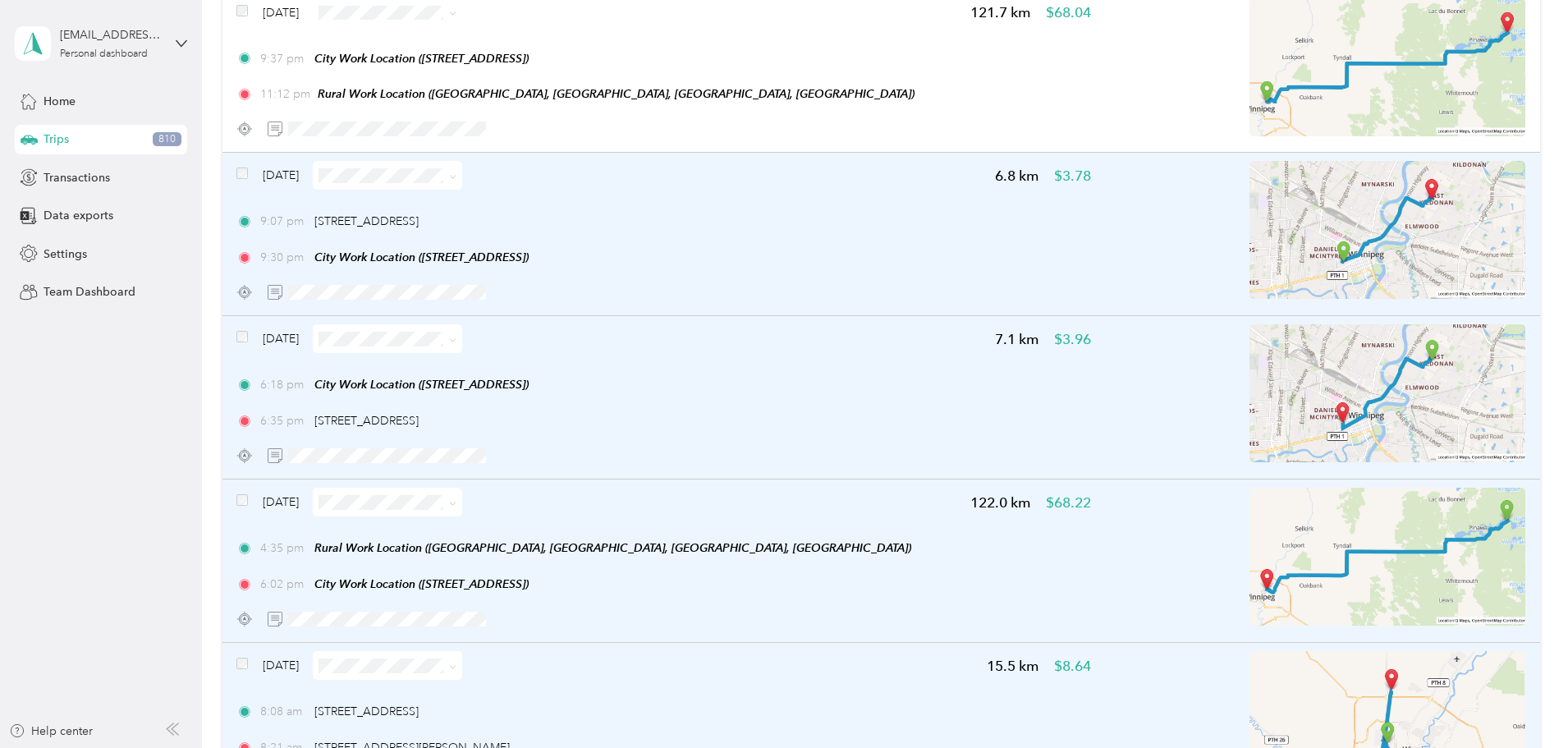
scroll to position [162, 0]
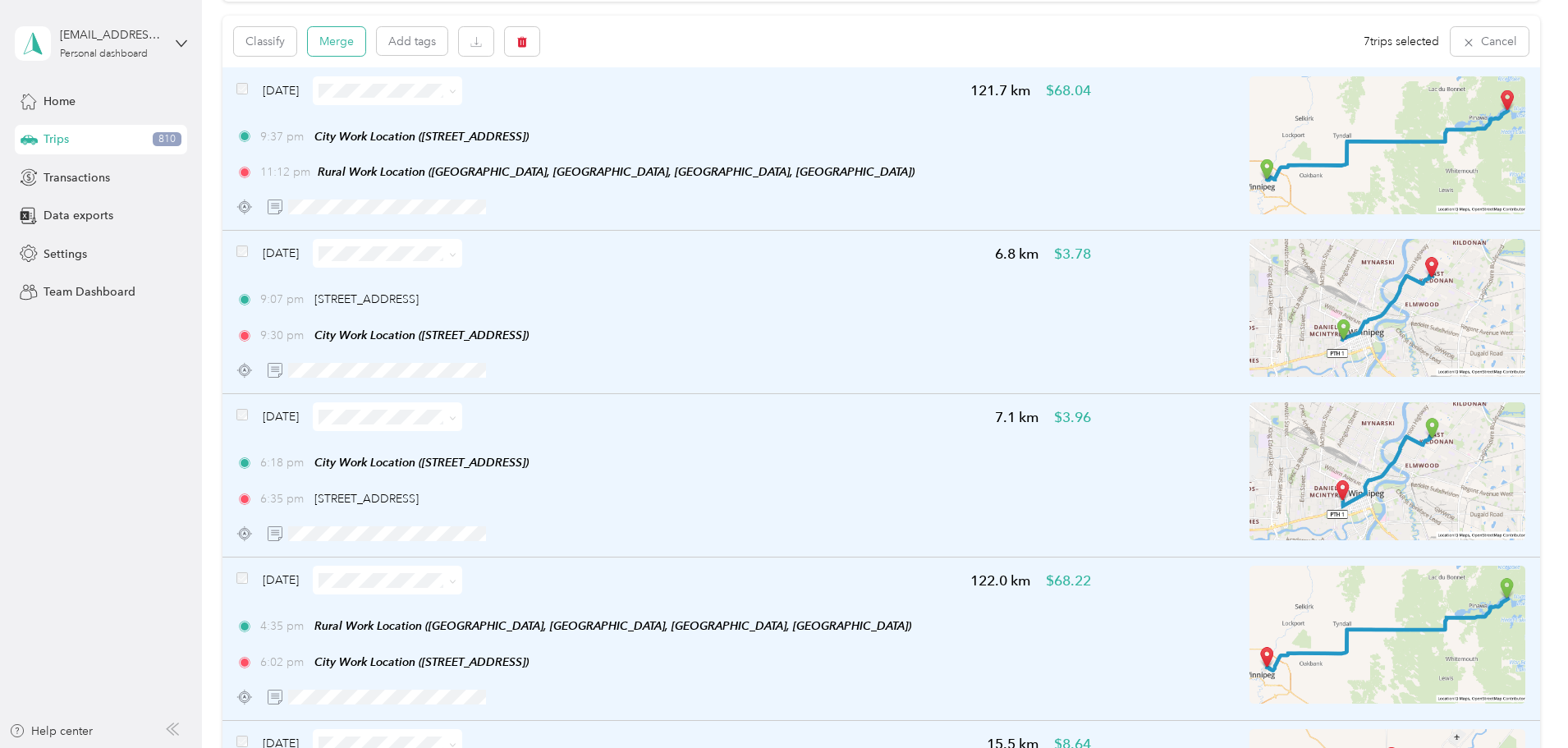
click at [365, 46] on button "Merge" at bounding box center [336, 41] width 58 height 28
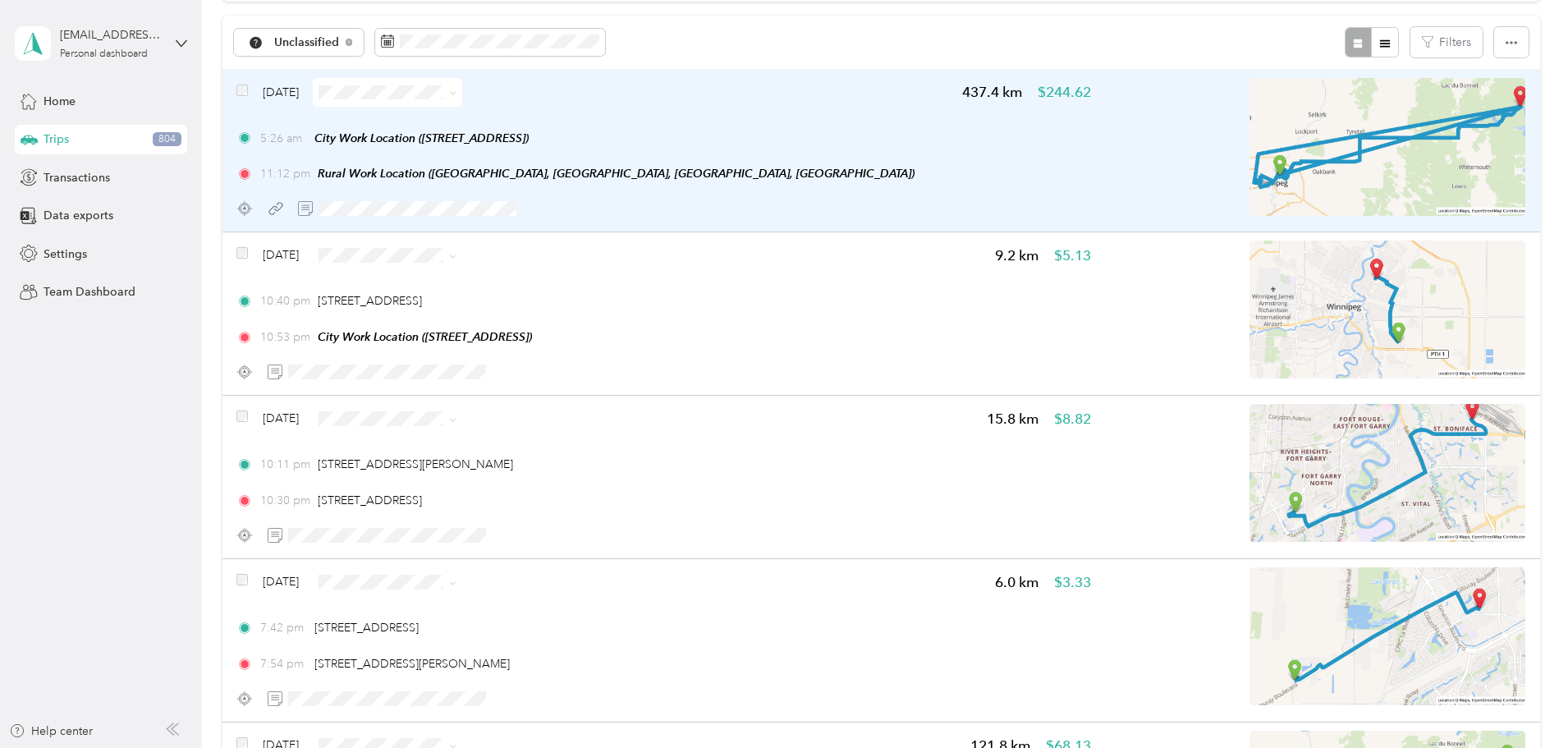
click at [457, 90] on icon at bounding box center [452, 93] width 8 height 8
click at [544, 261] on span "Errands/Shopping" at bounding box center [544, 266] width 98 height 18
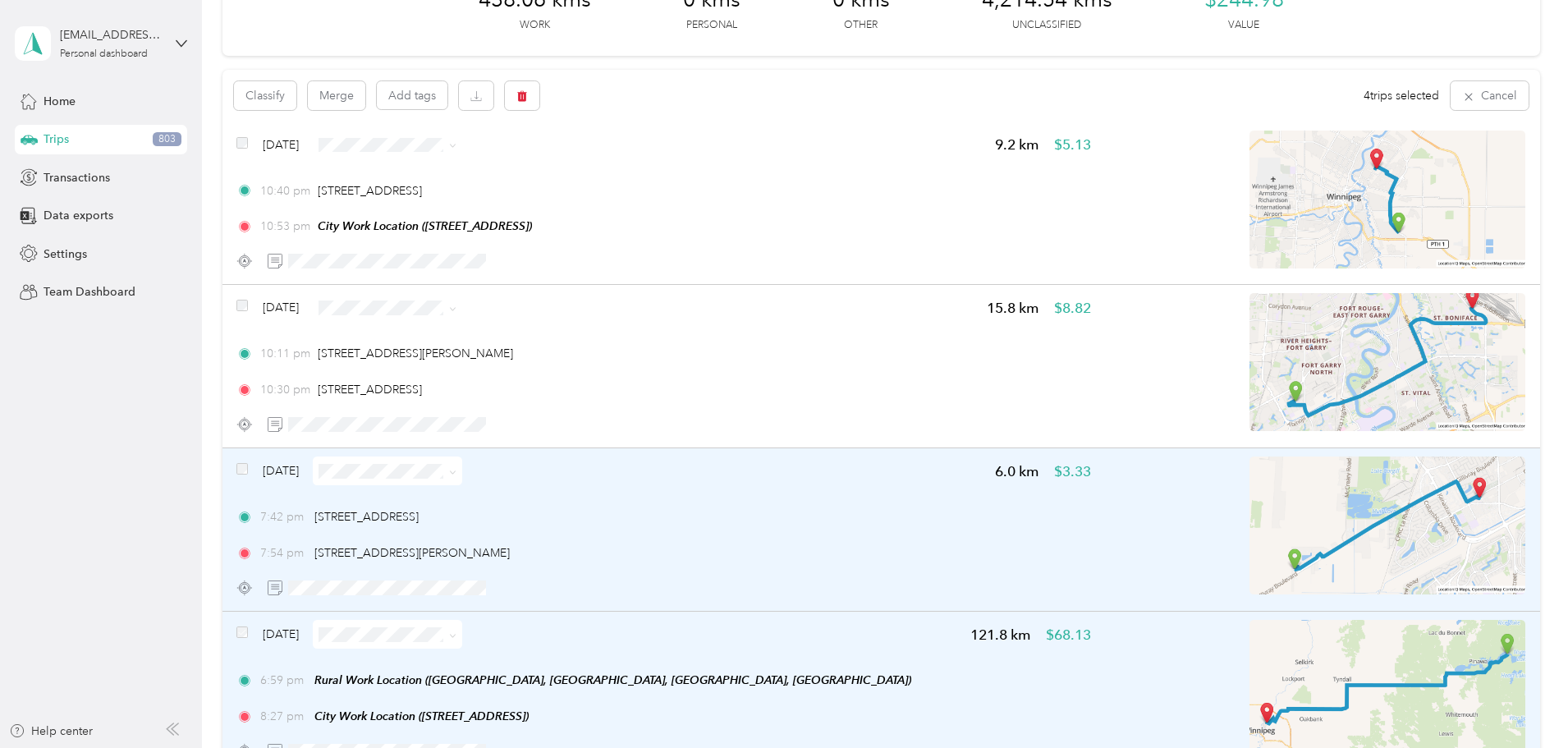
scroll to position [79, 0]
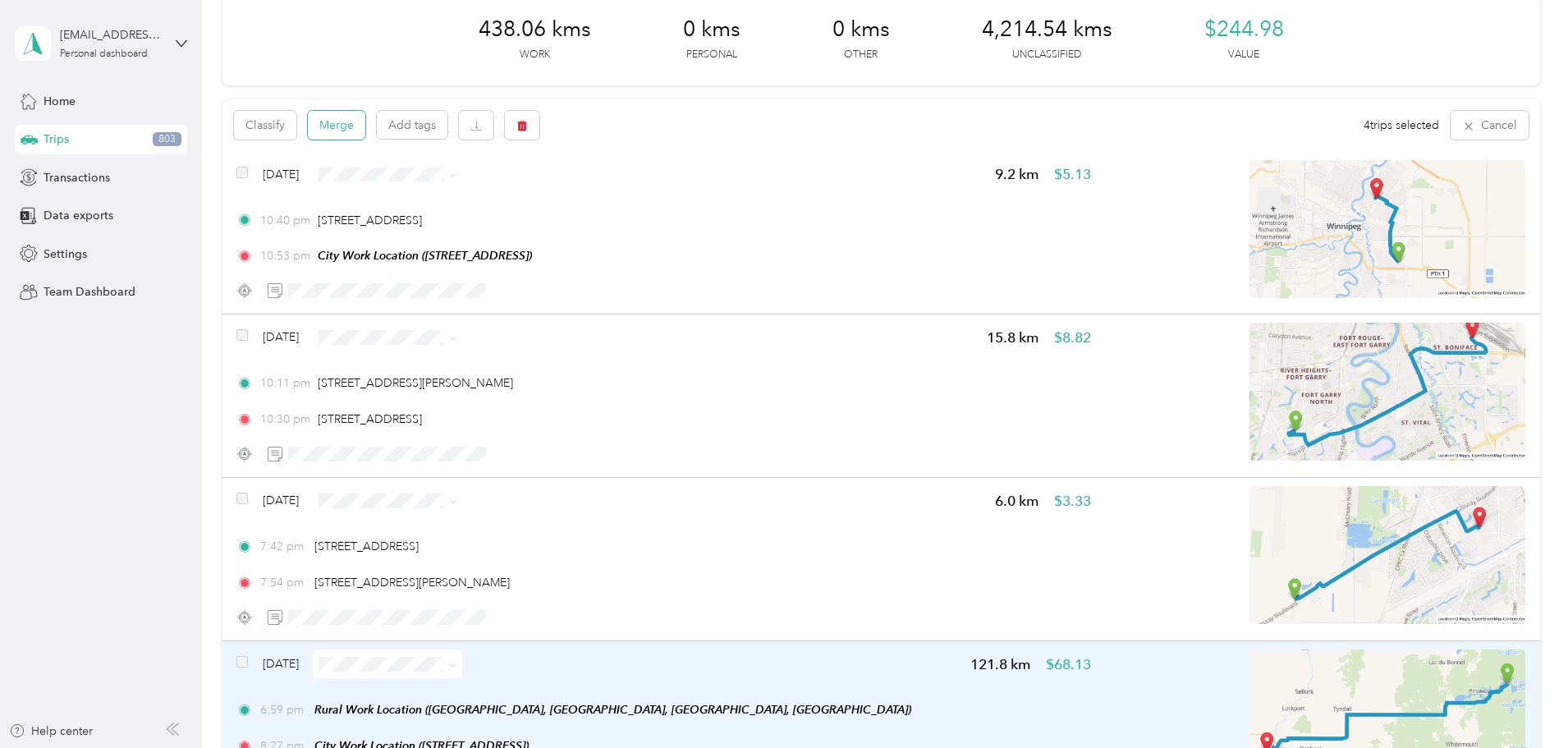
click at [365, 125] on button "Merge" at bounding box center [336, 125] width 58 height 28
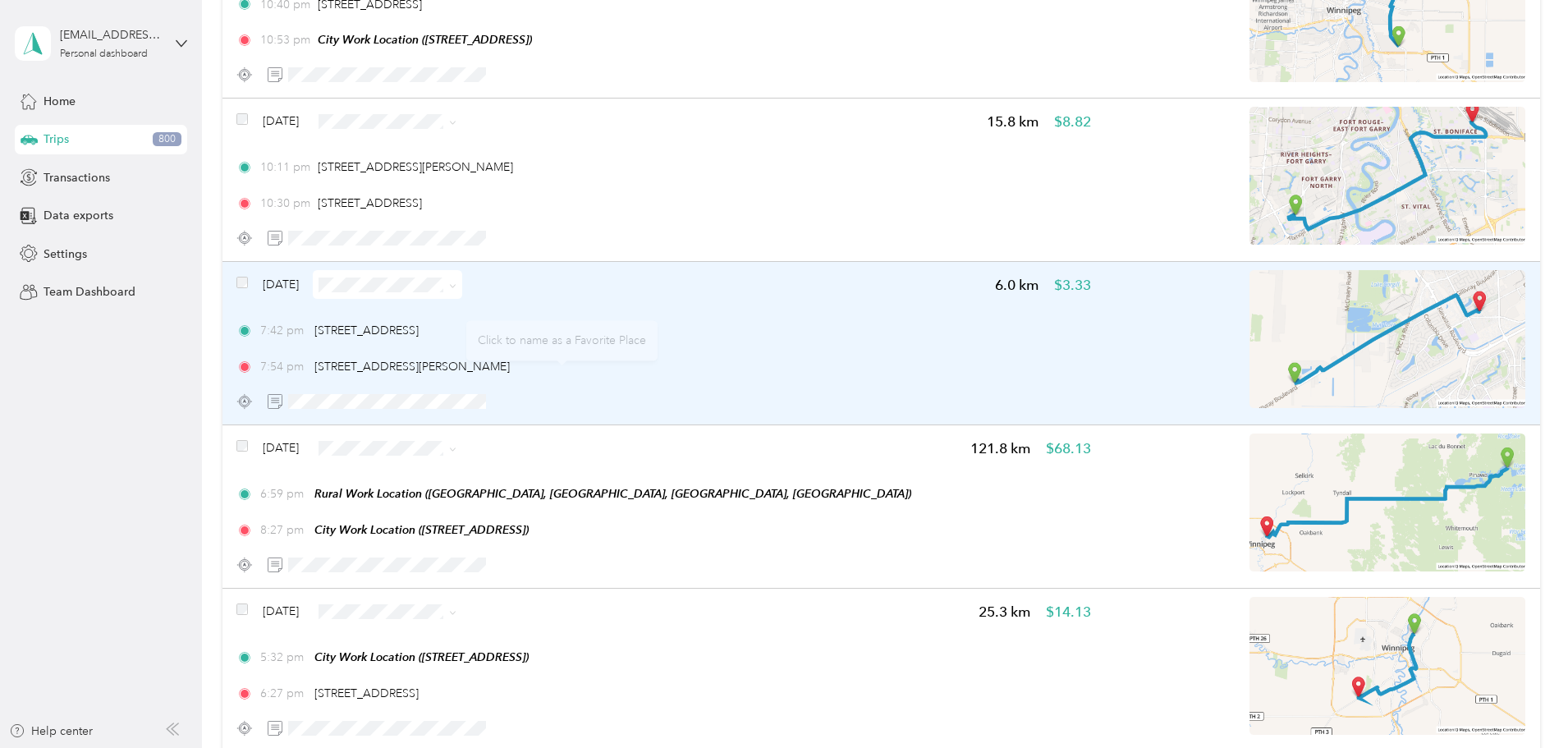
scroll to position [407, 0]
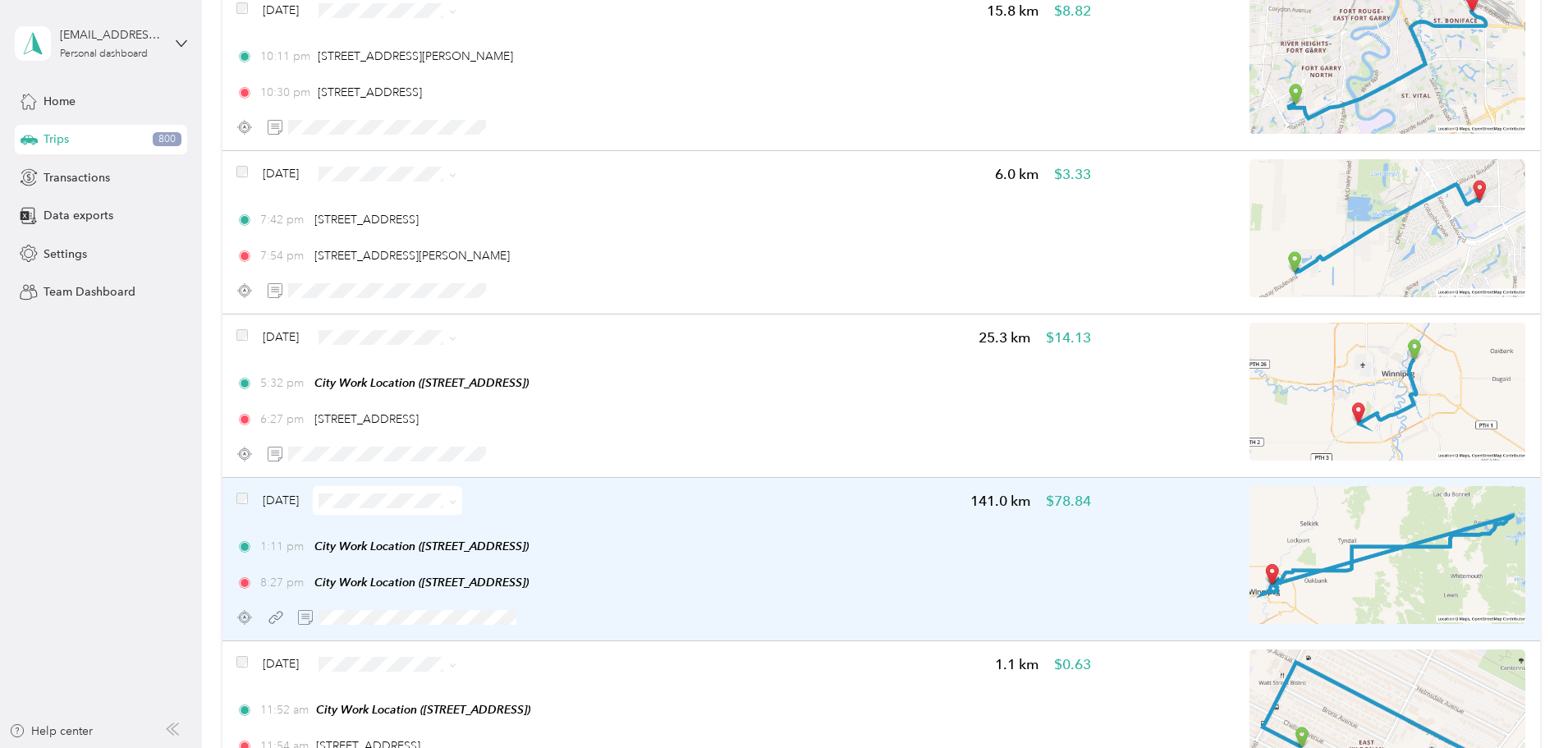
click at [457, 501] on icon at bounding box center [452, 501] width 8 height 8
click at [552, 668] on span "Errands/Shopping" at bounding box center [544, 671] width 98 height 18
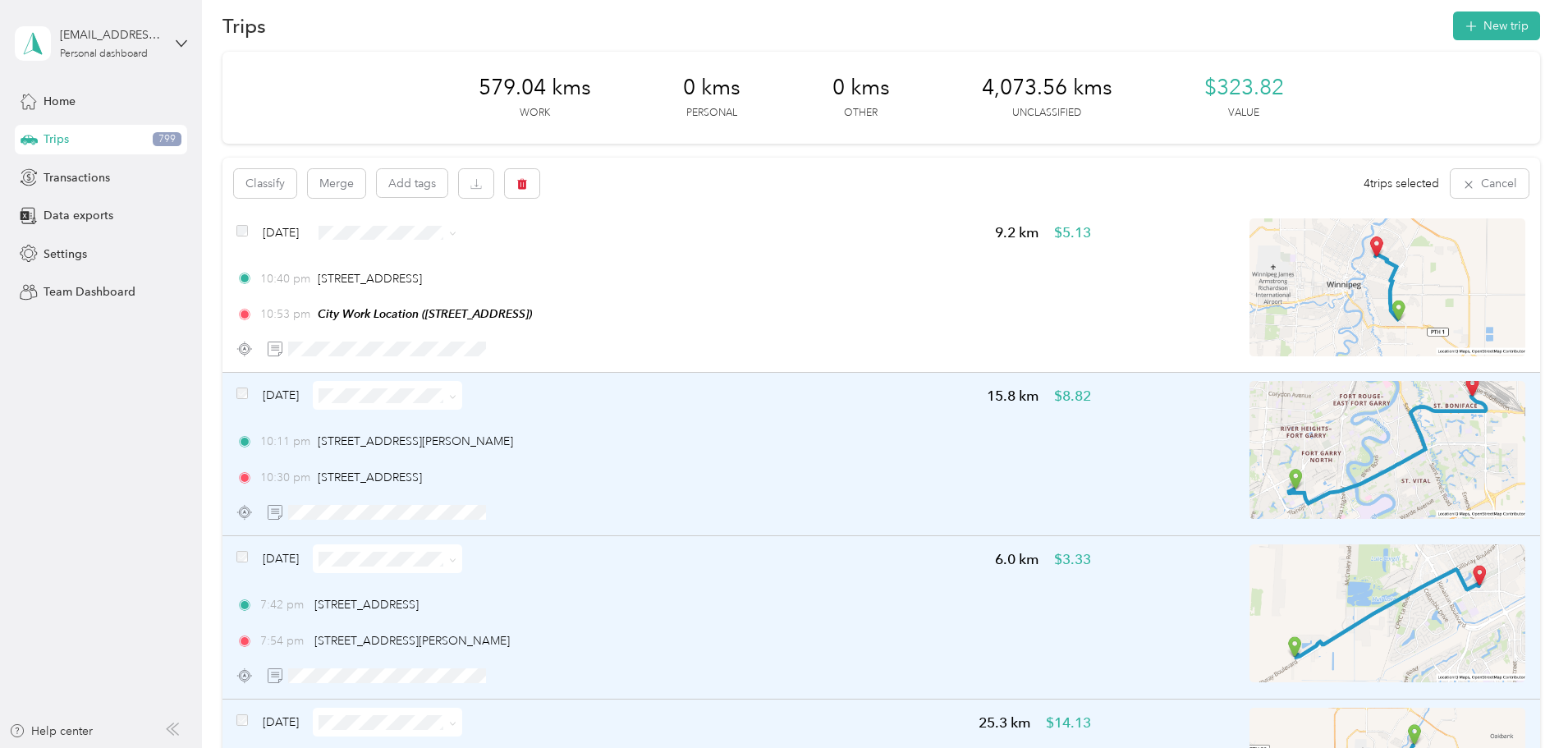
scroll to position [0, 0]
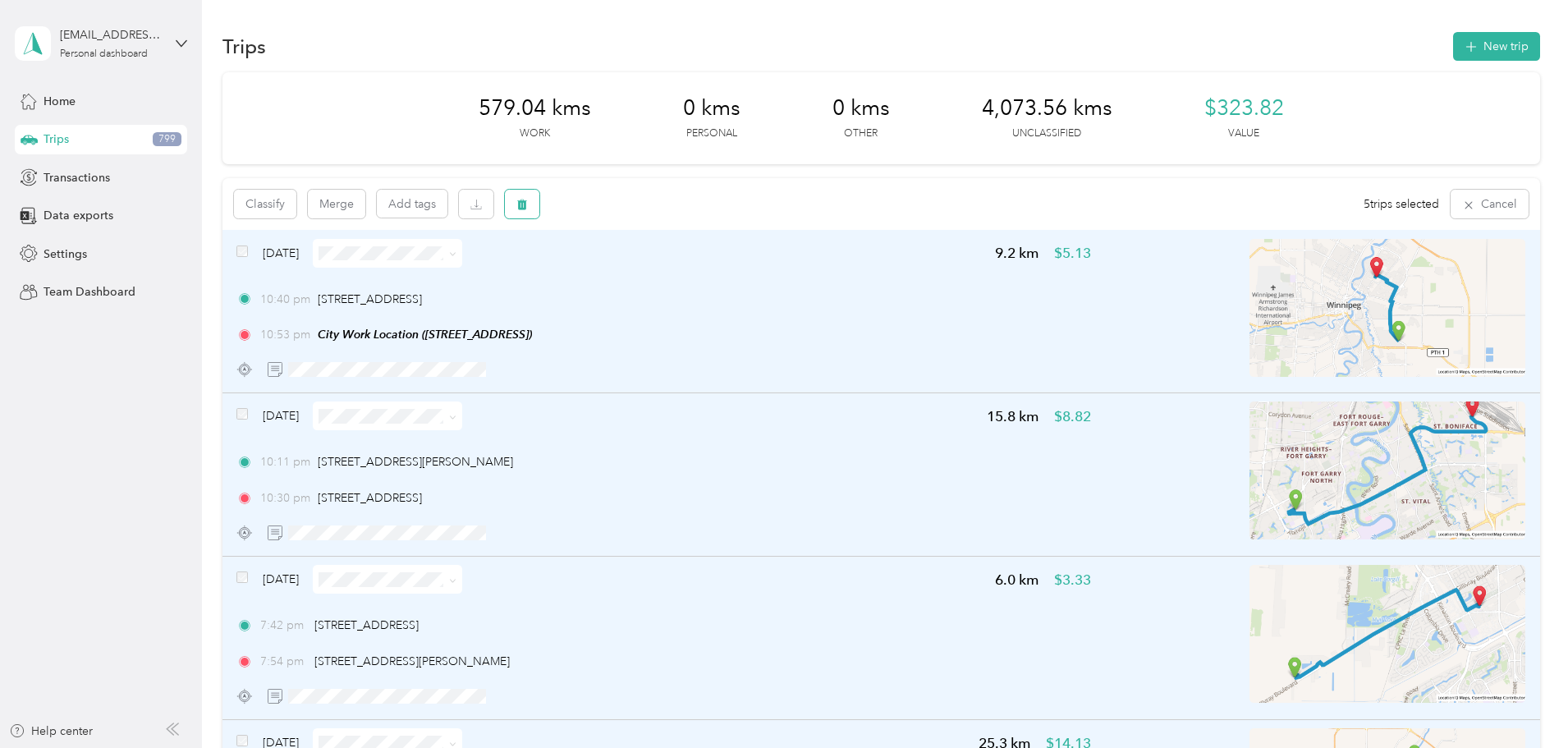
click at [527, 201] on icon "button" at bounding box center [523, 205] width 10 height 11
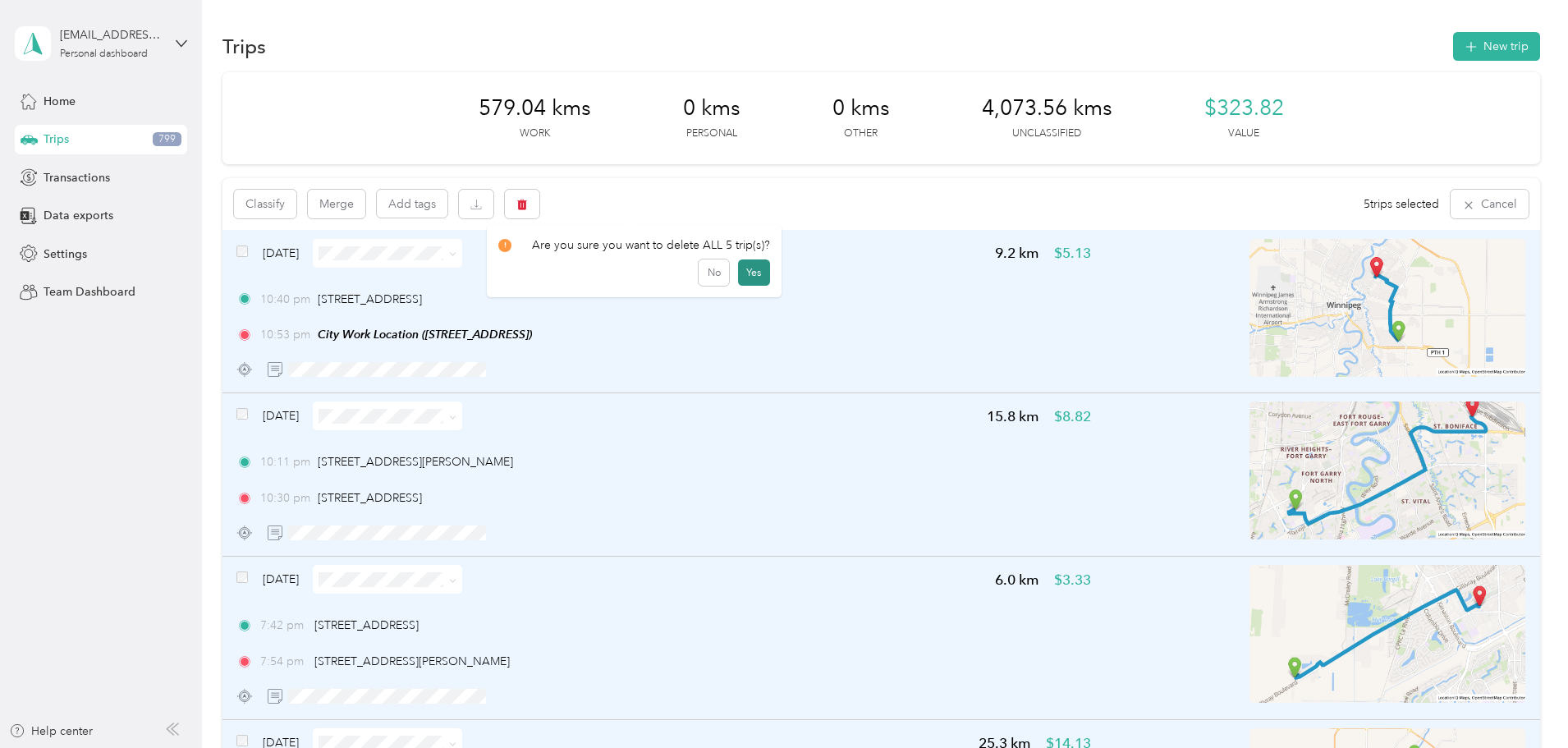
click at [750, 273] on button "Yes" at bounding box center [754, 272] width 32 height 26
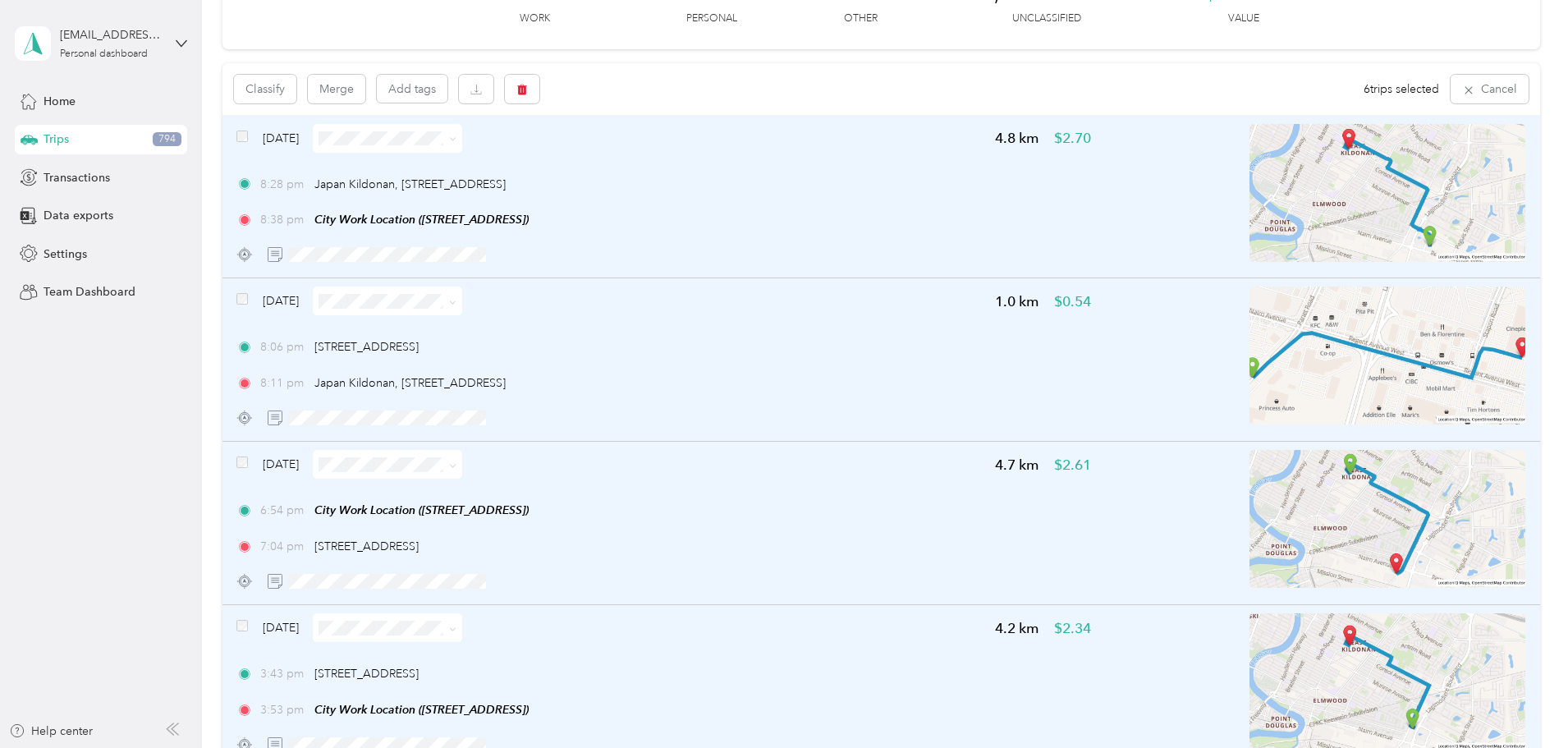
scroll to position [80, 0]
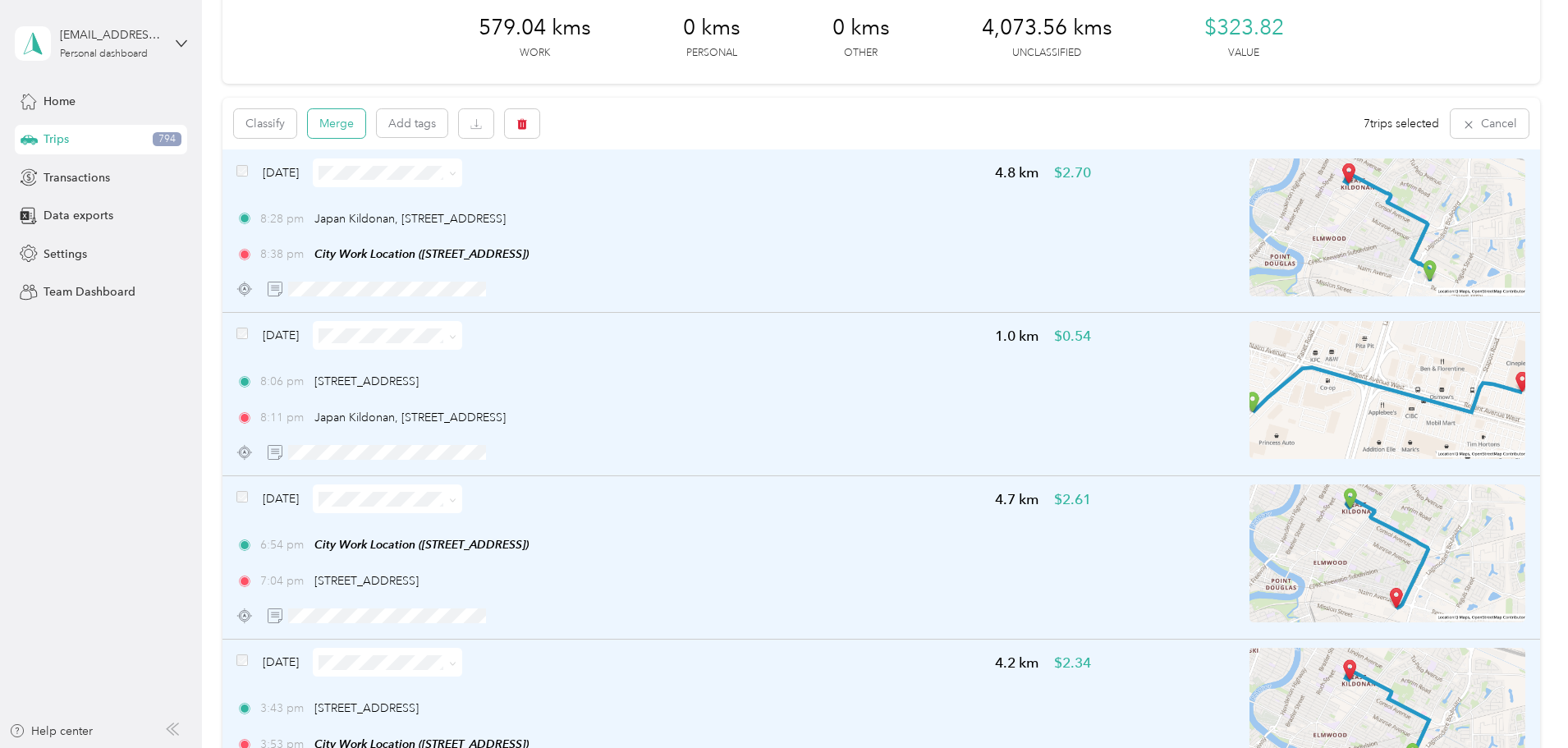
click at [365, 128] on button "Merge" at bounding box center [336, 124] width 58 height 28
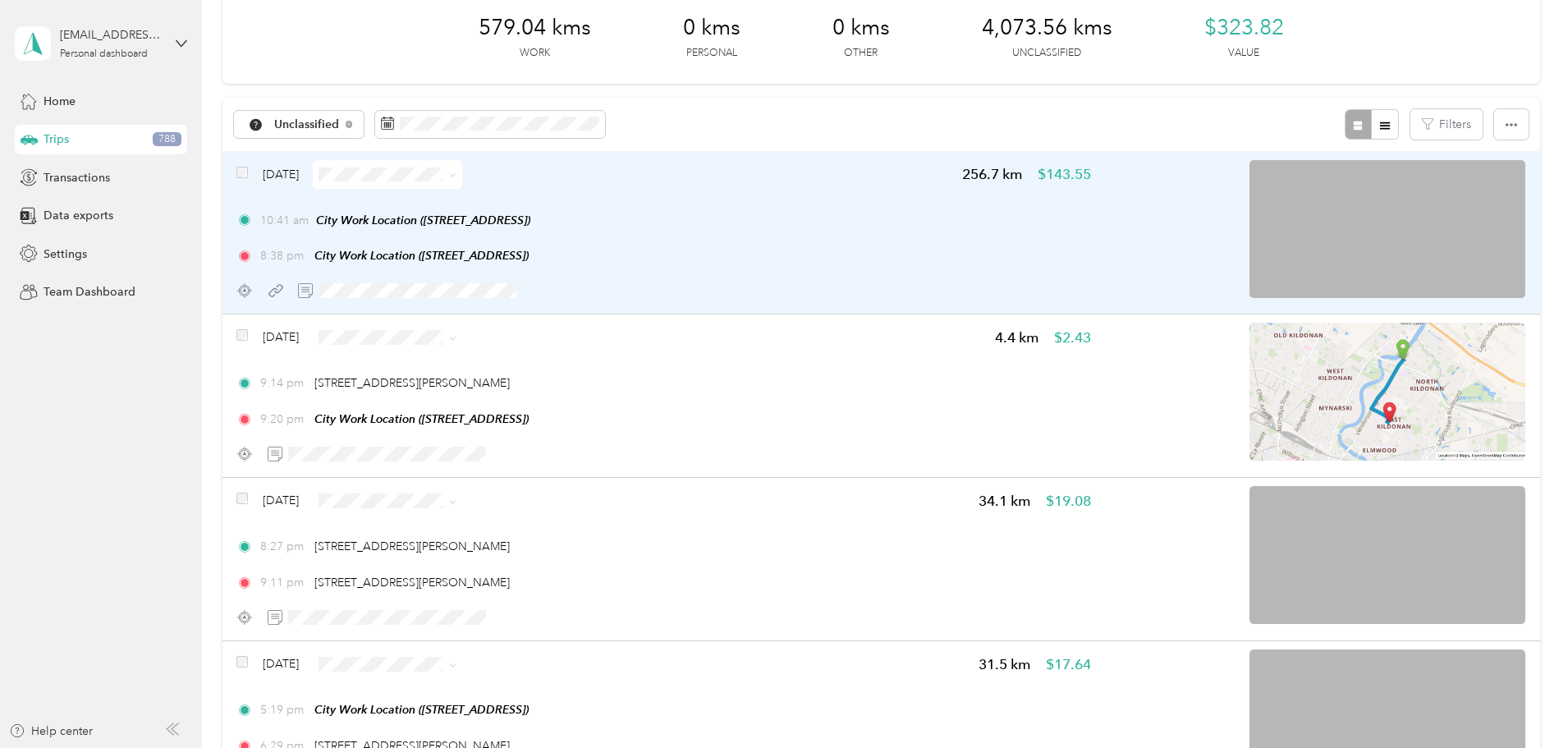
click at [457, 172] on icon at bounding box center [452, 175] width 8 height 8
click at [549, 341] on span "Errands/Shopping" at bounding box center [544, 349] width 98 height 18
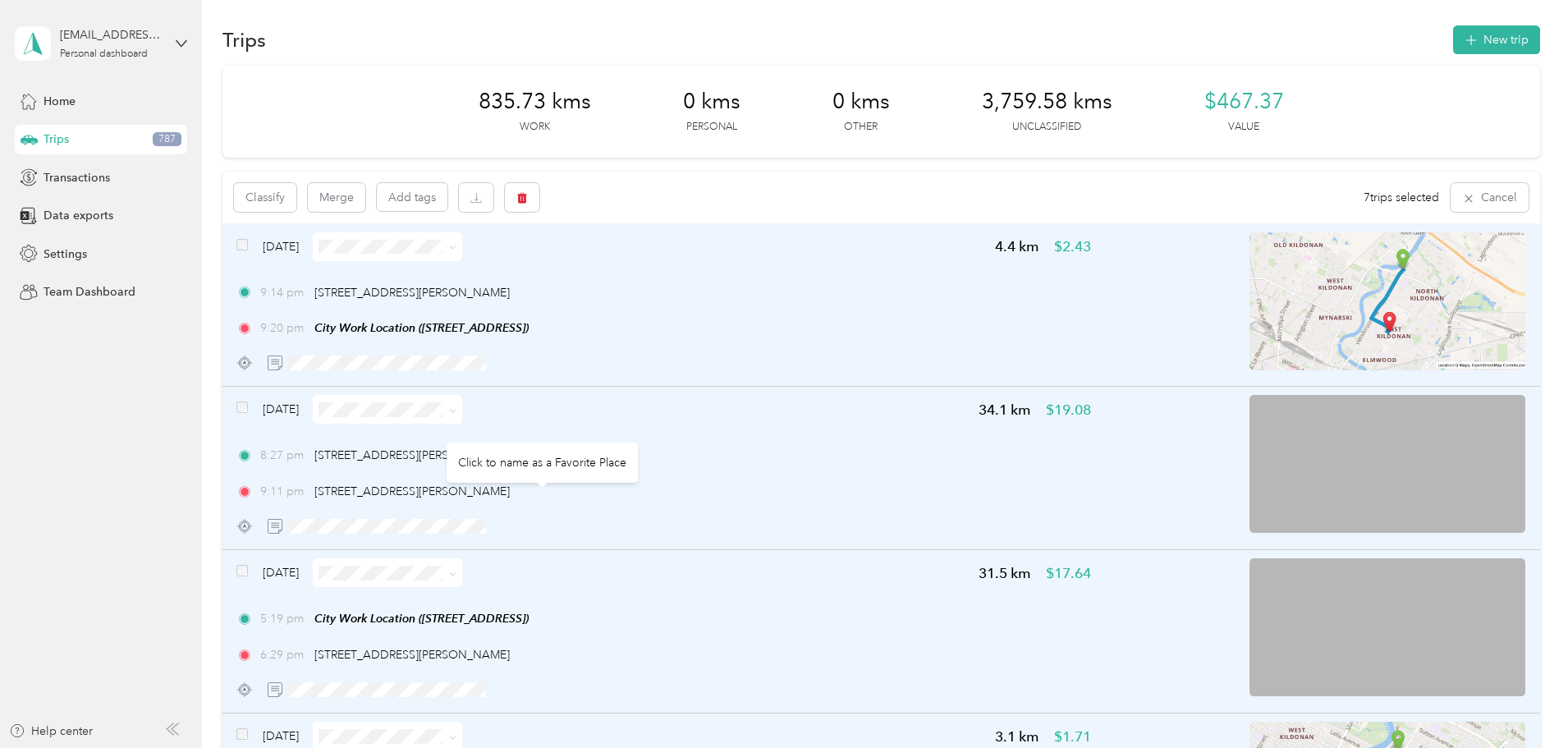
scroll to position [0, 0]
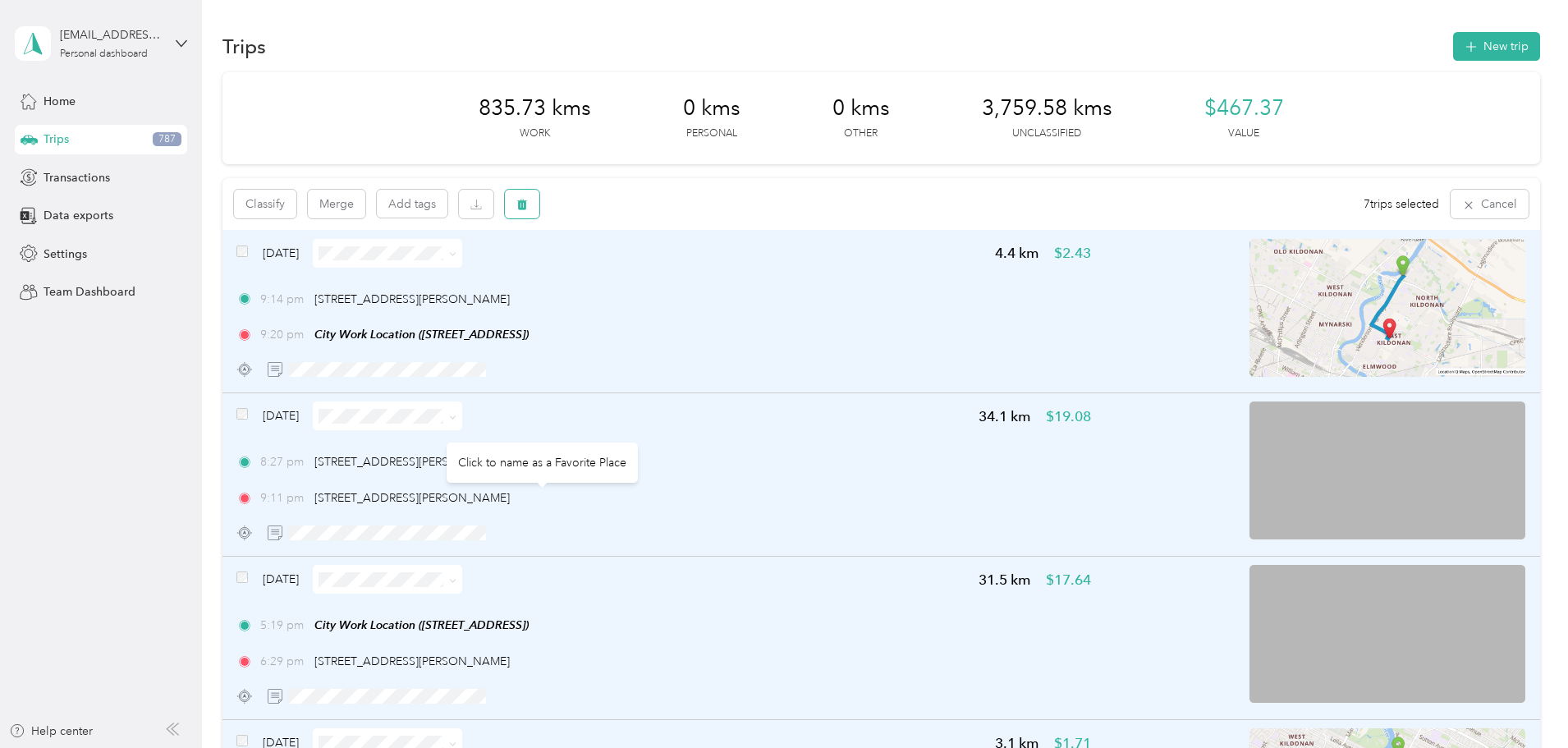
click at [527, 205] on icon "button" at bounding box center [523, 205] width 10 height 11
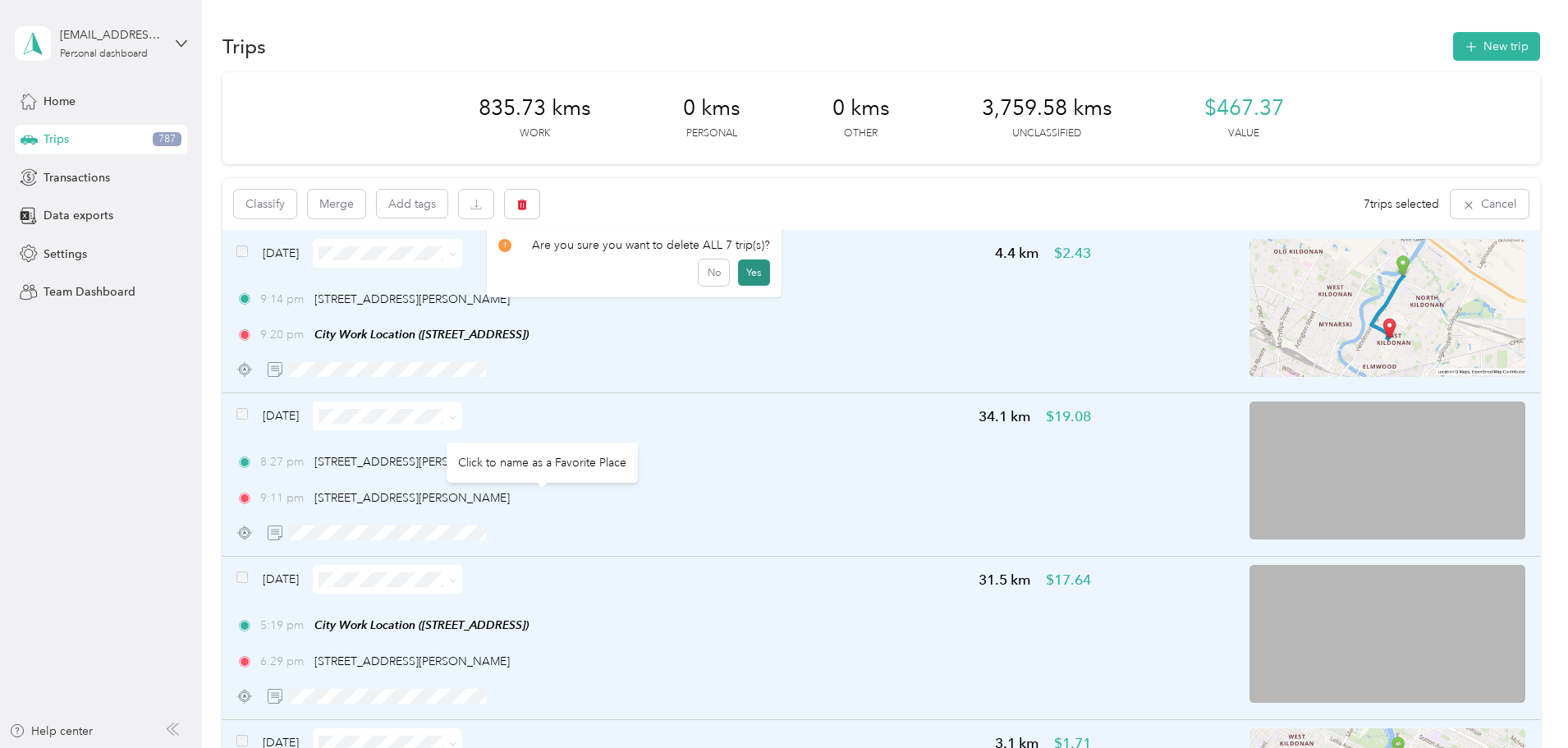
click at [749, 272] on button "Yes" at bounding box center [754, 272] width 32 height 26
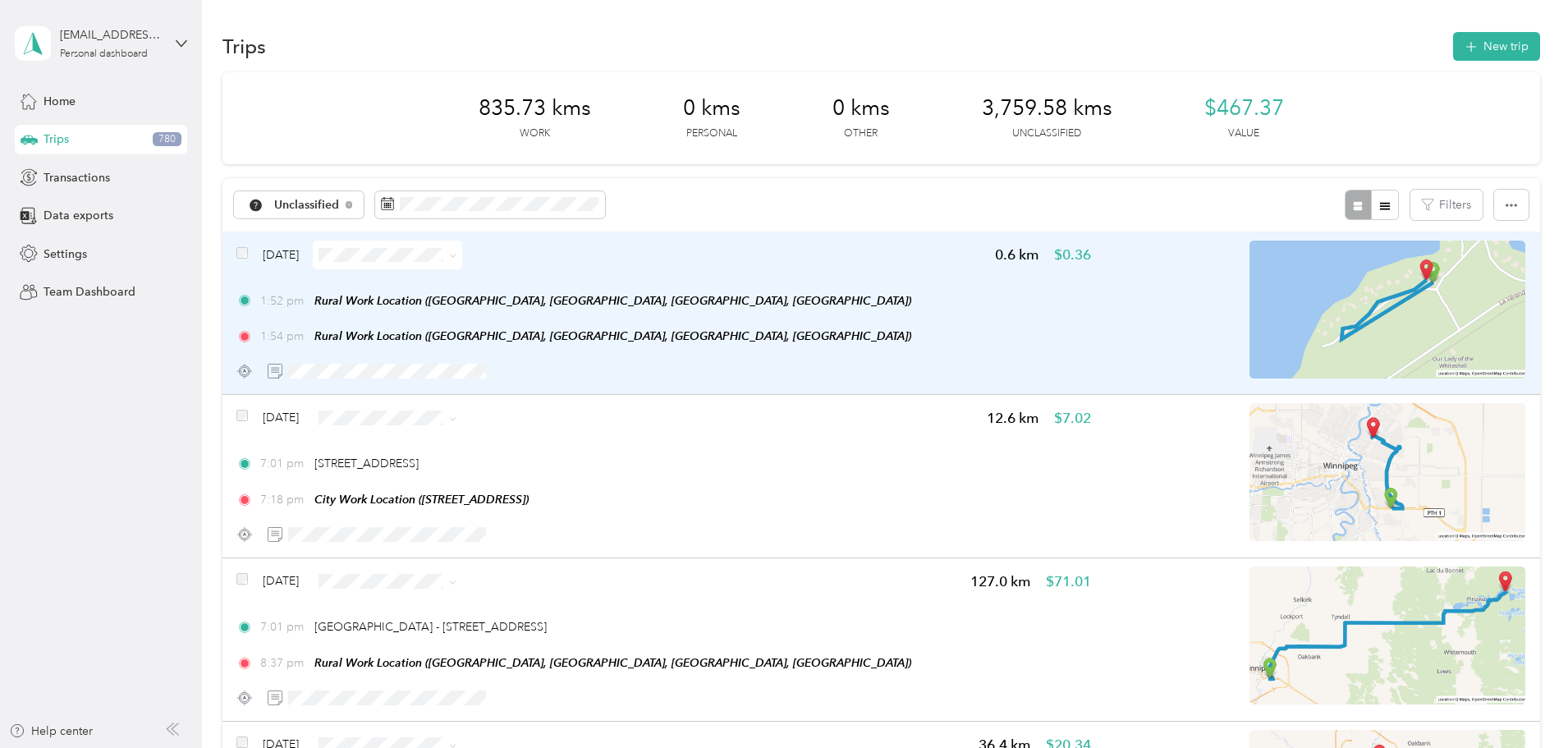
click at [457, 254] on icon at bounding box center [452, 255] width 8 height 8
click at [549, 404] on li "Resort" at bounding box center [529, 399] width 151 height 28
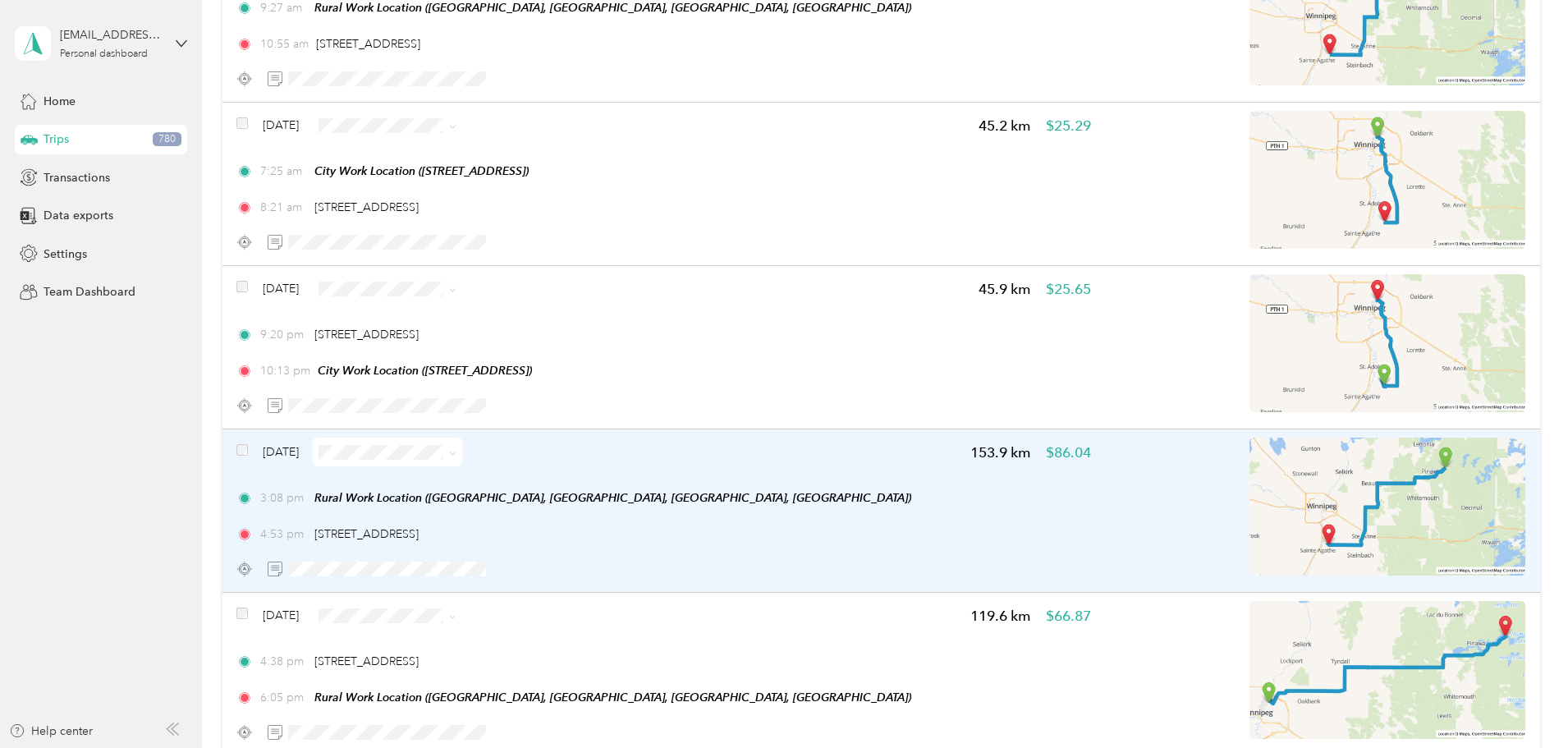
scroll to position [1149, 0]
